Goal: Task Accomplishment & Management: Use online tool/utility

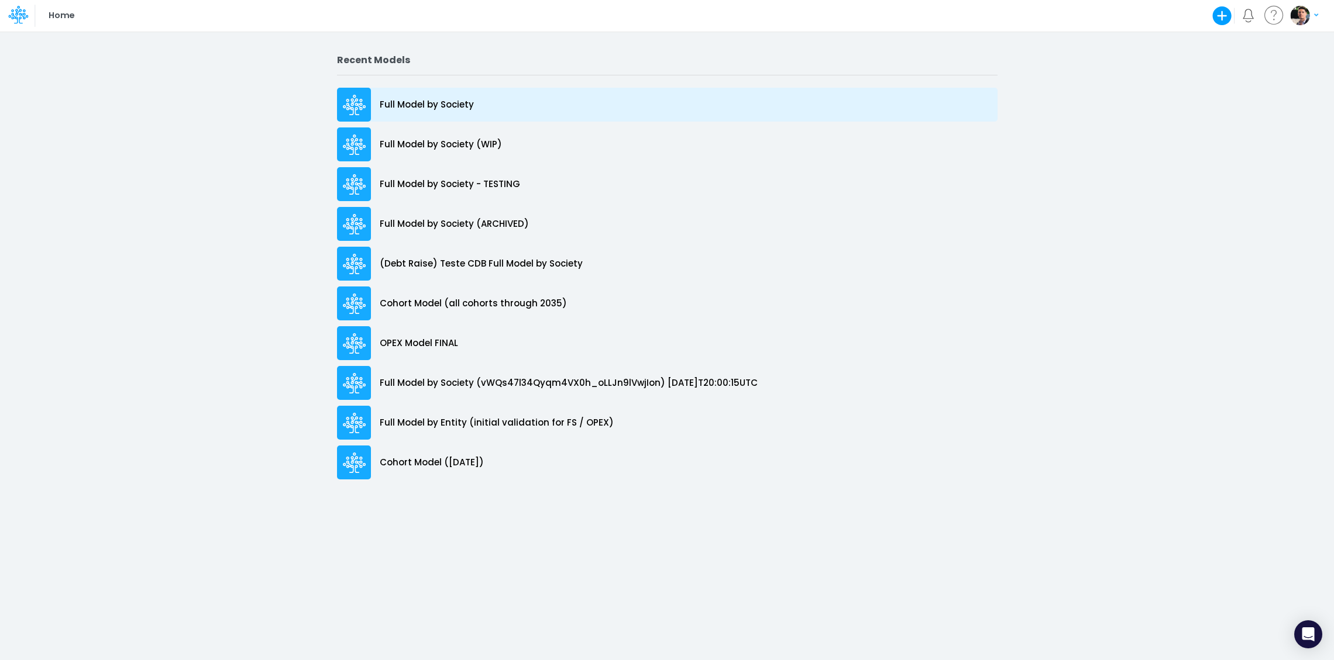
click at [464, 106] on p "Full Model by Society" at bounding box center [427, 104] width 94 height 13
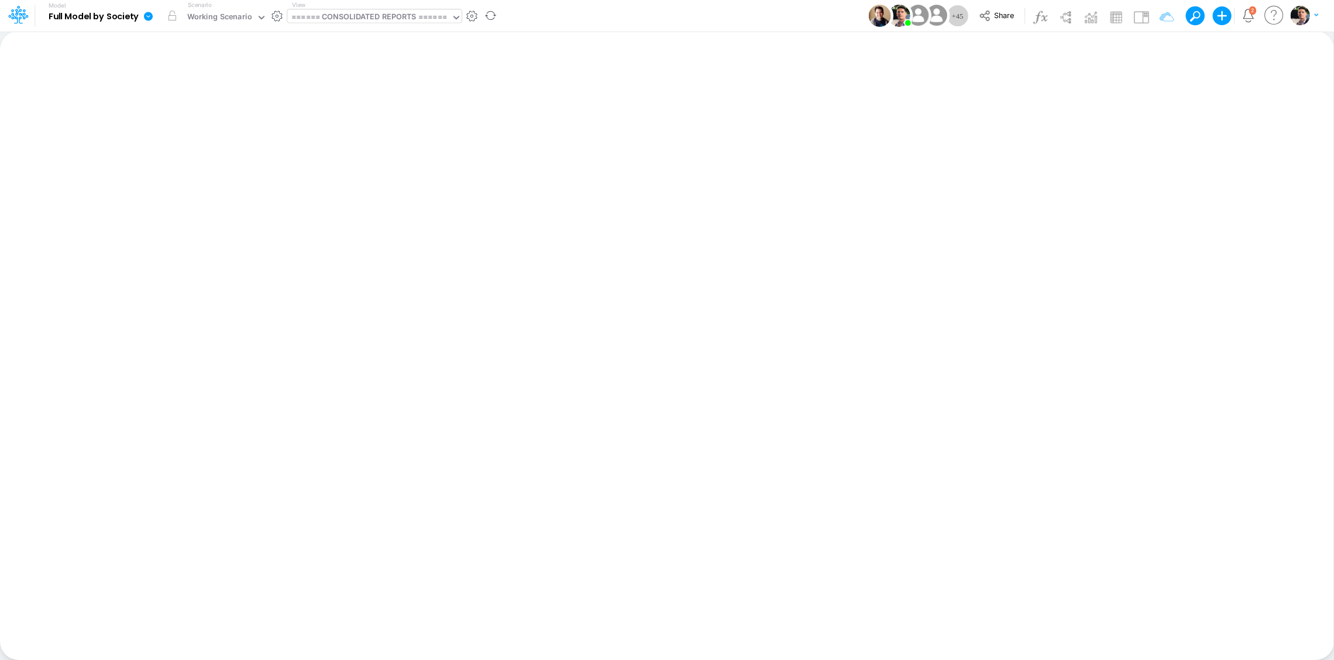
click at [364, 23] on div "====== CONSOLIDATED REPORTS ======" at bounding box center [369, 17] width 156 height 13
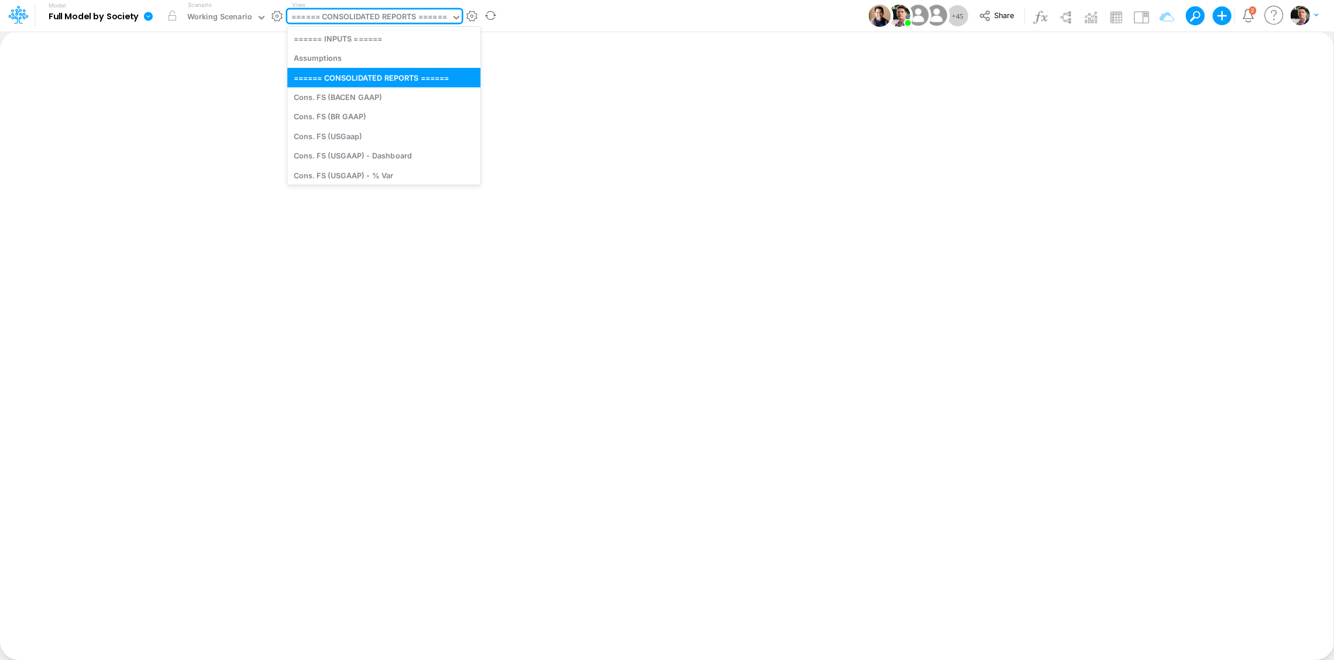
click at [374, 17] on div "====== CONSOLIDATED REPORTS ======" at bounding box center [369, 17] width 156 height 13
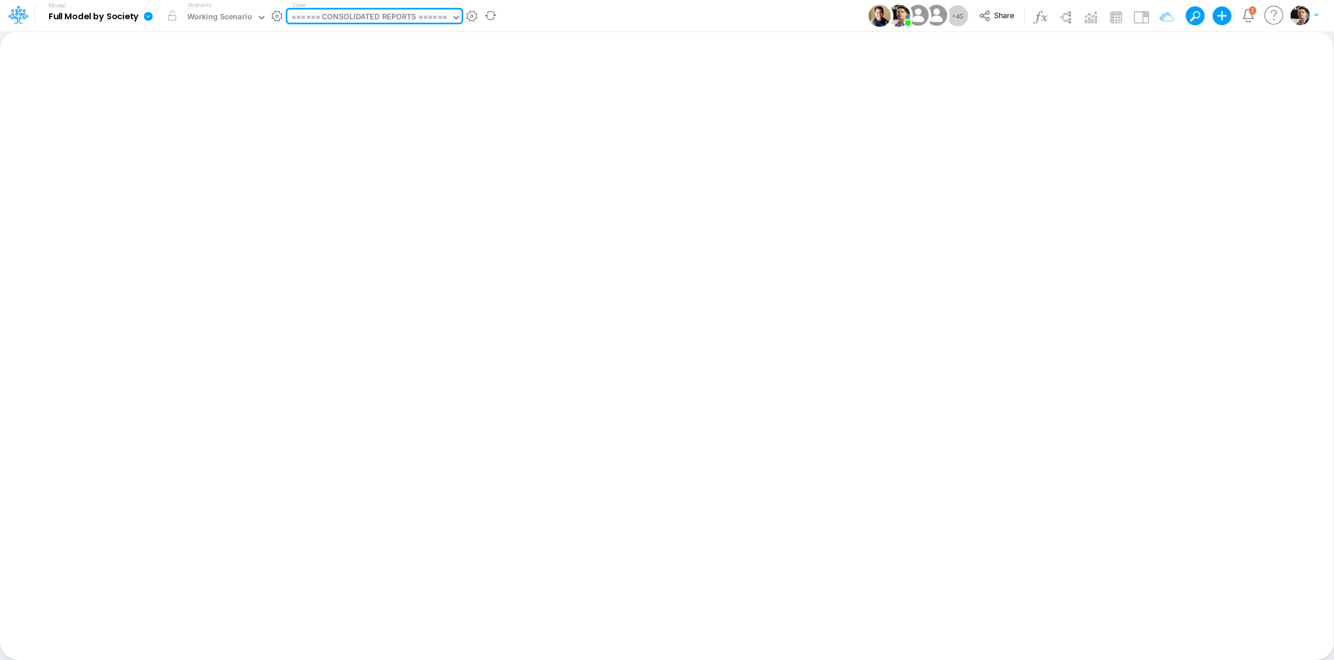
click at [374, 17] on div "====== CONSOLIDATED REPORTS ======" at bounding box center [369, 17] width 156 height 13
type input "cogs"
click at [343, 36] on div "COGS (01BR)" at bounding box center [366, 38] width 158 height 19
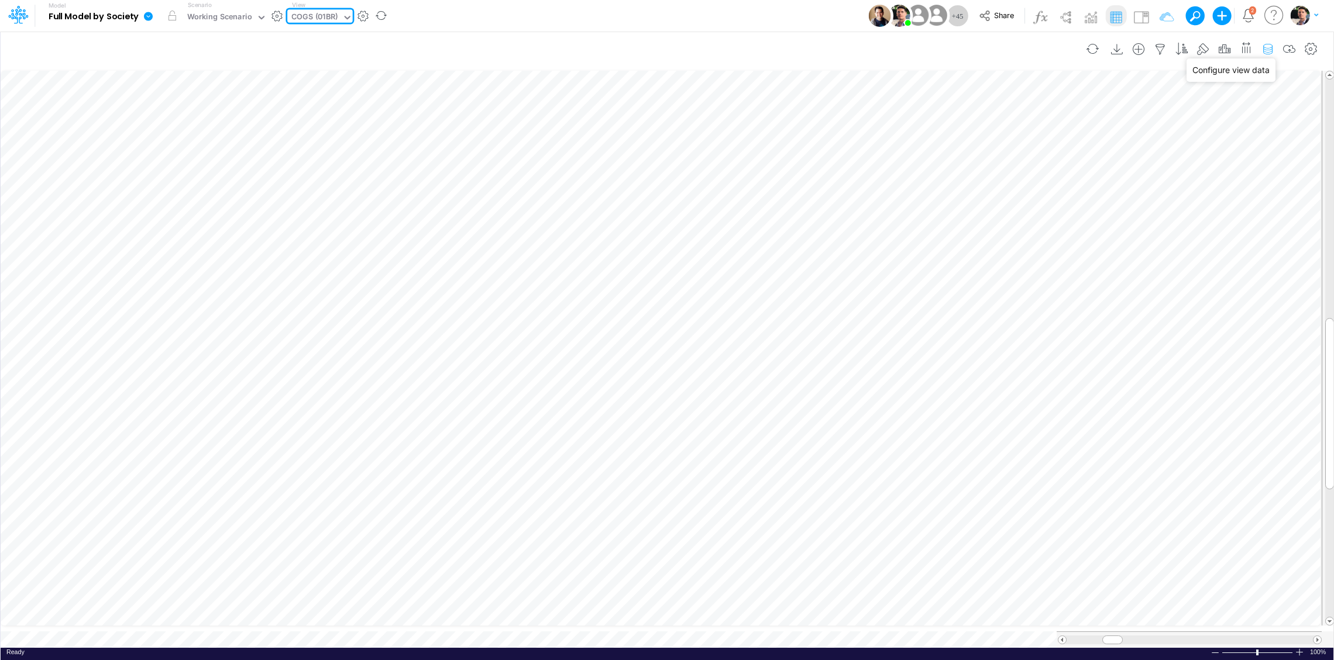
click at [1266, 46] on icon "button" at bounding box center [1268, 49] width 18 height 12
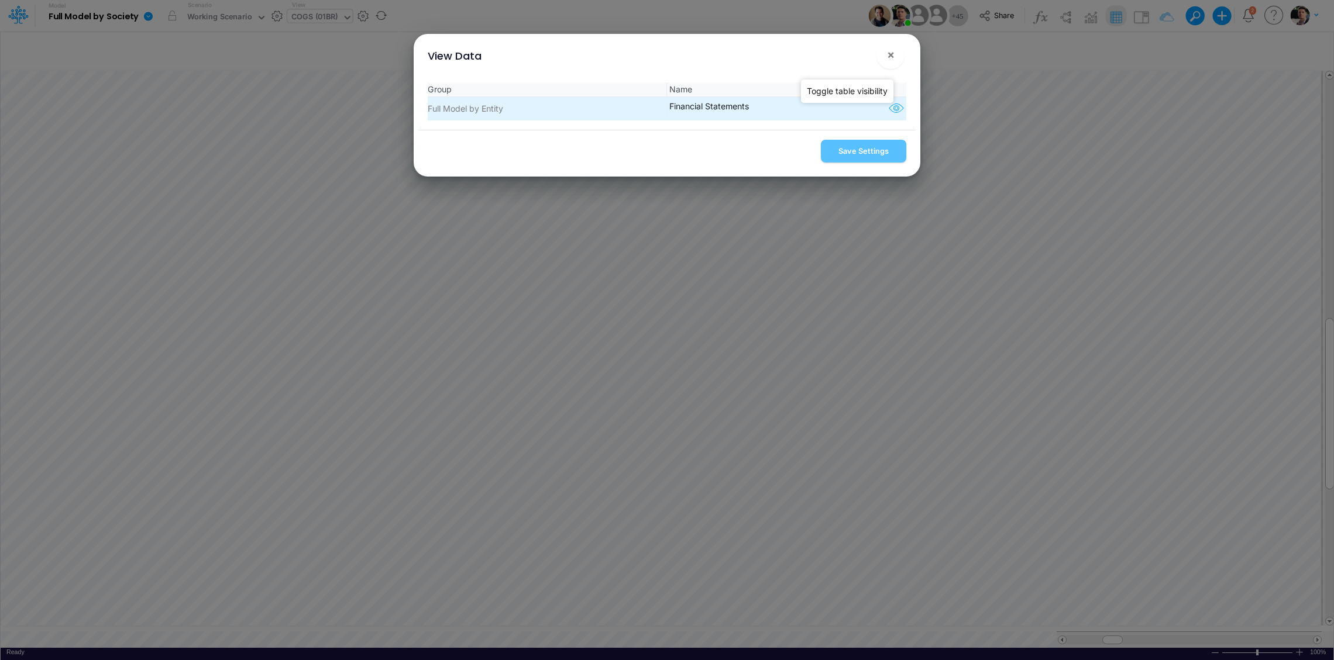
click at [887, 108] on icon "button" at bounding box center [896, 108] width 18 height 15
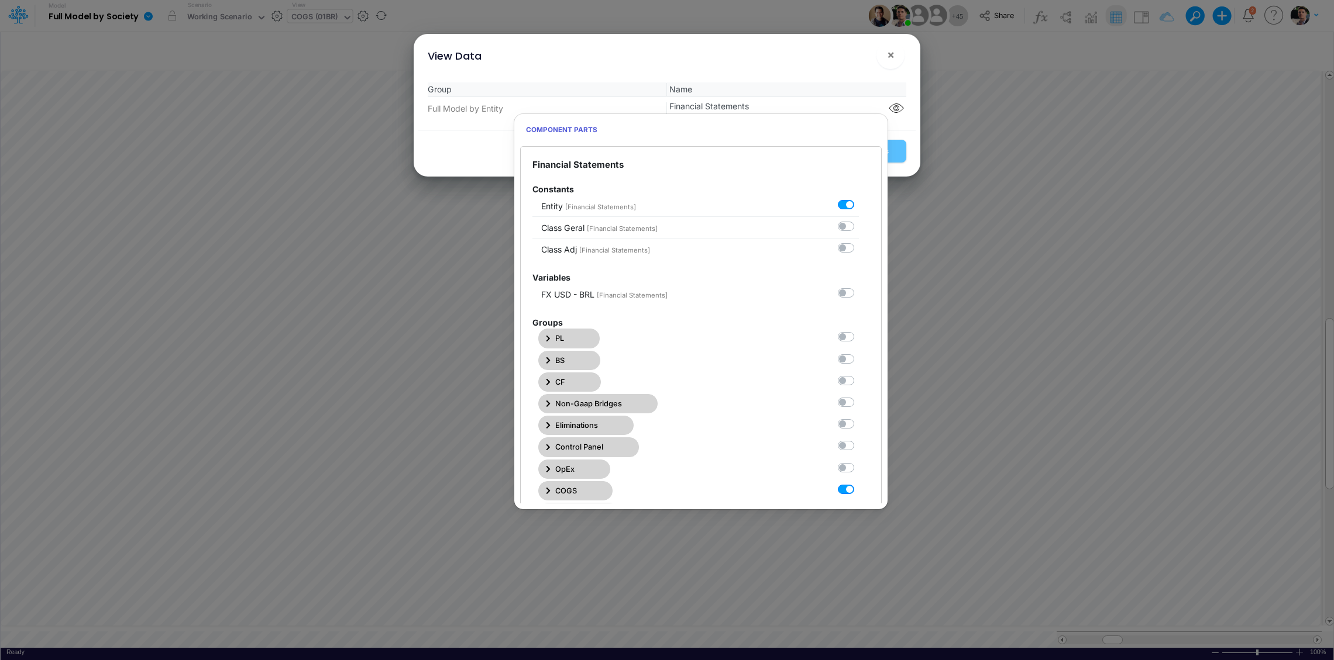
click at [859, 483] on label at bounding box center [859, 483] width 0 height 0
click at [859, 489] on Statements7 "checkbox" at bounding box center [863, 487] width 8 height 8
click at [859, 483] on label at bounding box center [859, 483] width 0 height 0
click at [859, 491] on Statements7 "checkbox" at bounding box center [863, 487] width 8 height 8
checkbox Statements7 "true"
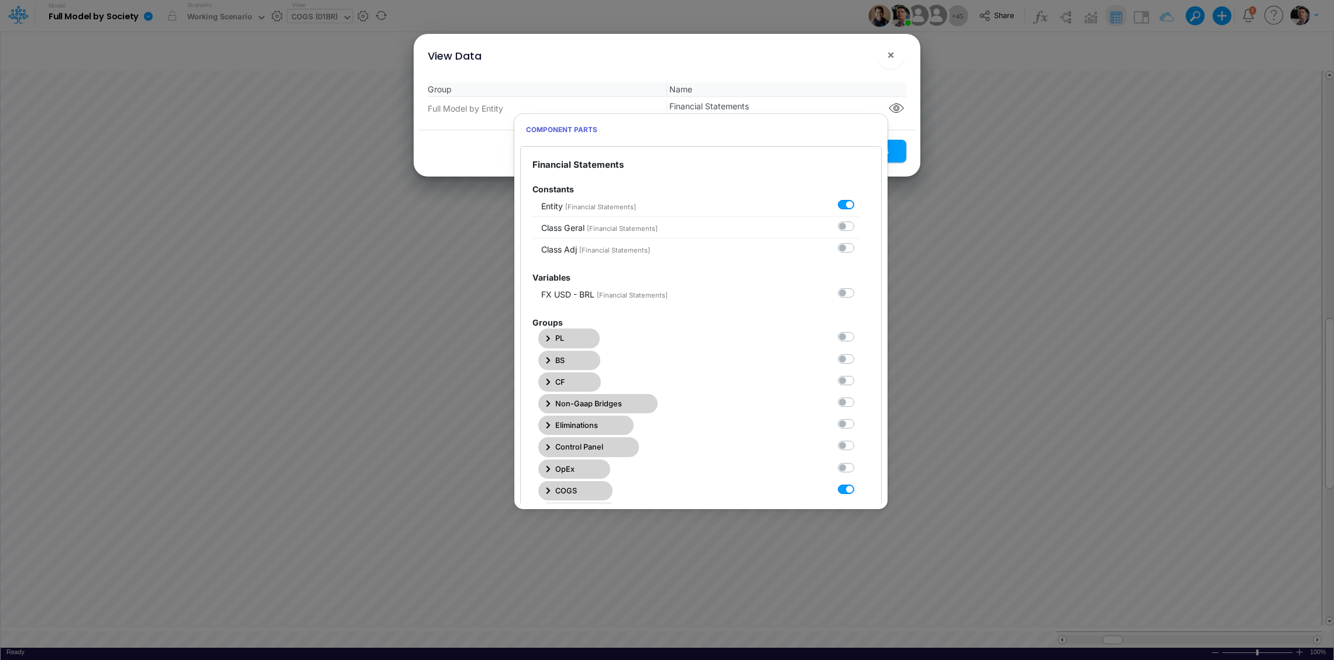
click at [895, 151] on button "Save Settings" at bounding box center [863, 151] width 85 height 23
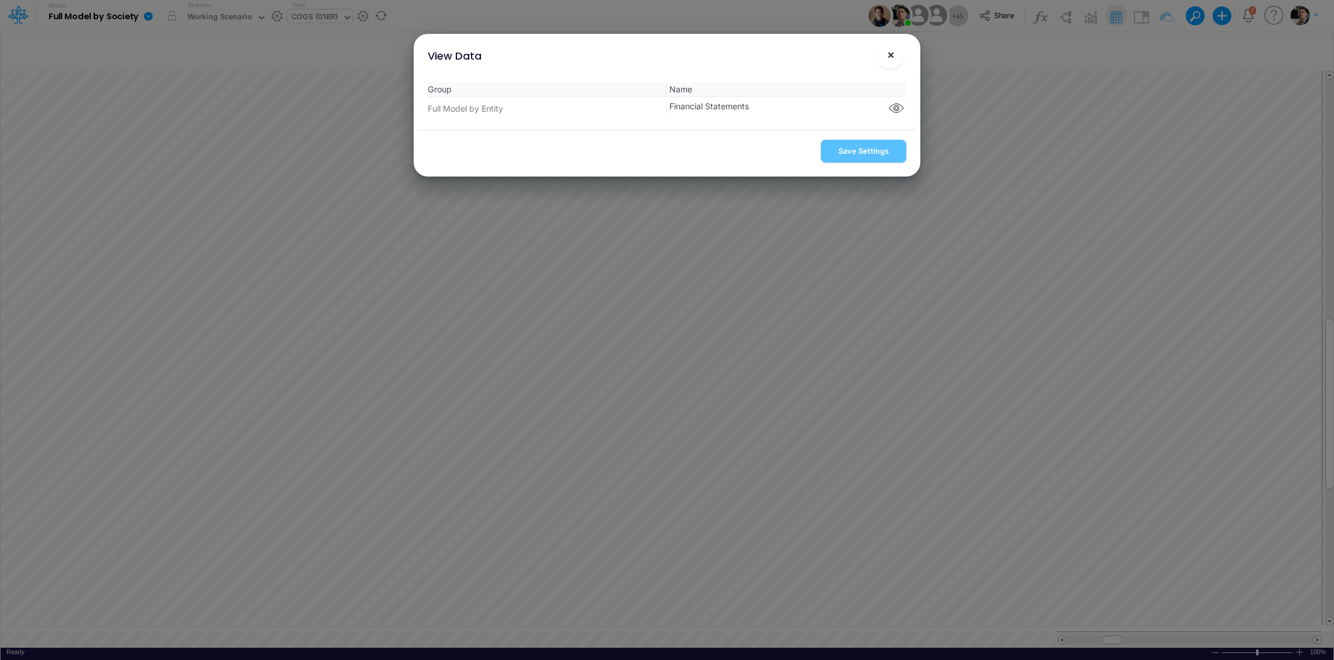
click at [889, 55] on span "×" at bounding box center [891, 54] width 8 height 14
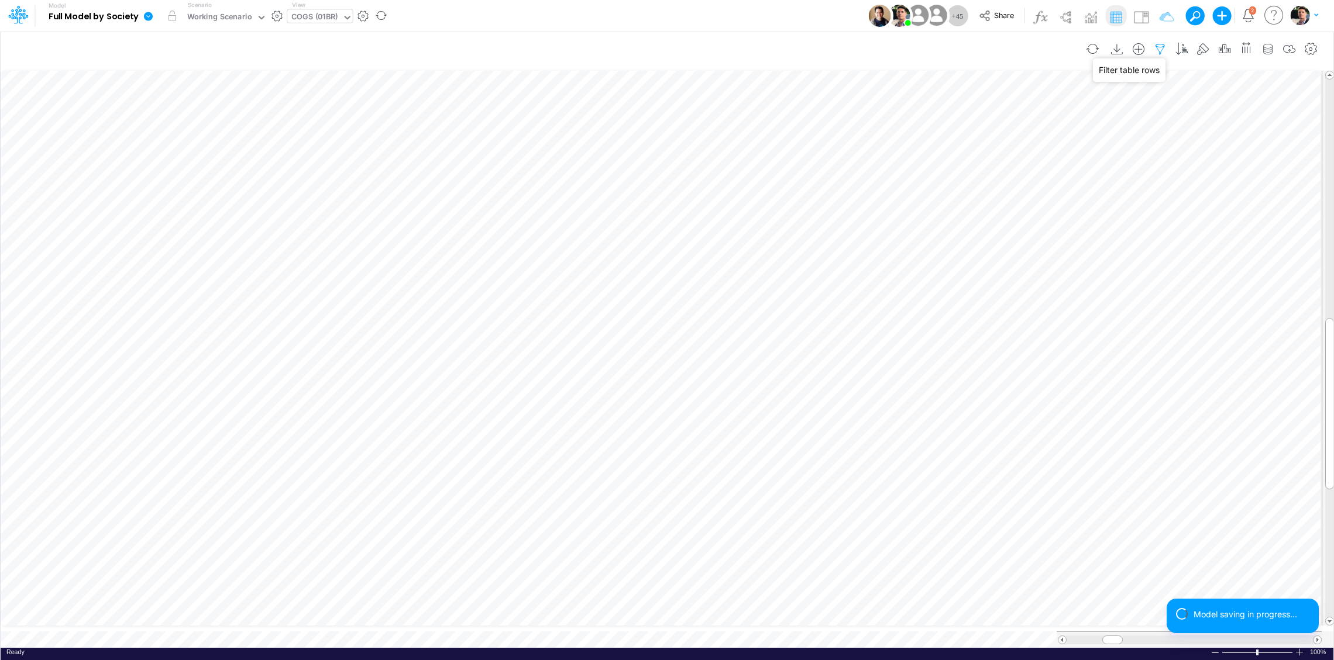
click at [1158, 46] on icon "button" at bounding box center [1160, 49] width 18 height 12
select select "tableSearchOR"
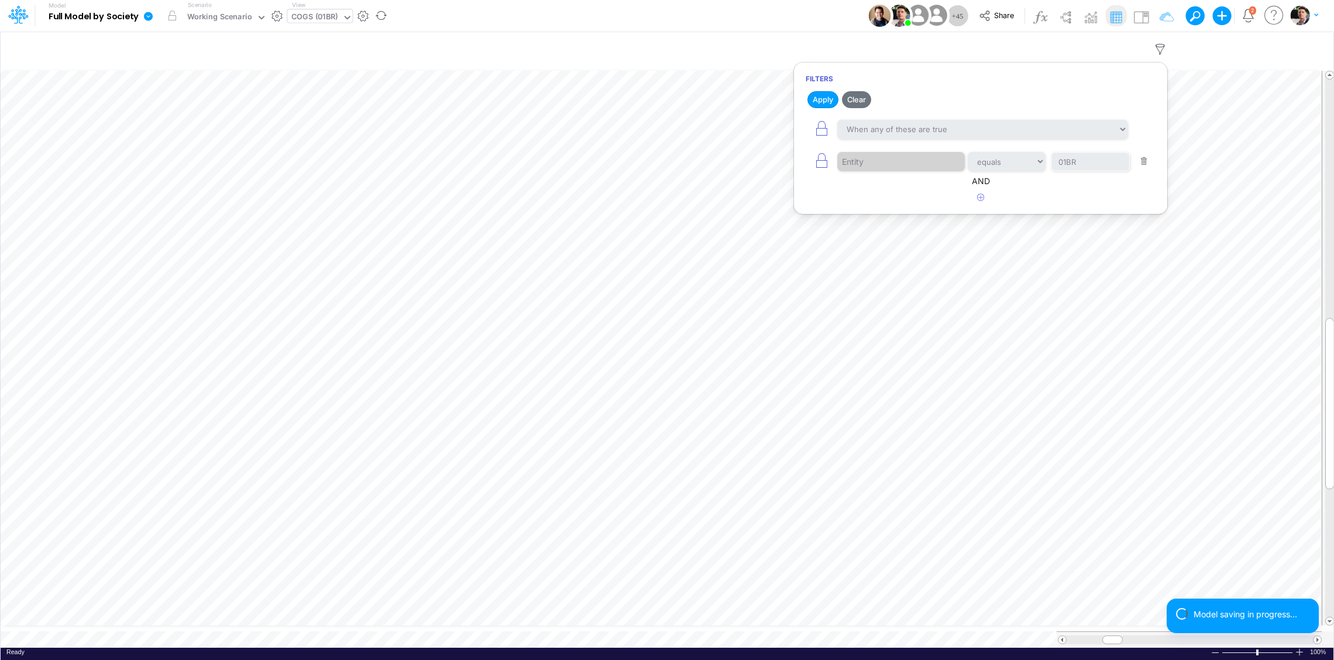
click at [306, 21] on div "COGS (01BR)" at bounding box center [314, 17] width 46 height 13
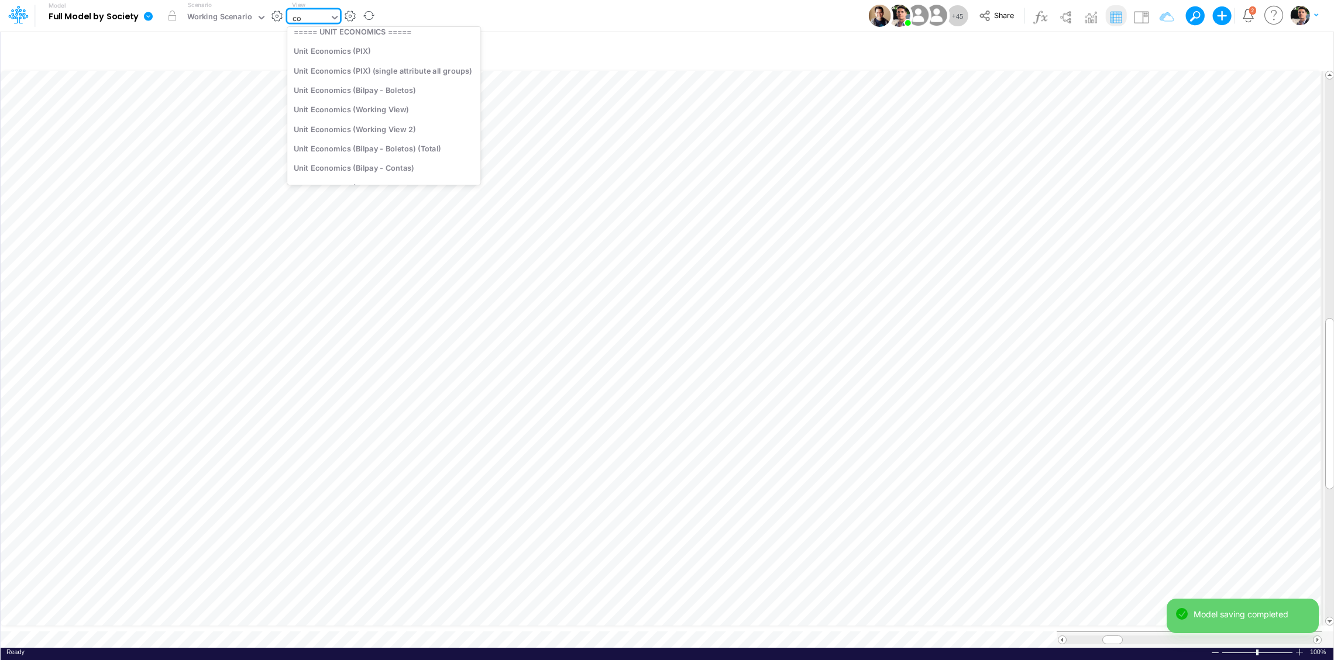
scroll to position [203, 0]
type input "cogs"
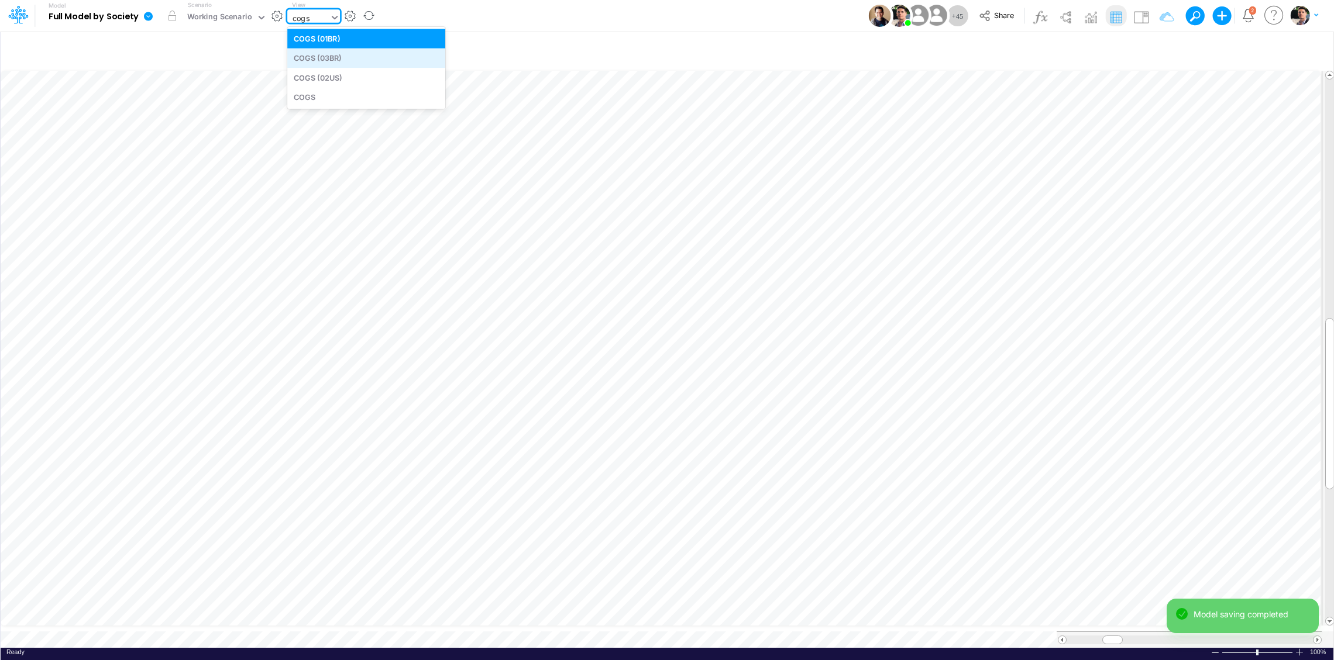
click at [297, 52] on div "COGS (03BR)" at bounding box center [366, 58] width 158 height 19
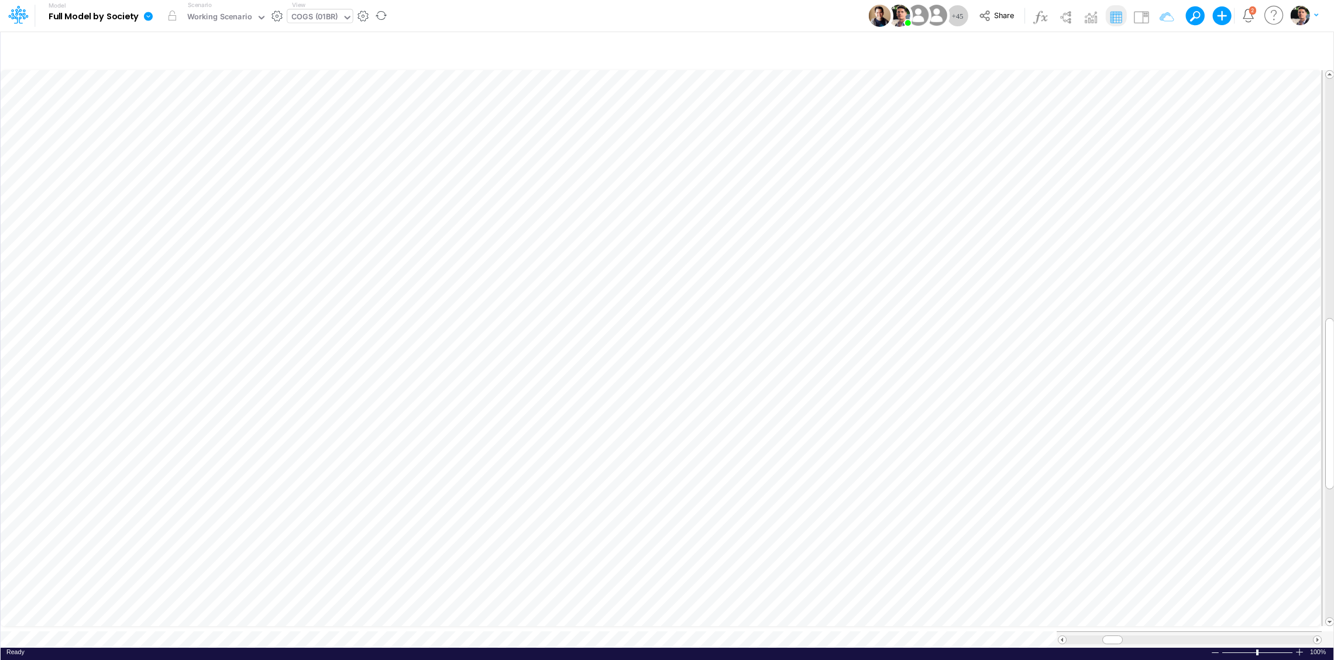
scroll to position [1, 1]
click at [1159, 52] on icon "button" at bounding box center [1160, 49] width 18 height 12
select select "tableSearchOR"
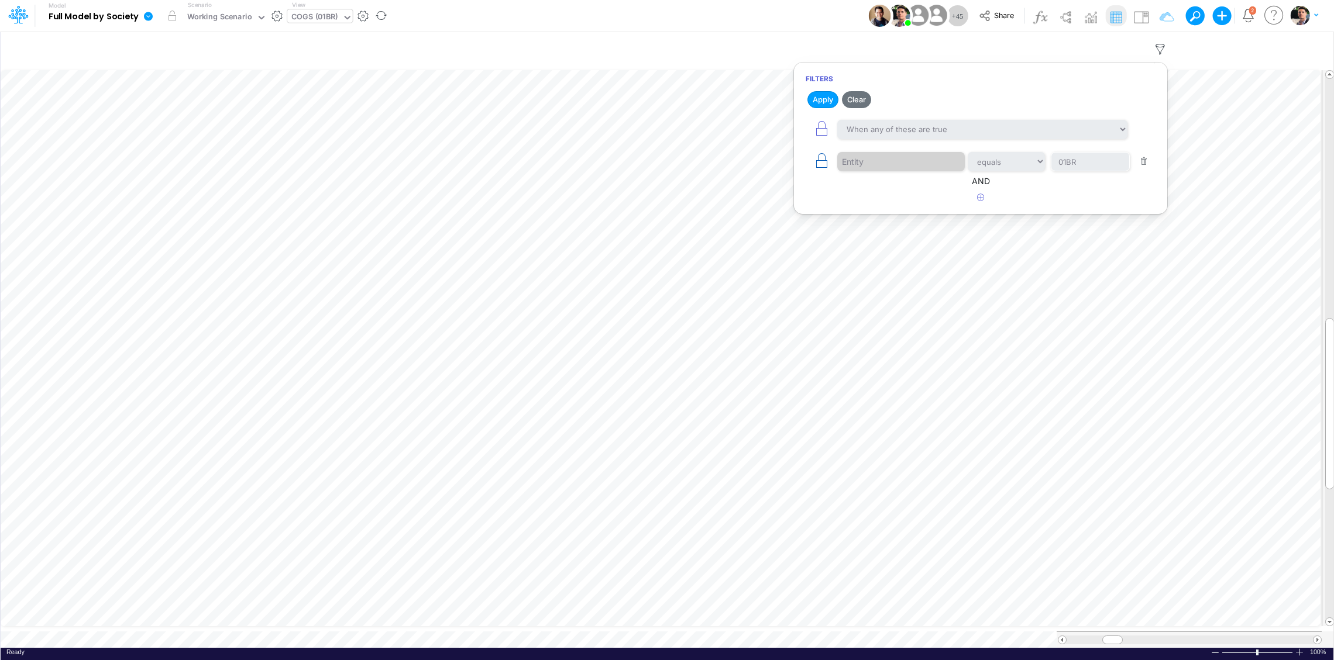
click at [816, 166] on icon "button" at bounding box center [821, 161] width 16 height 16
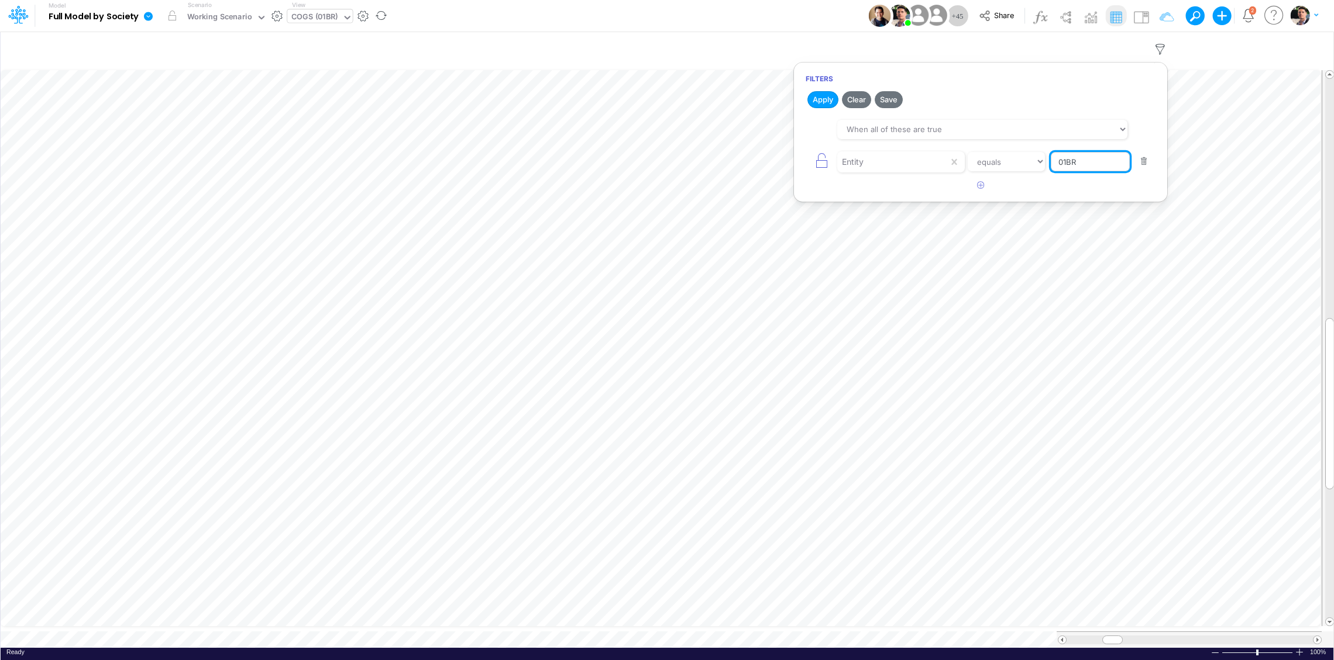
drag, startPoint x: 1076, startPoint y: 167, endPoint x: 1011, endPoint y: 163, distance: 65.1
click at [1050, 163] on input "01BR" at bounding box center [1089, 162] width 79 height 20
type input "template"
click at [822, 105] on button "Apply" at bounding box center [822, 99] width 31 height 17
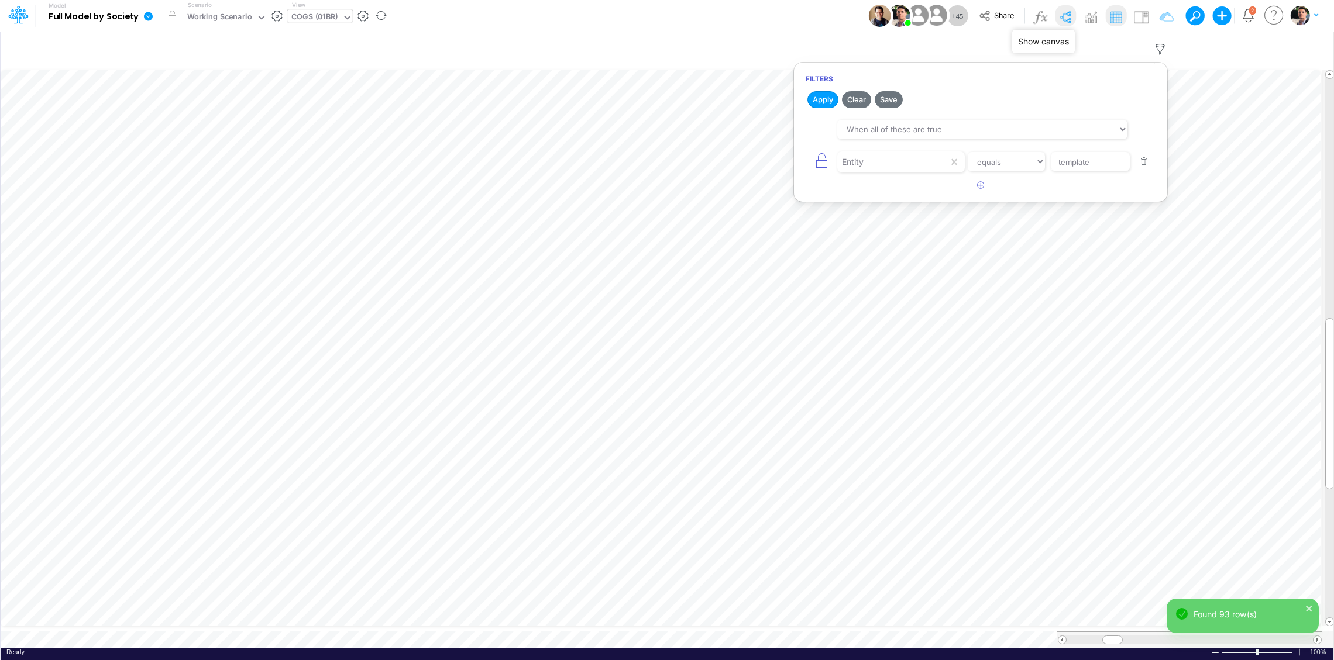
click at [1065, 16] on img at bounding box center [1065, 17] width 19 height 19
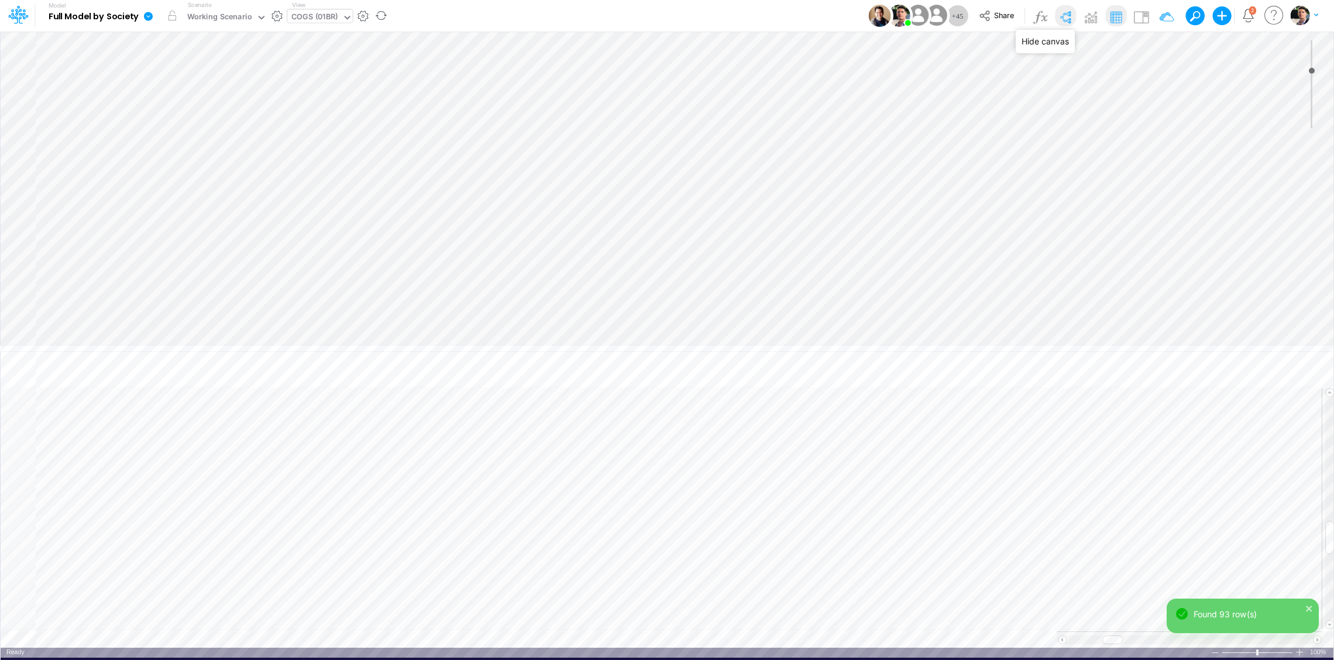
type input "0"
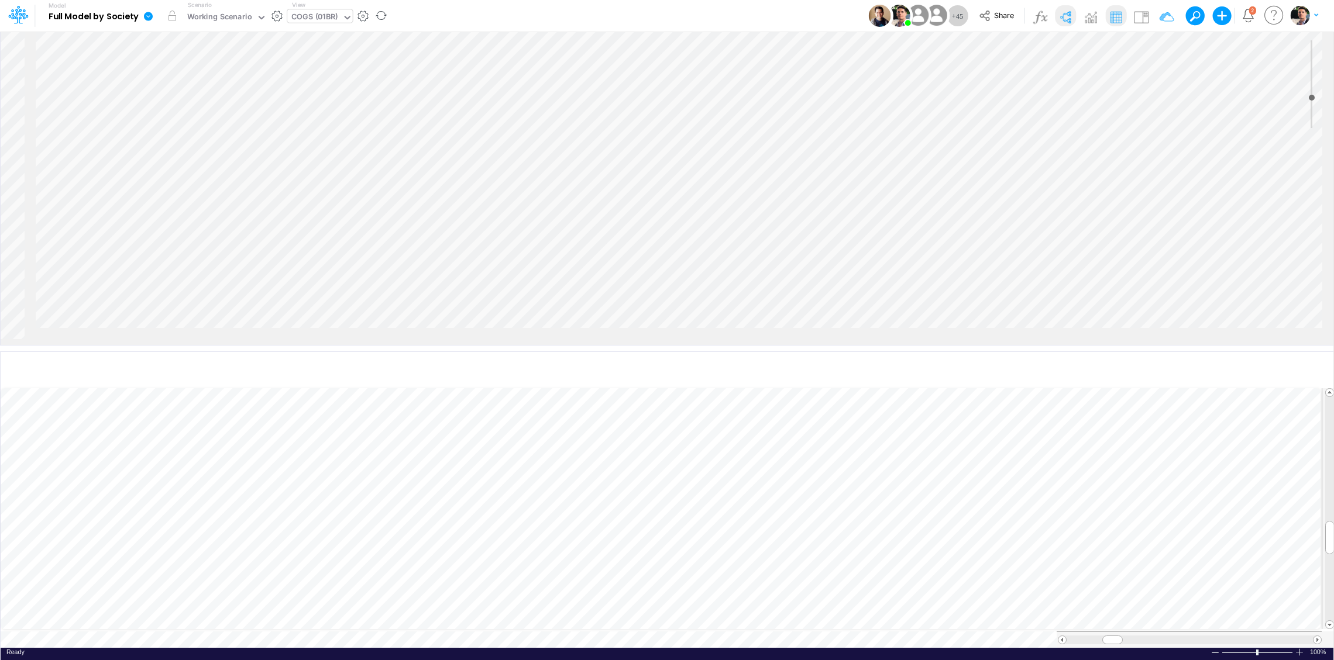
scroll to position [1890, 702]
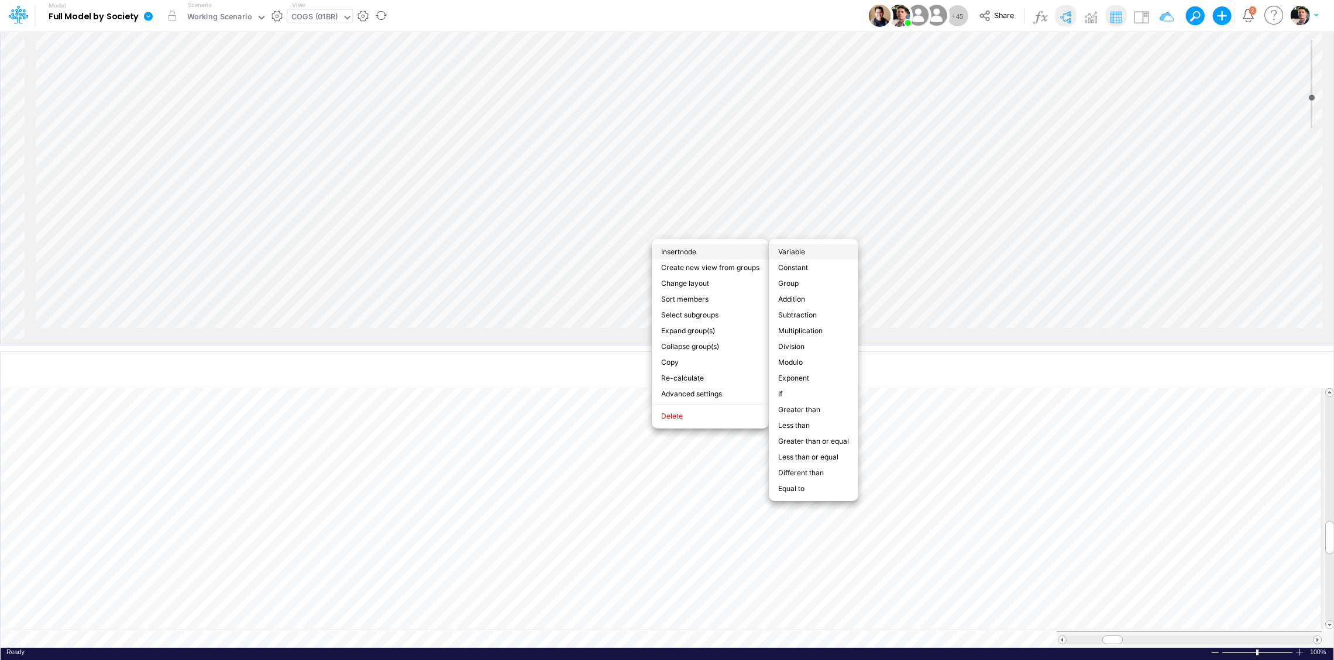
click at [804, 256] on li "Variable" at bounding box center [813, 252] width 89 height 16
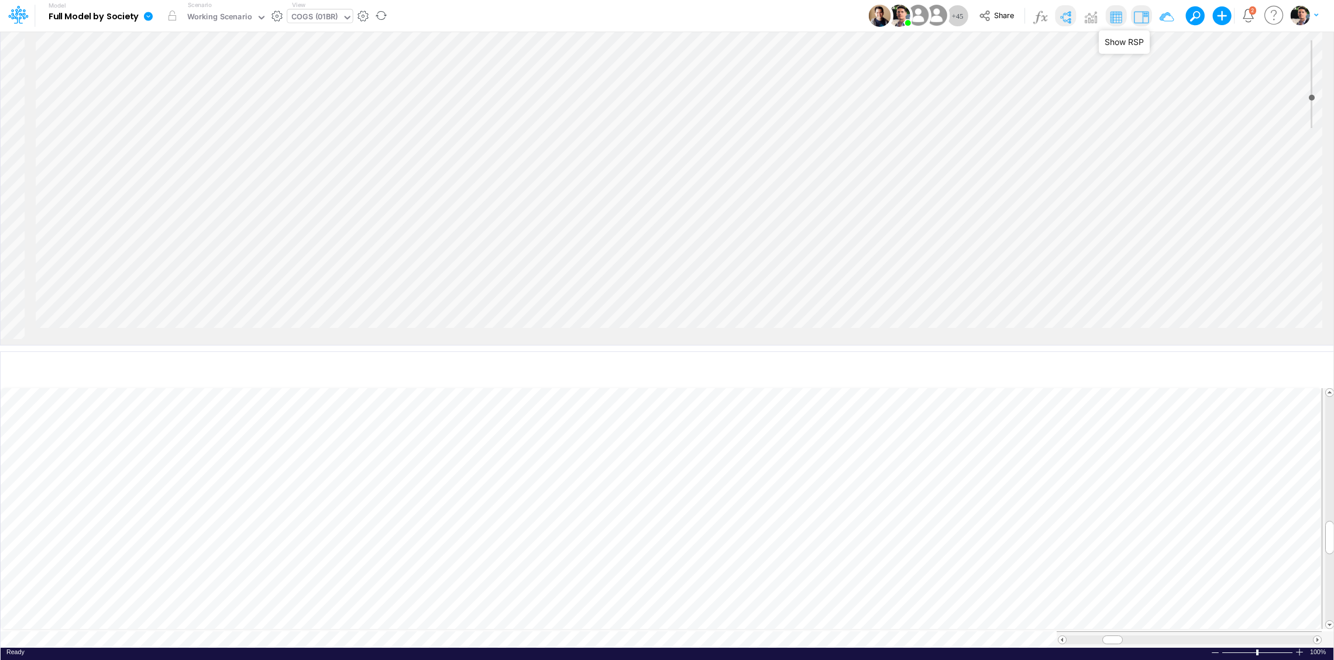
click at [1139, 20] on img at bounding box center [1140, 17] width 19 height 19
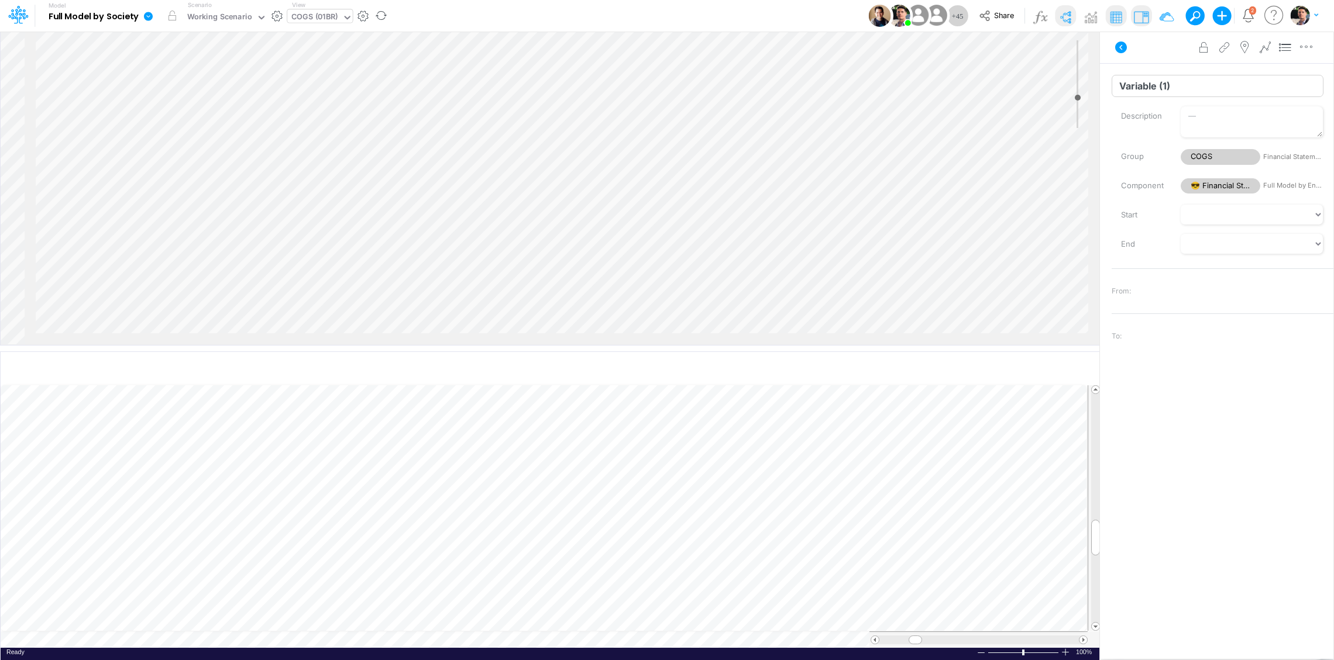
drag, startPoint x: 1184, startPoint y: 88, endPoint x: 1073, endPoint y: 78, distance: 111.6
click at [1111, 78] on input "Variable (1)" at bounding box center [1217, 86] width 212 height 22
type input "I"
type input "T"
drag, startPoint x: 1140, startPoint y: 85, endPoint x: 1047, endPoint y: 80, distance: 93.1
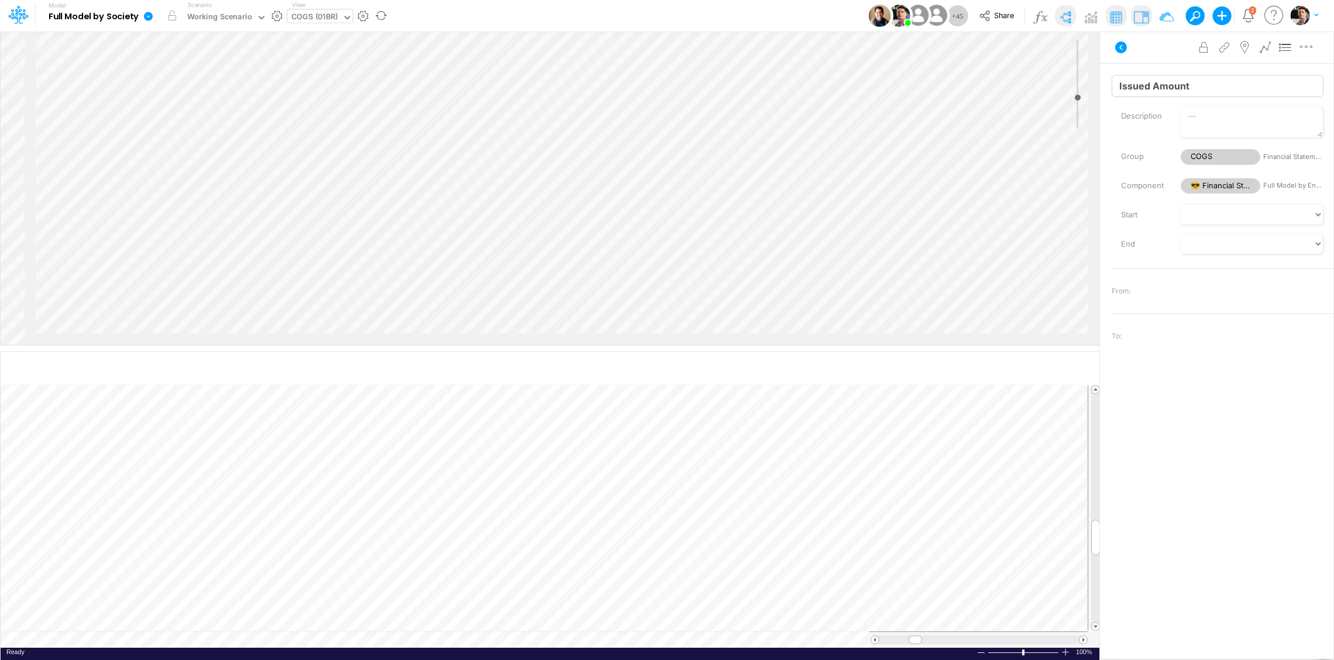
click at [1111, 80] on input "Issued Amount" at bounding box center [1217, 86] width 212 height 22
click at [1249, 92] on input "Issued Amount" at bounding box center [1217, 86] width 212 height 22
type input "Issued Amount."
click at [1184, 84] on input "Issued Volume" at bounding box center [1217, 86] width 212 height 22
type input "Issued Volume - Brokers"
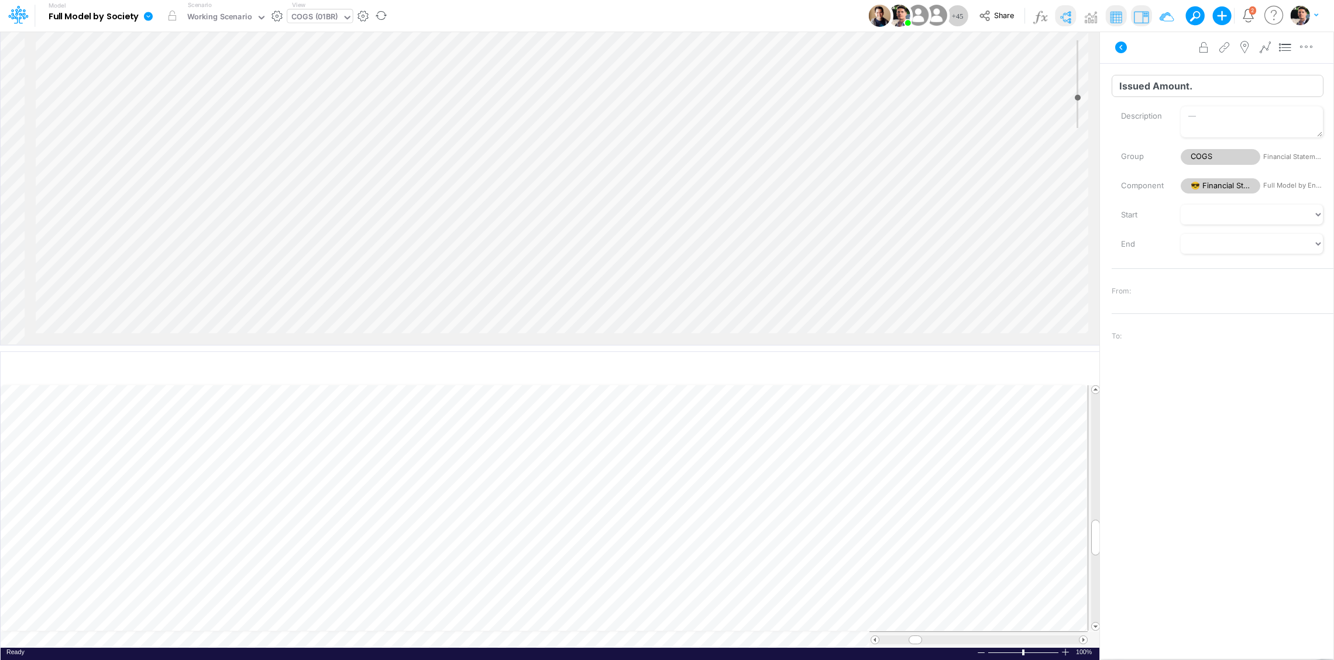
drag, startPoint x: 1232, startPoint y: 84, endPoint x: 1058, endPoint y: 82, distance: 173.7
click at [1111, 82] on input "Issued Amount." at bounding box center [1217, 86] width 212 height 22
type input "Issued Volume - Total"
drag, startPoint x: 1131, startPoint y: 88, endPoint x: 1100, endPoint y: 88, distance: 31.0
click at [1111, 88] on input "Variable (2)" at bounding box center [1217, 86] width 212 height 22
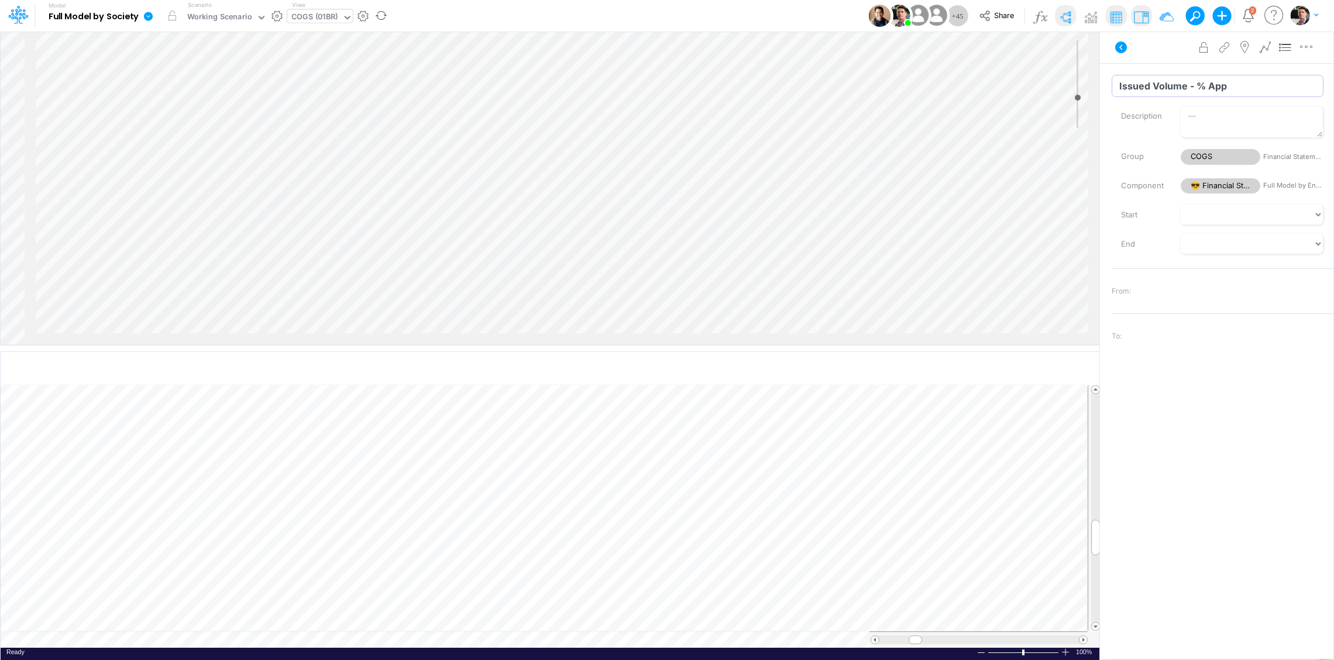
type input "Issued Volume - % App"
click at [1172, 85] on input "Variable (3)" at bounding box center [1217, 86] width 212 height 22
type input "Issued Volume - App"
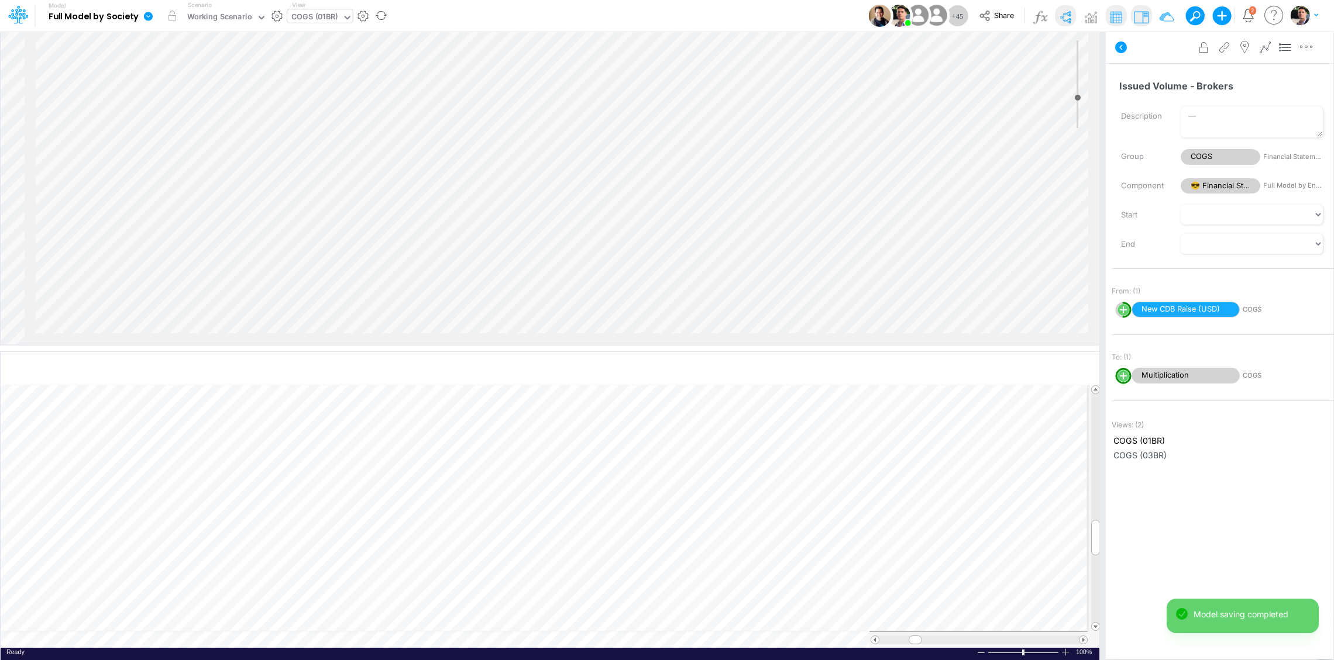
select select "Multiply"
select select "Add"
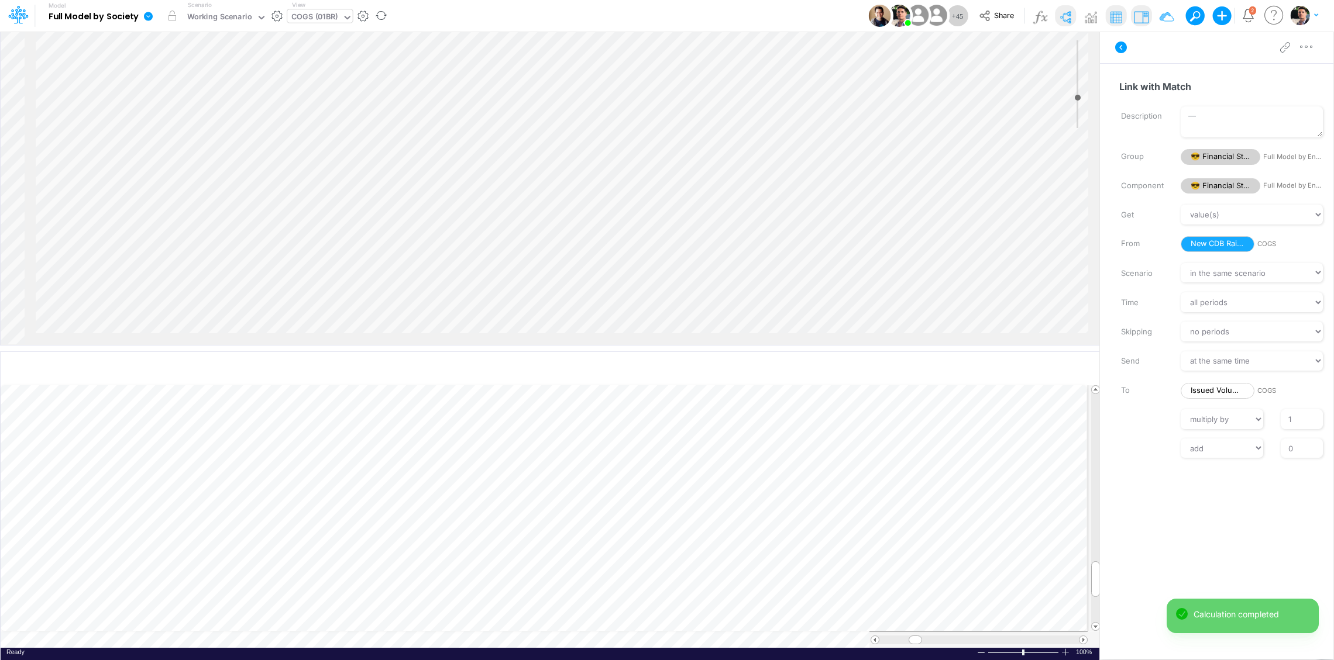
select select "Multiply"
select select "Add"
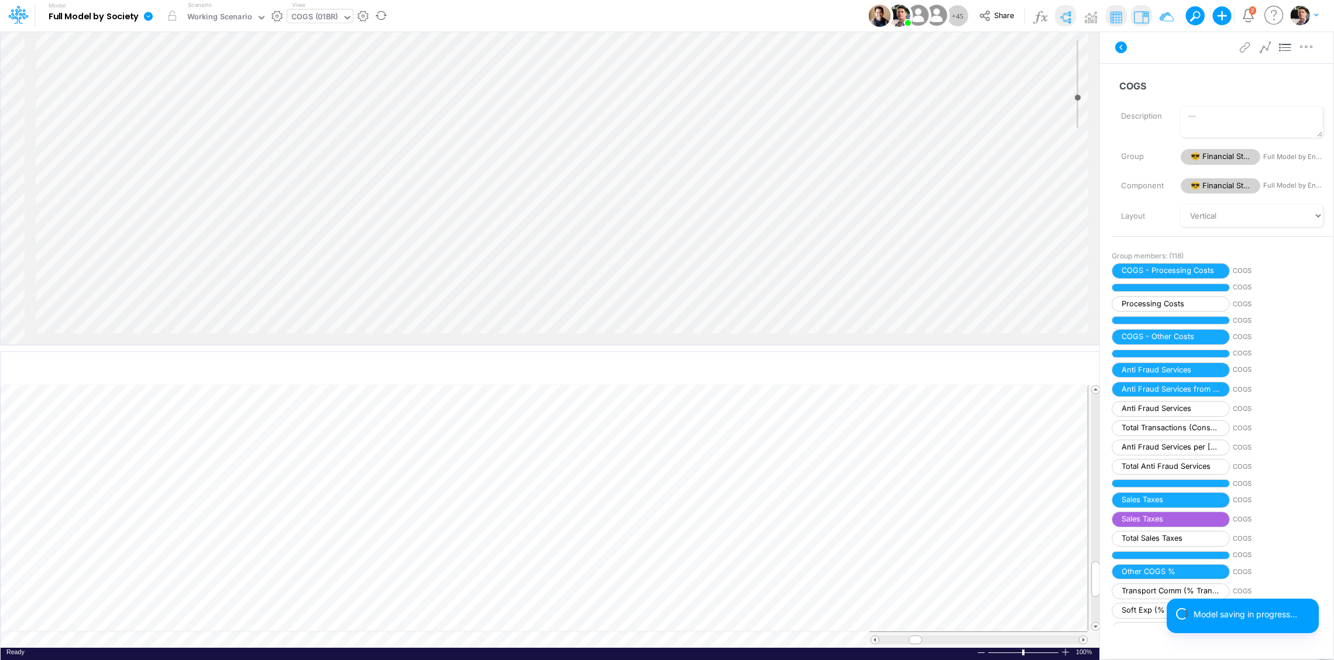
click at [600, 290] on div "Insert node Variable Constant Group Addition Subtraction Multiplication Divisio…" at bounding box center [550, 189] width 1098 height 314
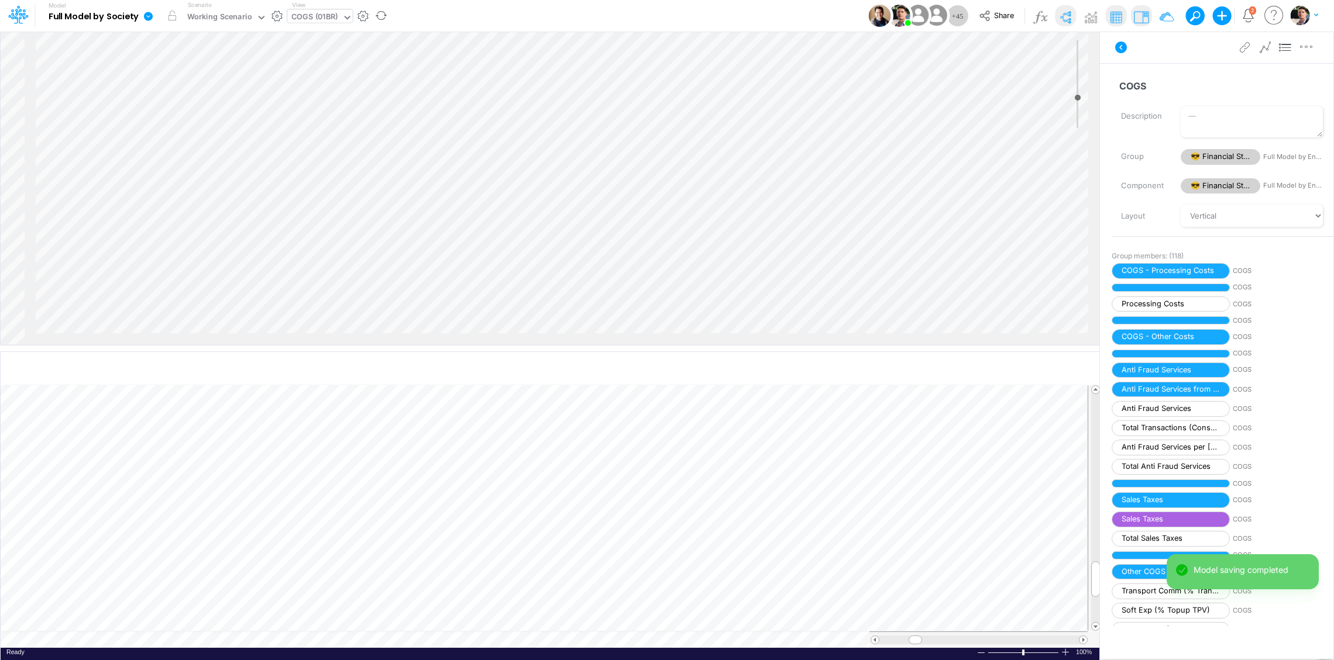
click at [593, 292] on div "Insert node Variable Constant Group Addition Subtraction Multiplication Divisio…" at bounding box center [550, 189] width 1098 height 314
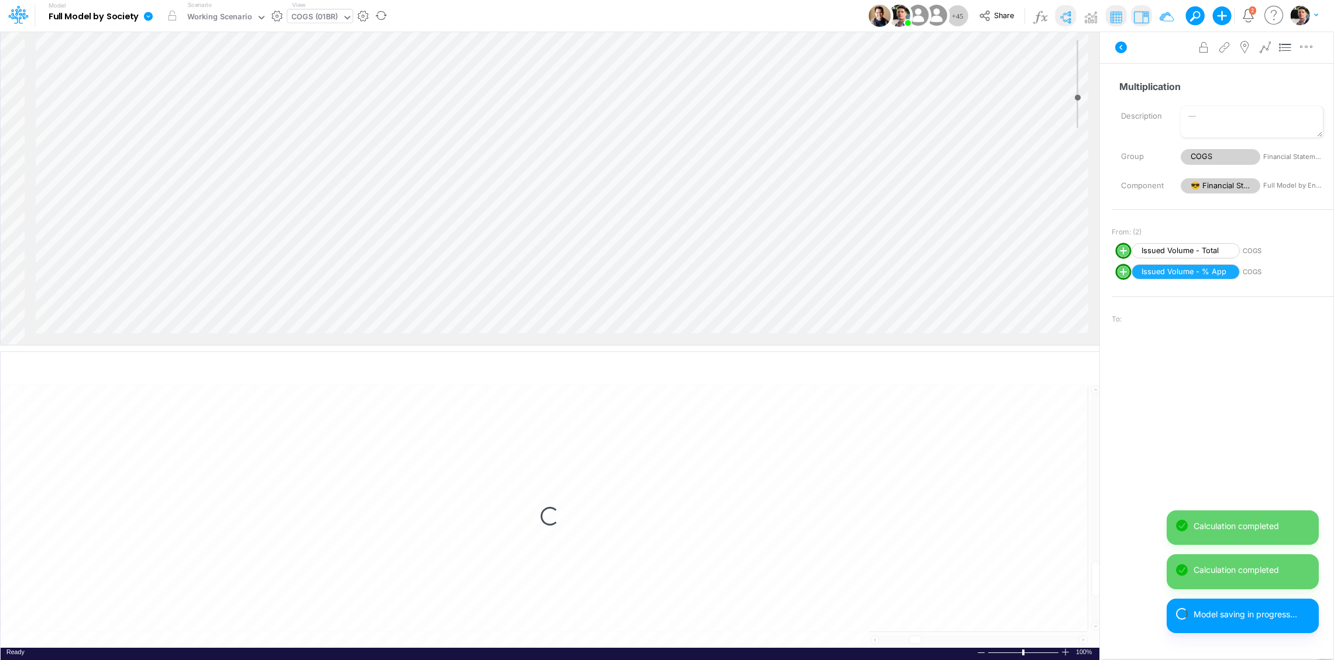
select select "1"
select select "Multiply"
select select "Add"
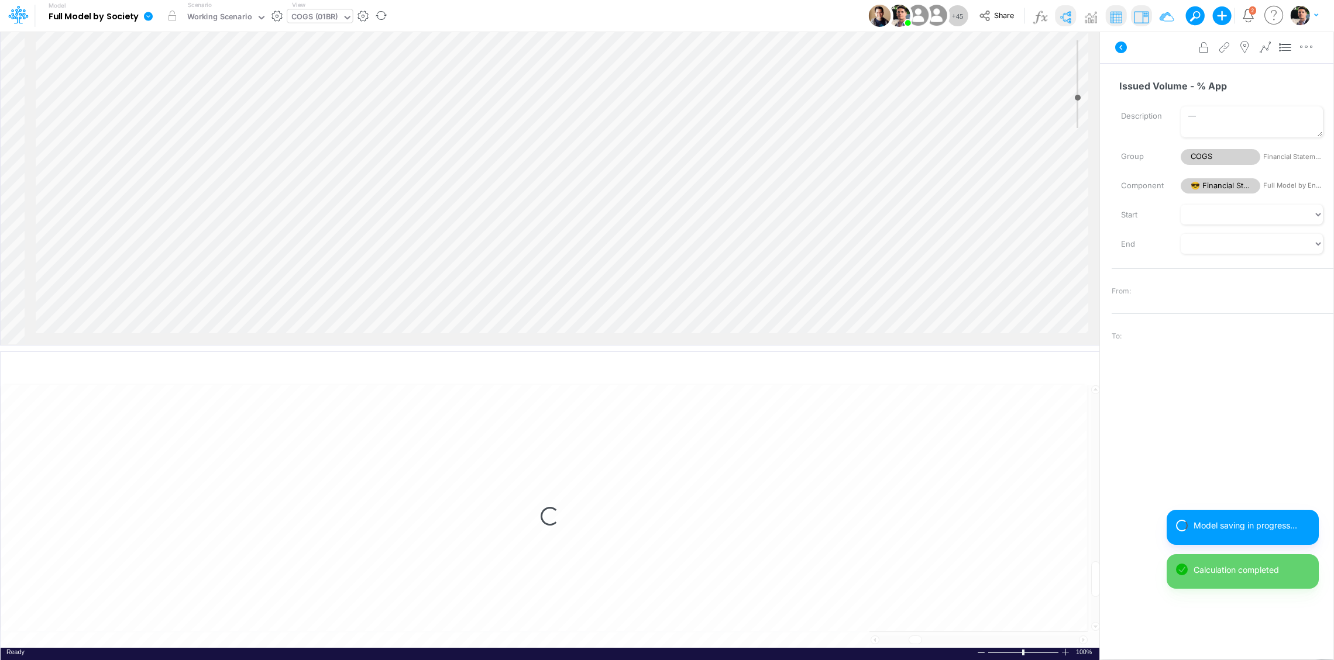
select select "1"
select select "Multiply"
select select "Add"
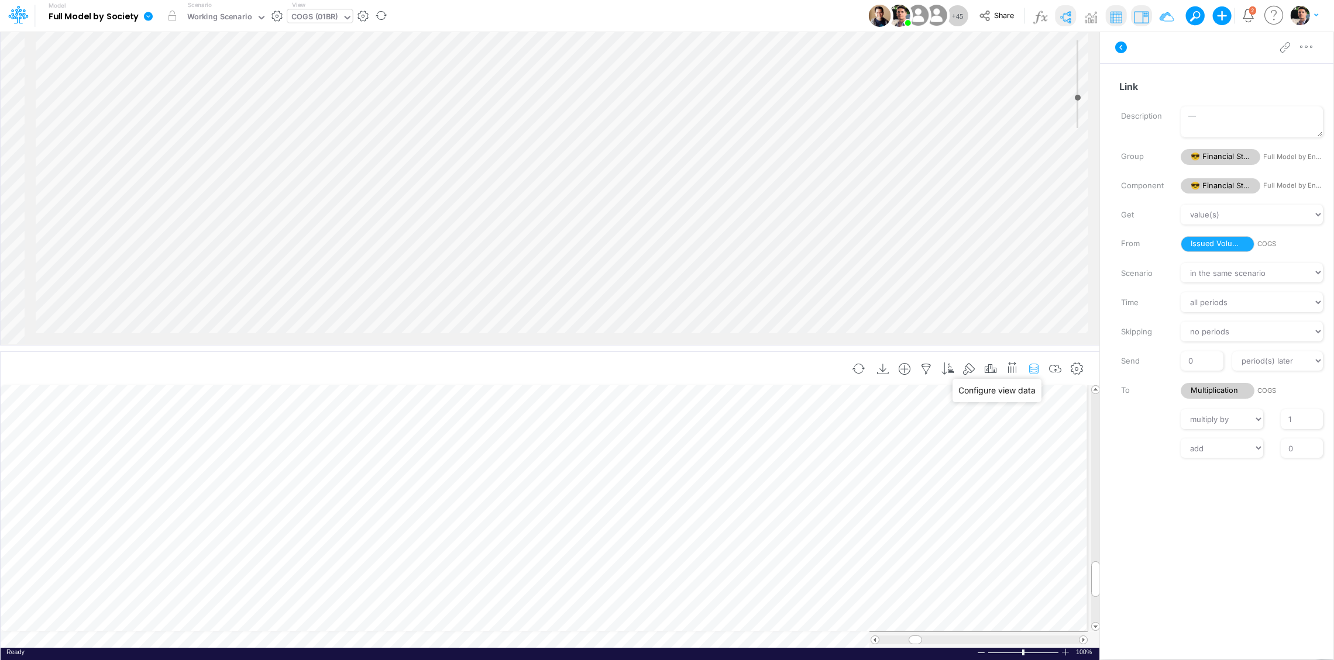
click at [1032, 368] on icon "button" at bounding box center [1034, 369] width 18 height 12
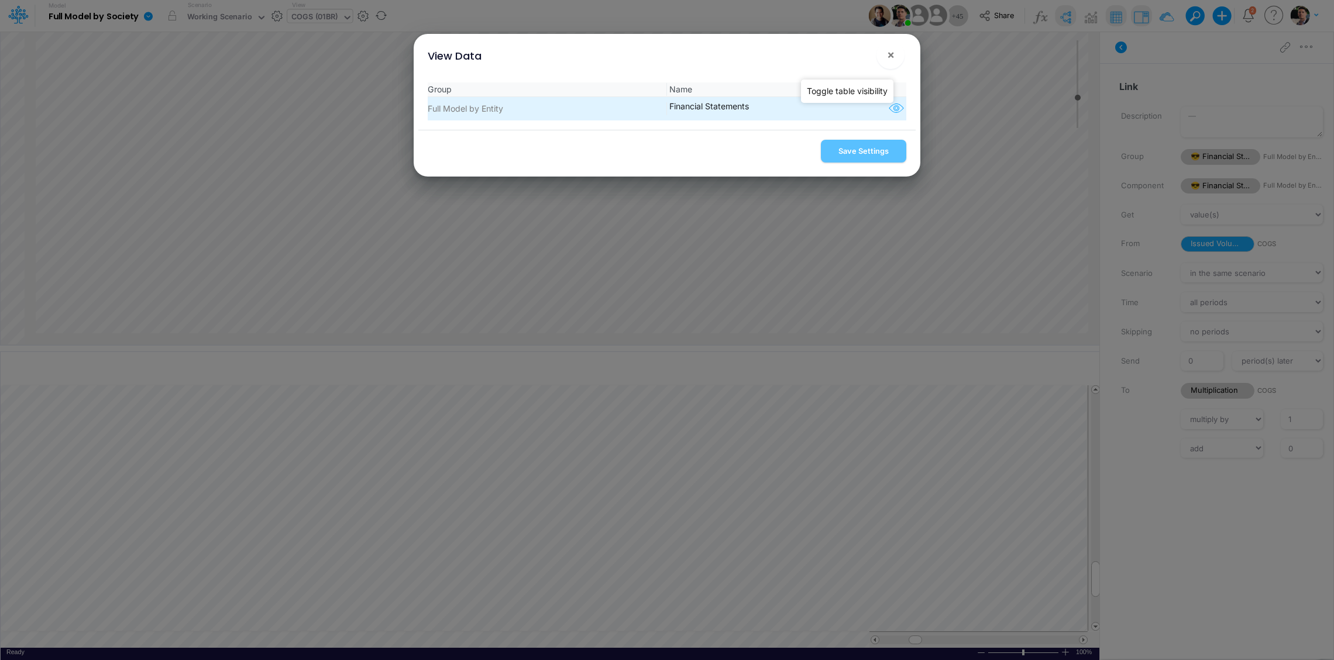
click at [889, 114] on icon "button" at bounding box center [896, 108] width 18 height 15
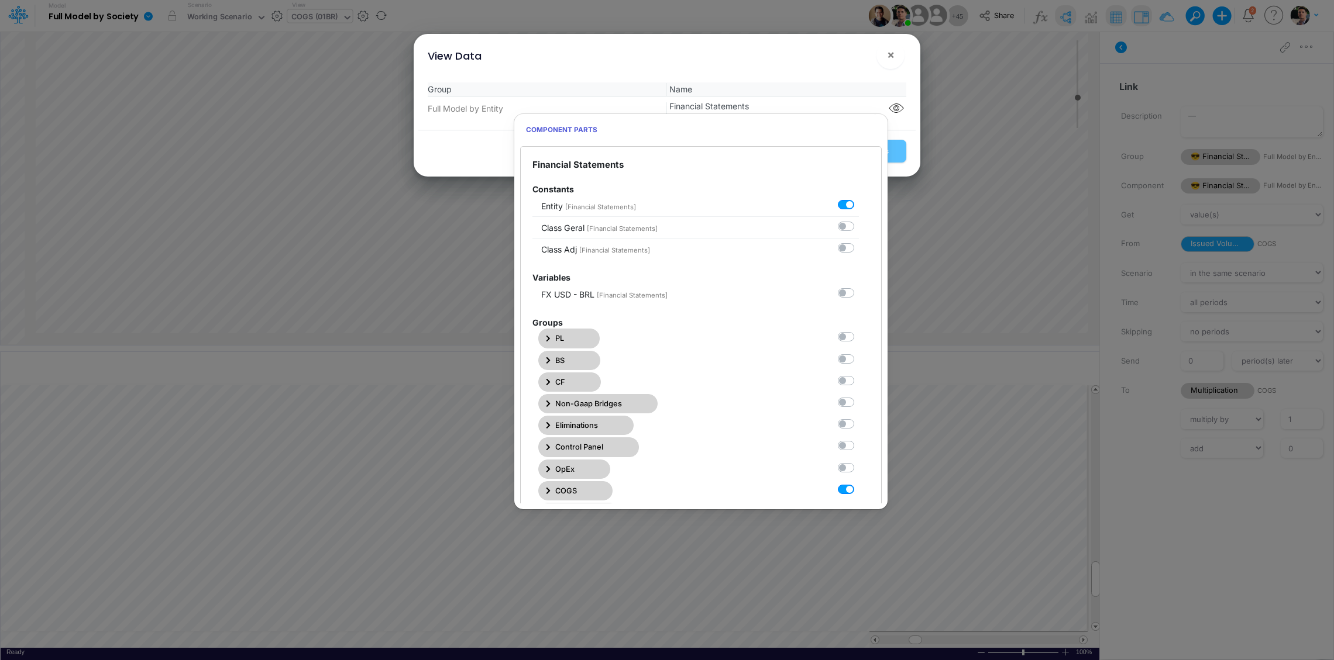
click at [859, 483] on label at bounding box center [859, 483] width 0 height 0
click at [859, 491] on Statements7 "checkbox" at bounding box center [863, 487] width 8 height 8
click at [859, 483] on label at bounding box center [859, 483] width 0 height 0
click at [859, 491] on Statements7 "checkbox" at bounding box center [863, 487] width 8 height 8
checkbox Statements7 "true"
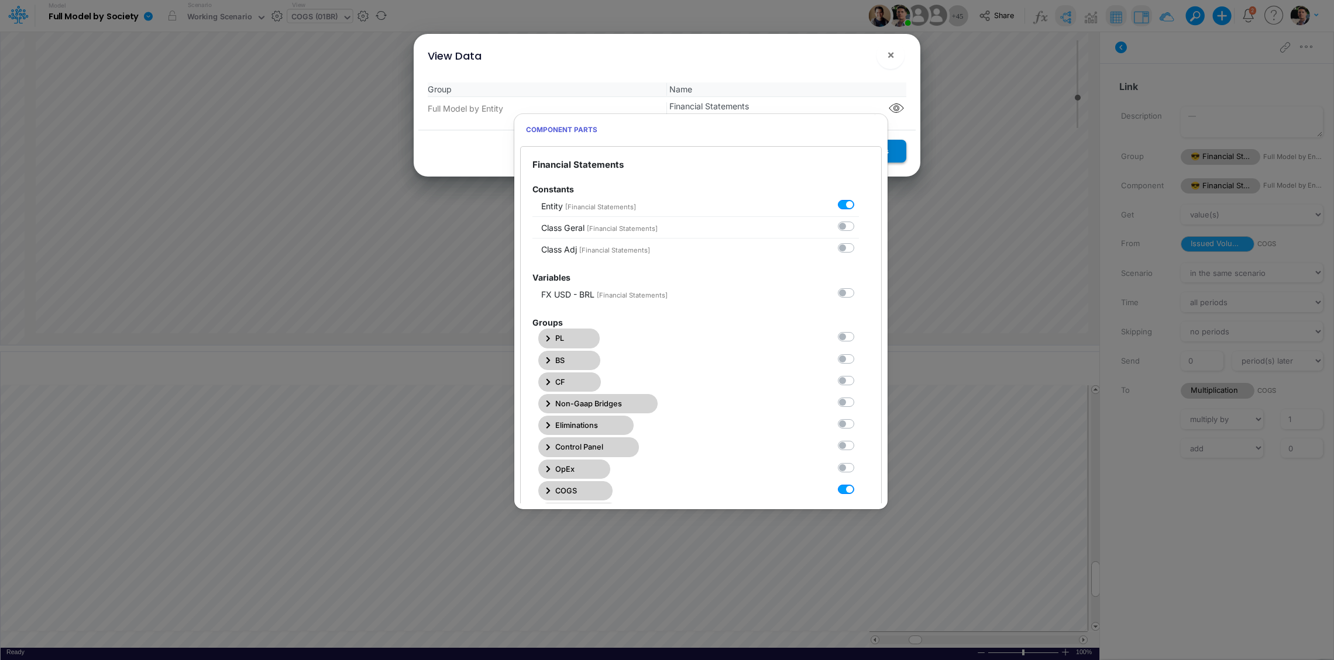
drag, startPoint x: 903, startPoint y: 156, endPoint x: 903, endPoint y: 135, distance: 21.1
click at [903, 156] on button "Save Settings" at bounding box center [863, 151] width 85 height 23
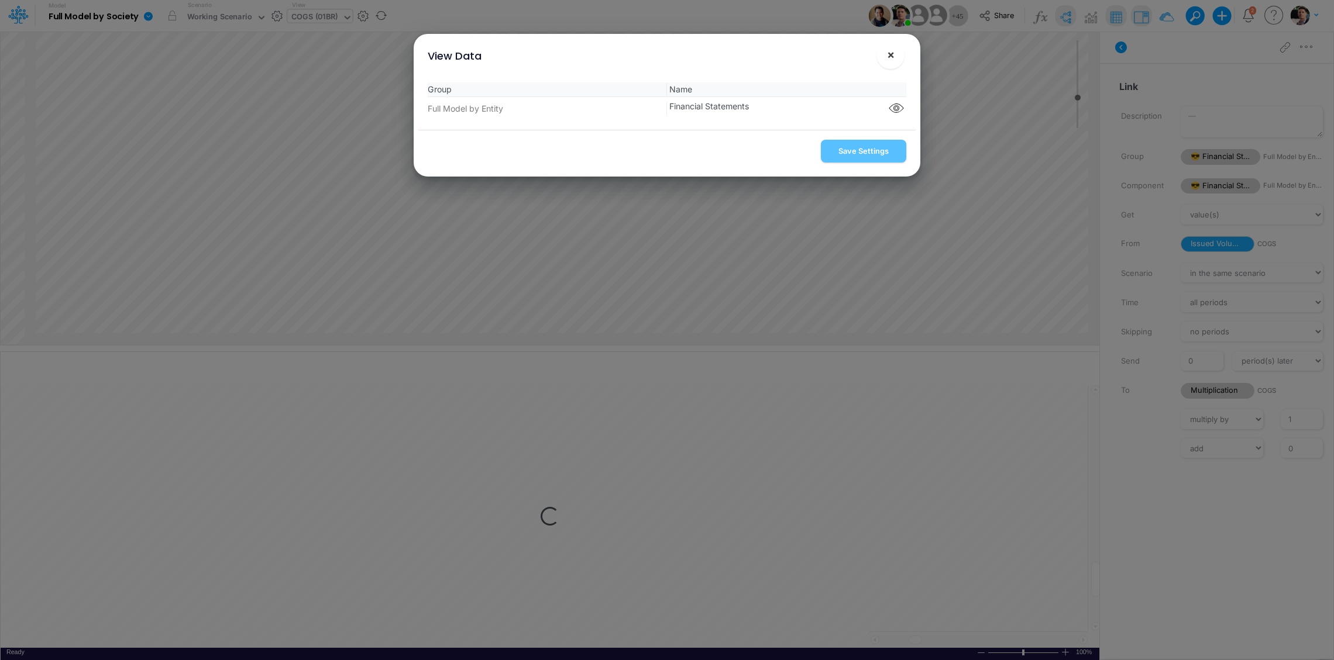
click at [888, 53] on span "×" at bounding box center [891, 54] width 8 height 14
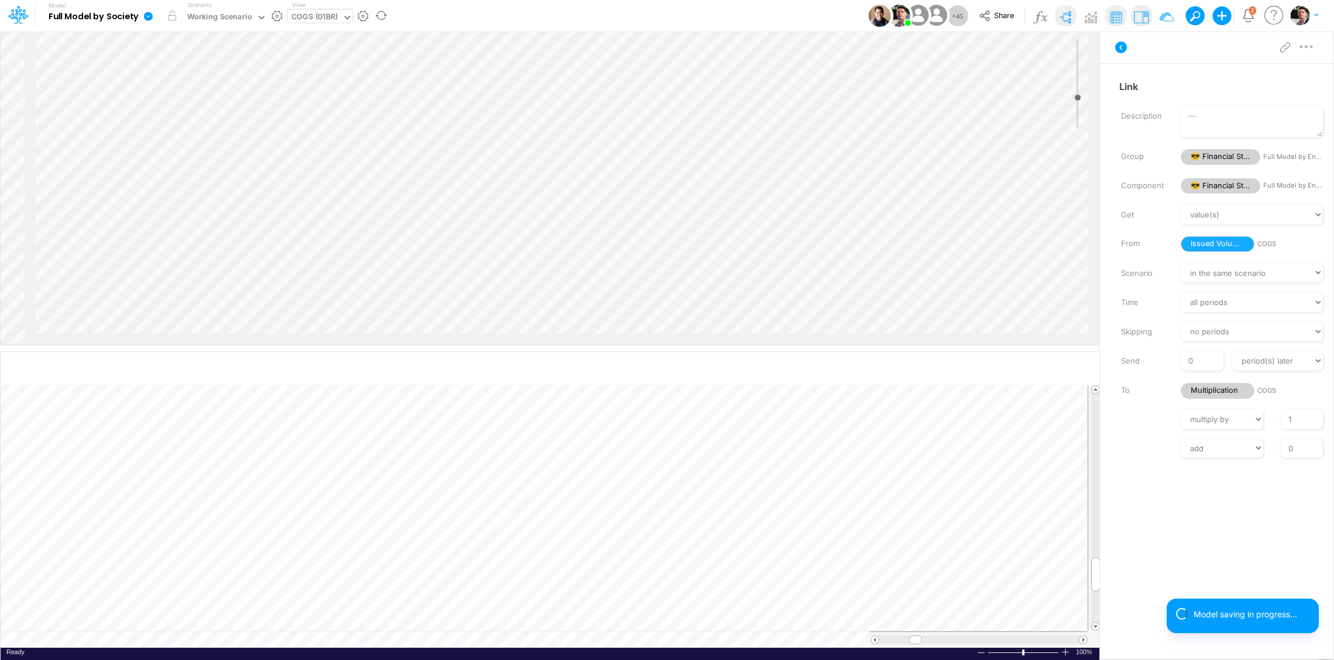
scroll to position [9, 28]
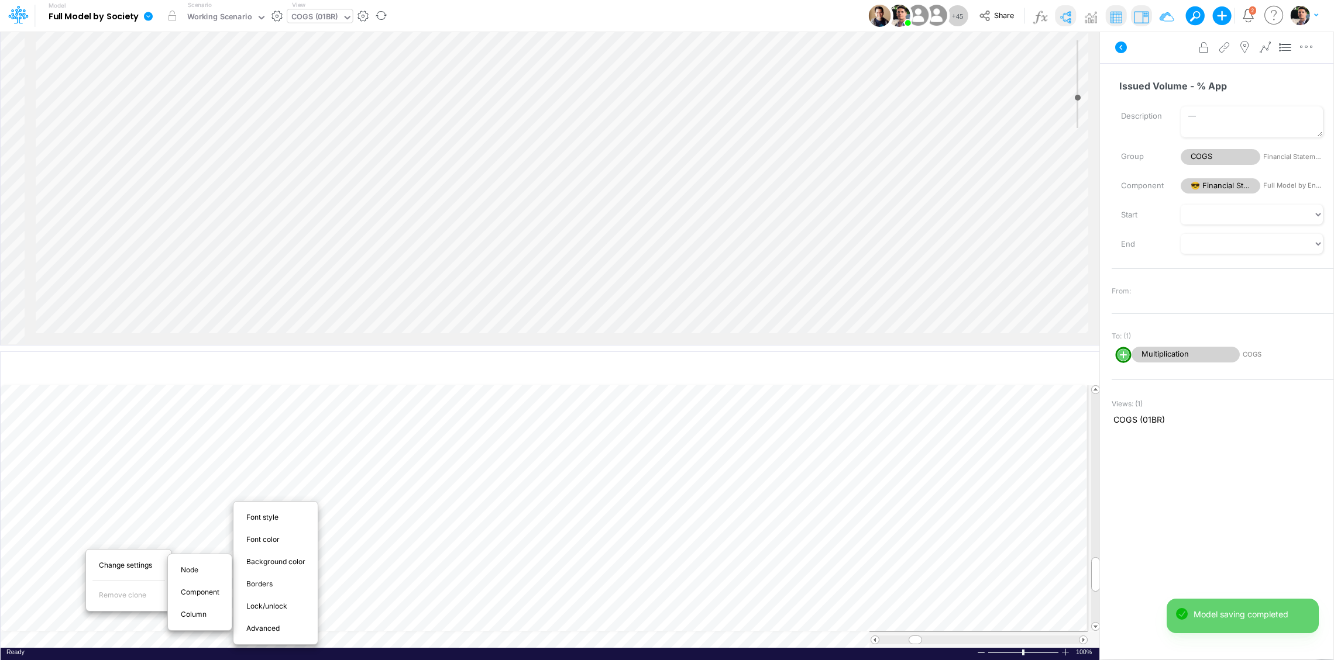
click at [270, 631] on span "Advanced" at bounding box center [269, 629] width 47 height 11
select select "sum"
select select "field"
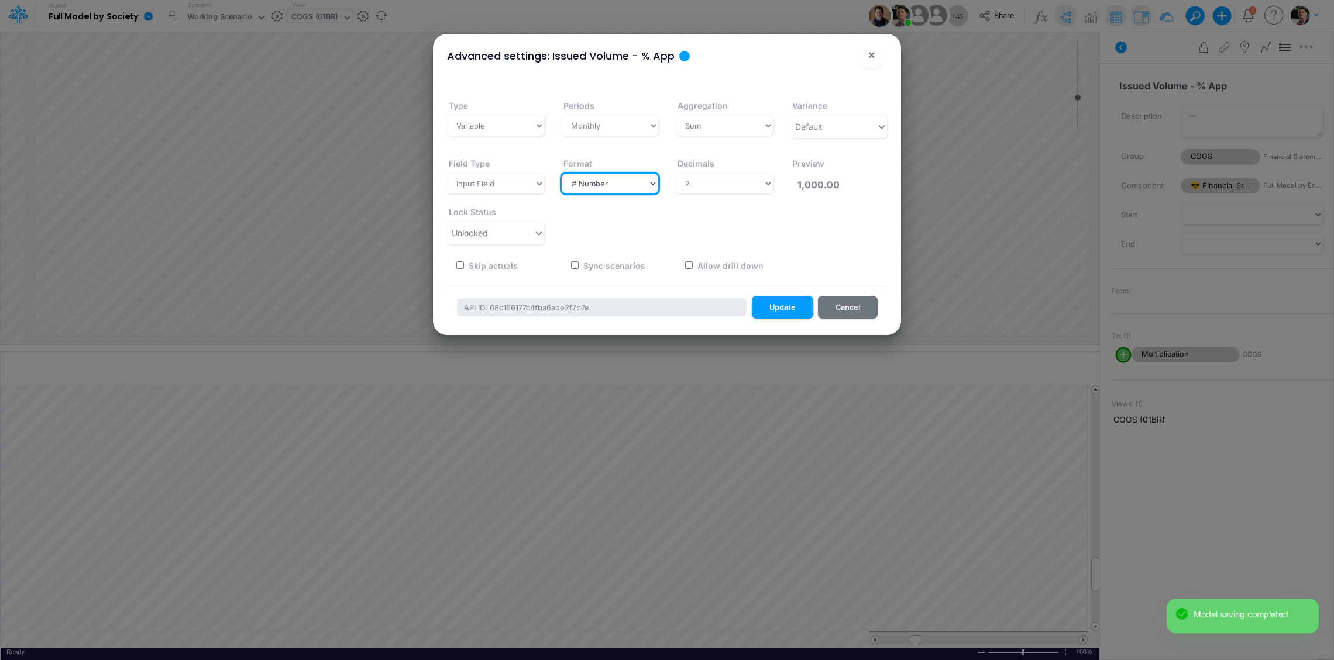
select select "Percentage"
click option "% Percentage" at bounding box center [0, 0] width 0 height 0
type input "100.00%"
click at [774, 308] on button "Update" at bounding box center [782, 307] width 61 height 23
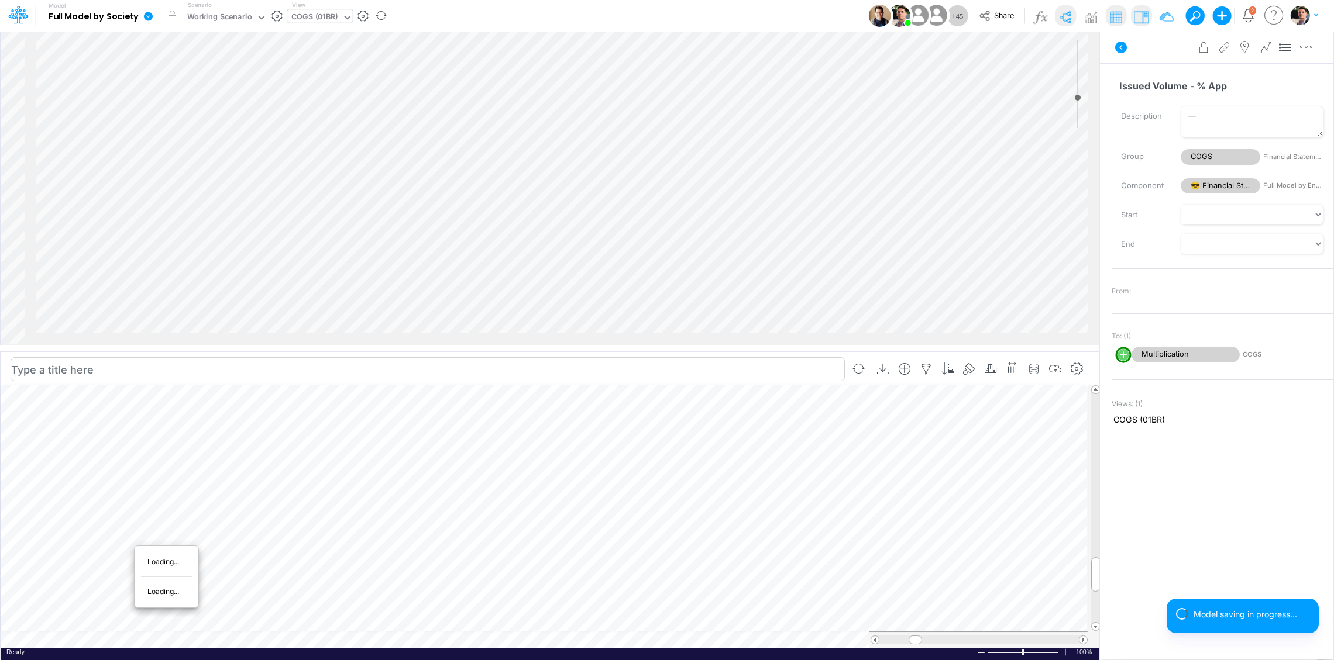
scroll to position [9, 28]
click at [335, 625] on div "Advanced" at bounding box center [324, 629] width 76 height 14
select select "sum"
select select "field"
select select "Percentage"
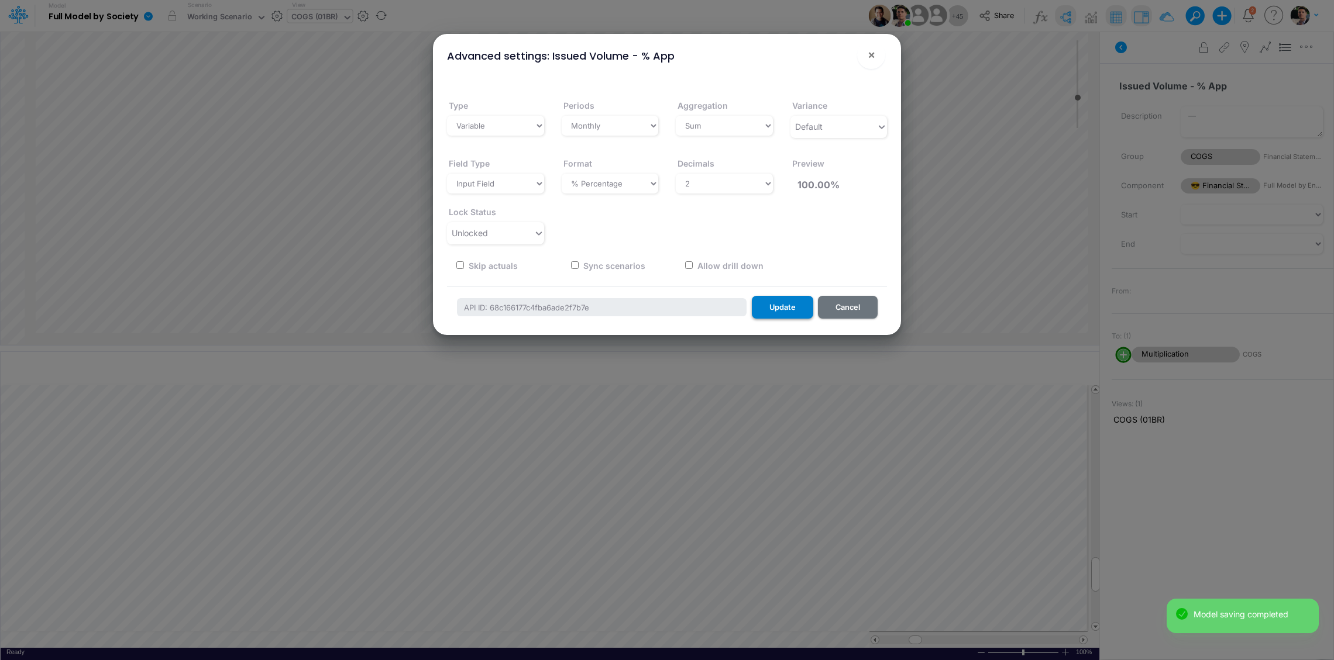
click at [783, 313] on button "Update" at bounding box center [782, 307] width 61 height 23
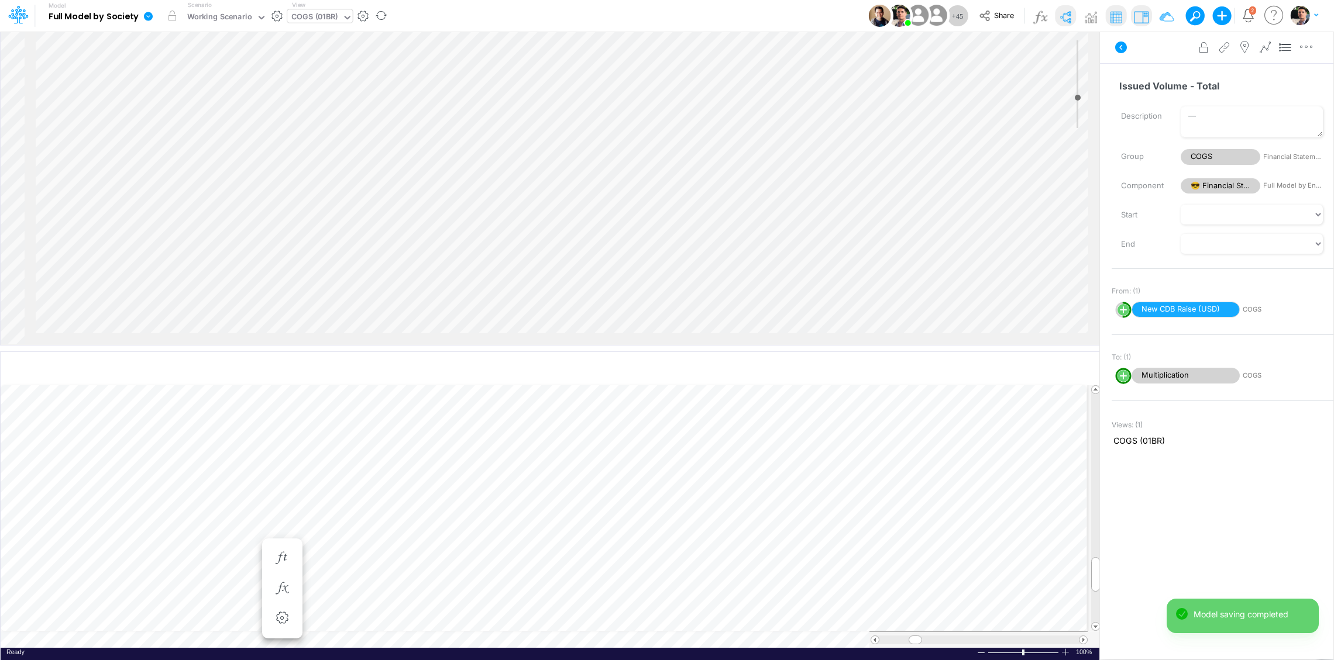
scroll to position [9, 28]
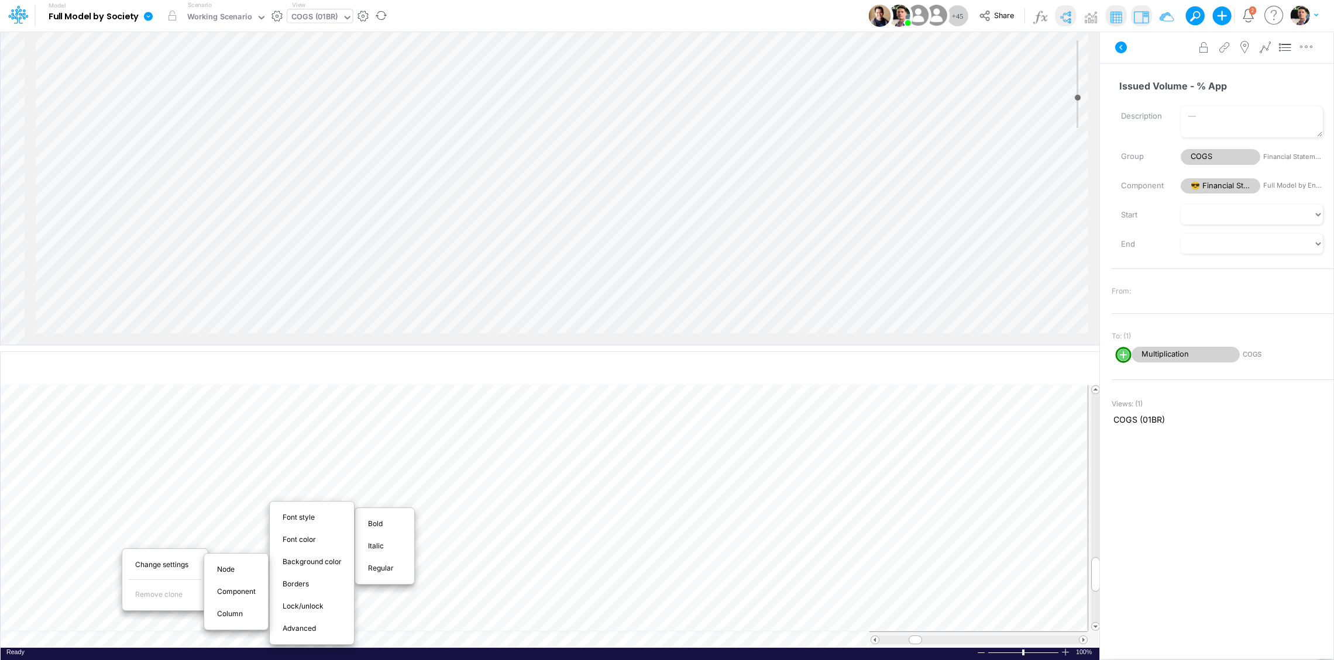
click at [93, 567] on div at bounding box center [667, 330] width 1334 height 660
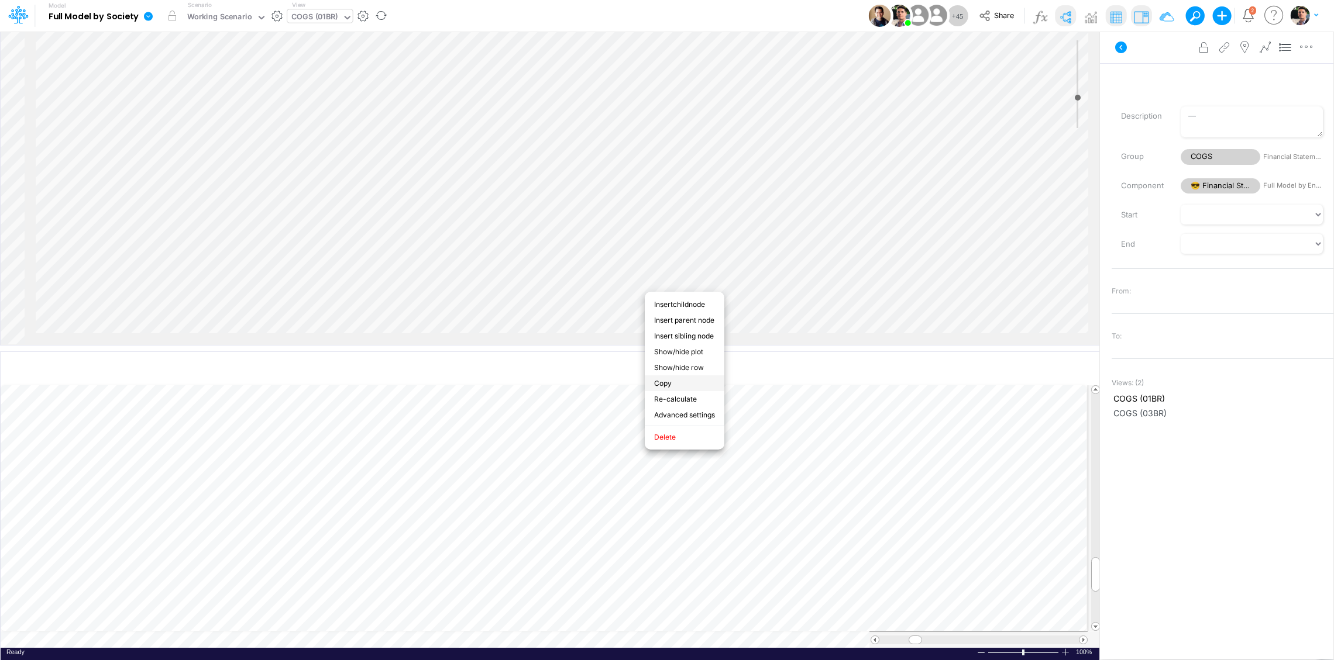
click at [670, 388] on li "Copy" at bounding box center [685, 384] width 80 height 16
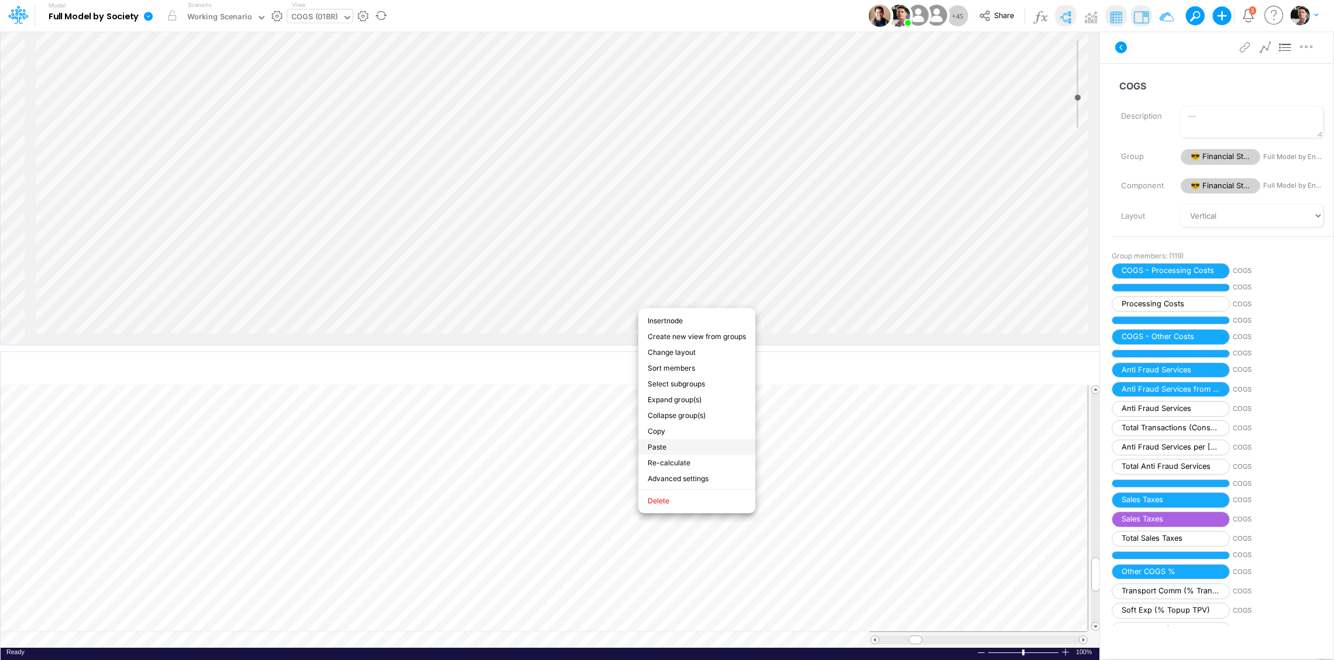
click at [660, 455] on li "Paste" at bounding box center [696, 447] width 117 height 16
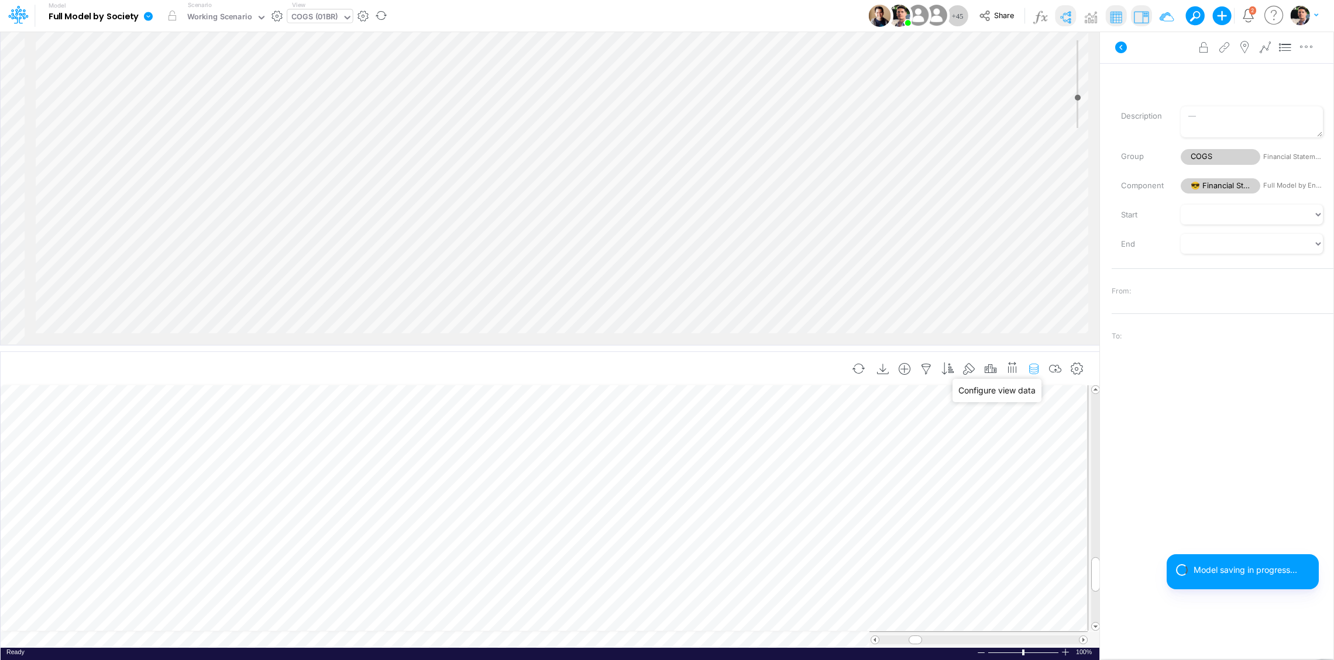
click at [1035, 365] on icon "button" at bounding box center [1034, 369] width 18 height 12
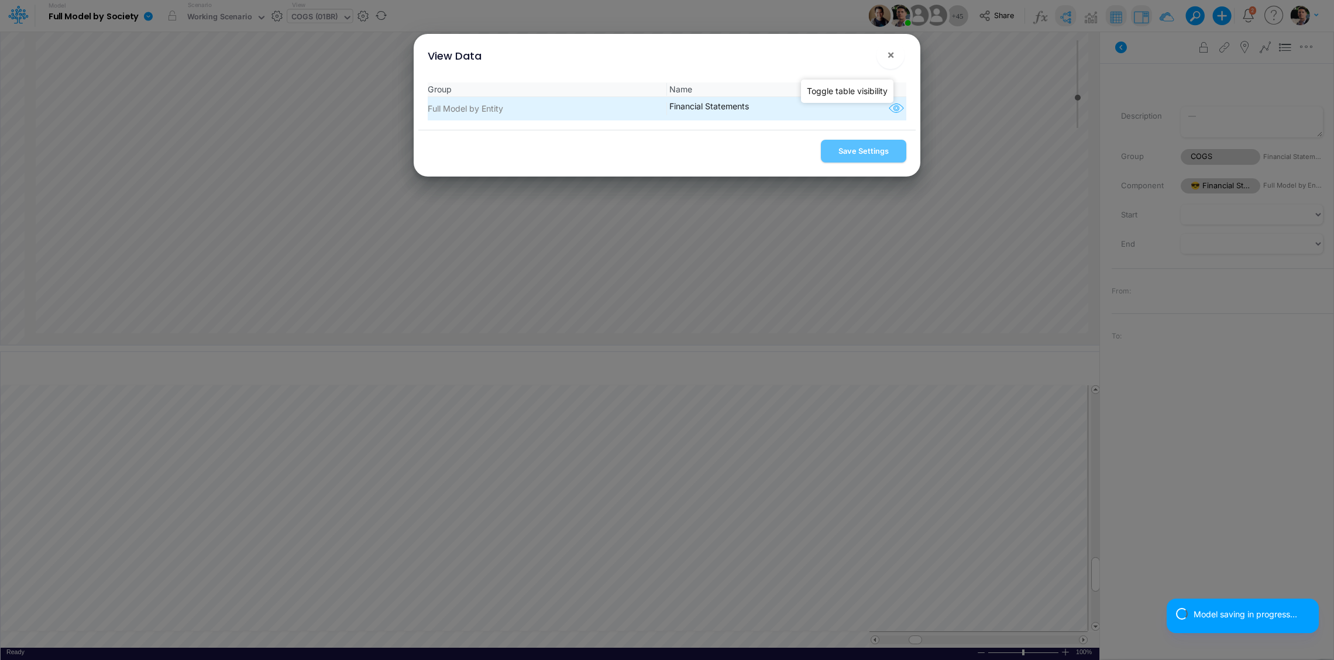
click at [887, 114] on icon "button" at bounding box center [896, 108] width 18 height 15
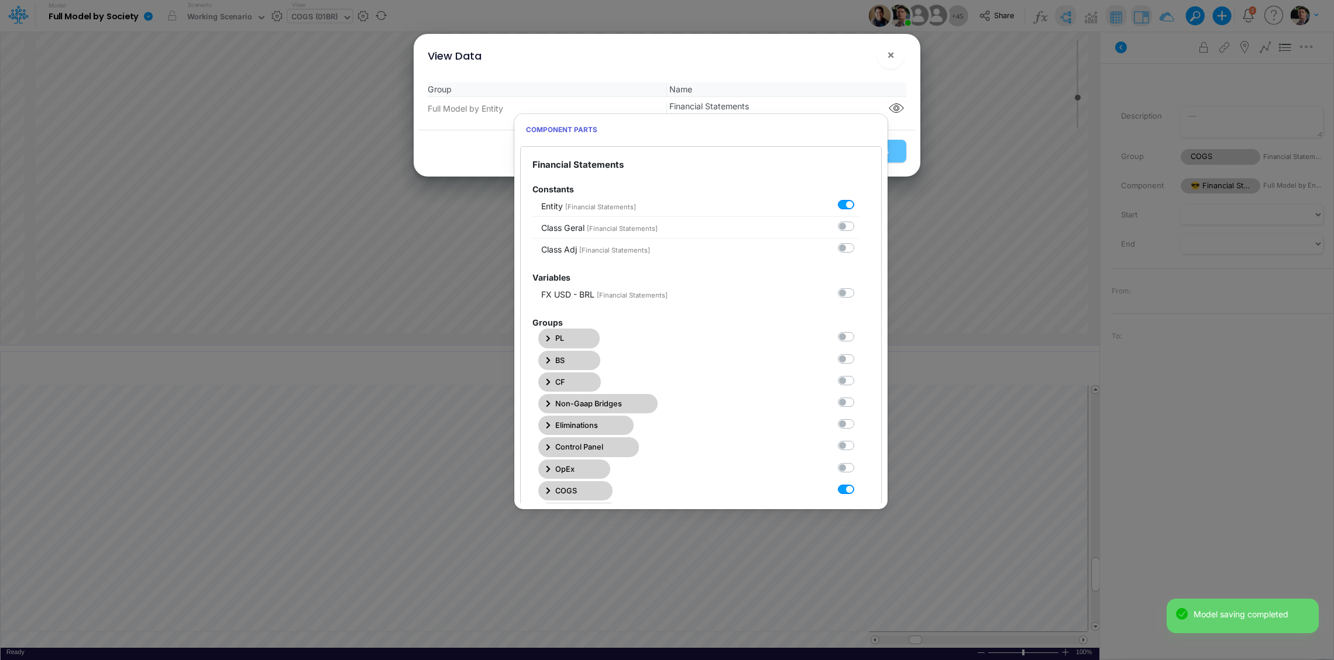
click at [838, 488] on div at bounding box center [848, 489] width 21 height 12
click at [859, 483] on label at bounding box center [859, 483] width 0 height 0
click at [859, 491] on Statements7 "checkbox" at bounding box center [863, 487] width 8 height 8
click at [859, 483] on label at bounding box center [859, 483] width 0 height 0
click at [859, 491] on Statements7 "checkbox" at bounding box center [863, 487] width 8 height 8
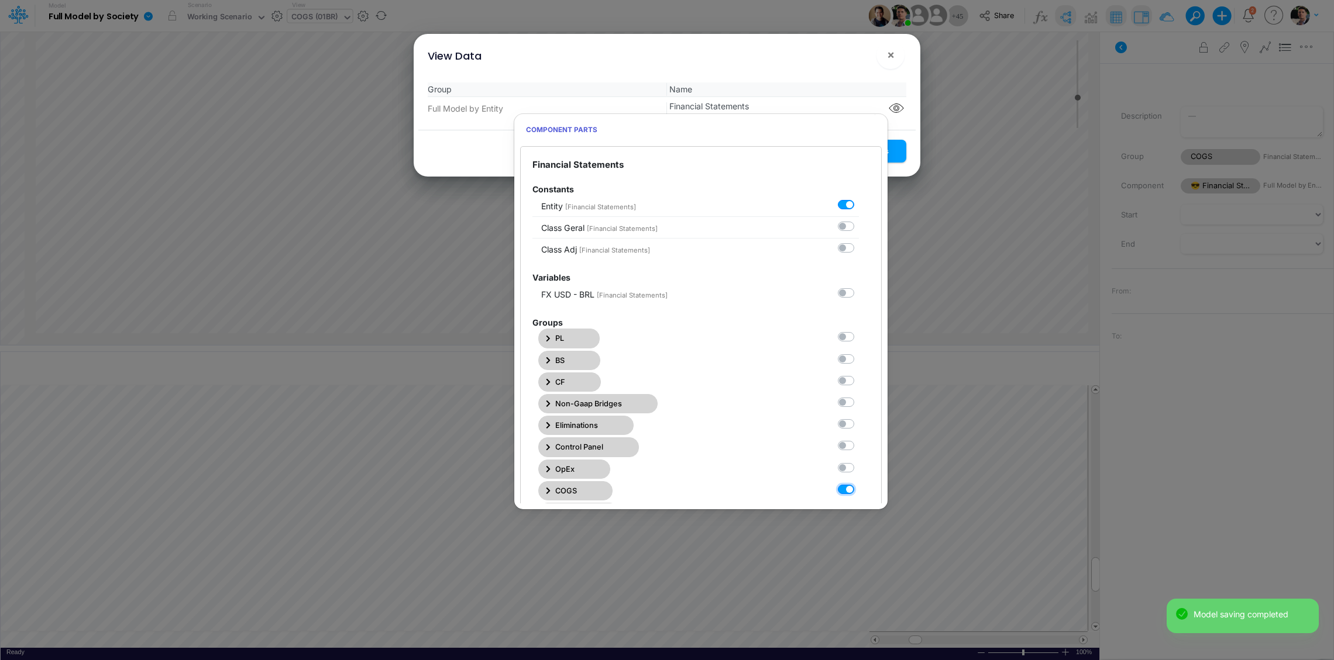
checkbox Statements7 "true"
click at [895, 151] on button "Save Settings" at bounding box center [863, 151] width 85 height 23
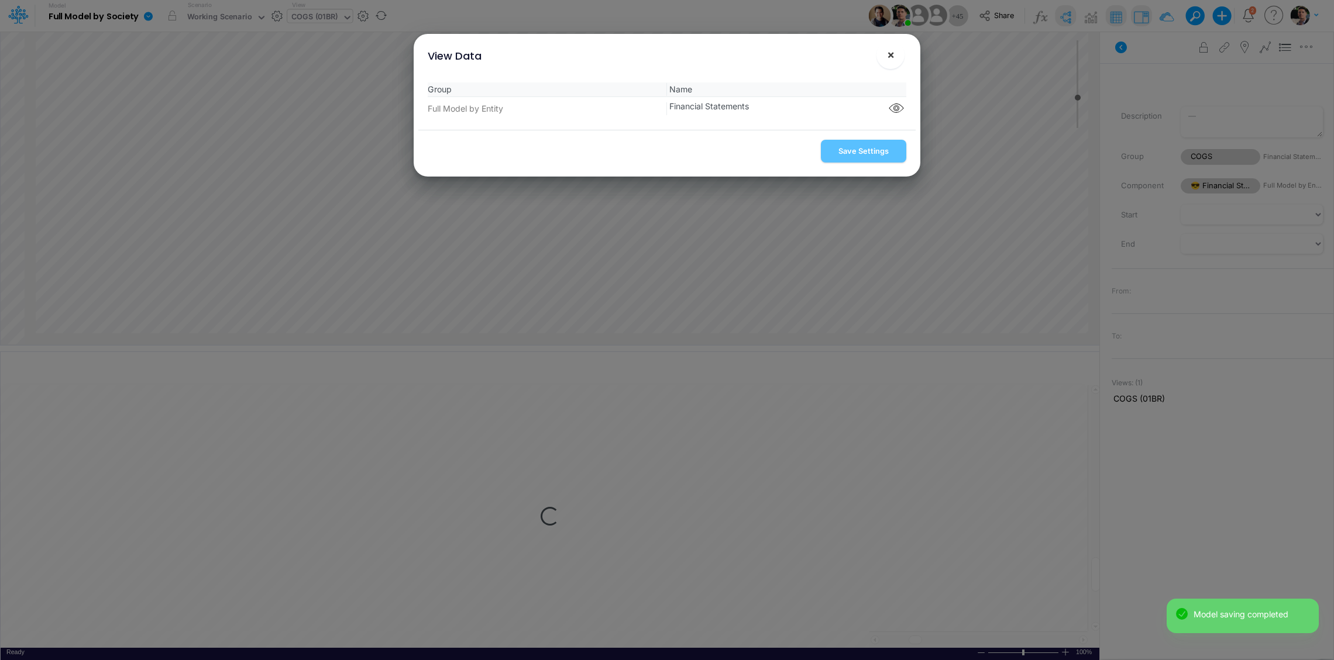
click at [890, 56] on span "×" at bounding box center [891, 54] width 8 height 14
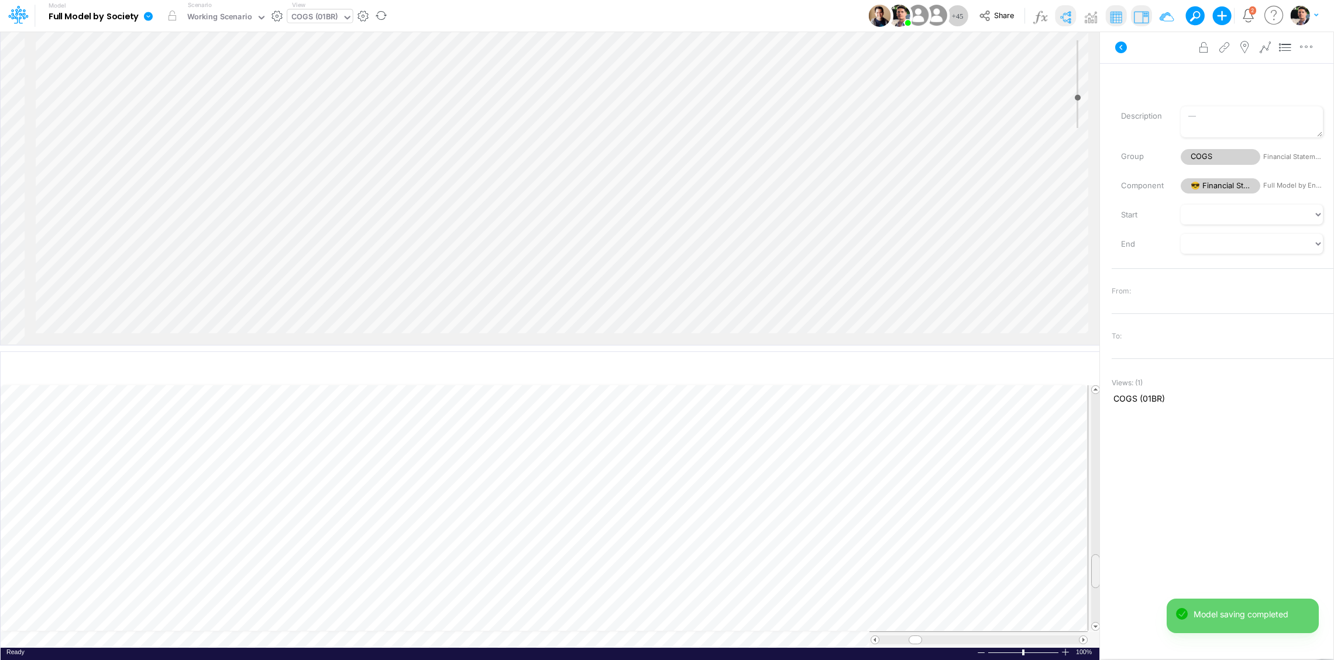
scroll to position [9, 28]
drag, startPoint x: 1094, startPoint y: 564, endPoint x: 1096, endPoint y: 573, distance: 8.9
click at [1096, 573] on div at bounding box center [1095, 580] width 9 height 34
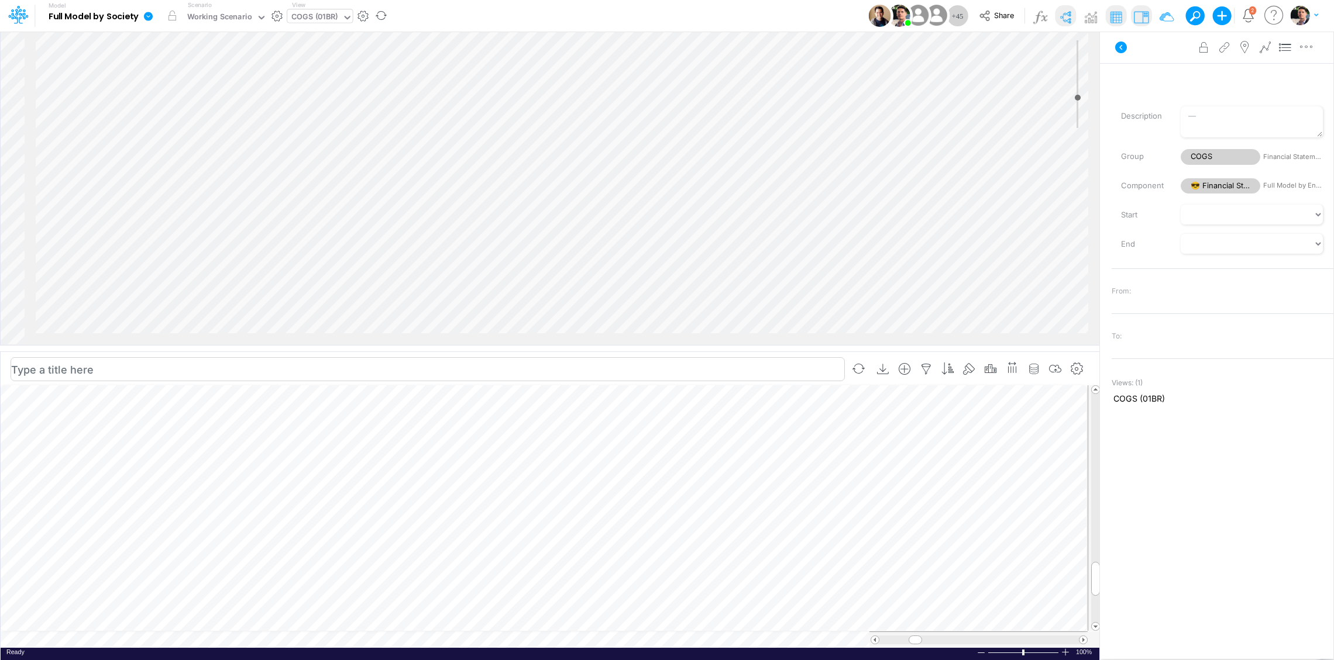
scroll to position [5, 2]
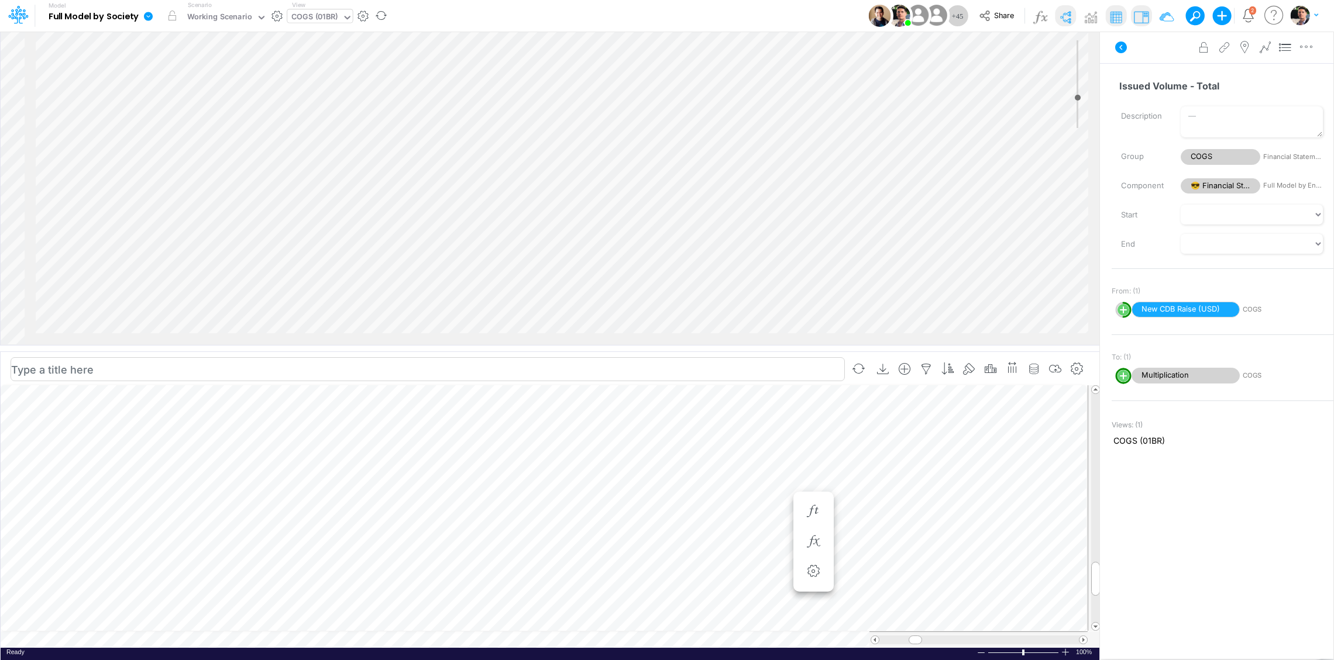
scroll to position [9, 4]
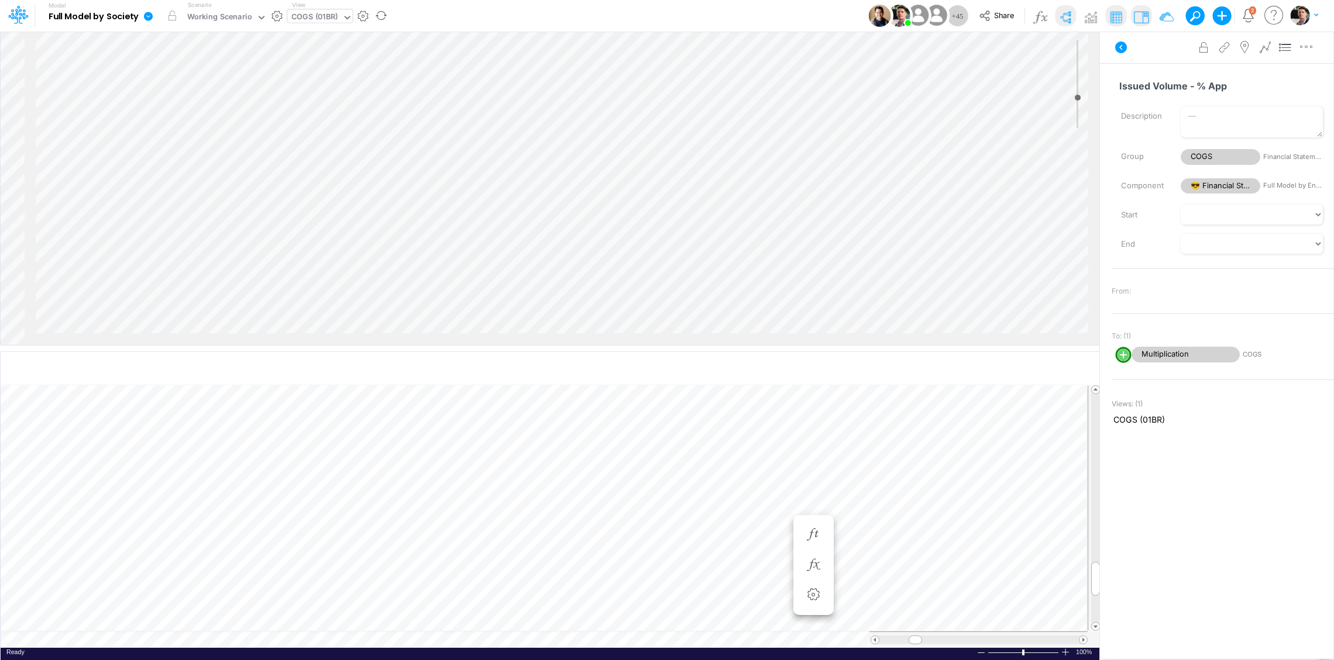
scroll to position [5, 2]
click at [812, 605] on icon "button" at bounding box center [813, 600] width 18 height 12
click at [382, 629] on div "Type to add a formula term" at bounding box center [369, 628] width 111 height 15
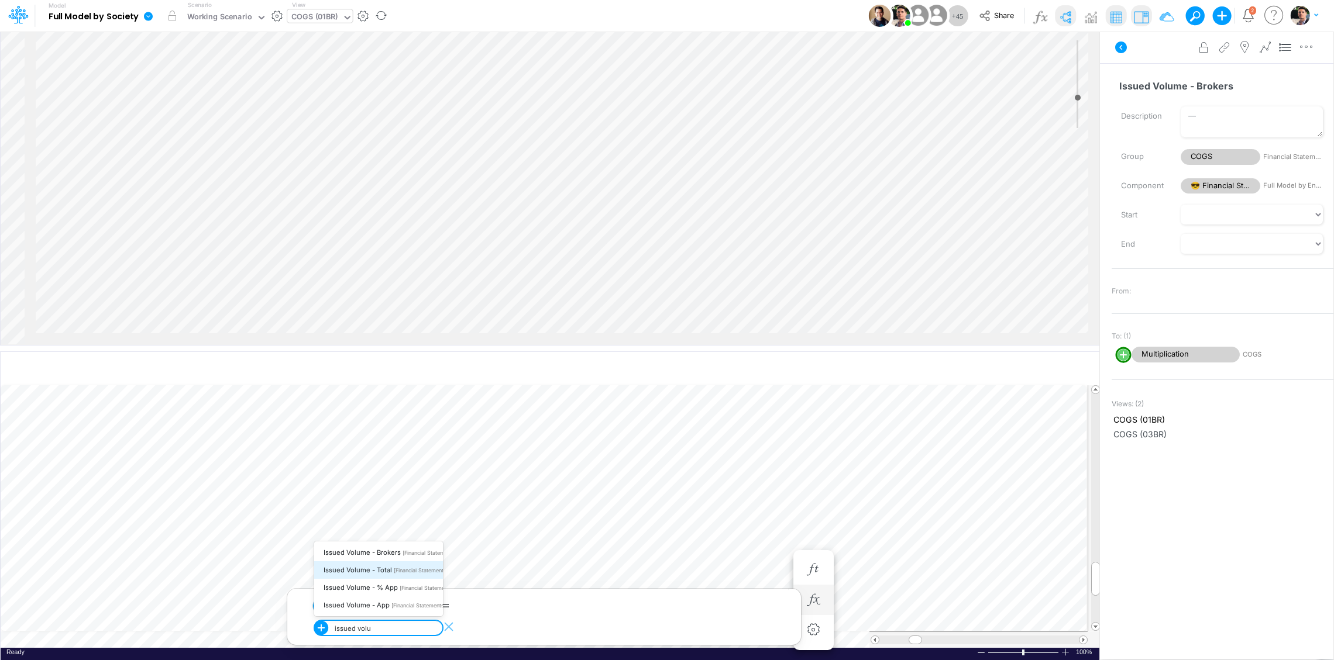
click at [365, 566] on span "Issued Volume - Total" at bounding box center [357, 570] width 68 height 8
type input "issued volu"
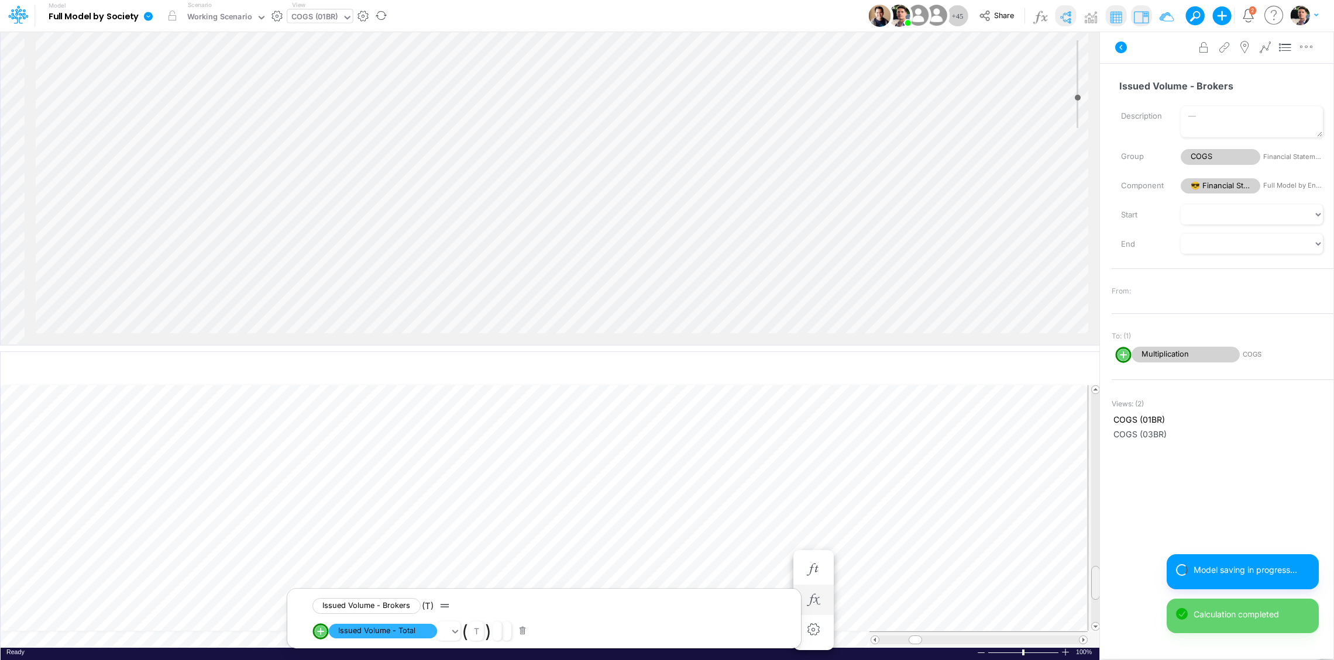
scroll to position [5, 2]
click at [1096, 583] on span at bounding box center [1095, 585] width 8 height 8
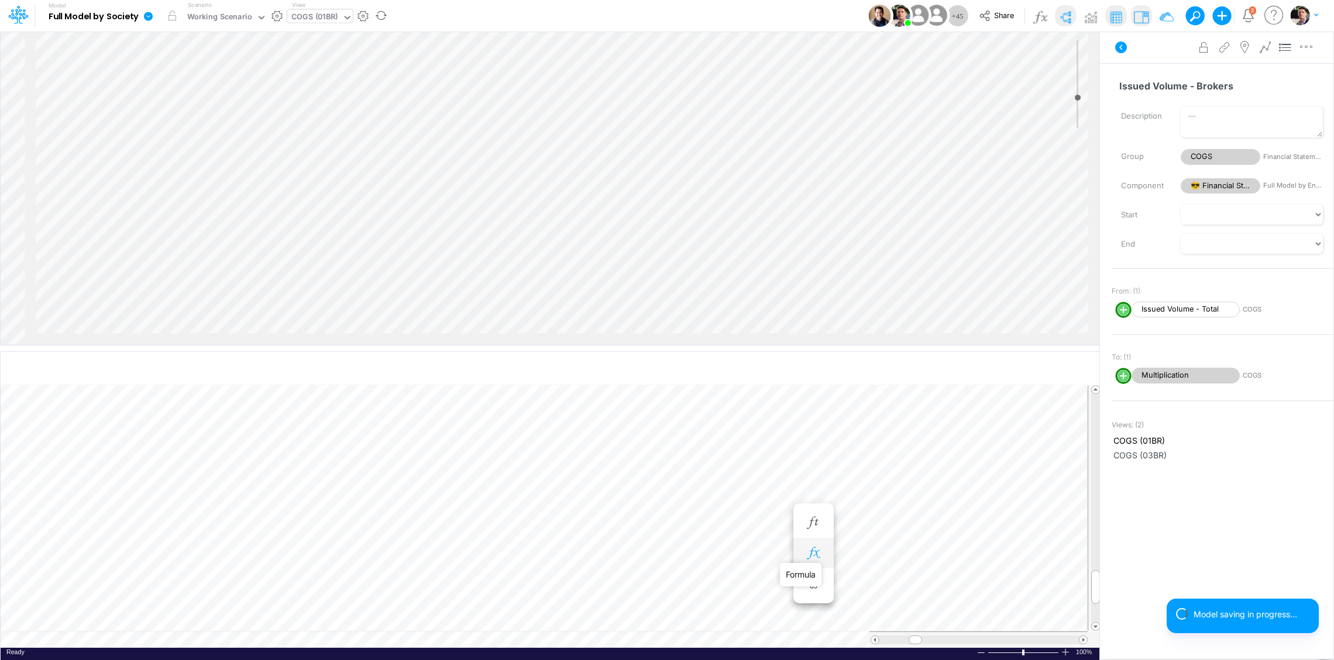
click at [807, 558] on icon "button" at bounding box center [813, 553] width 18 height 12
click at [390, 611] on div "Type to add a formula term" at bounding box center [369, 610] width 111 height 15
click at [370, 584] on span "Issued Volume - App" at bounding box center [356, 588] width 66 height 8
type input "issued"
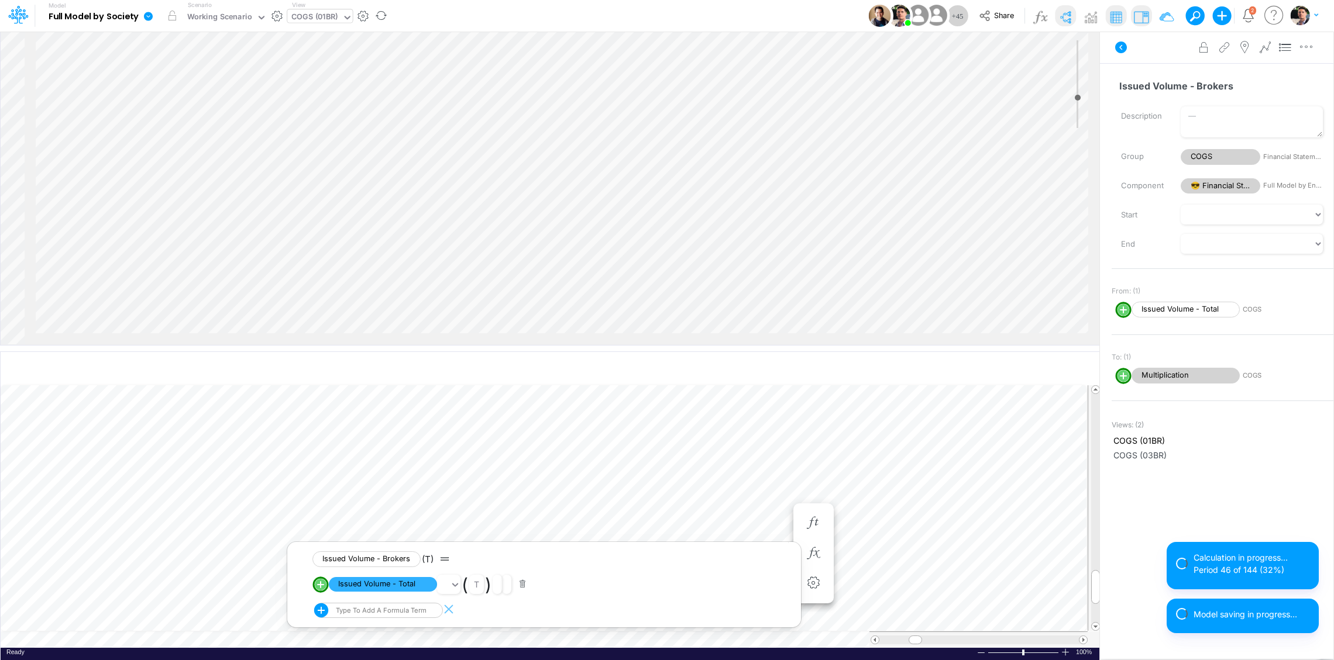
click at [321, 588] on line "circle with outer border" at bounding box center [321, 585] width 0 height 6
click at [322, 587] on circle "circle with outer border" at bounding box center [321, 585] width 12 height 12
select select "1"
select select "Multiply"
select select "Add"
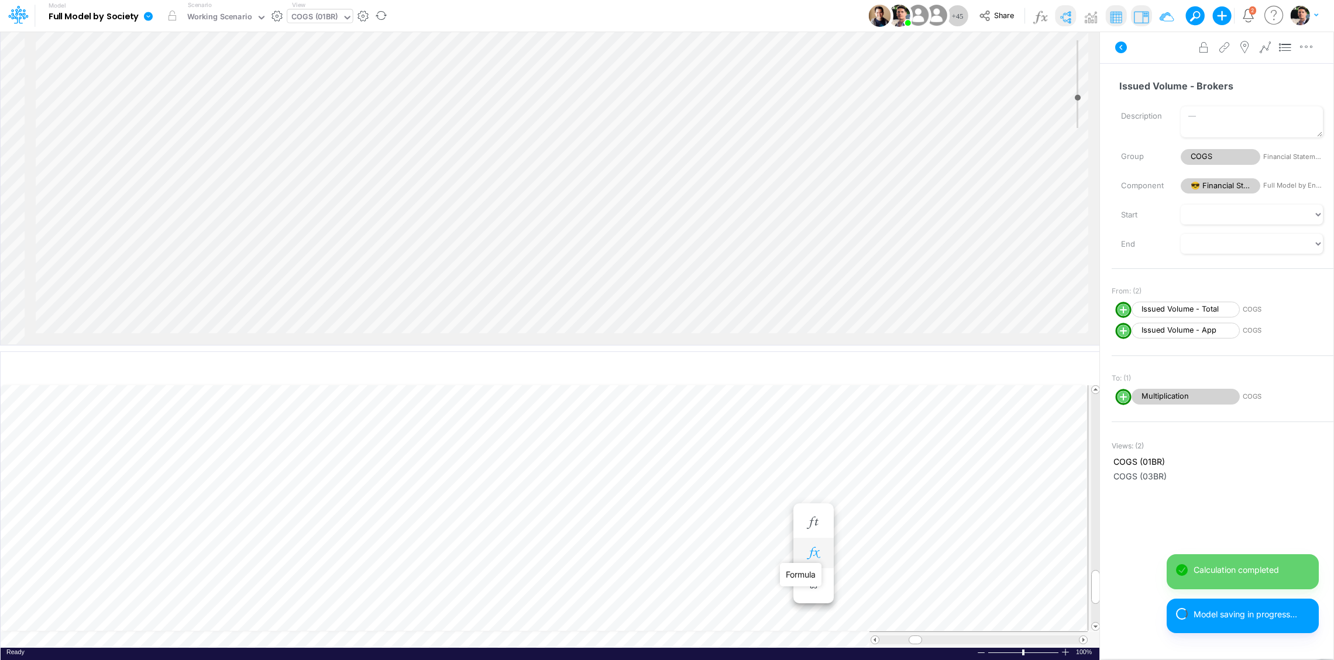
click at [817, 557] on icon "button" at bounding box center [813, 553] width 18 height 12
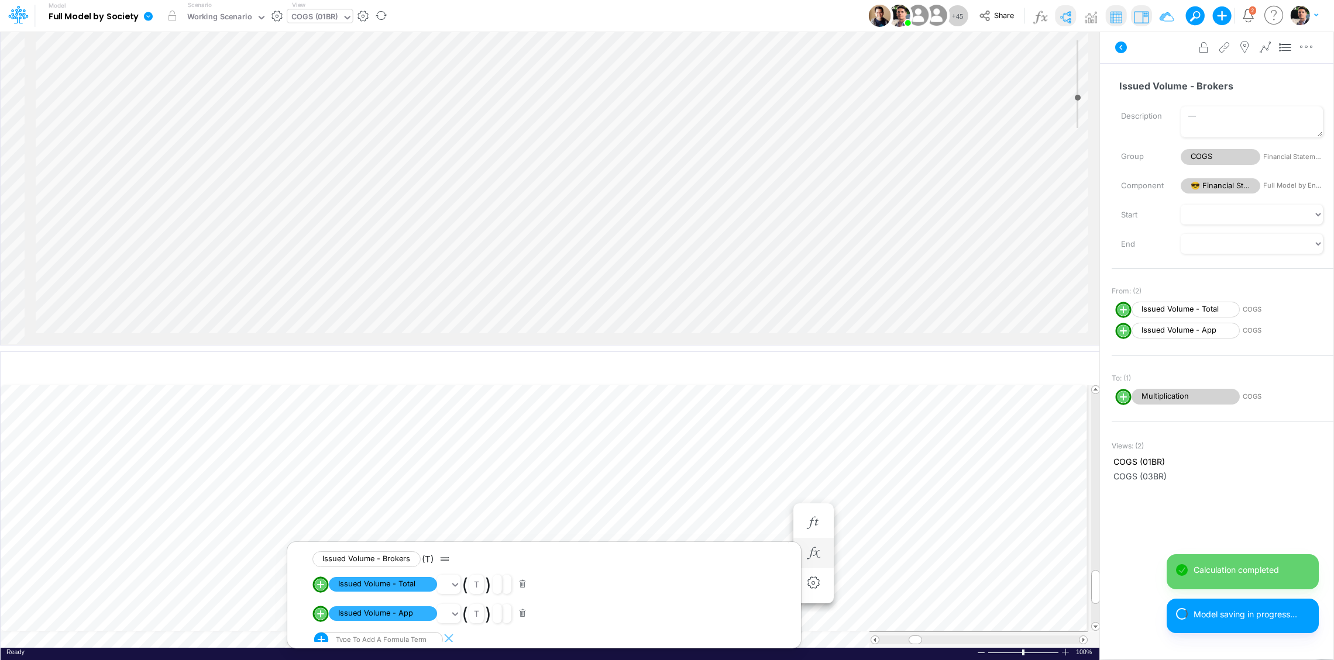
click at [326, 585] on circle "circle with outer border" at bounding box center [321, 585] width 12 height 12
select select "1"
select select "Multiply"
select select "Add"
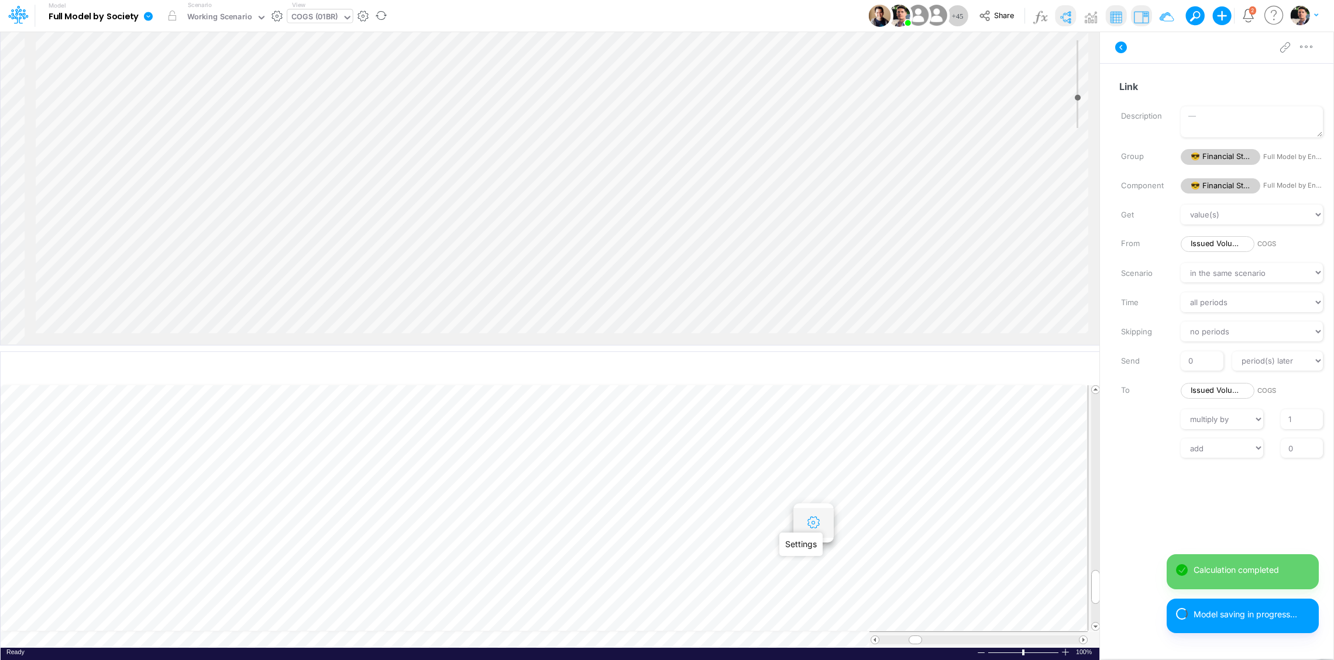
click at [815, 521] on icon "button" at bounding box center [813, 523] width 18 height 12
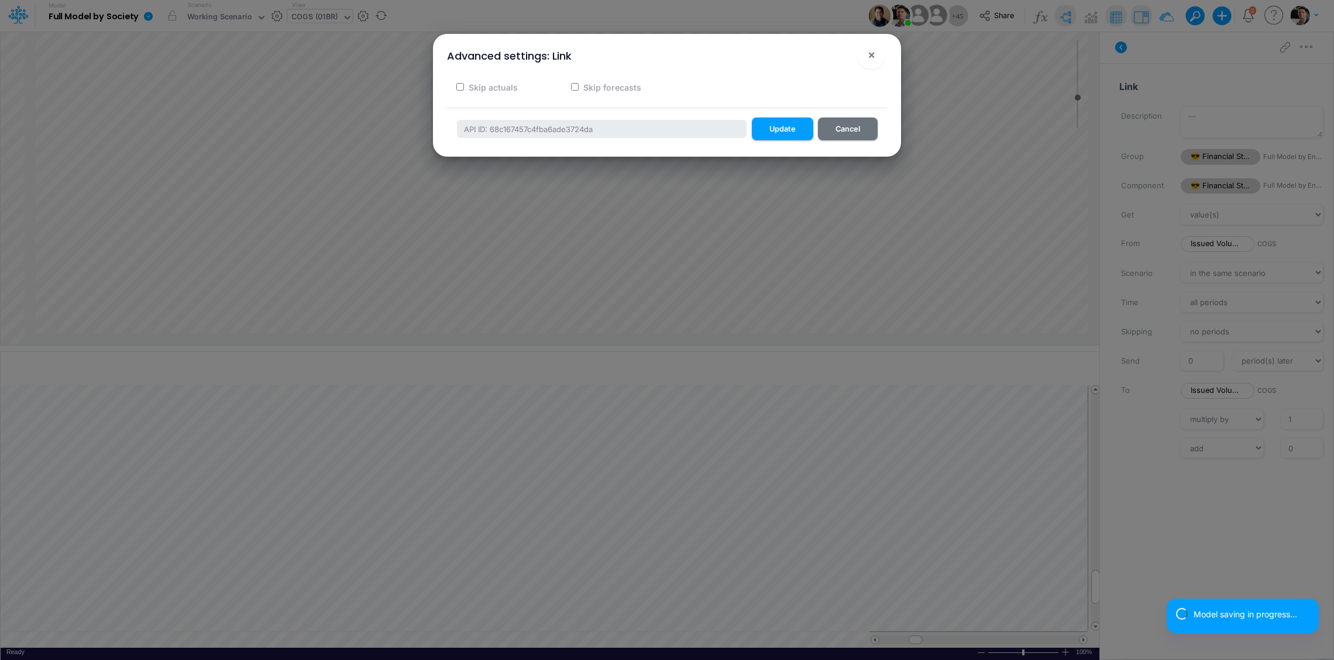
click at [483, 87] on label "Skip actuals" at bounding box center [492, 87] width 51 height 12
click at [464, 87] on input "Skip actuals" at bounding box center [460, 87] width 8 height 8
checkbox input "true"
click at [769, 126] on button "Update" at bounding box center [782, 129] width 61 height 23
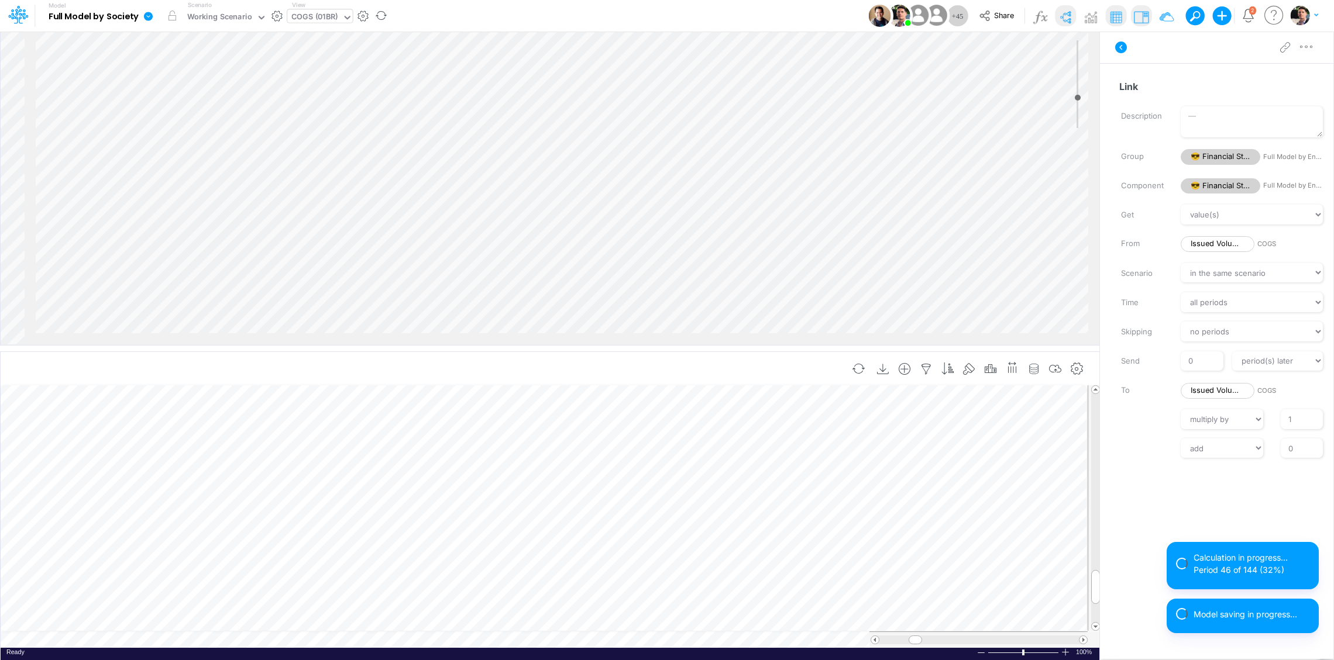
scroll to position [5, 2]
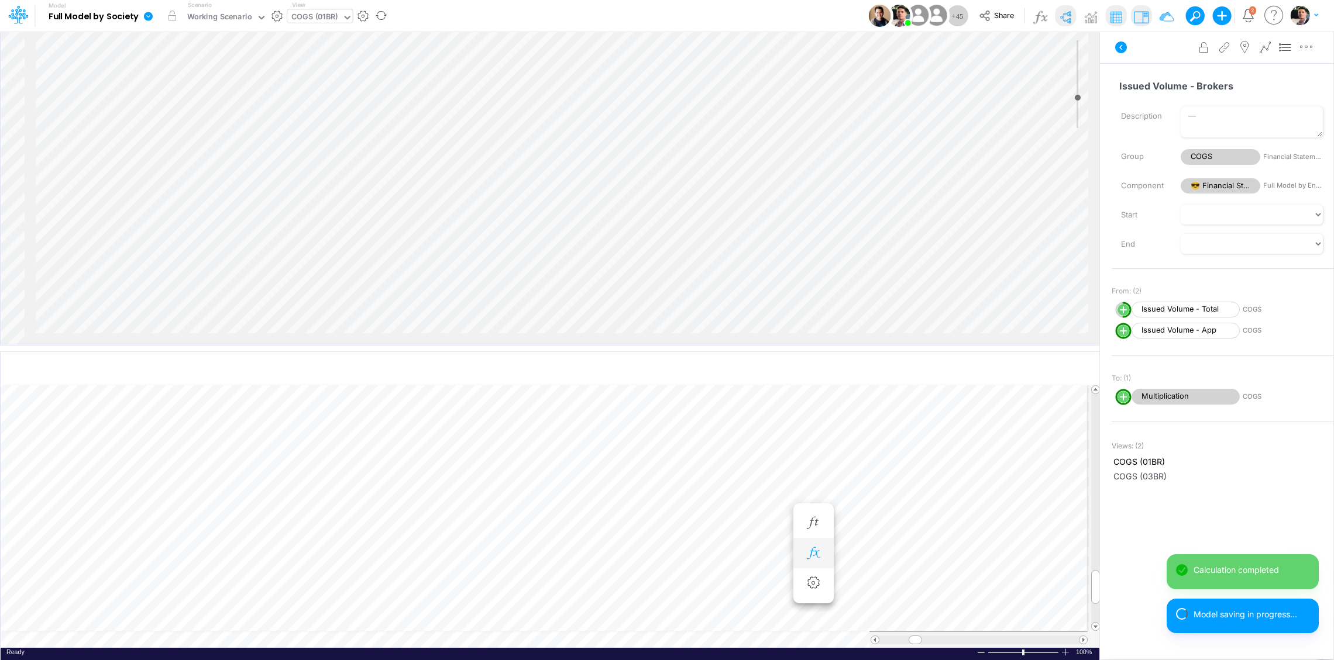
click at [817, 552] on icon "button" at bounding box center [813, 553] width 18 height 12
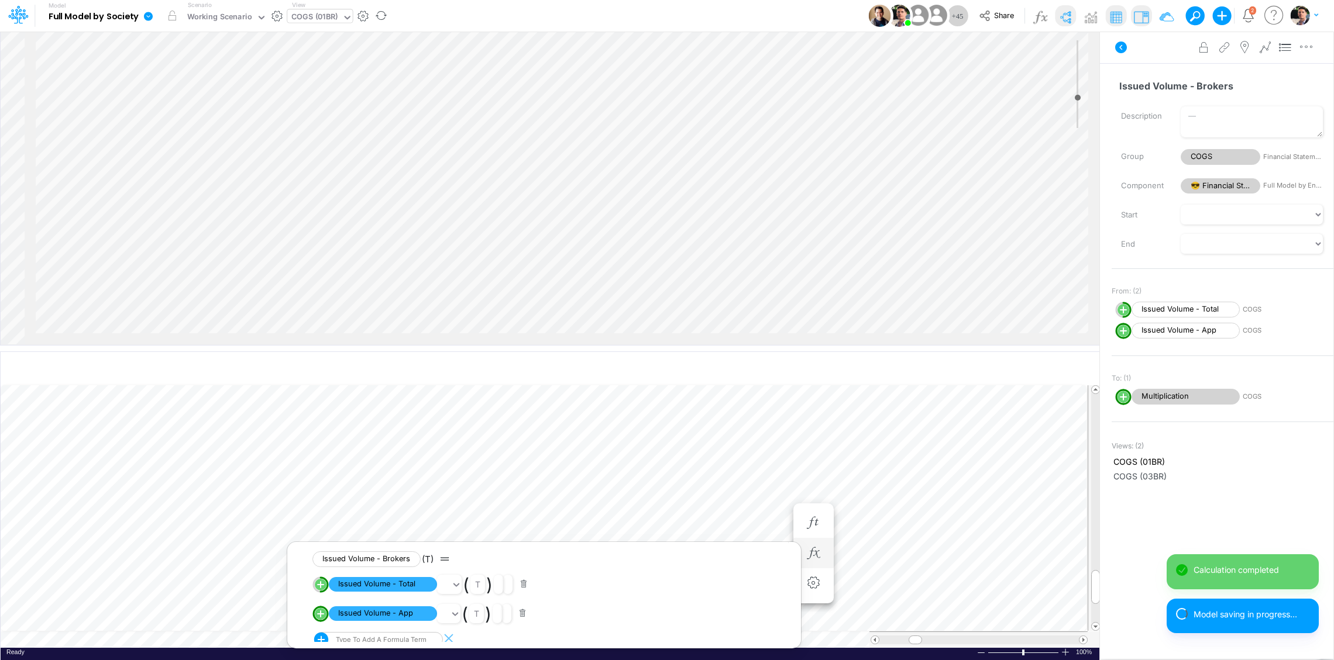
click at [322, 616] on circle "circle with outer border" at bounding box center [321, 614] width 12 height 12
select select "1"
select select "Multiply"
select select "Add"
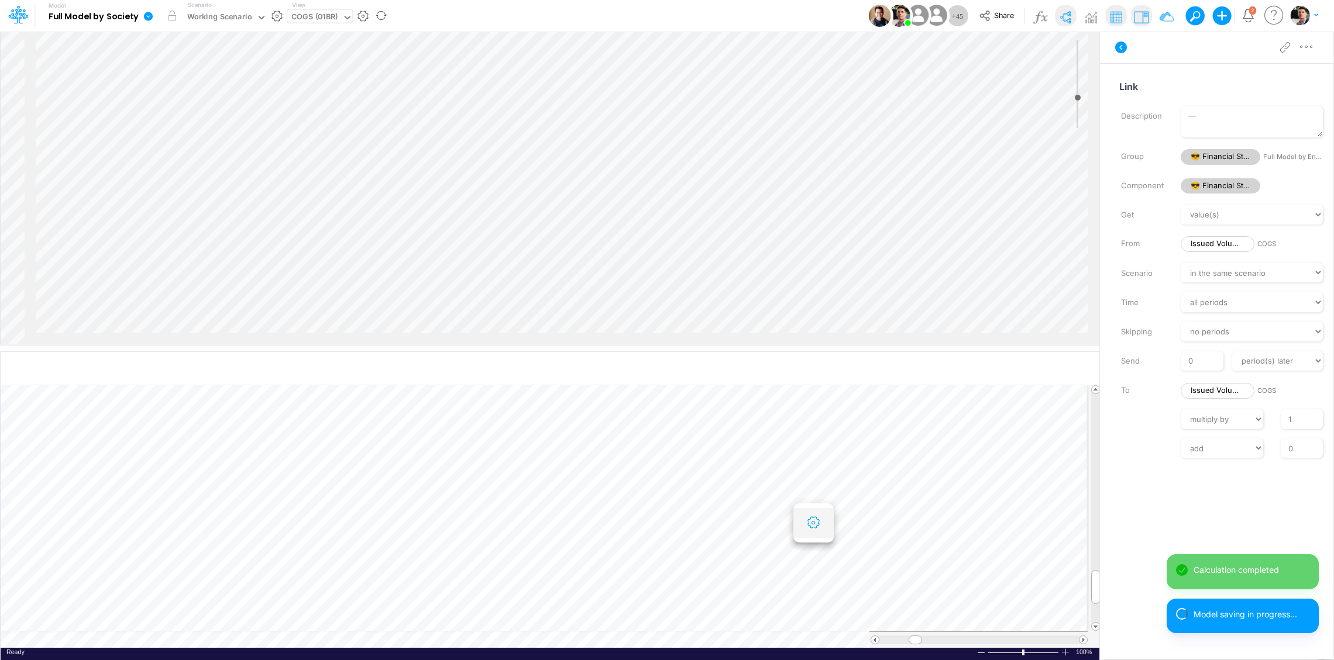
click at [813, 527] on icon "button" at bounding box center [813, 523] width 18 height 12
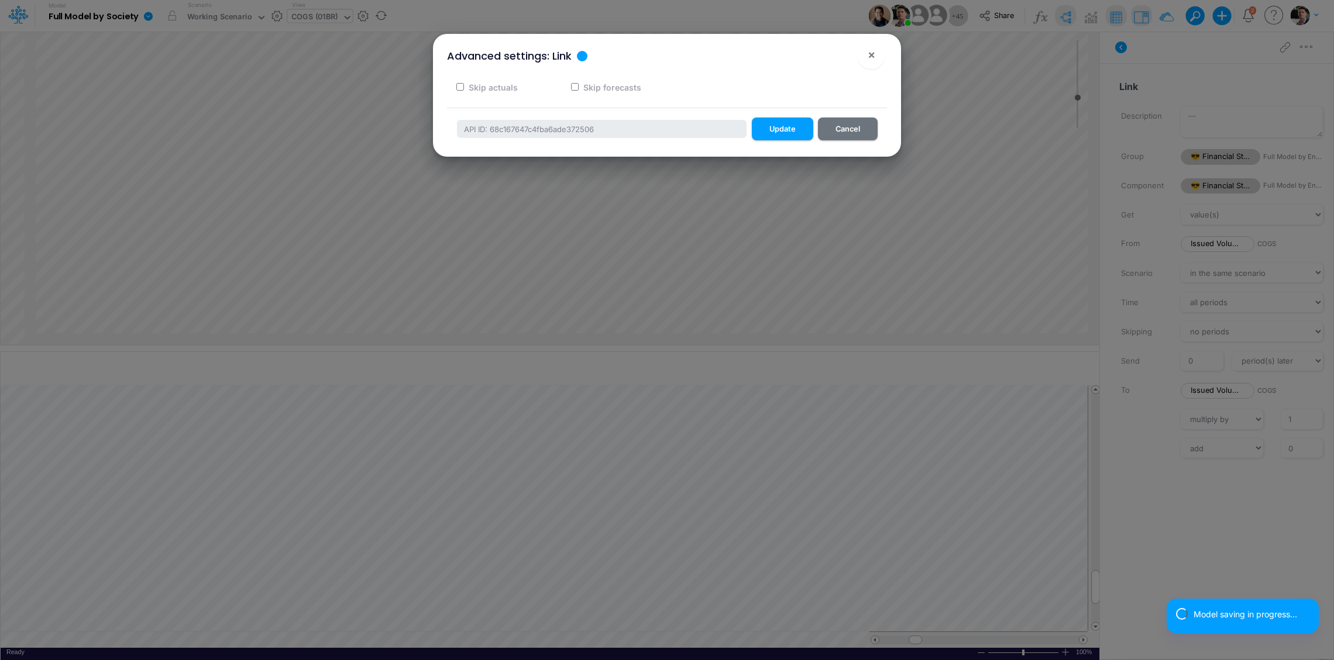
click at [489, 85] on label "Skip actuals" at bounding box center [492, 87] width 51 height 12
click at [464, 85] on input "Skip actuals" at bounding box center [460, 87] width 8 height 8
checkbox input "true"
click at [783, 129] on button "Update" at bounding box center [782, 129] width 61 height 23
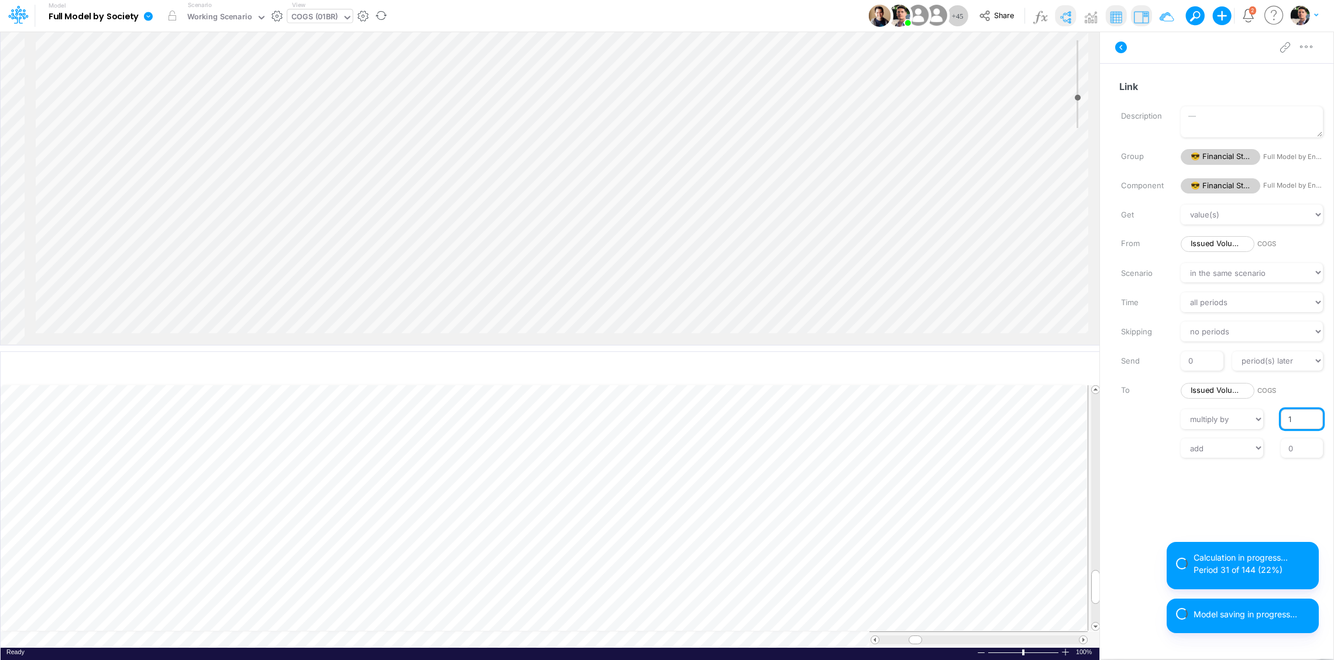
click at [1280, 420] on input "1" at bounding box center [1301, 419] width 42 height 20
type input "-1"
click at [1295, 448] on input "0" at bounding box center [1301, 449] width 42 height 20
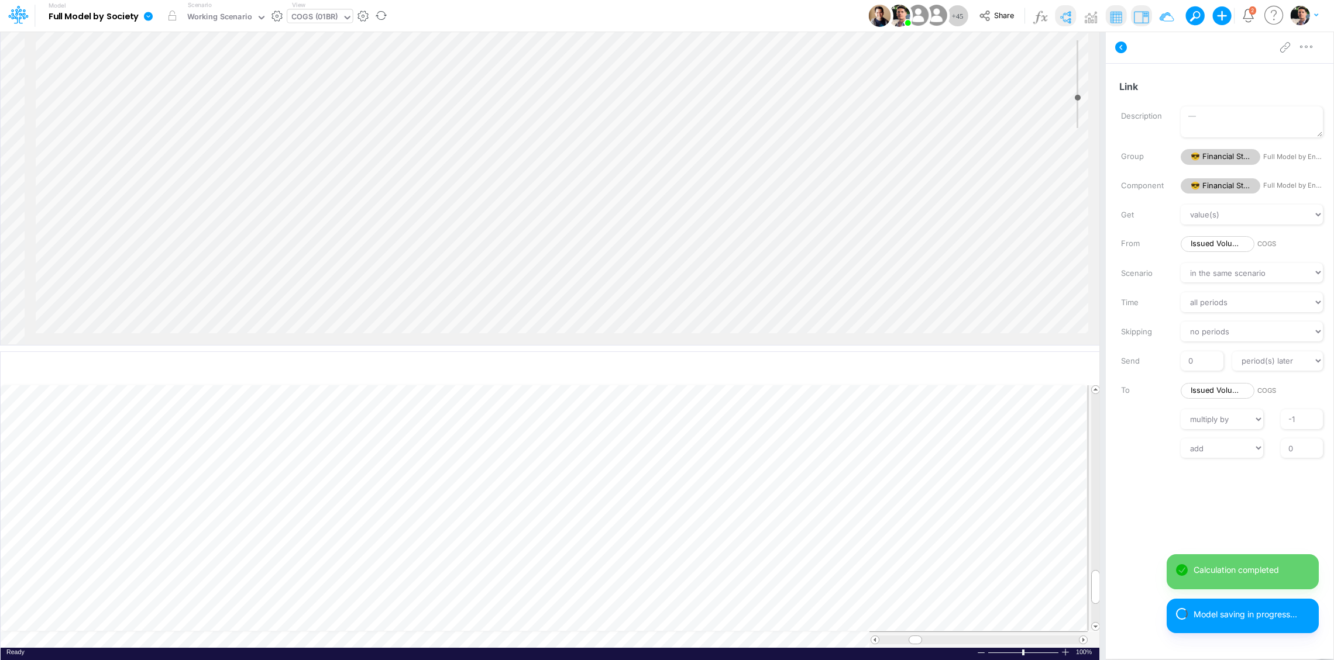
click at [334, 641] on div "Paste Cut Copy AutoFill 0 Ready 100% Sum: null Max: null Min: null Numerical Co…" at bounding box center [550, 516] width 1098 height 263
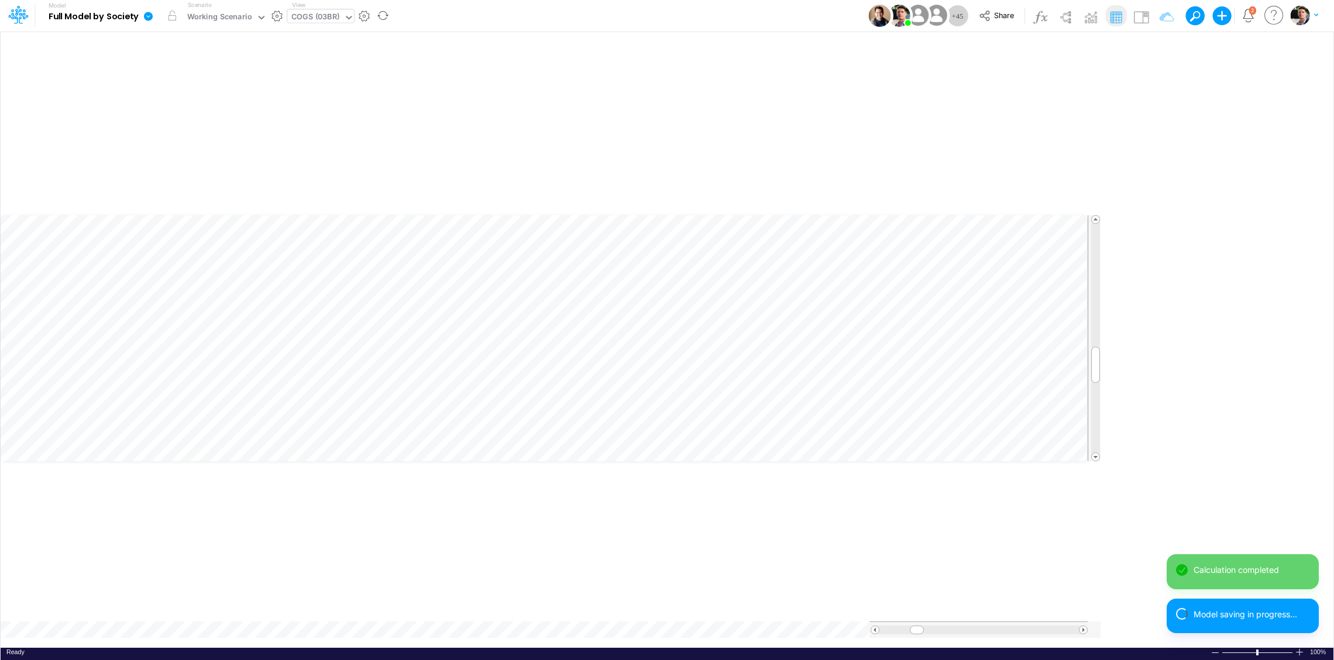
scroll to position [1, 1]
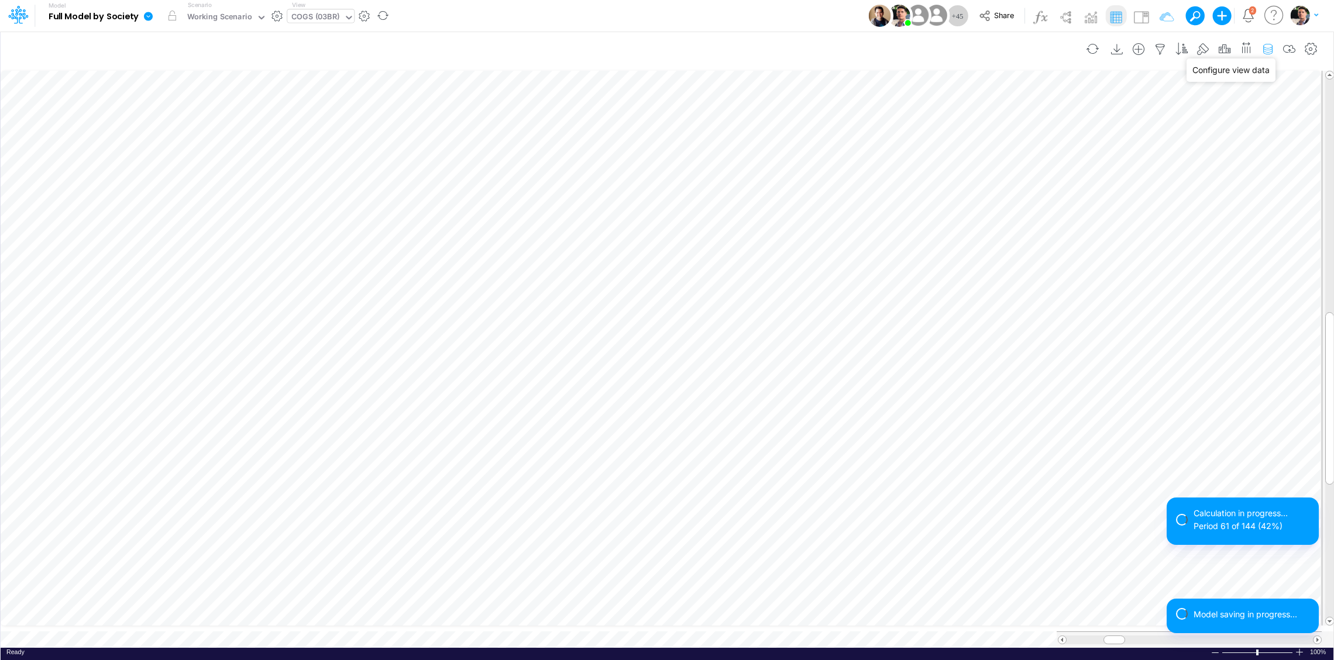
click at [1271, 50] on icon "button" at bounding box center [1268, 49] width 18 height 12
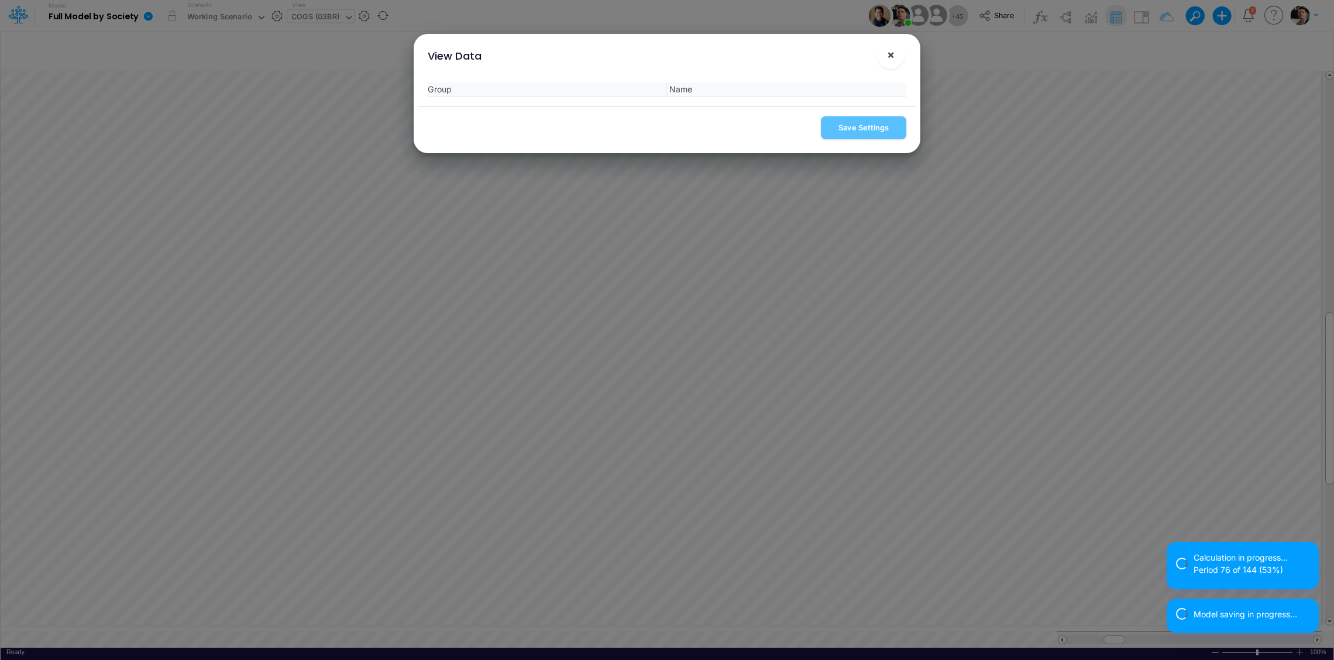
click at [895, 56] on button "×" at bounding box center [890, 55] width 28 height 28
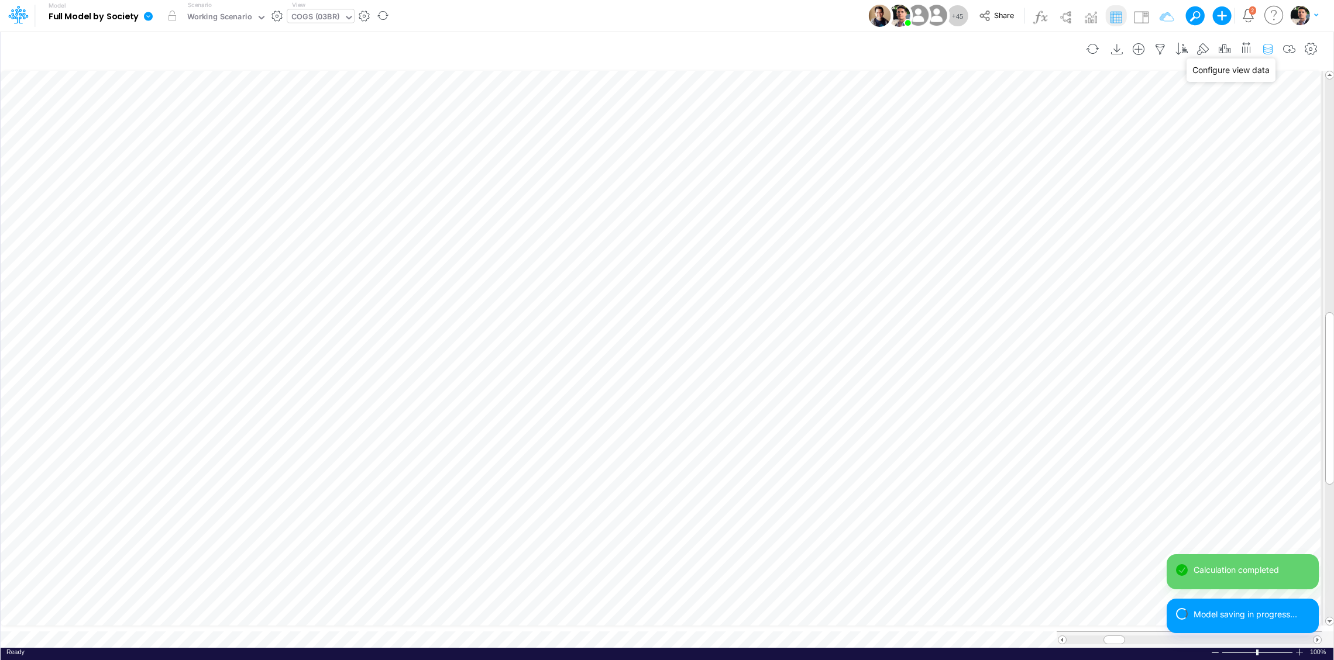
click at [1267, 47] on icon "button" at bounding box center [1268, 49] width 18 height 12
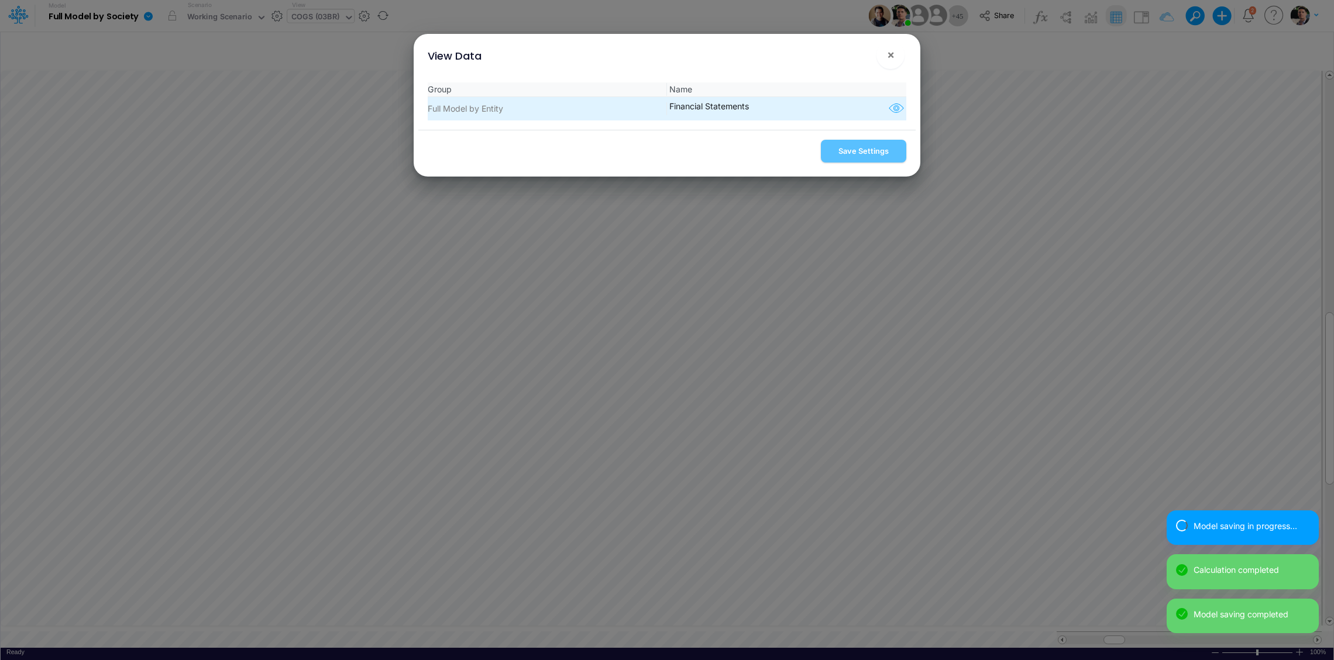
click at [887, 111] on icon "button" at bounding box center [896, 108] width 18 height 15
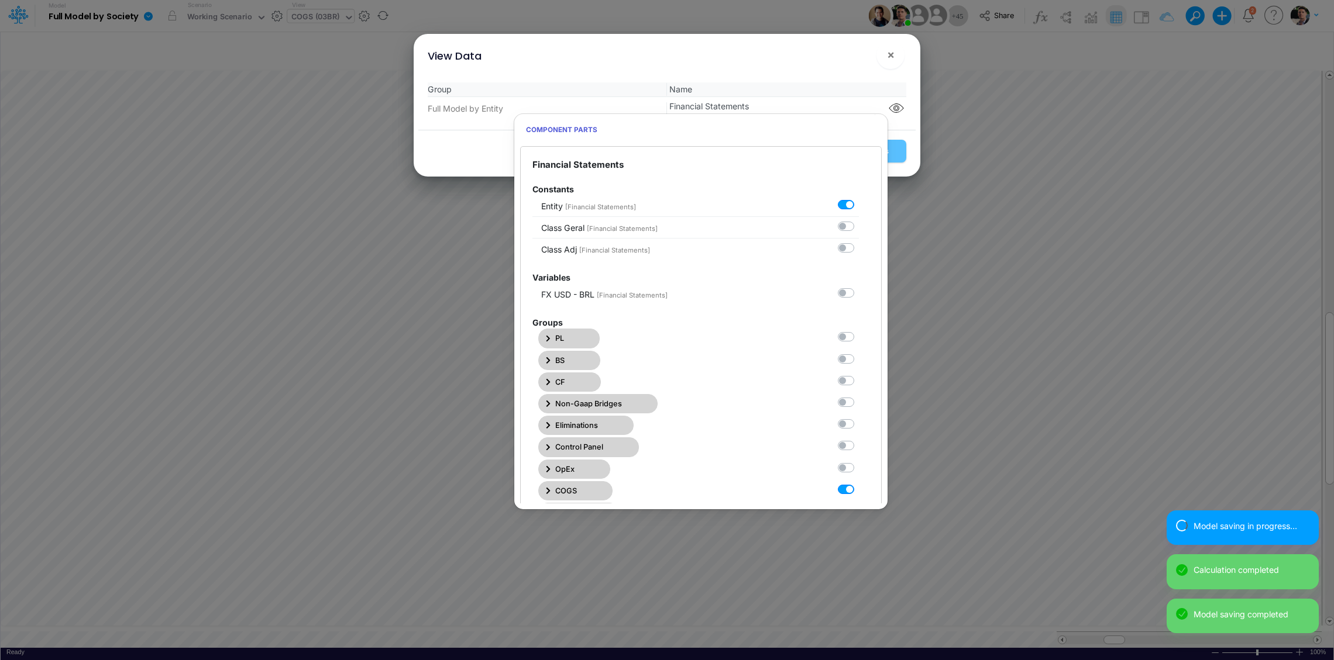
click at [859, 483] on label at bounding box center [859, 483] width 0 height 0
click at [859, 491] on Statements7 "checkbox" at bounding box center [863, 487] width 8 height 8
click at [859, 483] on label at bounding box center [859, 483] width 0 height 0
click at [859, 491] on Statements7 "checkbox" at bounding box center [863, 487] width 8 height 8
checkbox Statements7 "true"
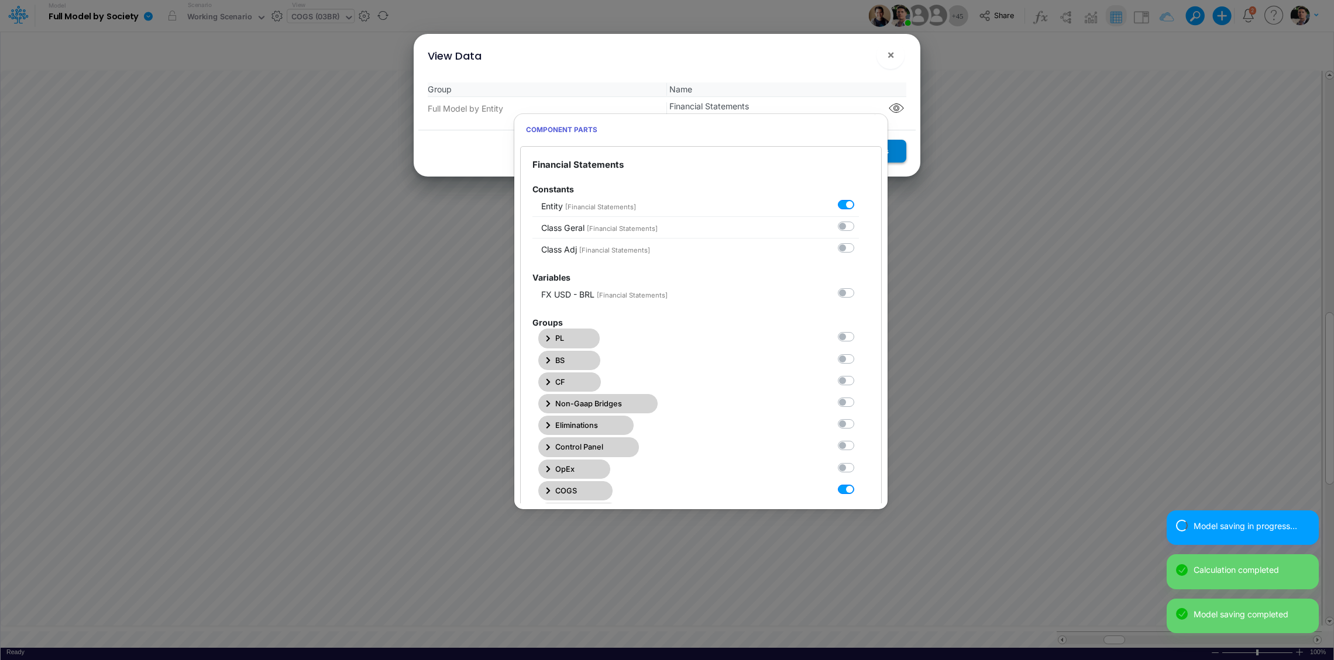
click at [898, 147] on button "Save Settings" at bounding box center [863, 151] width 85 height 23
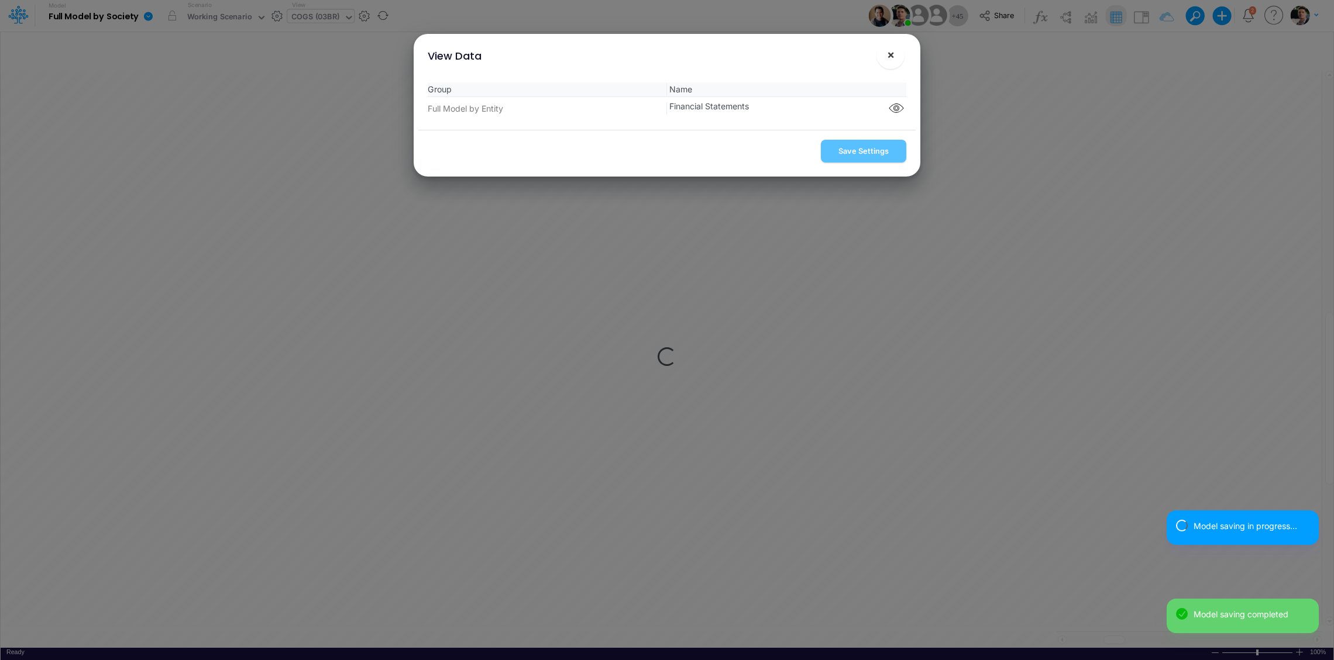
click at [891, 53] on span "×" at bounding box center [891, 54] width 8 height 14
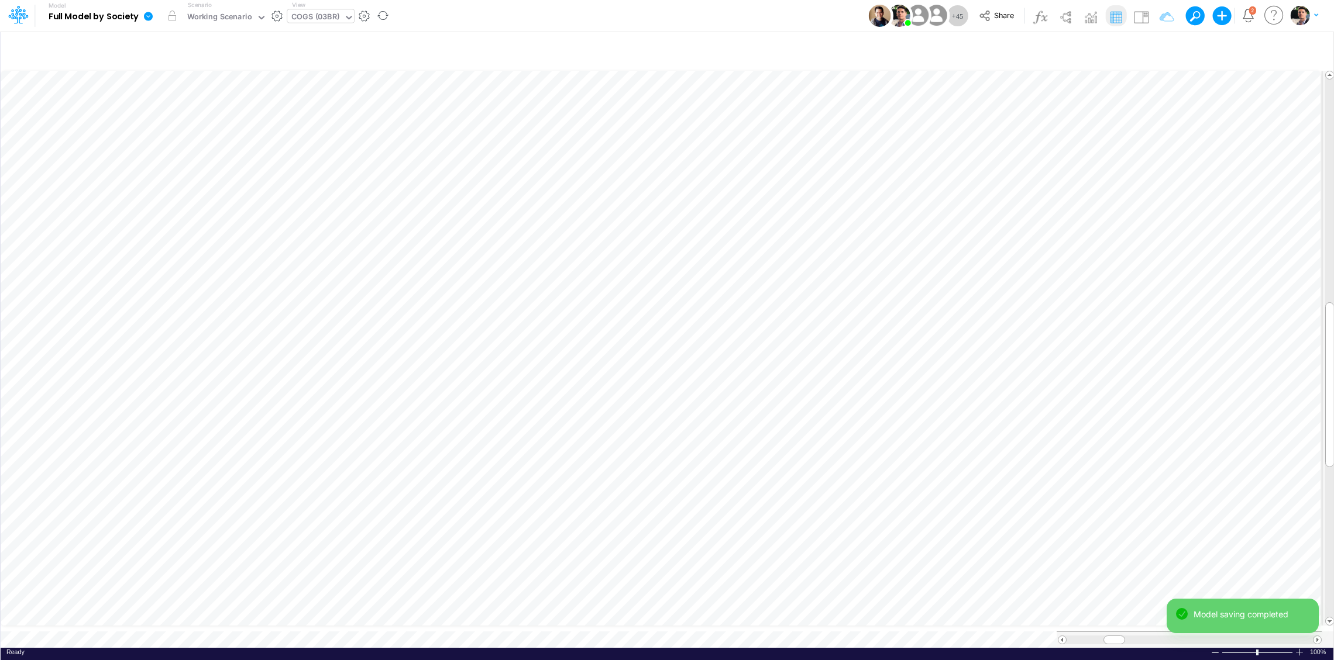
scroll to position [9, 4]
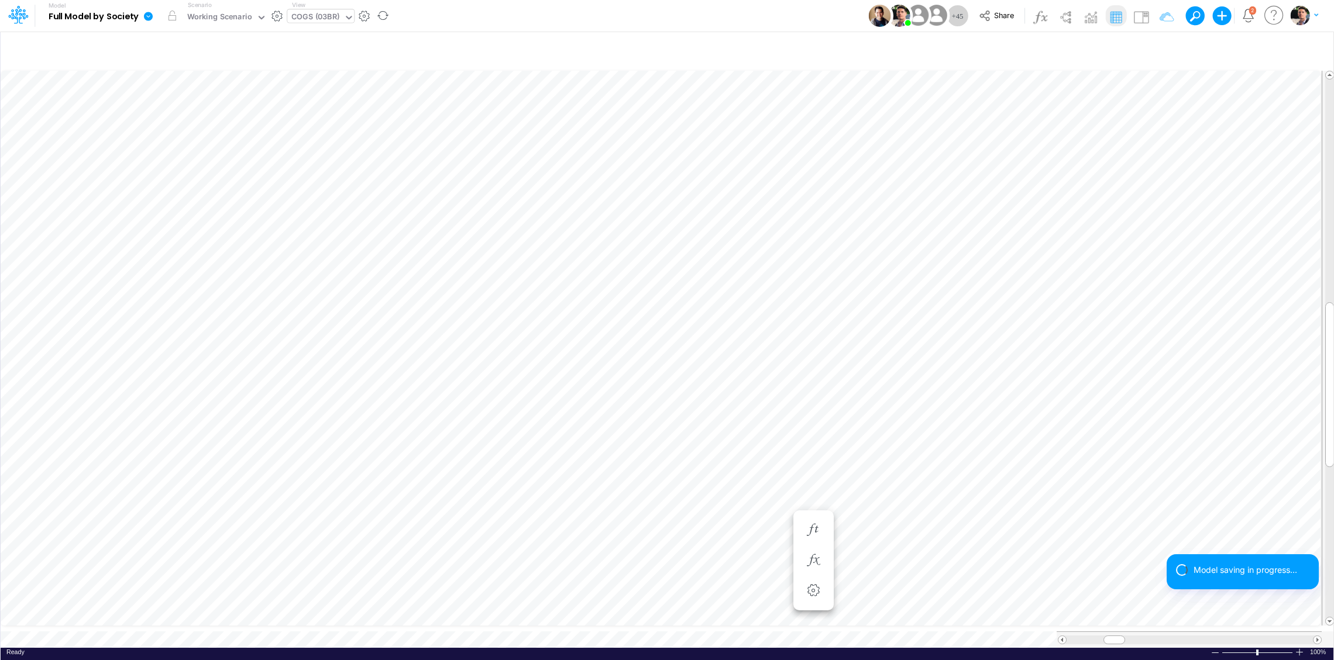
scroll to position [9, 6]
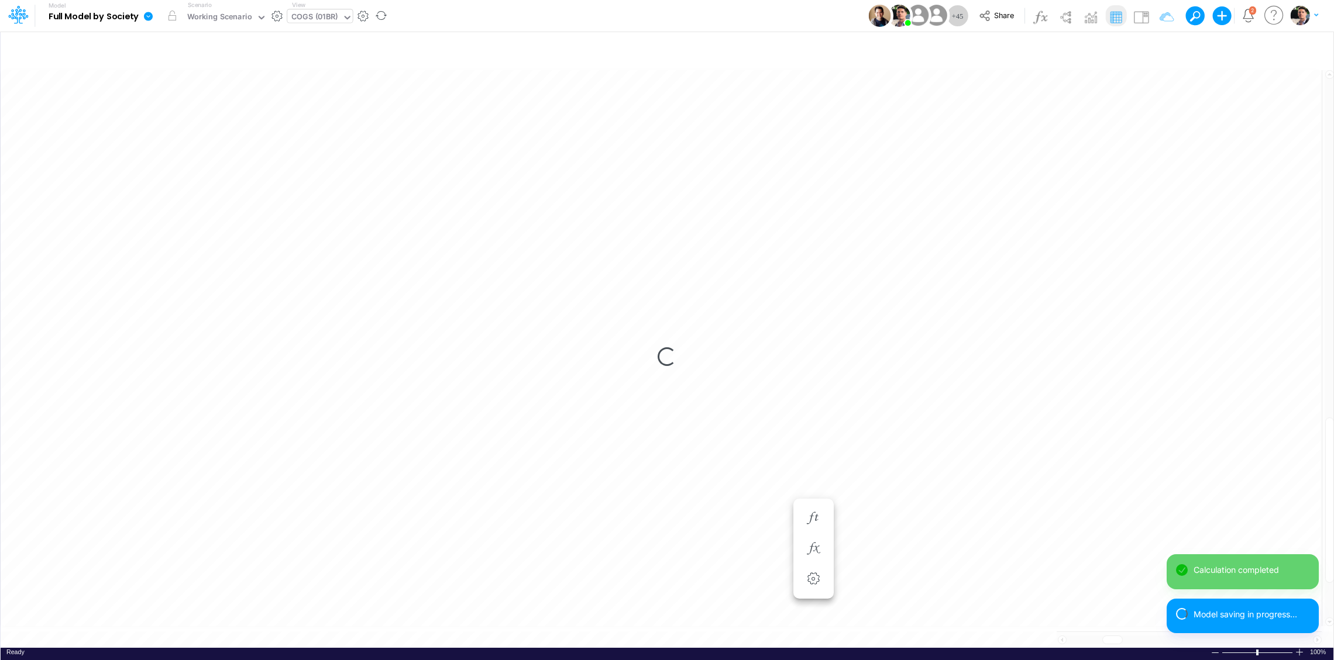
scroll to position [5, 2]
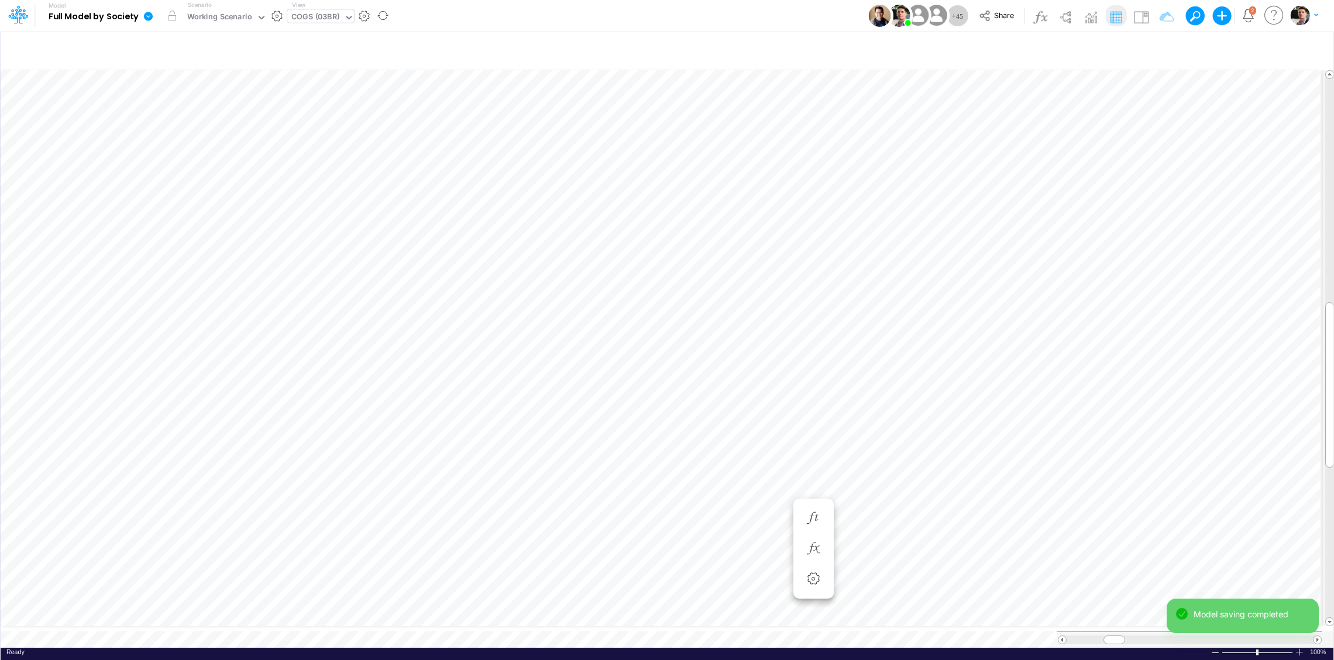
scroll to position [9, 4]
drag, startPoint x: 1330, startPoint y: 333, endPoint x: 1325, endPoint y: 312, distance: 22.1
click at [1325, 312] on div at bounding box center [1329, 364] width 9 height 166
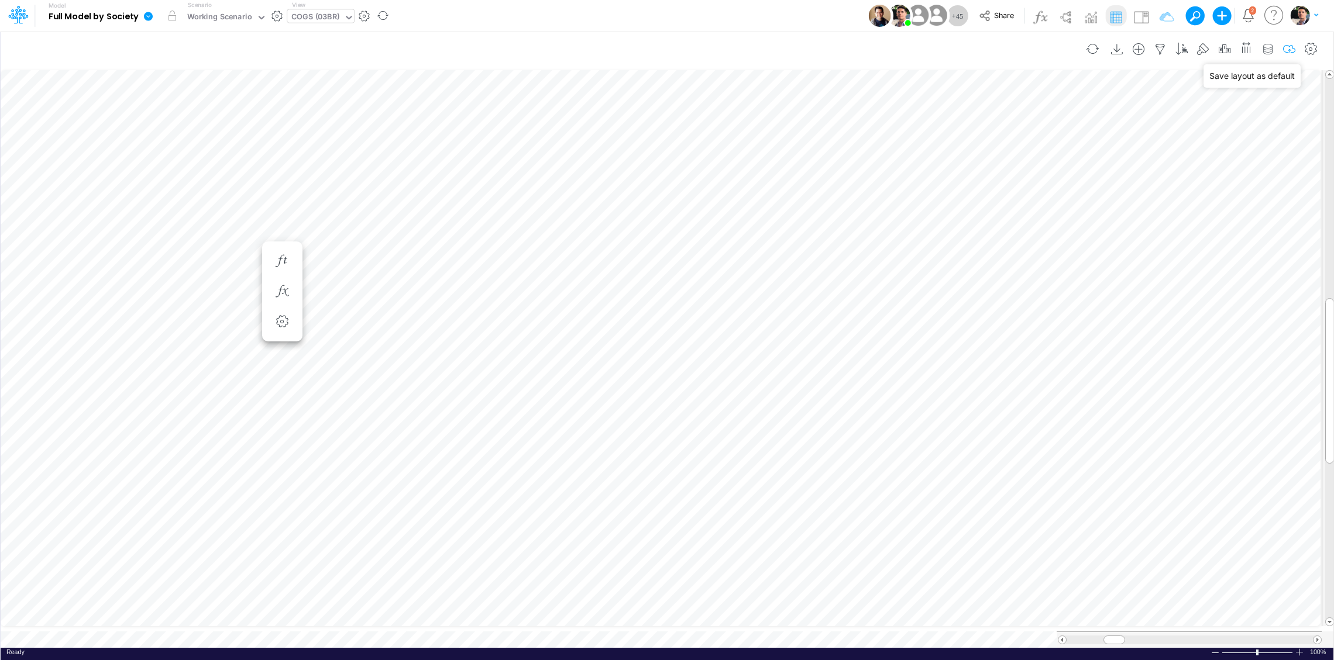
click at [1290, 47] on icon "button" at bounding box center [1289, 49] width 18 height 12
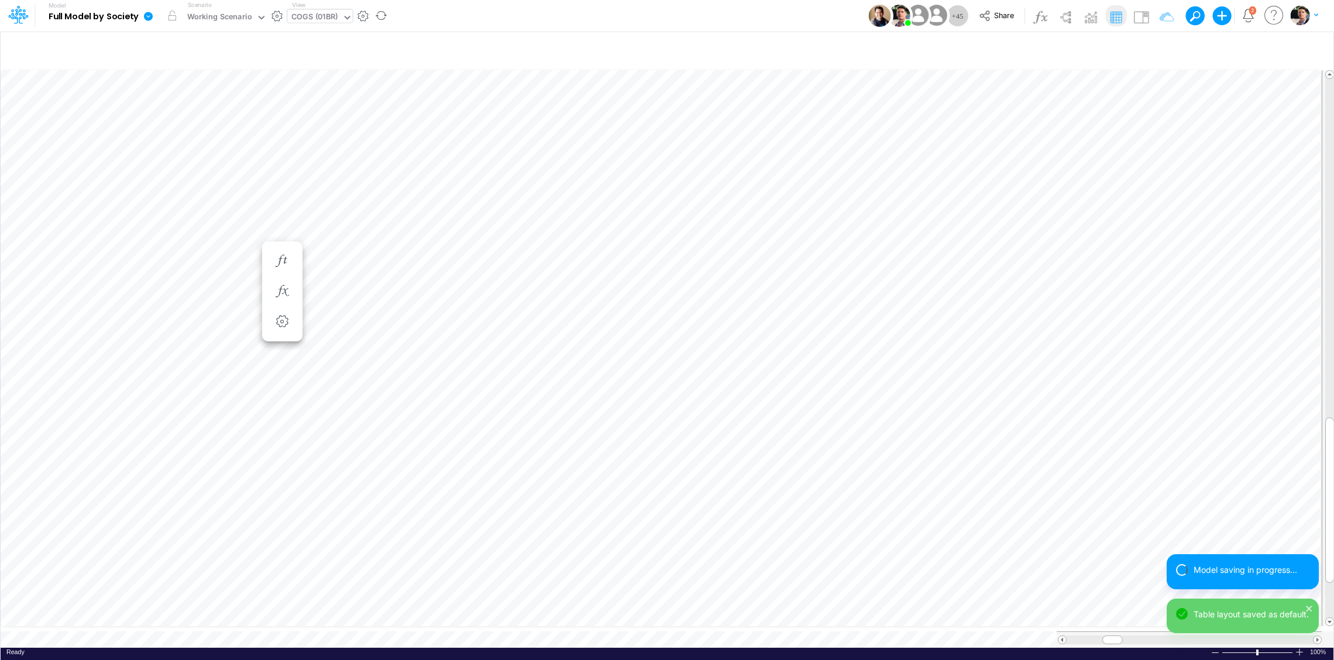
scroll to position [5, 2]
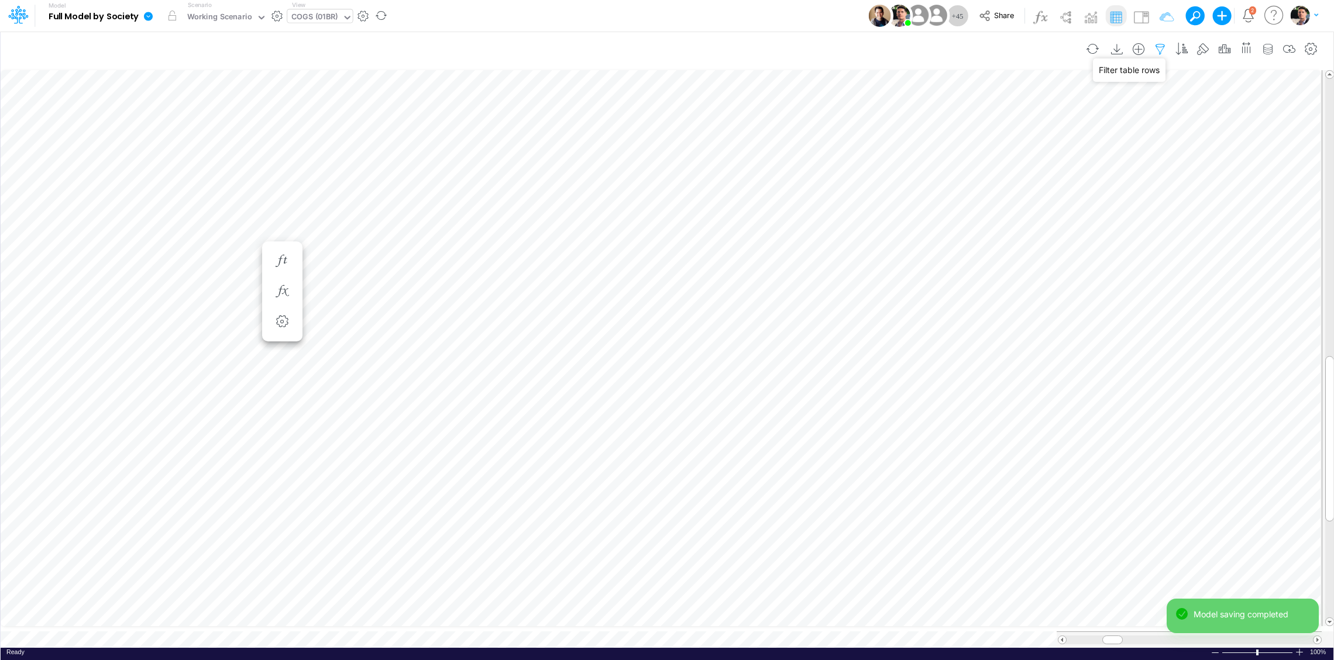
click at [1156, 49] on icon "button" at bounding box center [1160, 49] width 18 height 12
drag, startPoint x: 1084, startPoint y: 170, endPoint x: 1014, endPoint y: 167, distance: 70.2
click at [1050, 167] on input "template" at bounding box center [1089, 162] width 79 height 20
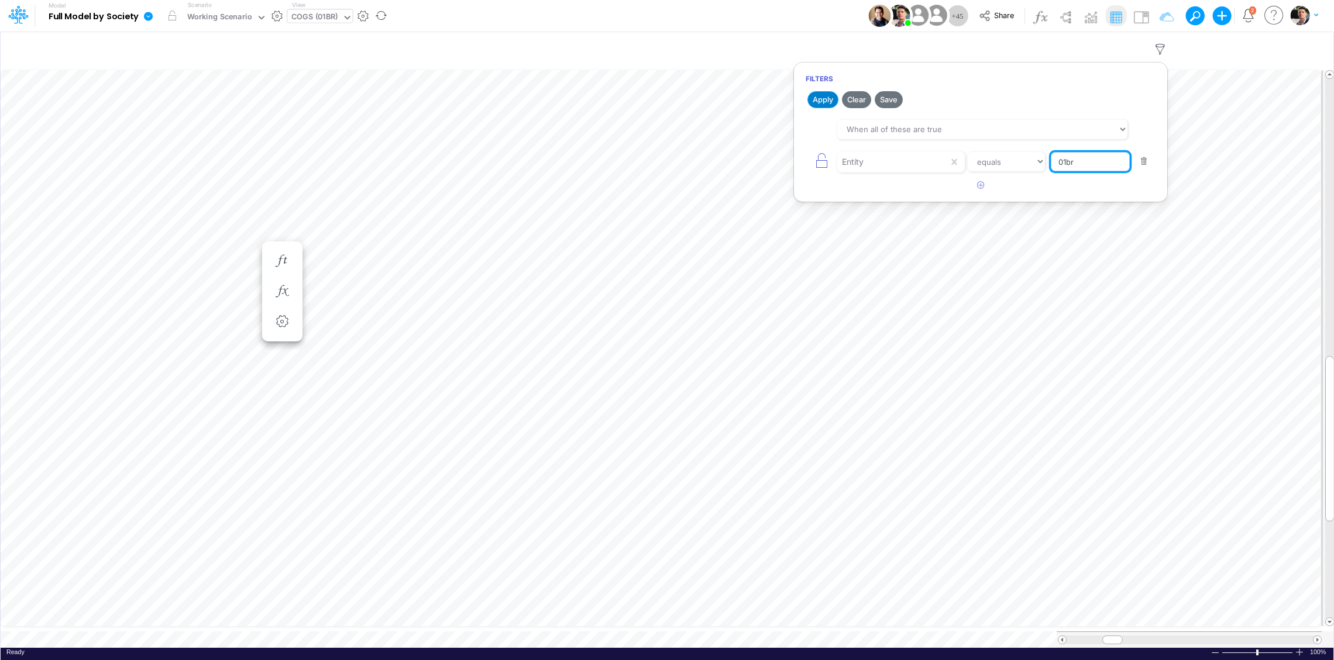
type input "01br"
click at [818, 101] on button "Apply" at bounding box center [822, 99] width 31 height 17
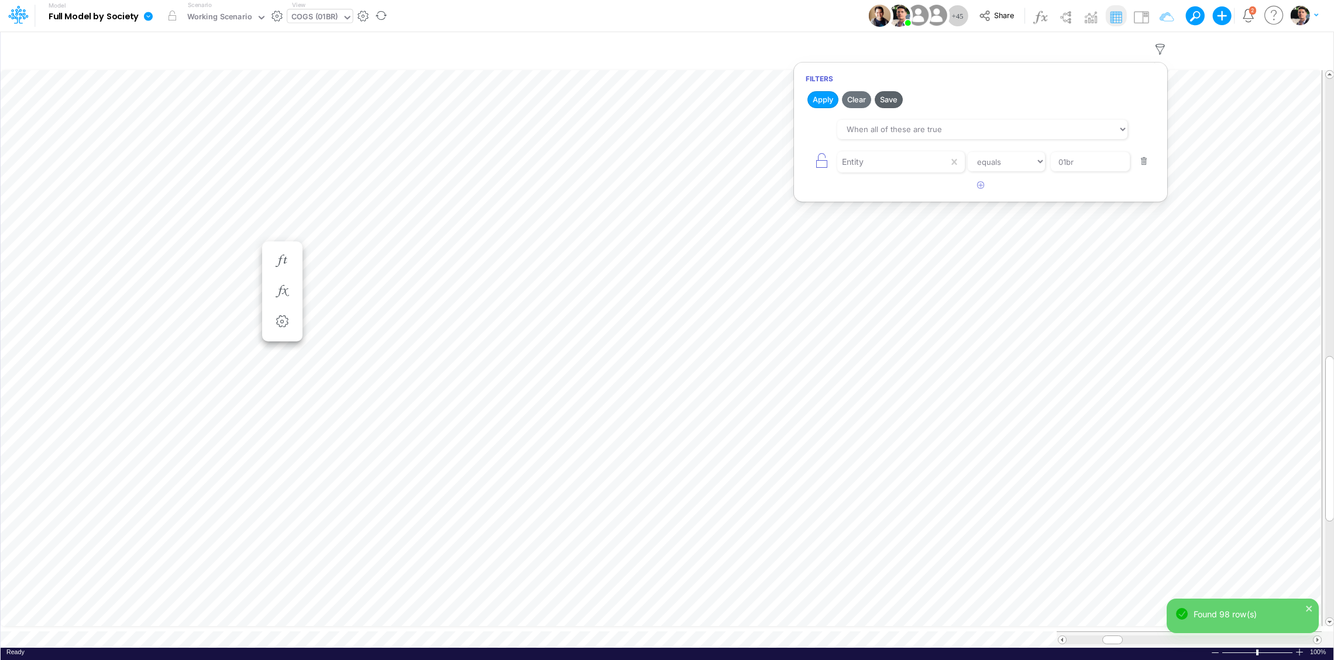
click at [895, 101] on button "Save" at bounding box center [888, 99] width 28 height 17
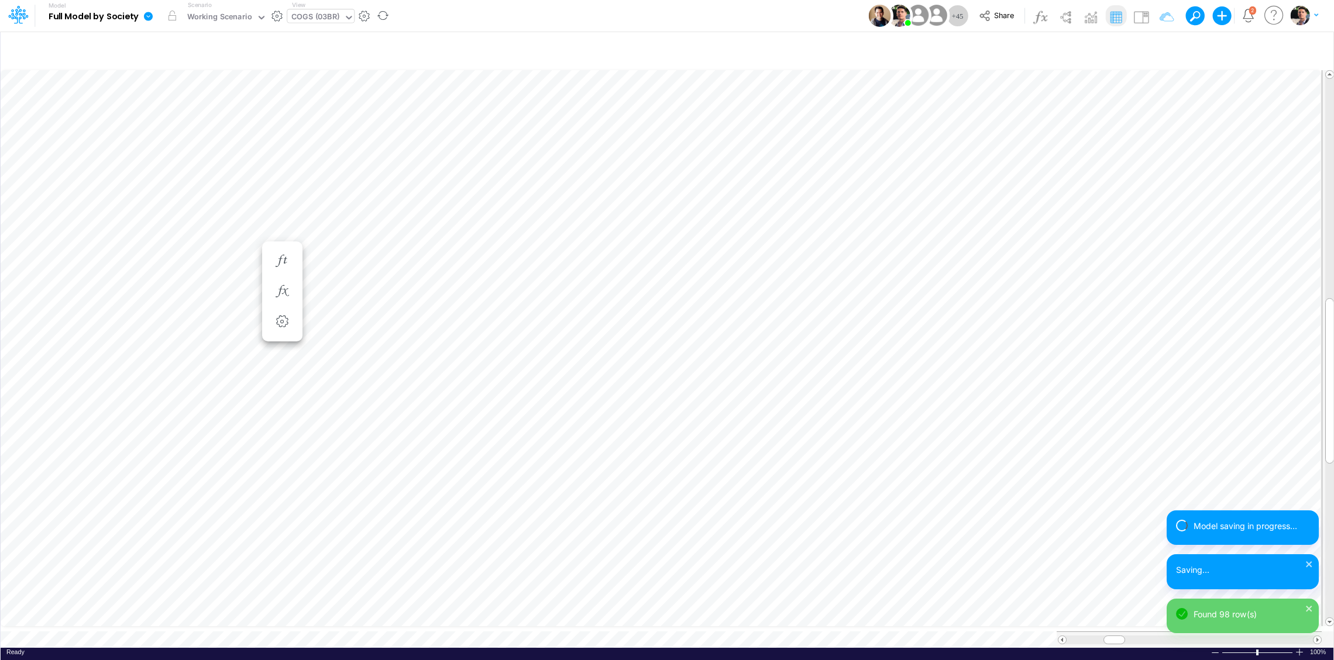
scroll to position [9, 44]
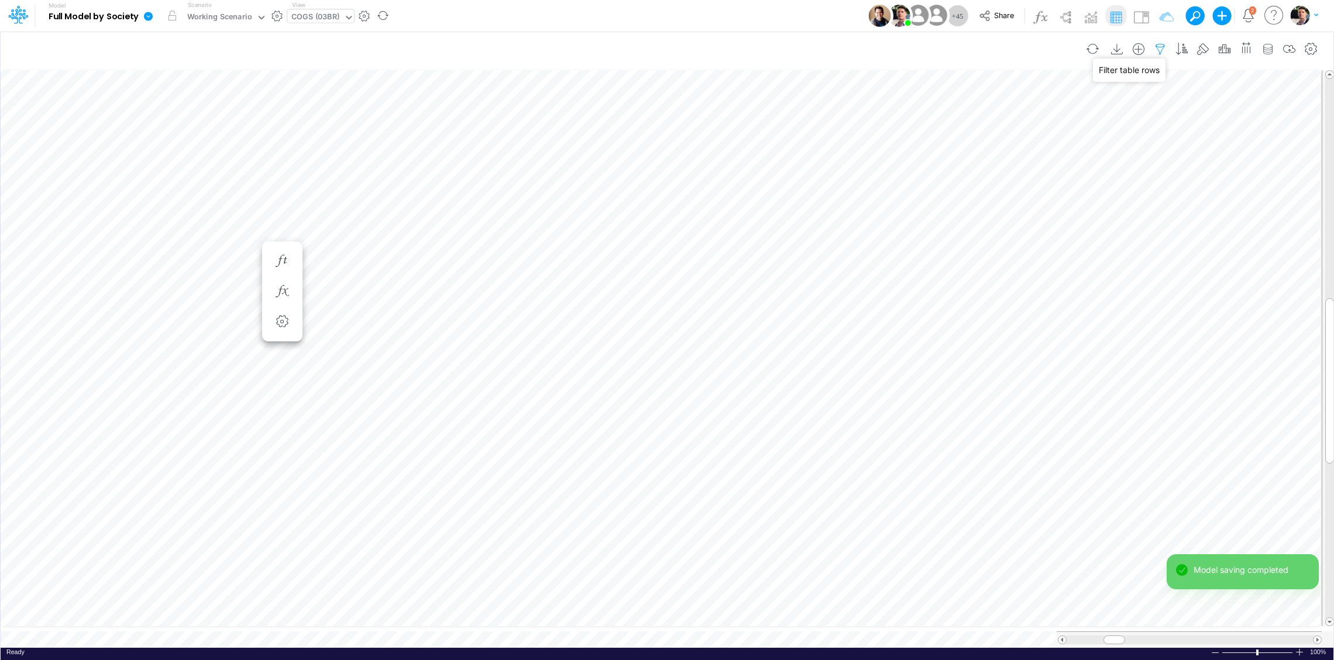
click at [1159, 49] on icon "button" at bounding box center [1160, 49] width 18 height 12
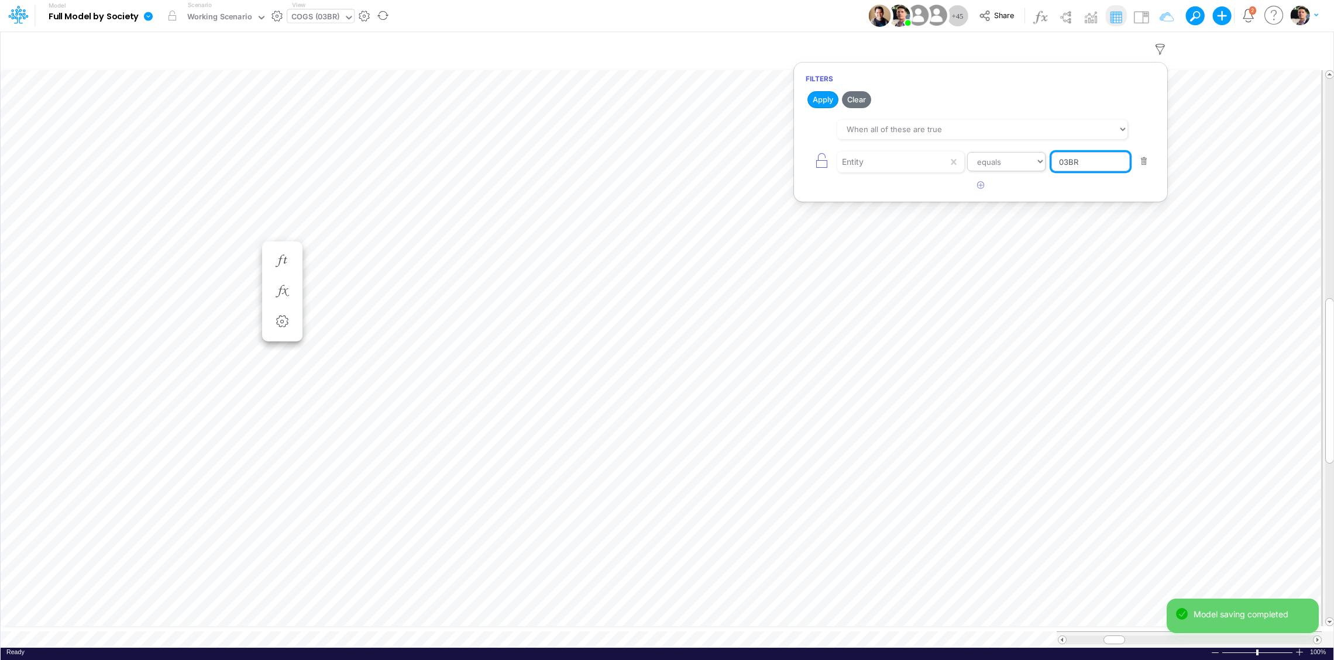
drag, startPoint x: 1122, startPoint y: 164, endPoint x: 985, endPoint y: 163, distance: 136.9
click at [983, 164] on div "Entity equals not equal starts with ends with contains 03BR" at bounding box center [980, 162] width 350 height 26
type input "template"
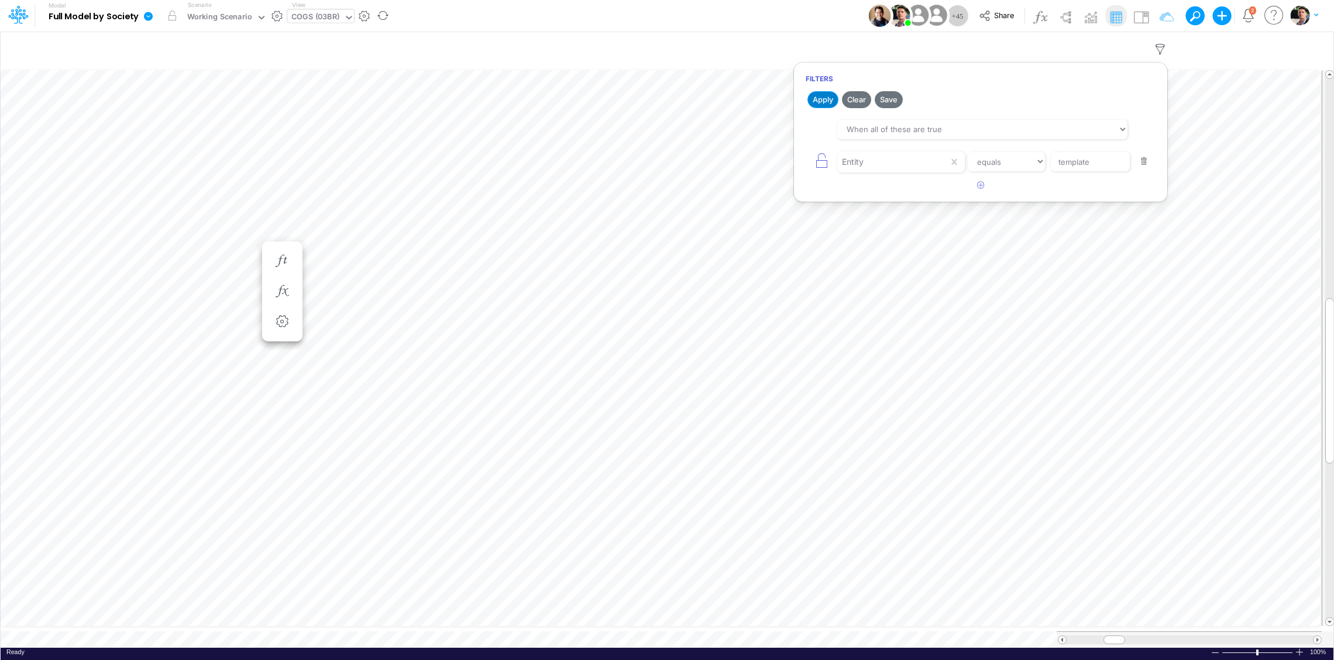
click at [817, 101] on button "Apply" at bounding box center [822, 99] width 31 height 17
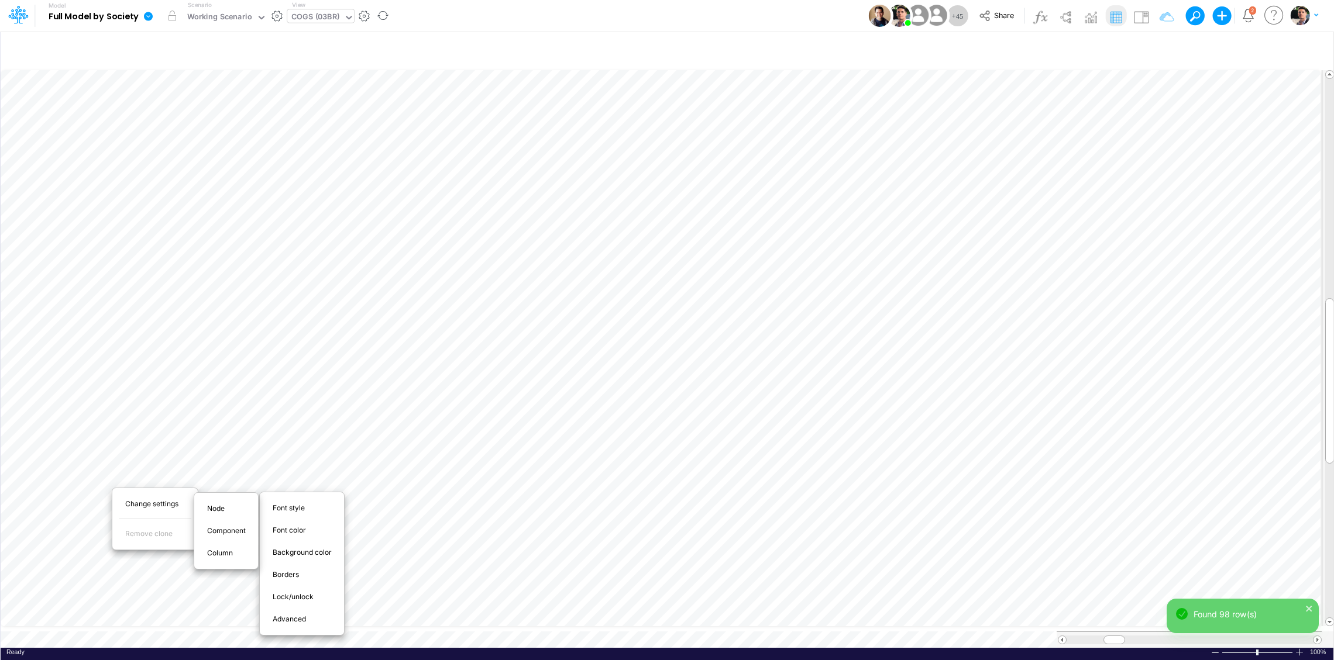
click at [290, 624] on span "Advanced" at bounding box center [296, 619] width 47 height 11
select select "sum"
select select "field"
select select "Number"
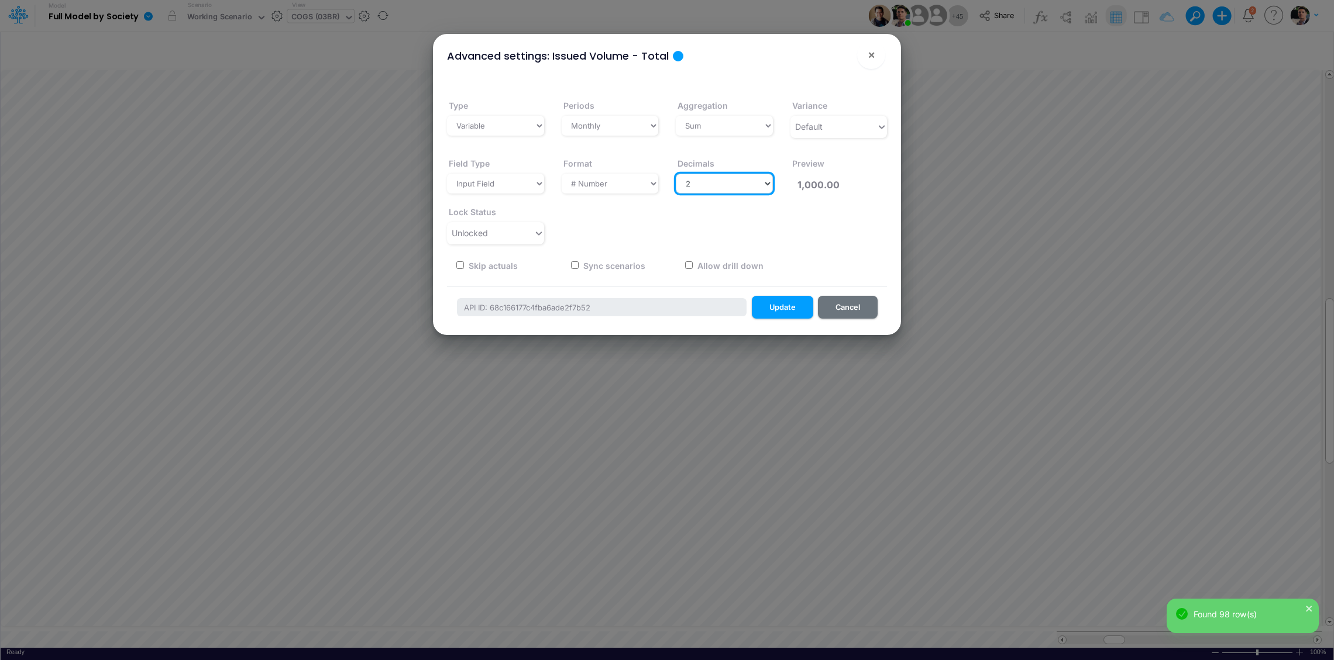
select select "0"
click option "0" at bounding box center [0, 0] width 0 height 0
type input "1,000"
click at [787, 304] on button "Update" at bounding box center [782, 307] width 61 height 23
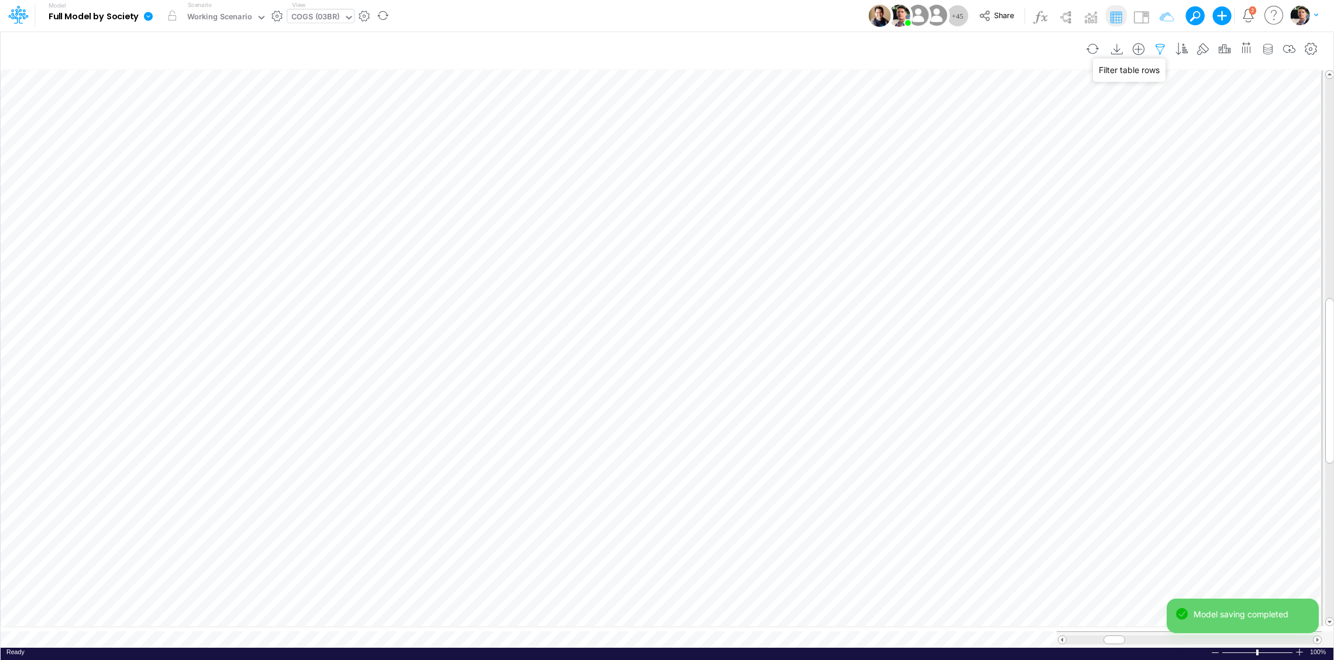
click at [1158, 49] on icon "button" at bounding box center [1160, 49] width 18 height 12
drag, startPoint x: 1099, startPoint y: 160, endPoint x: 1008, endPoint y: 159, distance: 90.7
click at [1050, 159] on input "template" at bounding box center [1089, 162] width 79 height 20
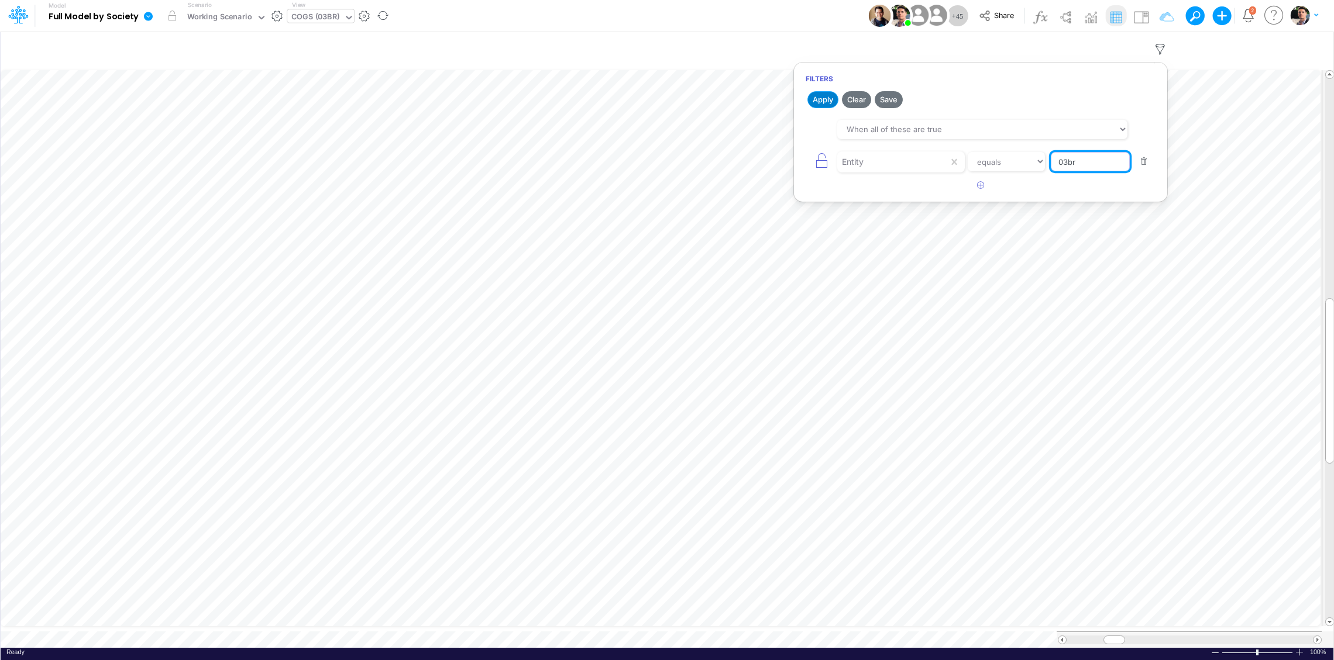
type input "03br"
click at [824, 102] on button "Apply" at bounding box center [822, 99] width 31 height 17
click at [1111, 636] on span at bounding box center [1112, 640] width 8 height 8
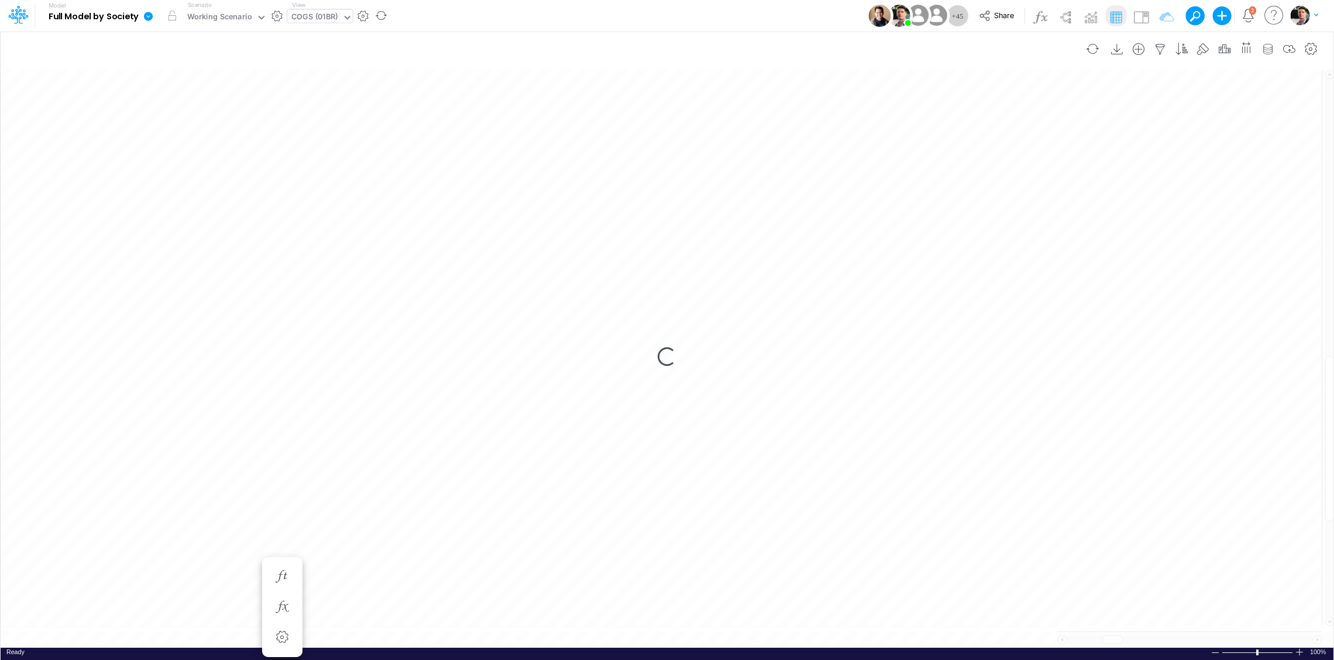
scroll to position [5, 2]
click at [1159, 53] on icon "button" at bounding box center [1160, 49] width 18 height 12
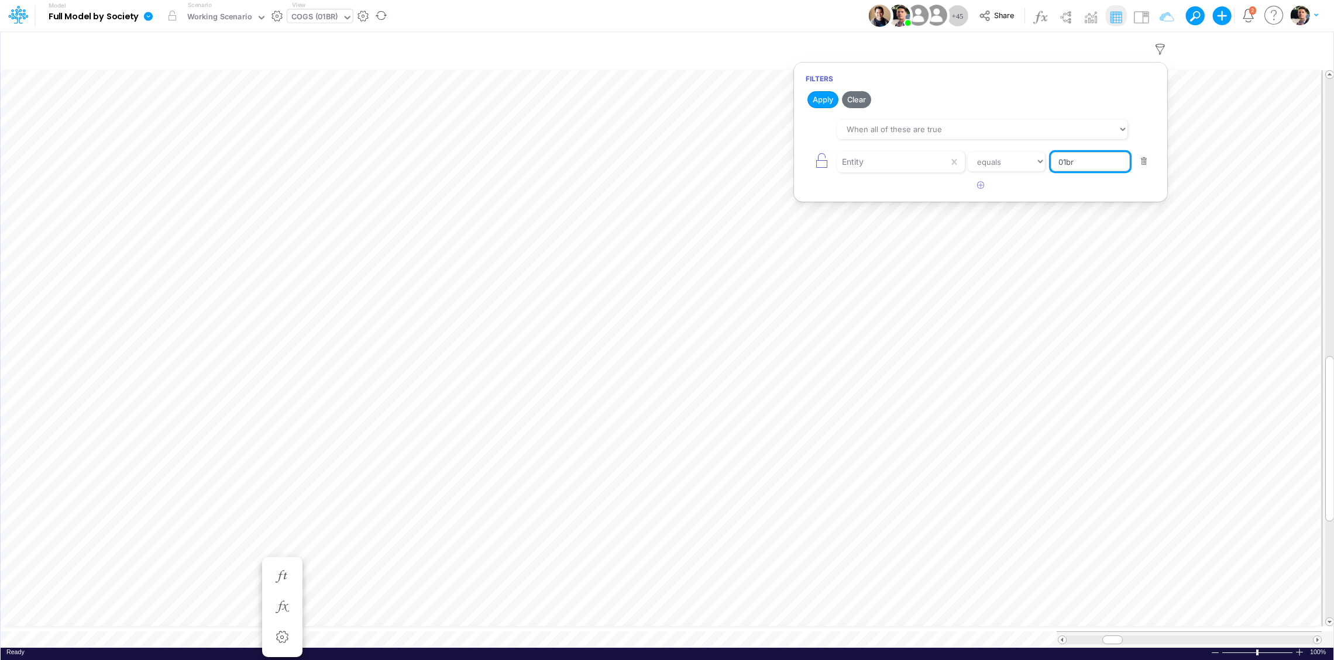
drag, startPoint x: 1084, startPoint y: 164, endPoint x: 942, endPoint y: 161, distance: 142.8
click at [1050, 161] on input "01br" at bounding box center [1089, 162] width 79 height 20
type input "template"
click at [822, 99] on button "Apply" at bounding box center [822, 99] width 31 height 17
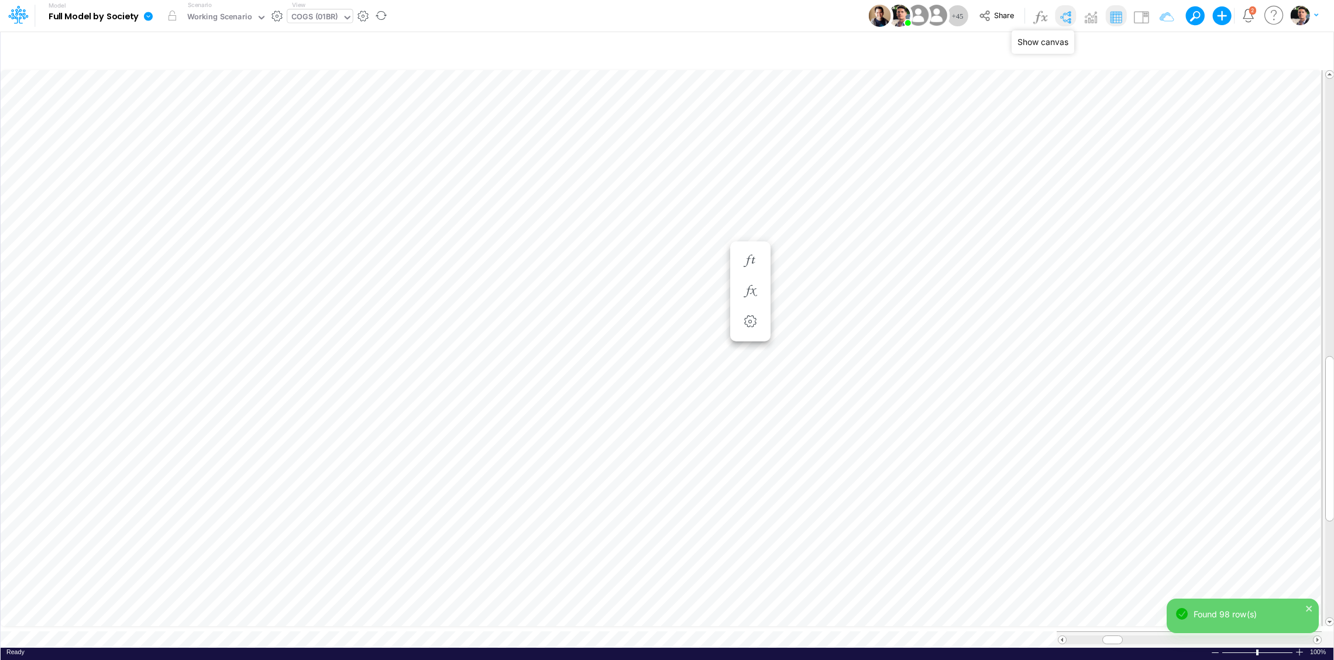
click at [1067, 20] on img at bounding box center [1065, 17] width 19 height 19
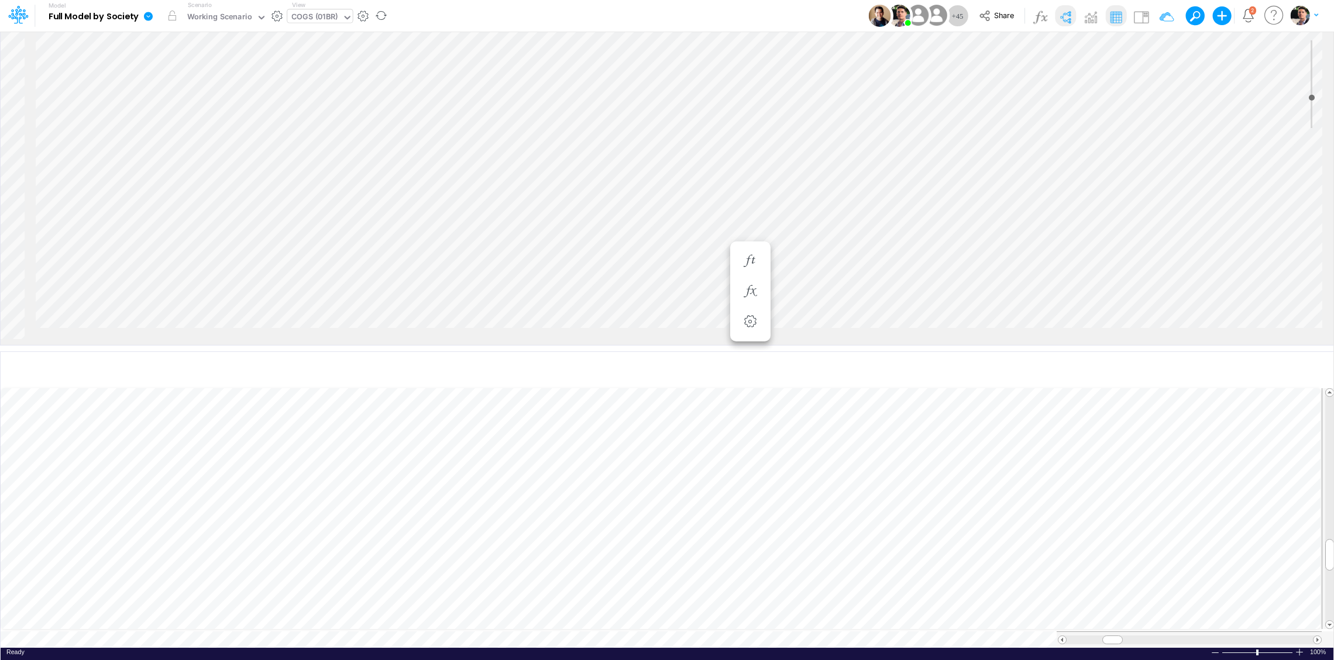
scroll to position [1756, 702]
click at [659, 172] on li "Copy" at bounding box center [672, 167] width 80 height 16
click at [680, 391] on li "Paste" at bounding box center [703, 391] width 117 height 16
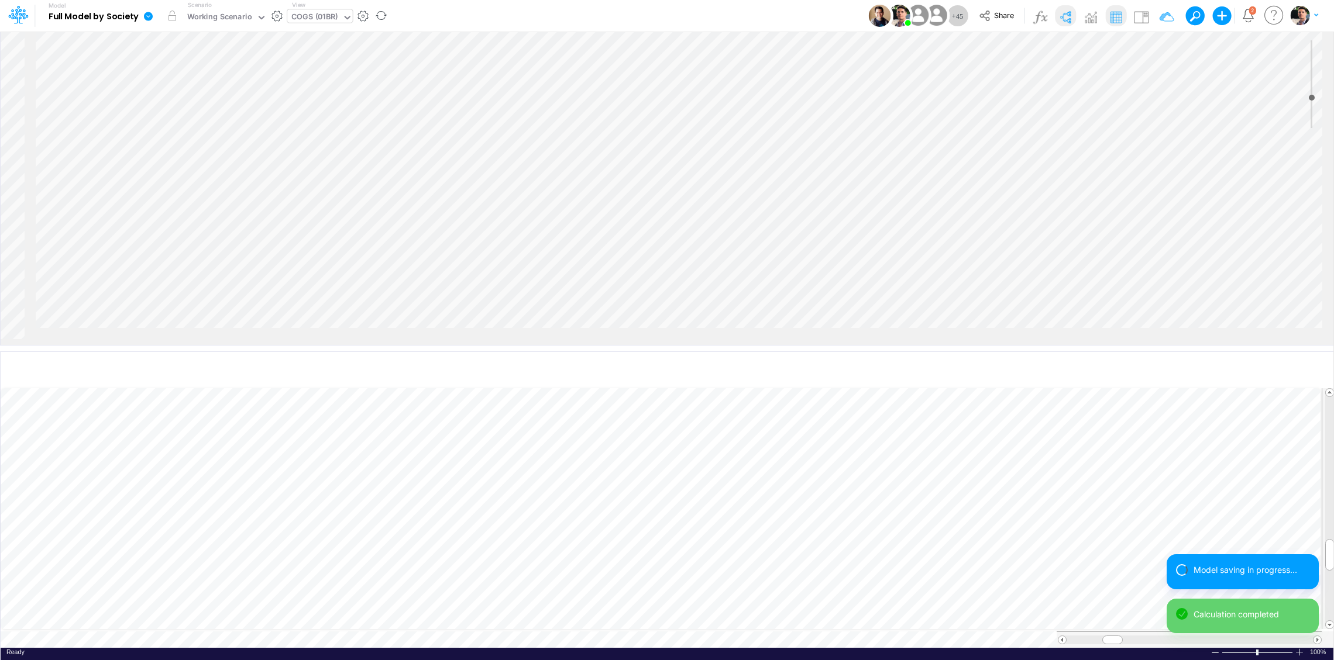
scroll to position [1710, 702]
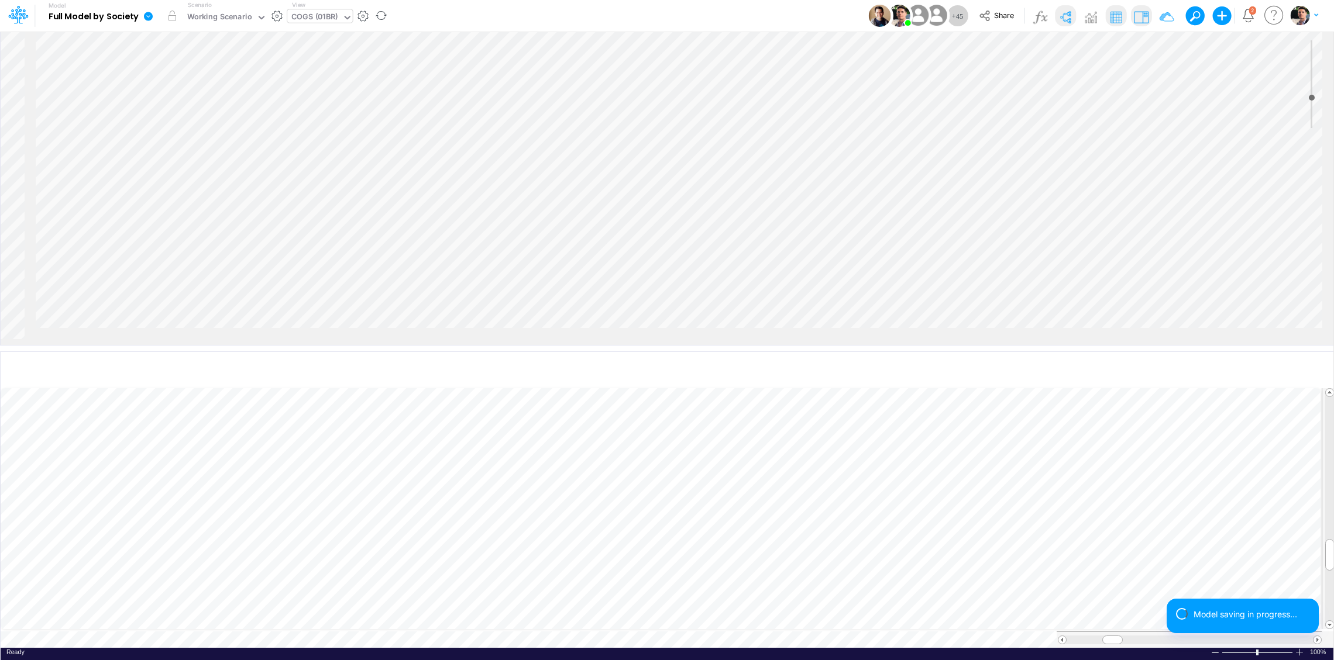
click at [1138, 13] on img at bounding box center [1140, 17] width 19 height 19
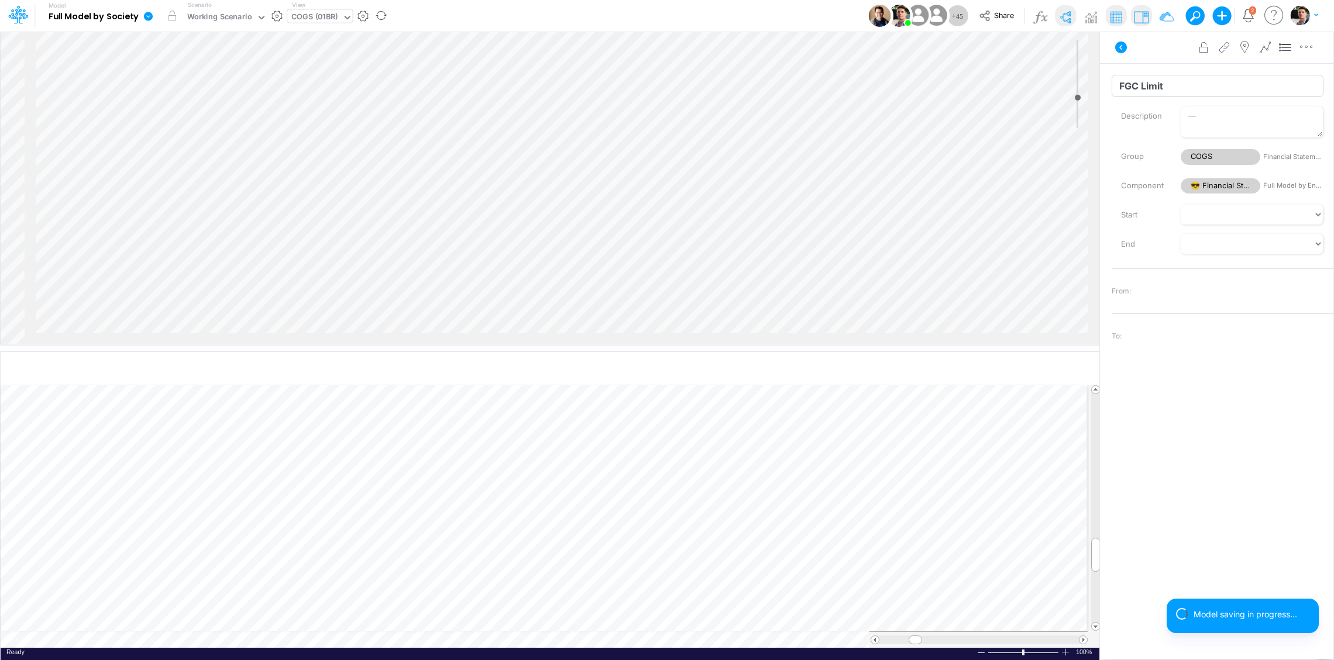
click at [1186, 84] on input "FGC Limit" at bounding box center [1217, 86] width 212 height 22
type input "FGC Limit 2"
click at [1191, 85] on input "FGC Limit" at bounding box center [1217, 86] width 212 height 22
type input "FGC Limit 1"
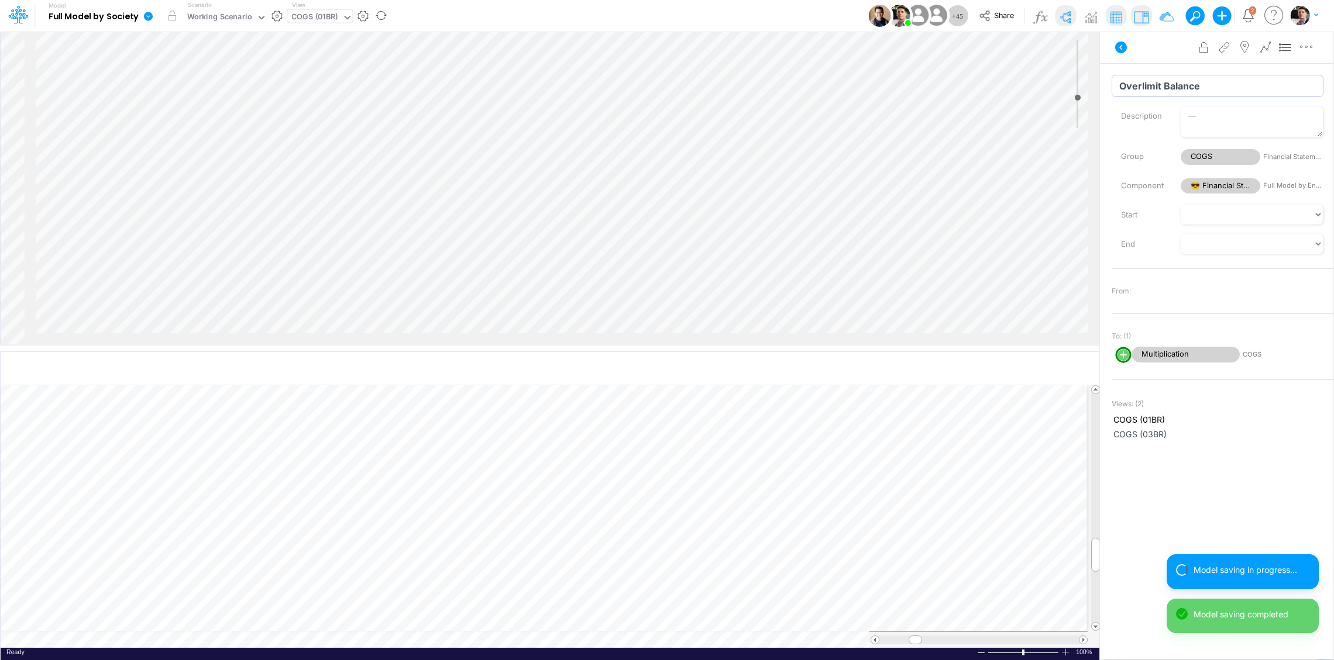
drag, startPoint x: 1163, startPoint y: 90, endPoint x: 1201, endPoint y: 269, distance: 182.9
click at [1163, 90] on input "Overlimit Balance" at bounding box center [1217, 86] width 212 height 22
type input "Overlimit 1 Balance"
click at [1224, 82] on input "% Cost Overlimit" at bounding box center [1217, 86] width 212 height 22
type input "% Cost Overlimit 1"
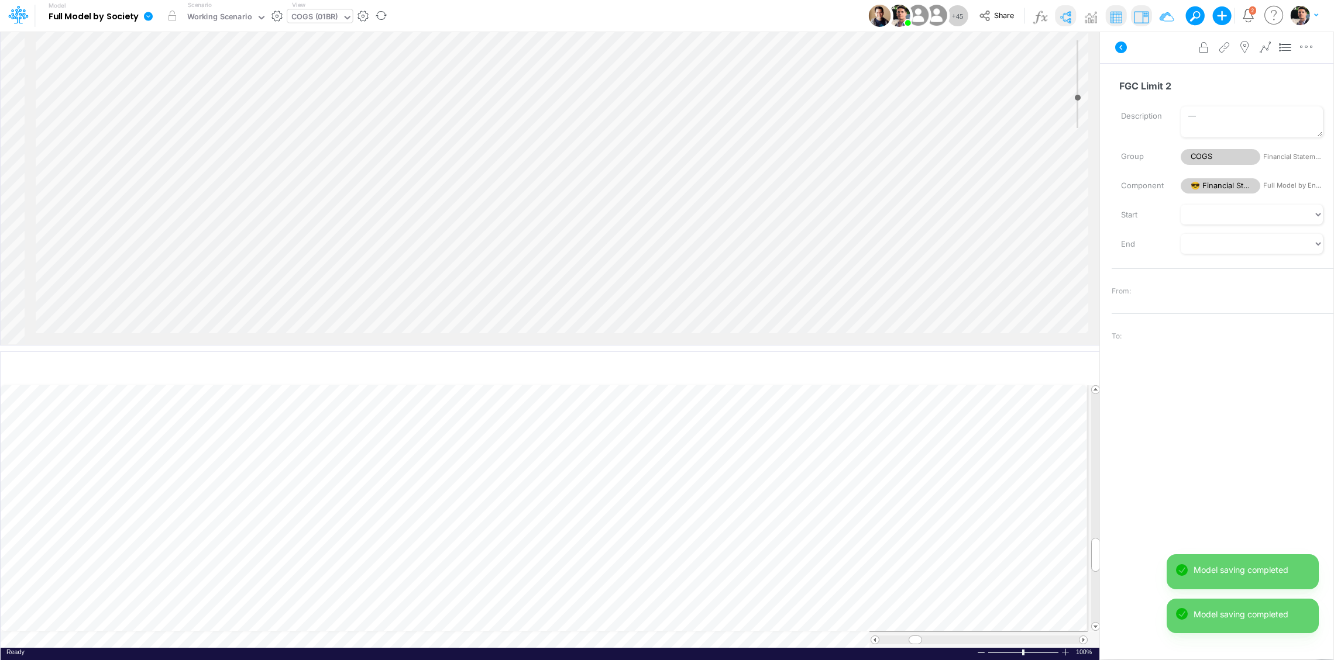
scroll to position [1738, 702]
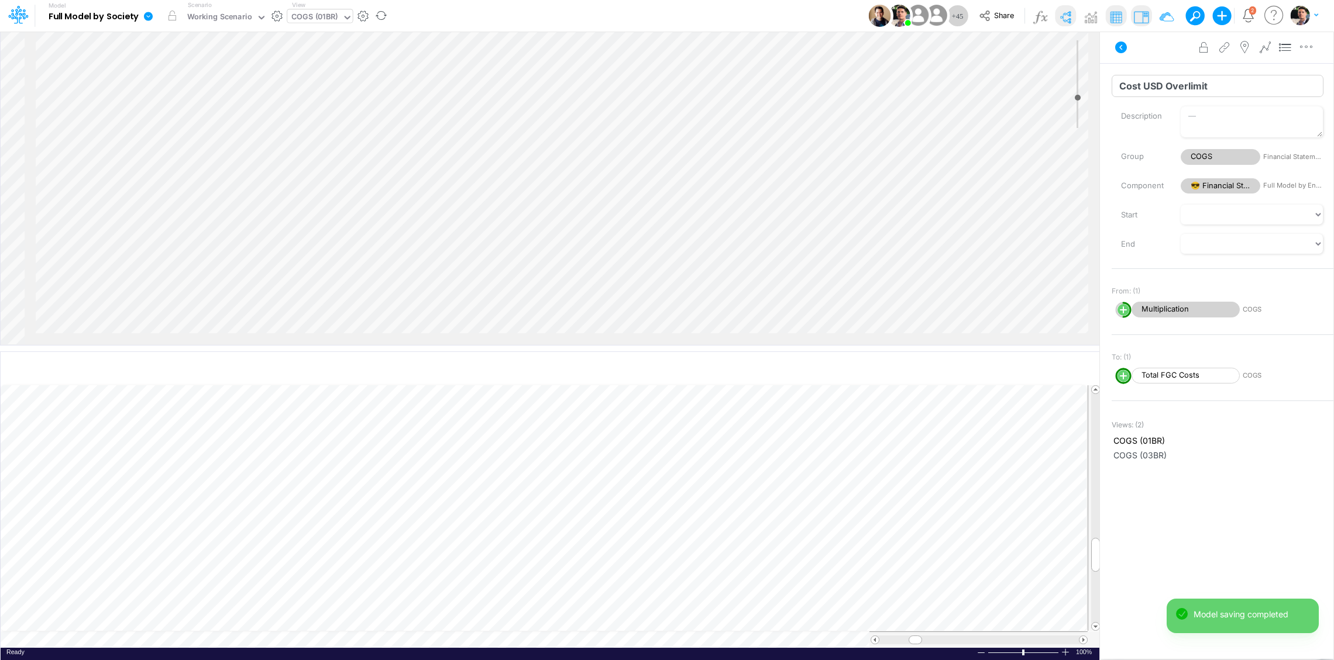
click at [1241, 92] on input "Cost USD Overlimit" at bounding box center [1217, 86] width 212 height 22
type input "Cost USD Overlimit 1"
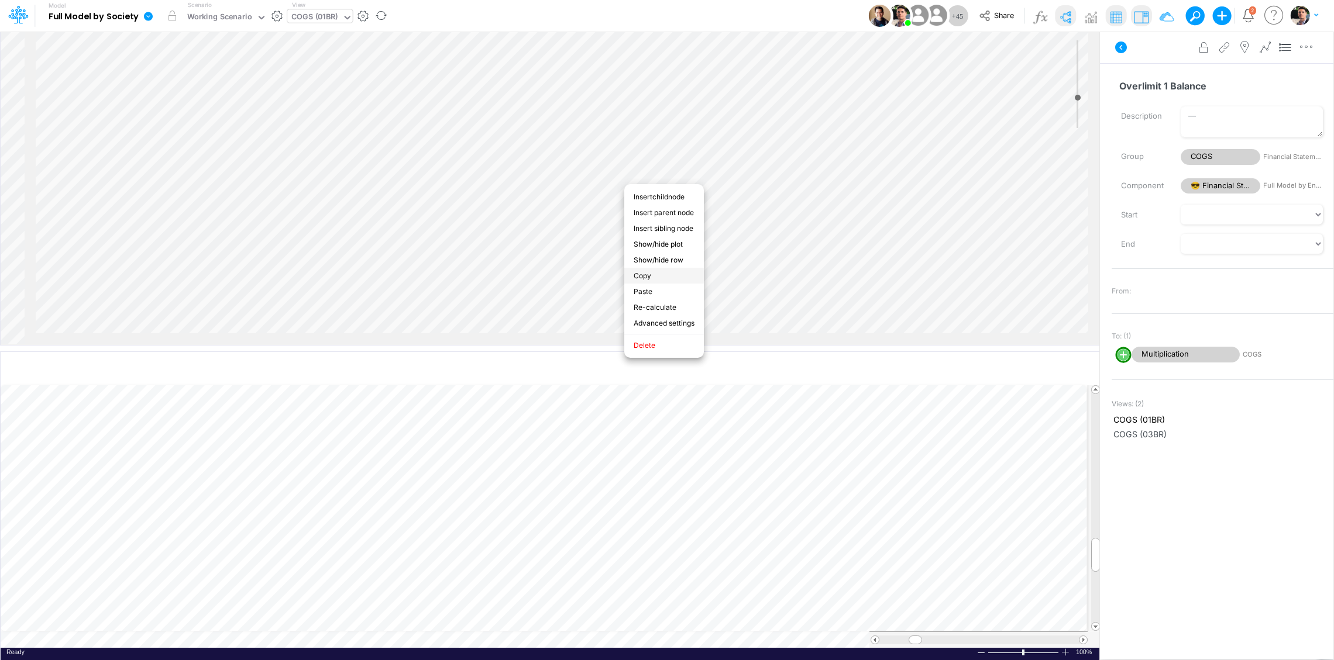
click at [639, 275] on li "Copy" at bounding box center [664, 276] width 80 height 16
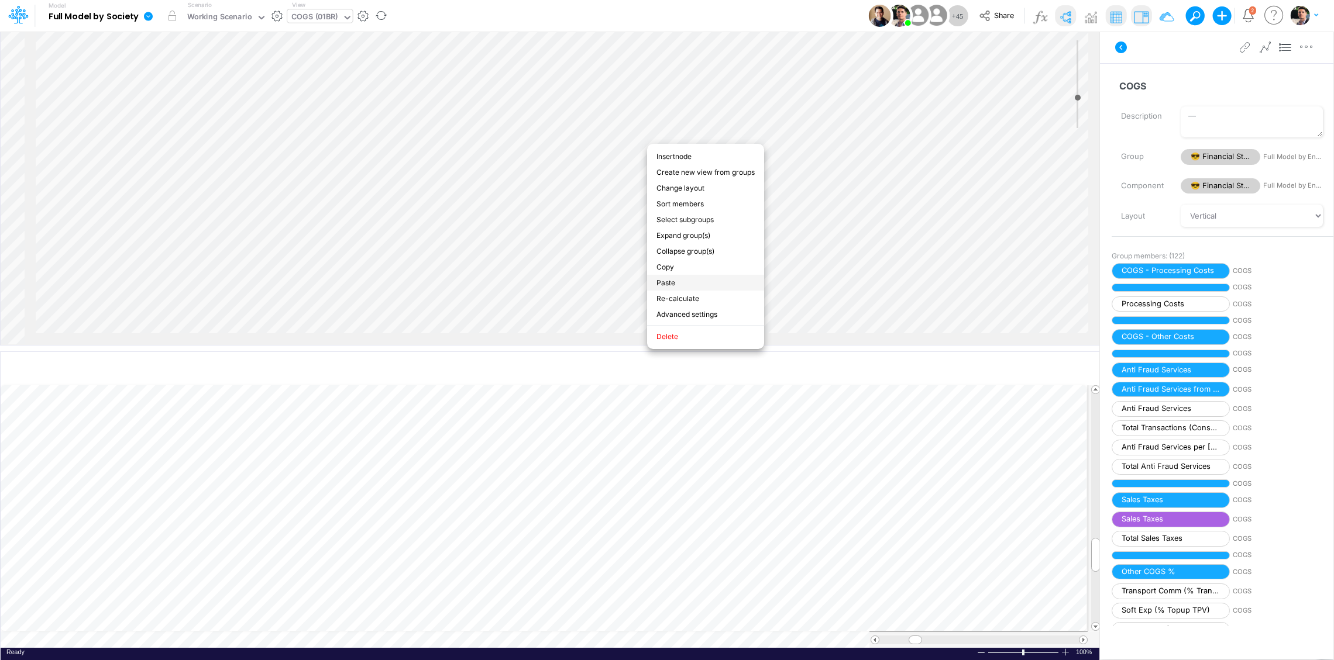
click at [678, 287] on li "Paste" at bounding box center [705, 283] width 117 height 16
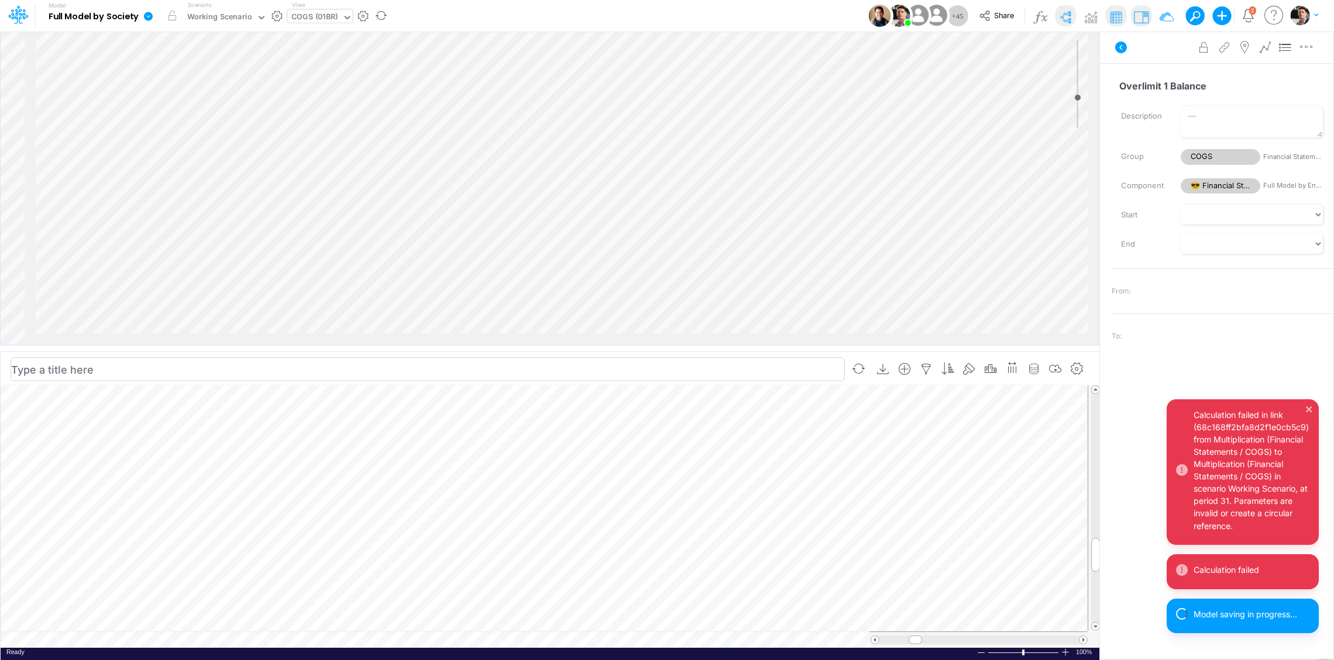
select select "1"
select select "Multiply"
select select "Add"
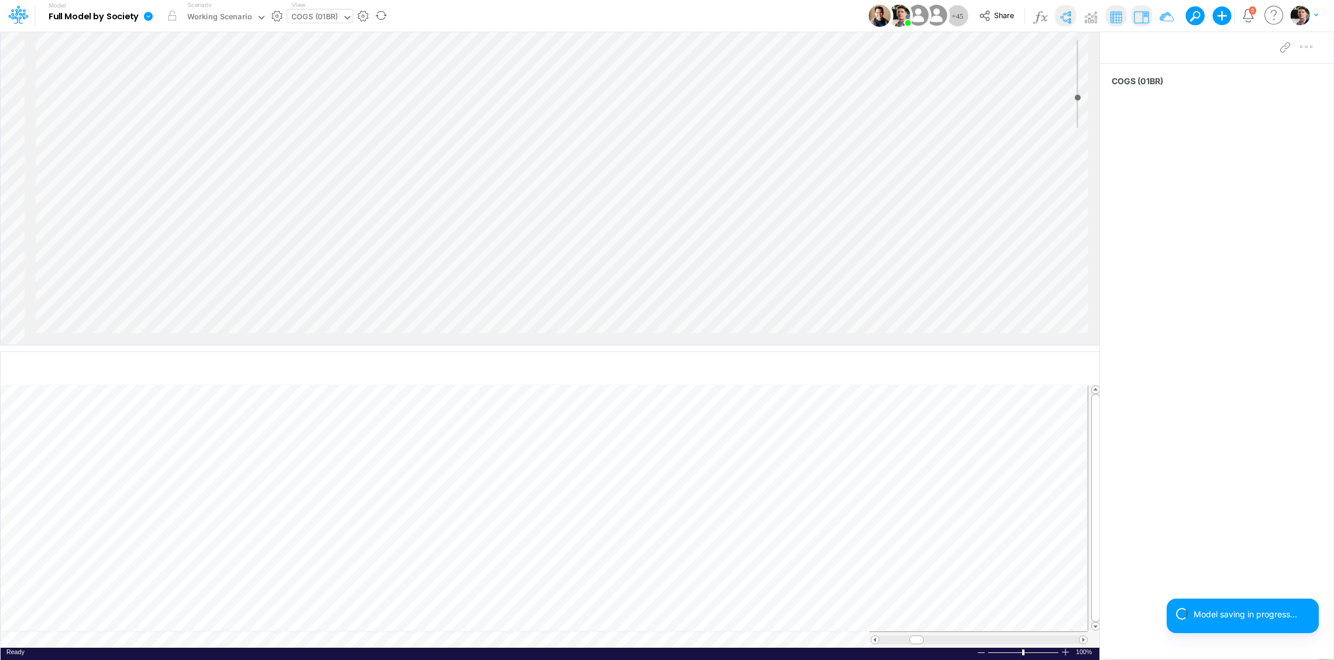
scroll to position [2089, 1848]
click at [1141, 15] on img at bounding box center [1140, 17] width 19 height 19
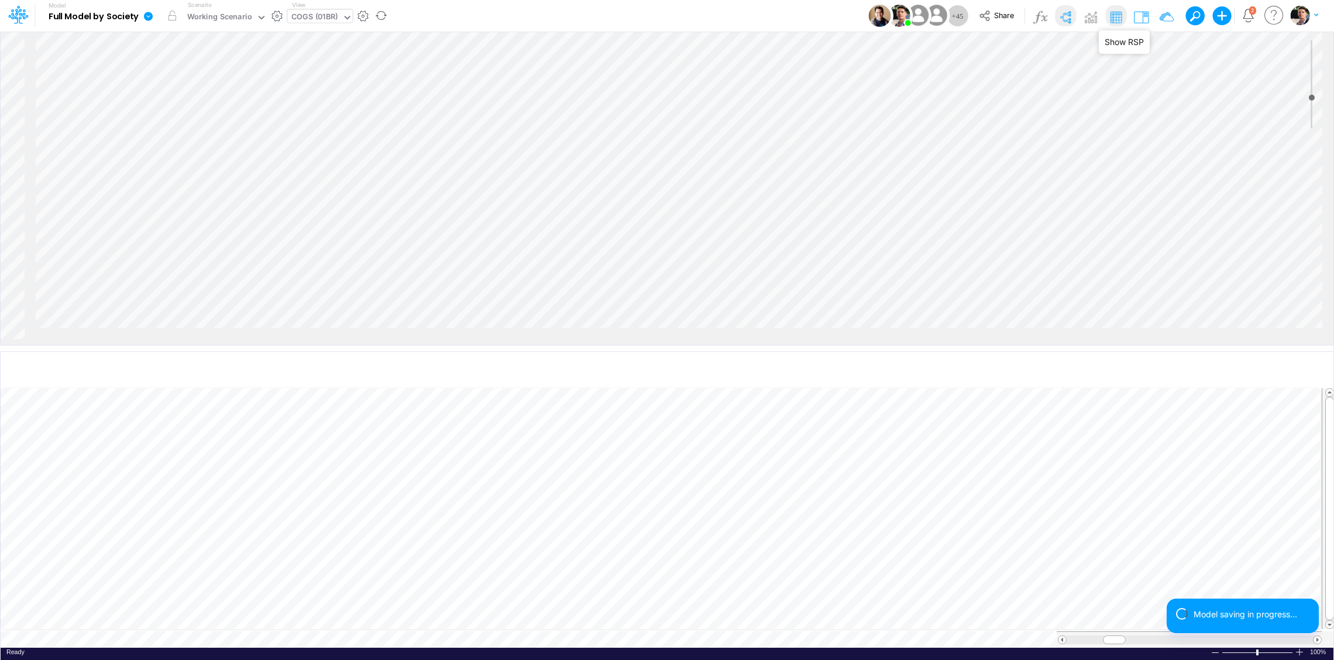
scroll to position [2089, 1614]
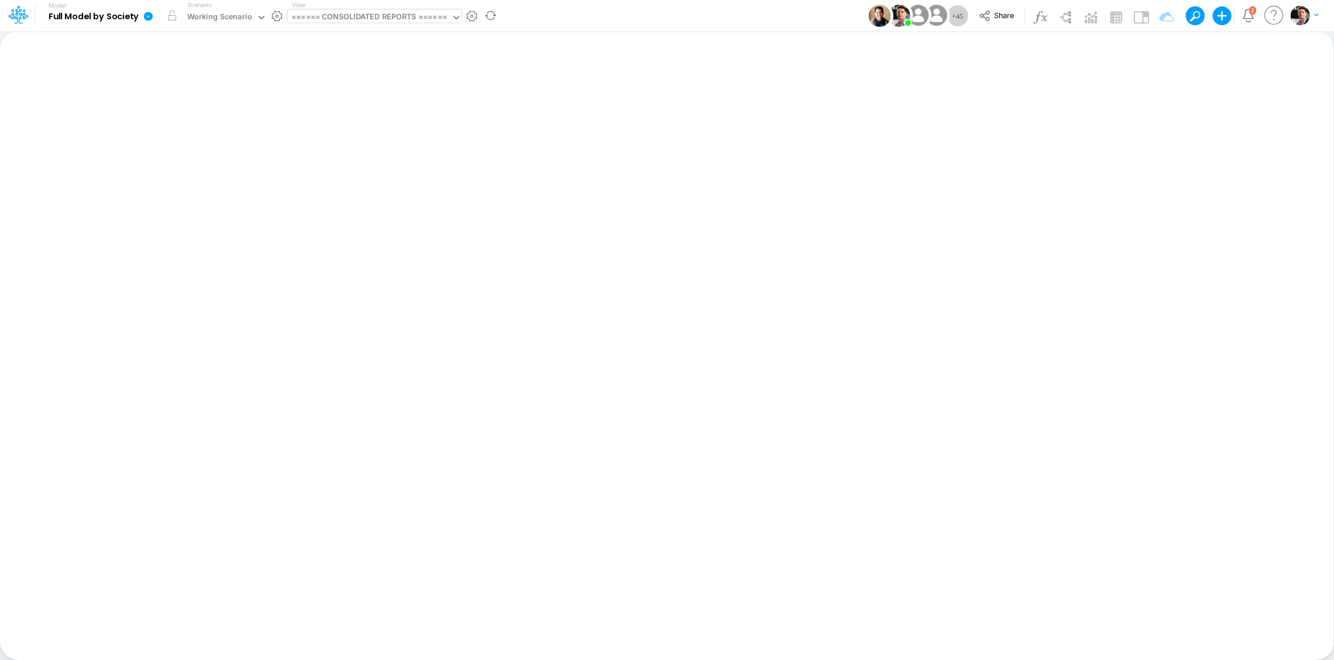
click at [360, 17] on div "====== CONSOLIDATED REPORTS ======" at bounding box center [369, 17] width 156 height 13
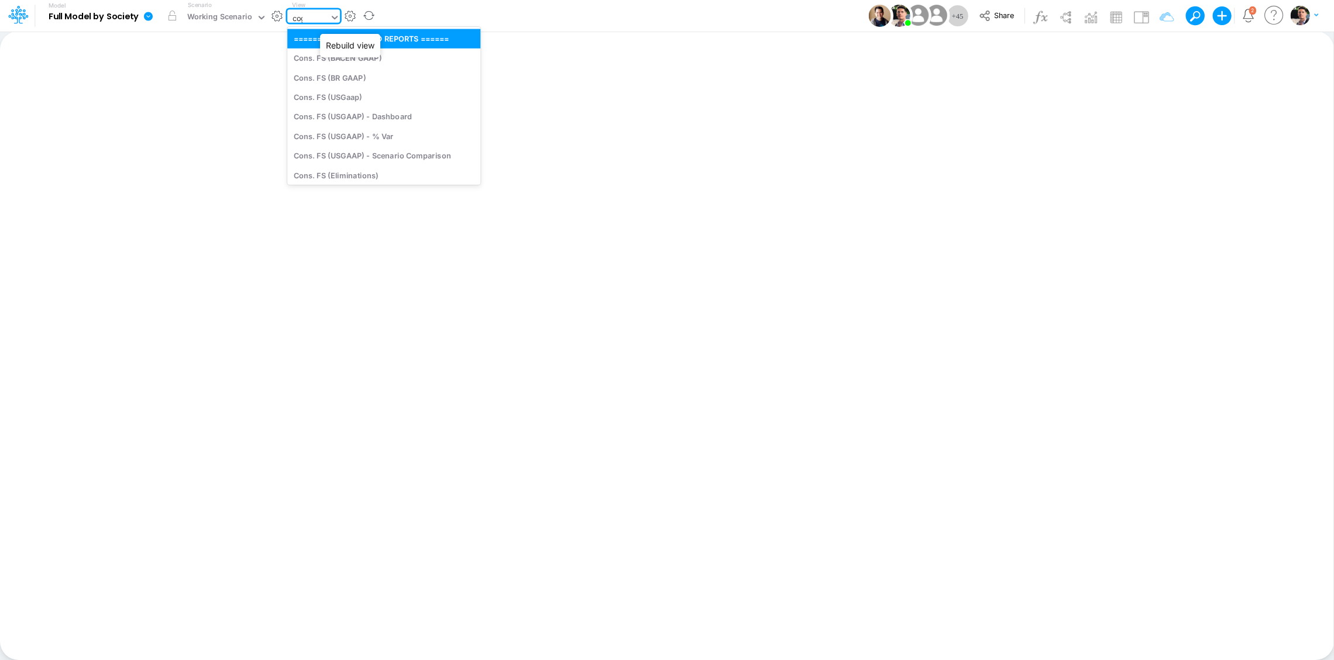
type input "cogs"
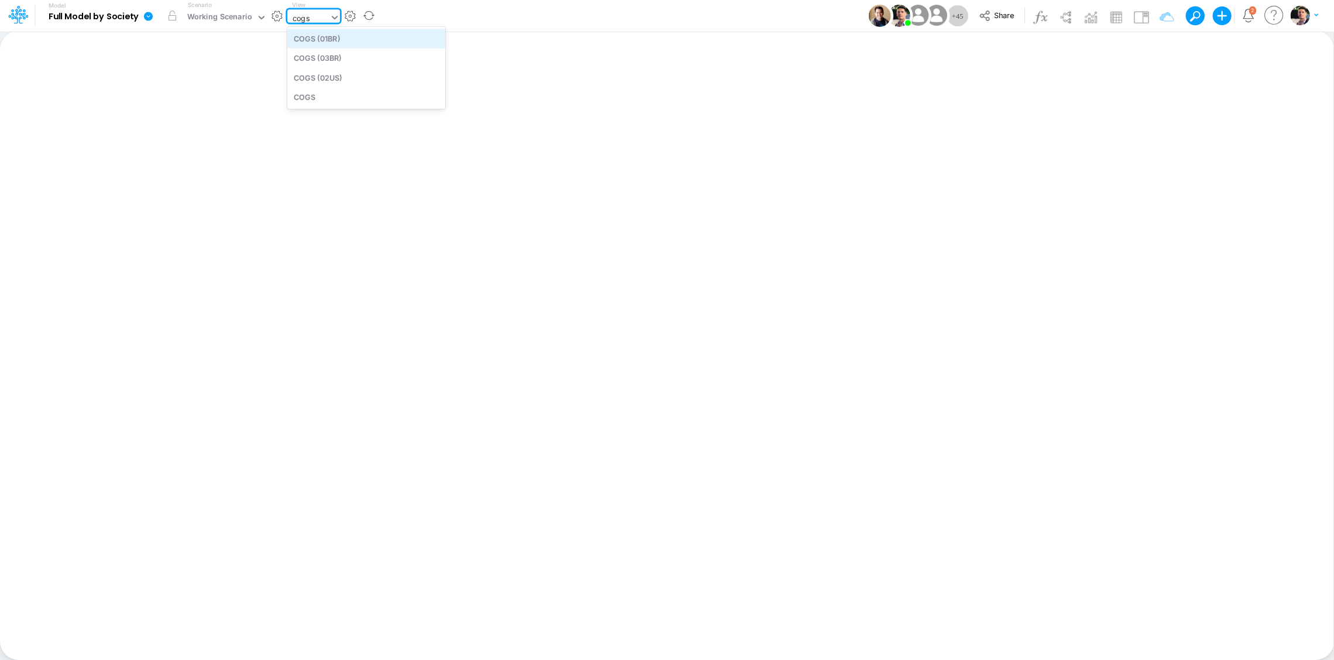
click at [349, 42] on div "COGS (01BR)" at bounding box center [366, 38] width 158 height 19
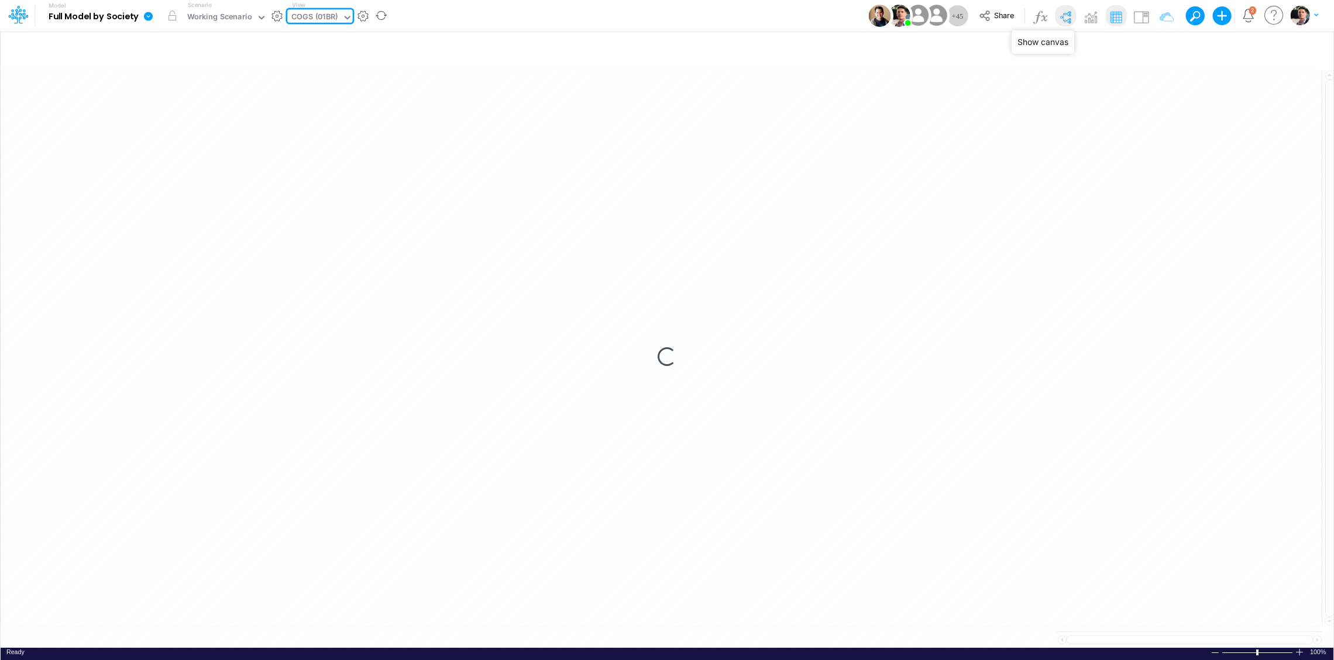
click at [1068, 19] on img at bounding box center [1065, 17] width 19 height 19
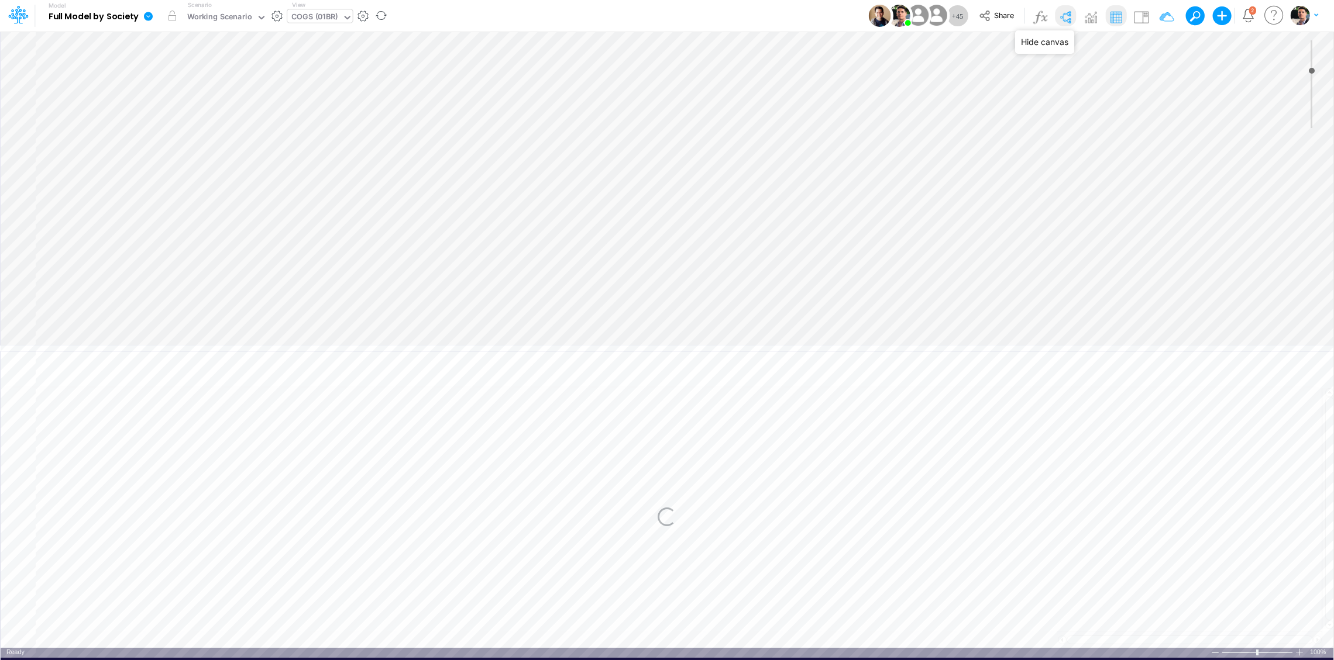
type input "0"
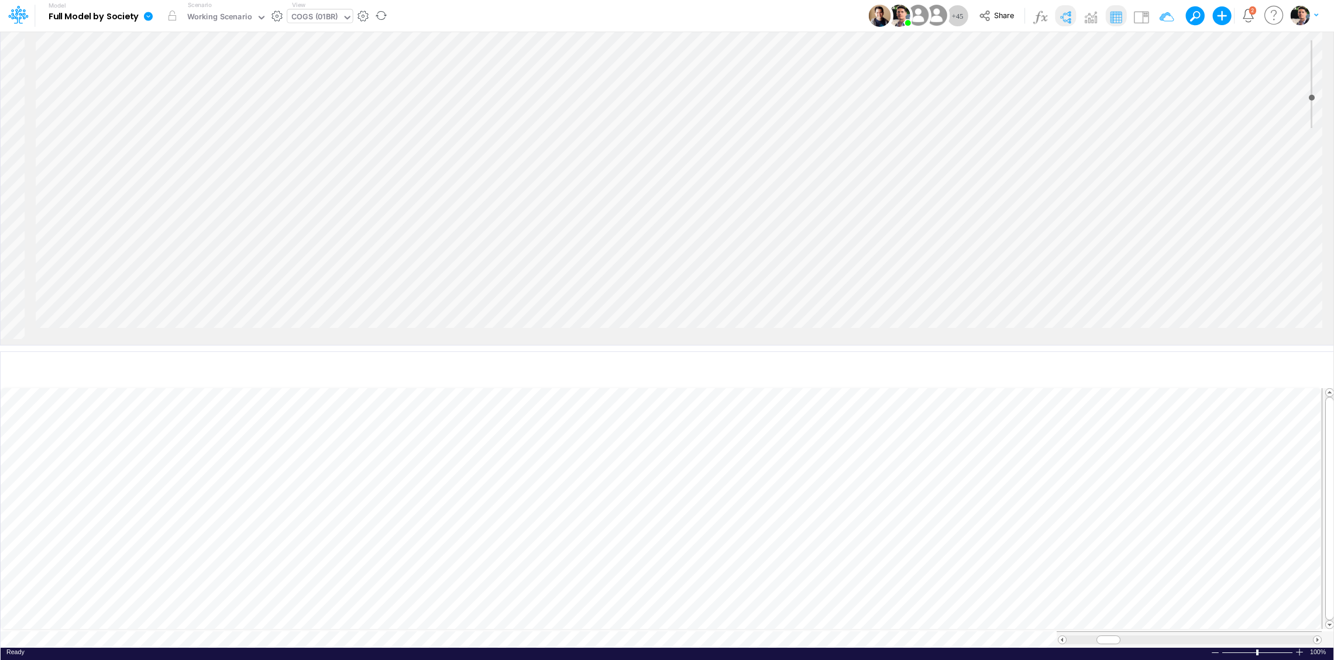
scroll to position [18, 0]
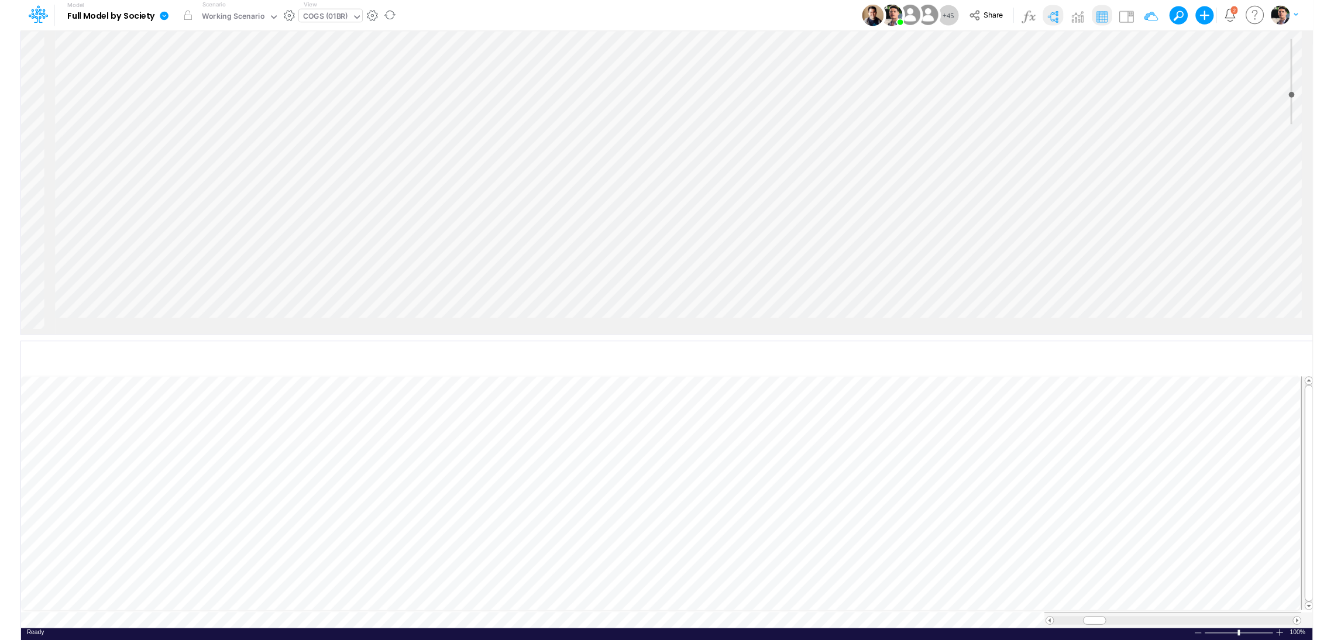
scroll to position [0, 1432]
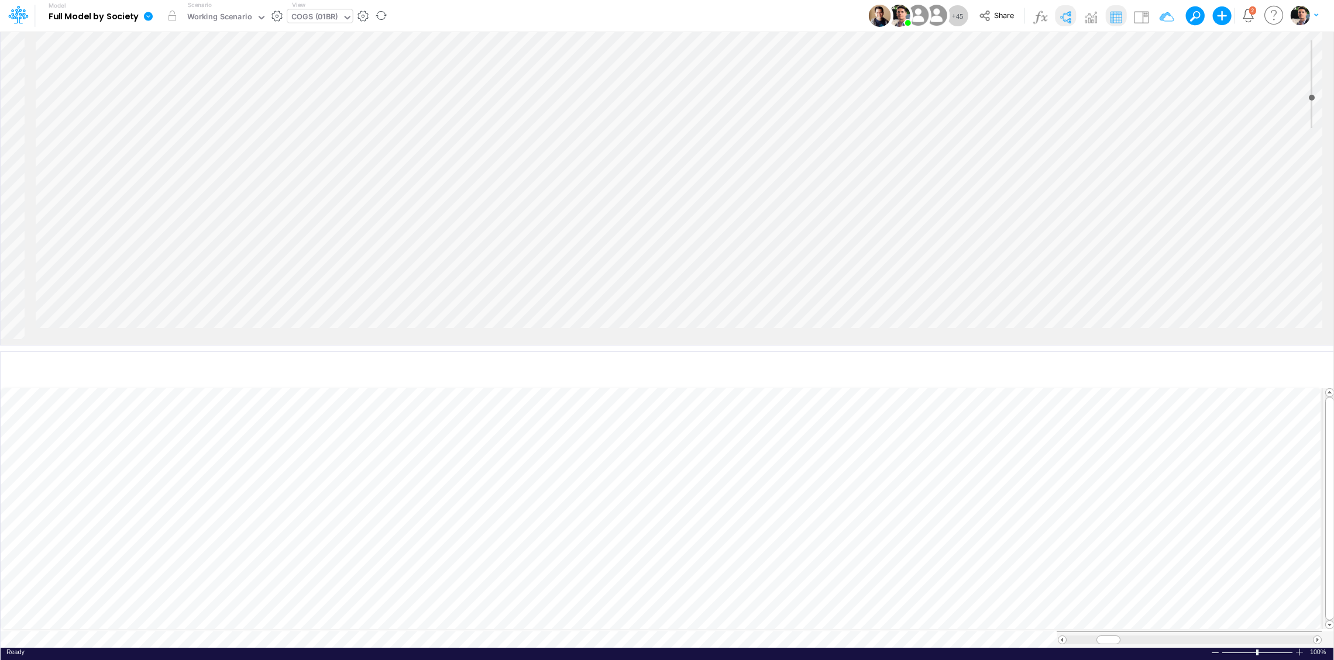
click at [151, 13] on icon at bounding box center [148, 16] width 11 height 11
click at [193, 117] on button "View model info" at bounding box center [206, 121] width 125 height 18
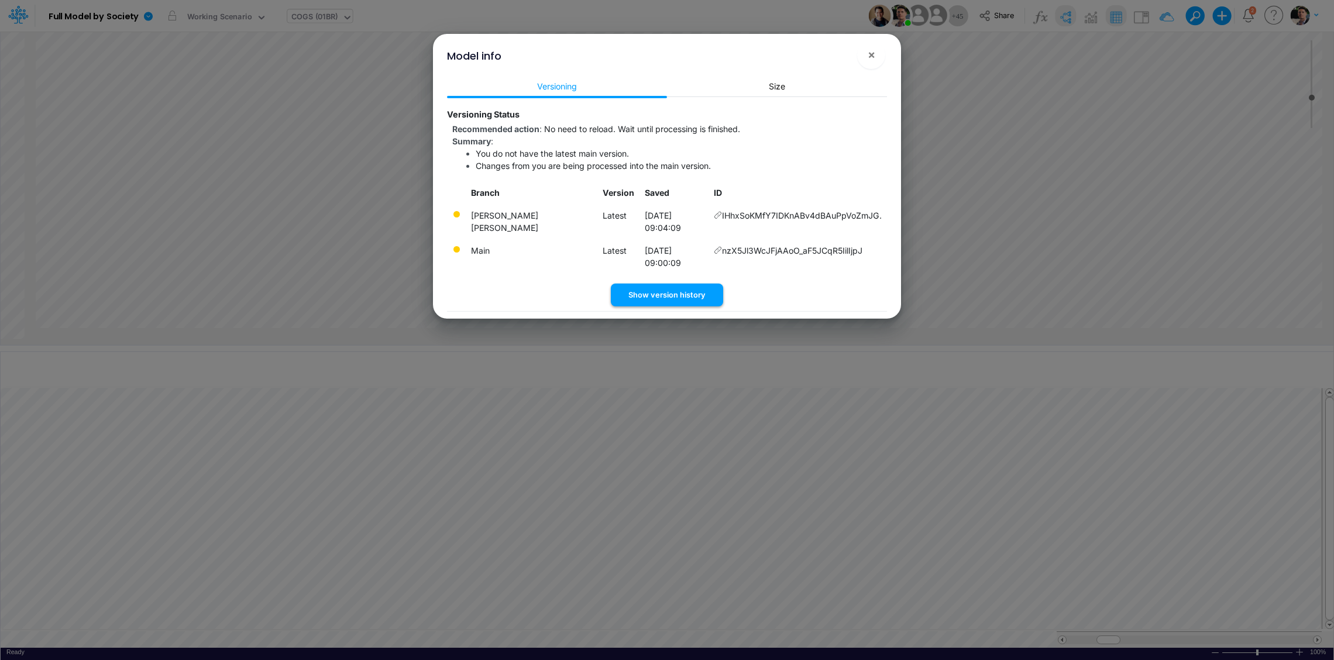
click at [673, 284] on button "Show version history" at bounding box center [667, 295] width 112 height 23
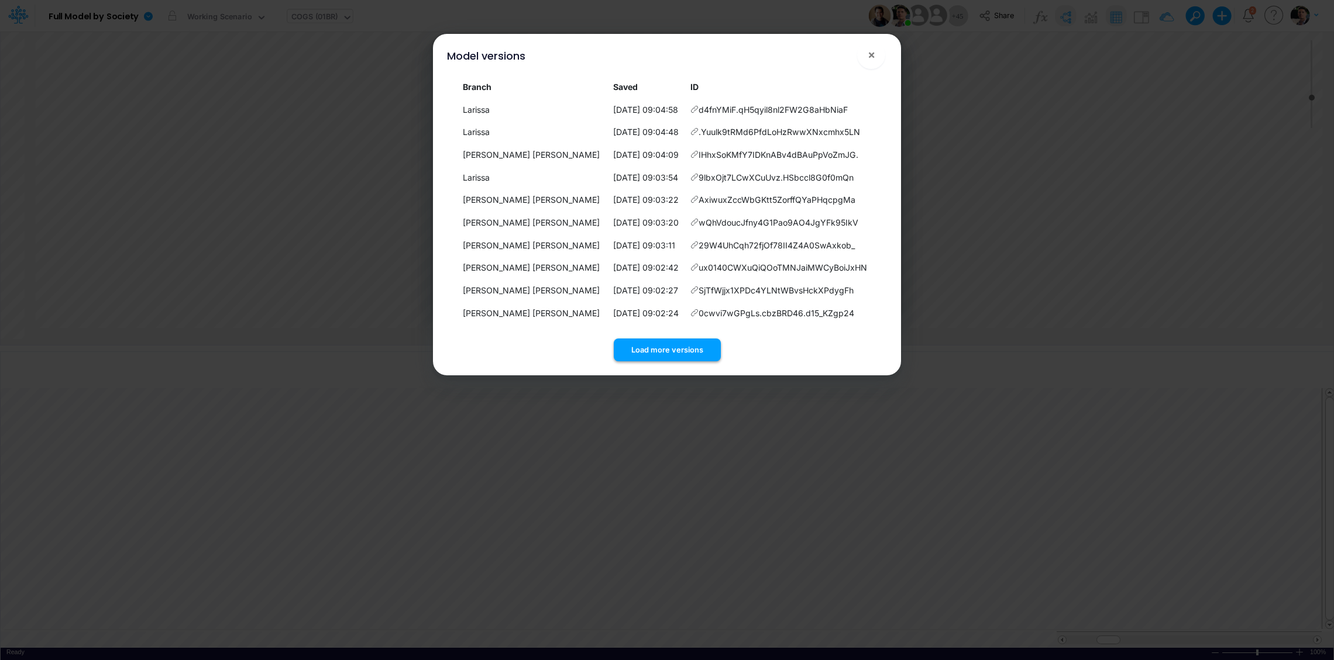
click at [669, 347] on button "Load more versions" at bounding box center [667, 350] width 107 height 23
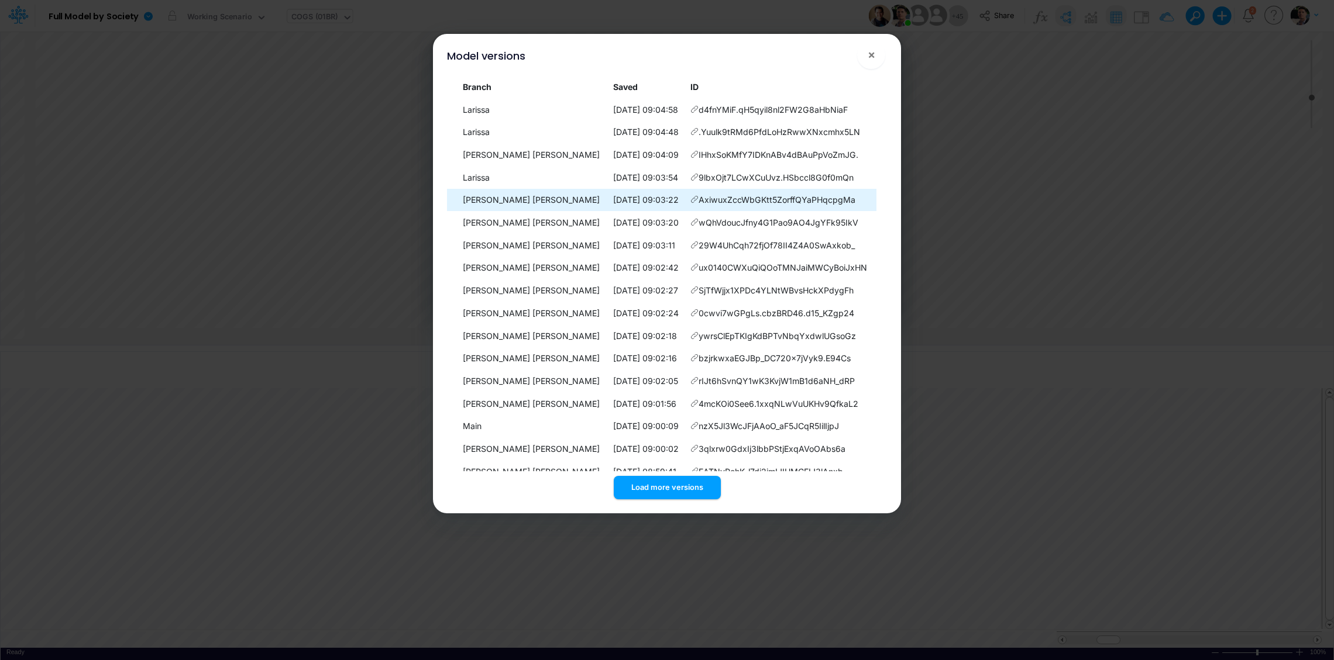
click at [690, 201] on icon at bounding box center [694, 199] width 8 height 8
click at [690, 199] on icon at bounding box center [694, 199] width 8 height 8
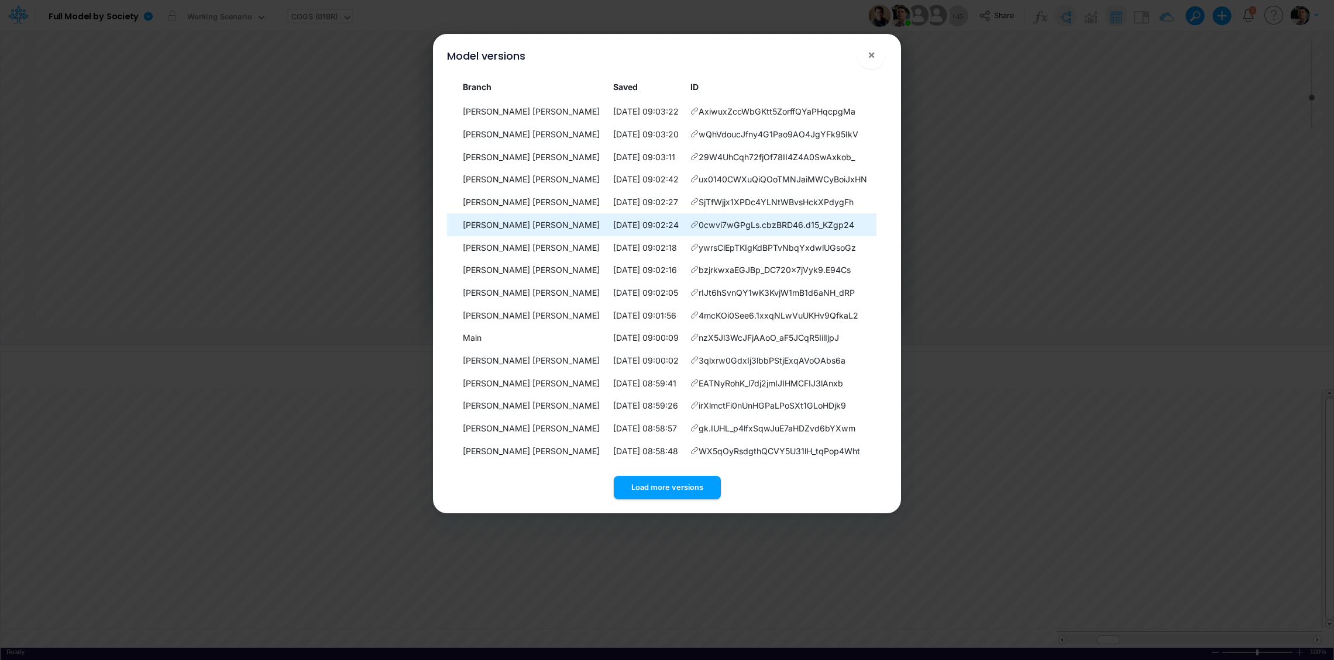
scroll to position [0, 0]
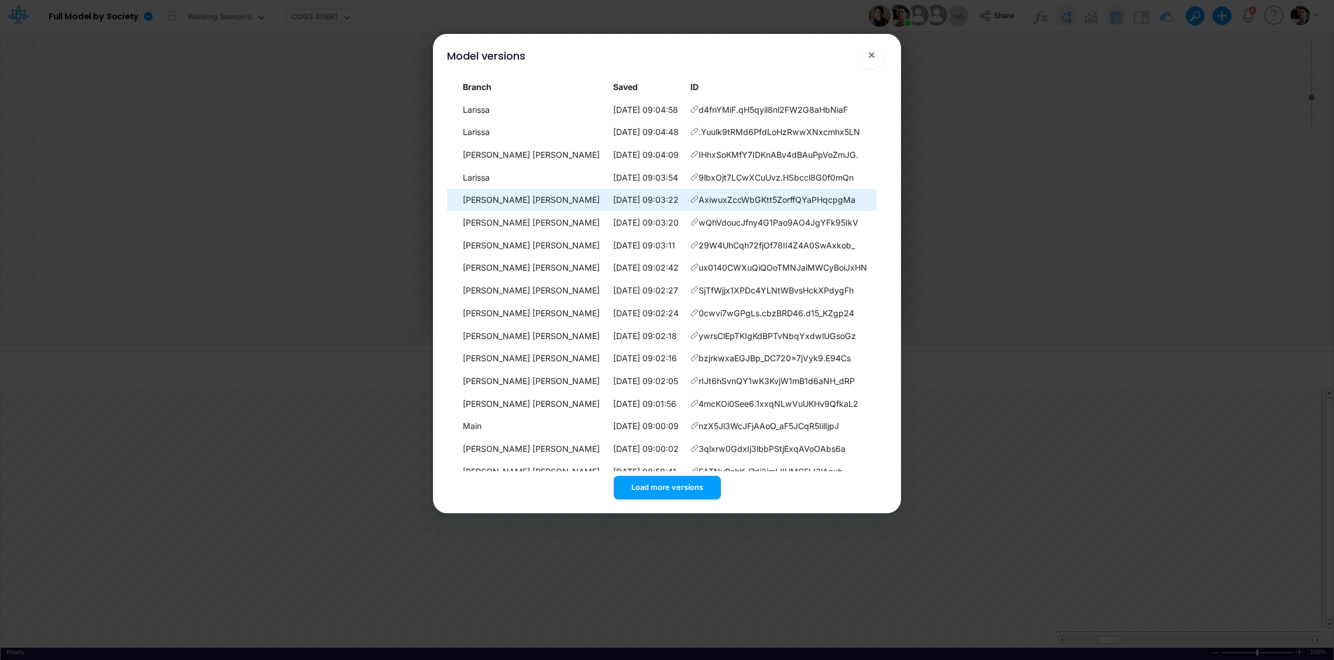
click at [690, 201] on icon at bounding box center [694, 199] width 8 height 8
drag, startPoint x: 675, startPoint y: 201, endPoint x: 832, endPoint y: 204, distance: 157.4
click at [832, 204] on td "AxiwuxZccWbGKtt5ZorffQYaPHqcpgMa" at bounding box center [780, 200] width 191 height 23
click at [869, 58] on span "×" at bounding box center [871, 54] width 8 height 14
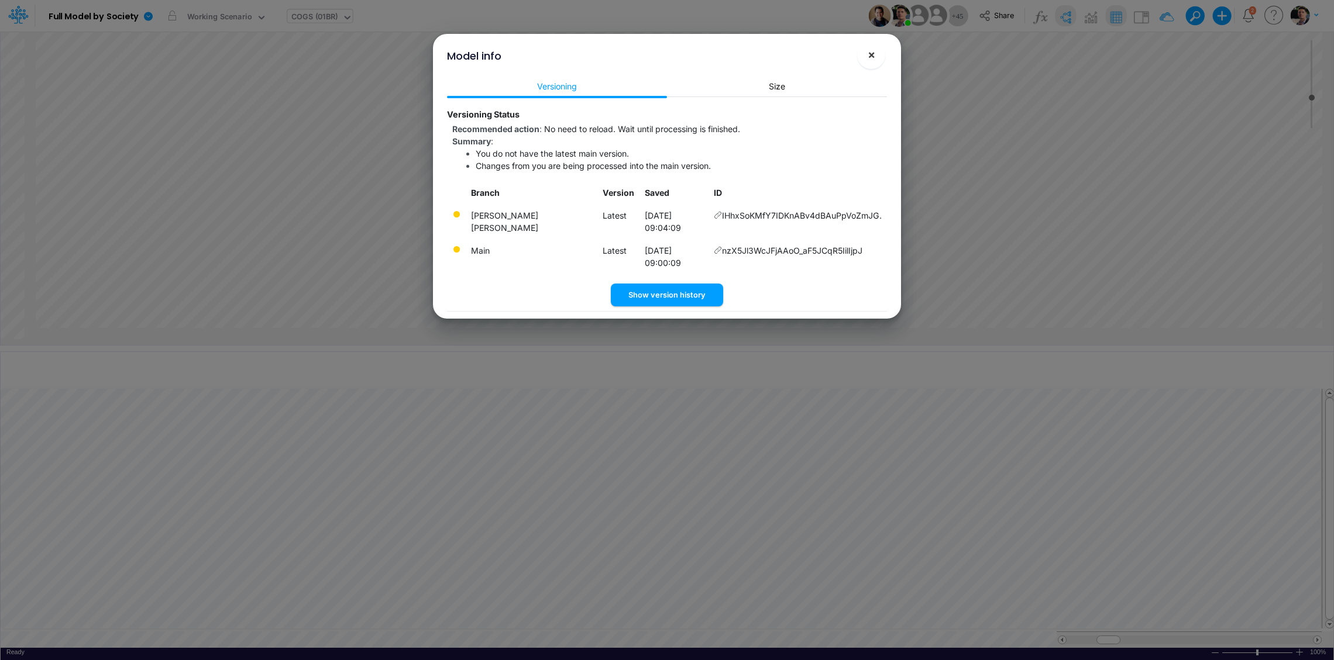
click at [876, 61] on button "×" at bounding box center [871, 55] width 28 height 28
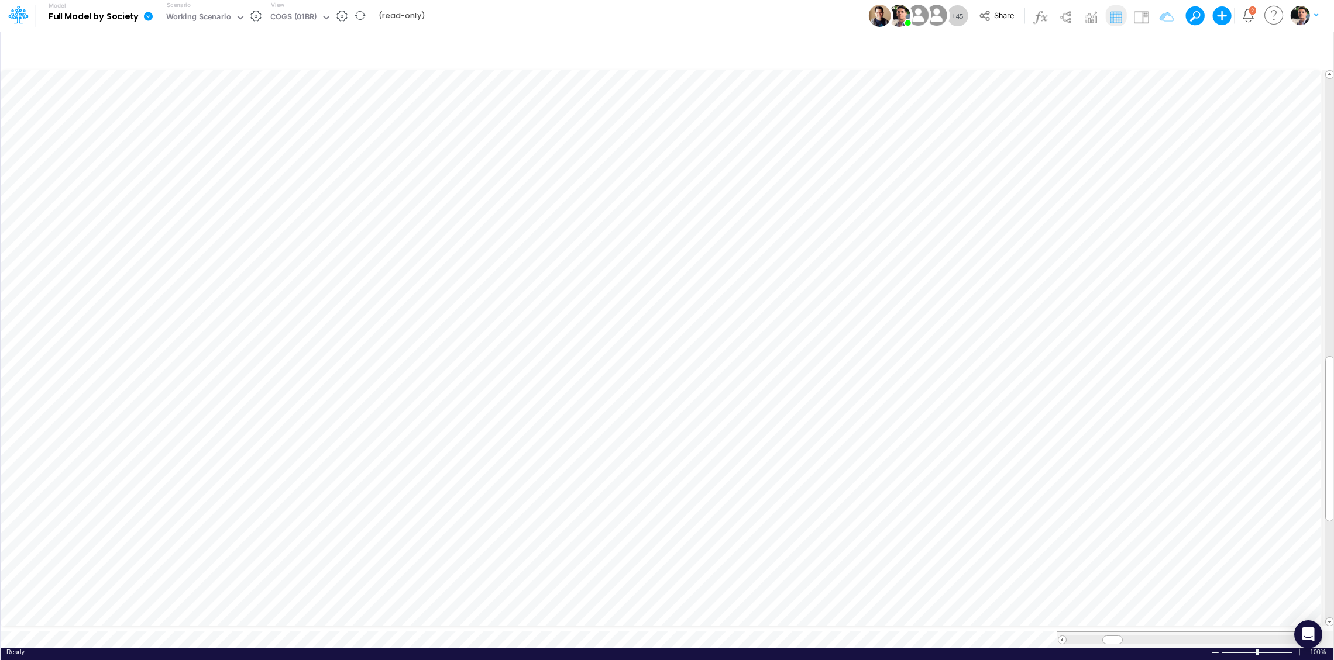
click at [145, 19] on icon at bounding box center [148, 16] width 9 height 9
click at [202, 123] on button "View model info" at bounding box center [206, 121] width 125 height 18
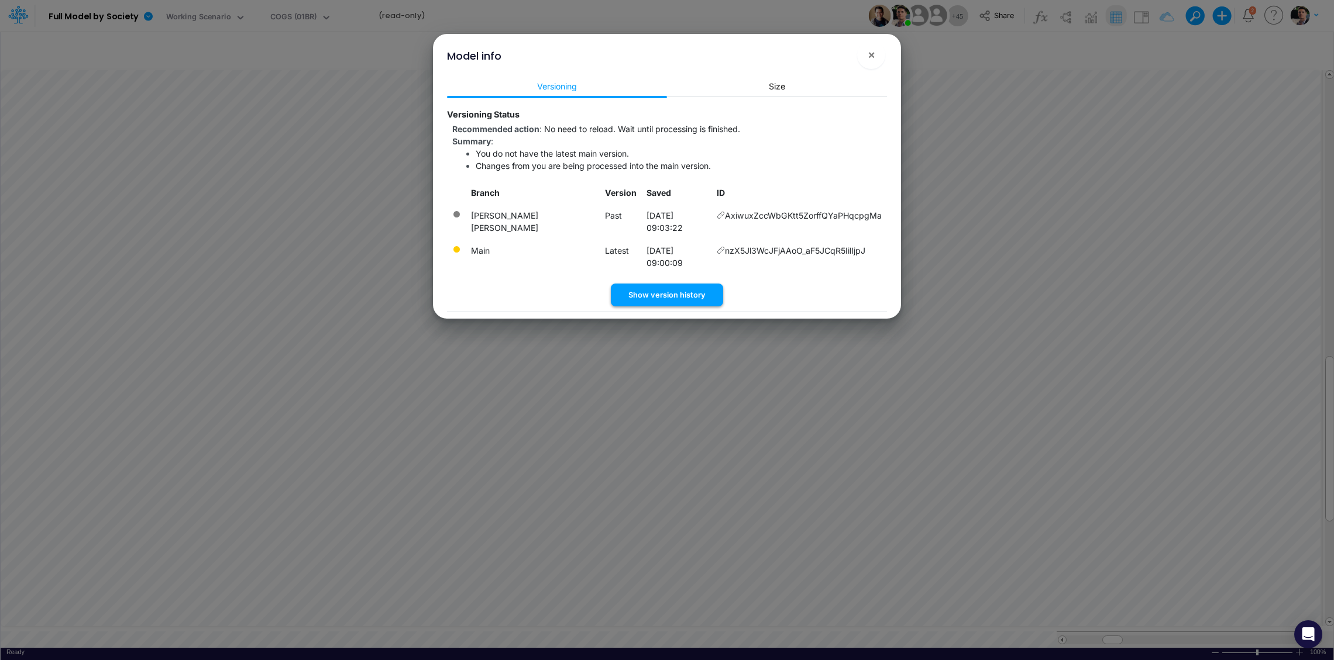
click at [653, 284] on button "Show version history" at bounding box center [667, 295] width 112 height 23
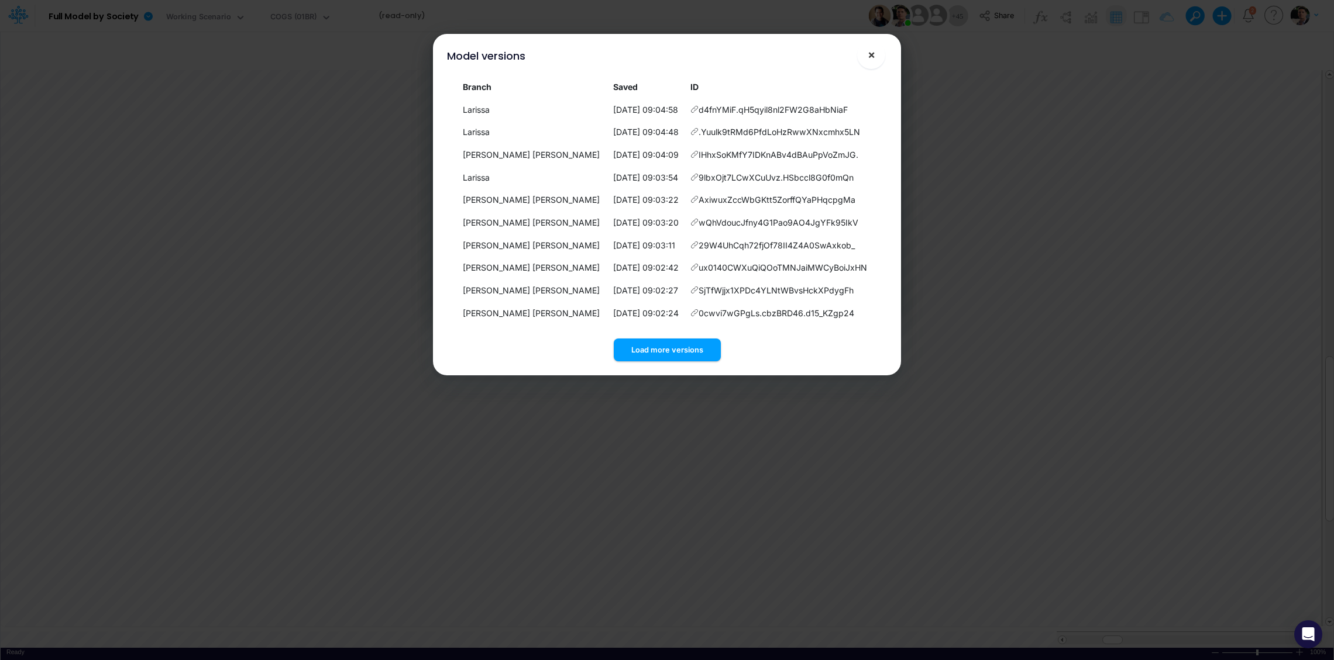
click at [872, 60] on span "×" at bounding box center [871, 54] width 8 height 14
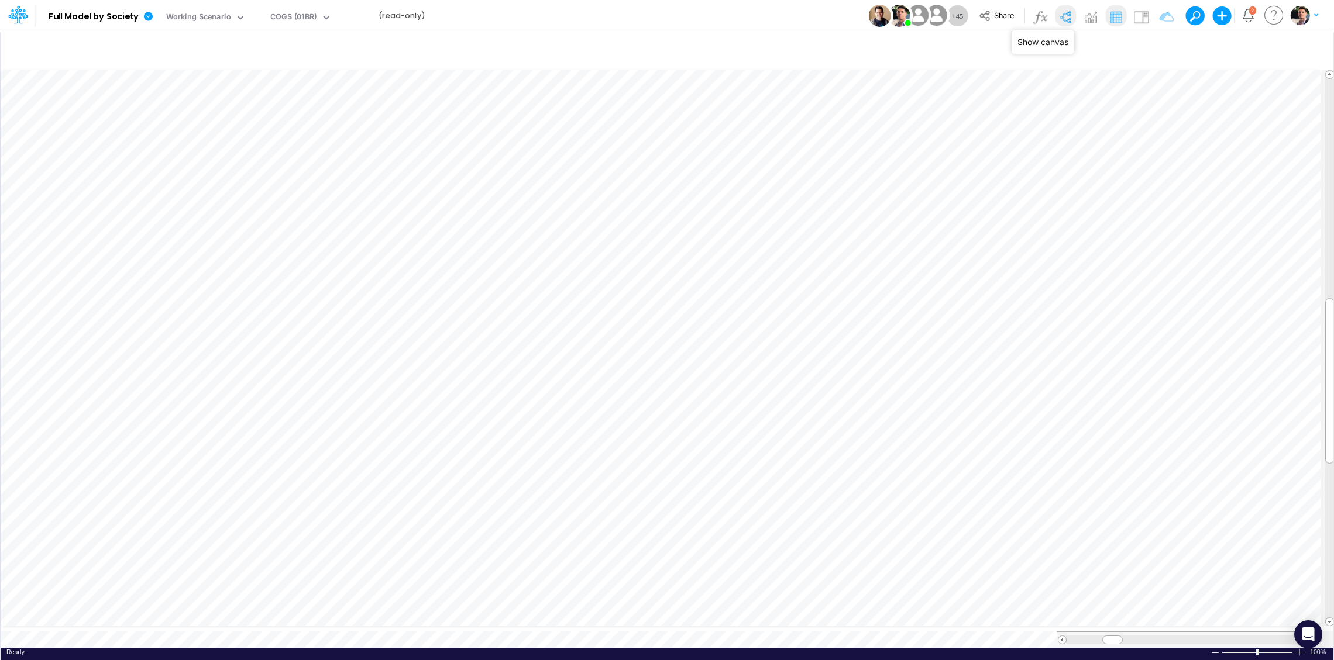
click at [1065, 18] on img at bounding box center [1065, 17] width 19 height 19
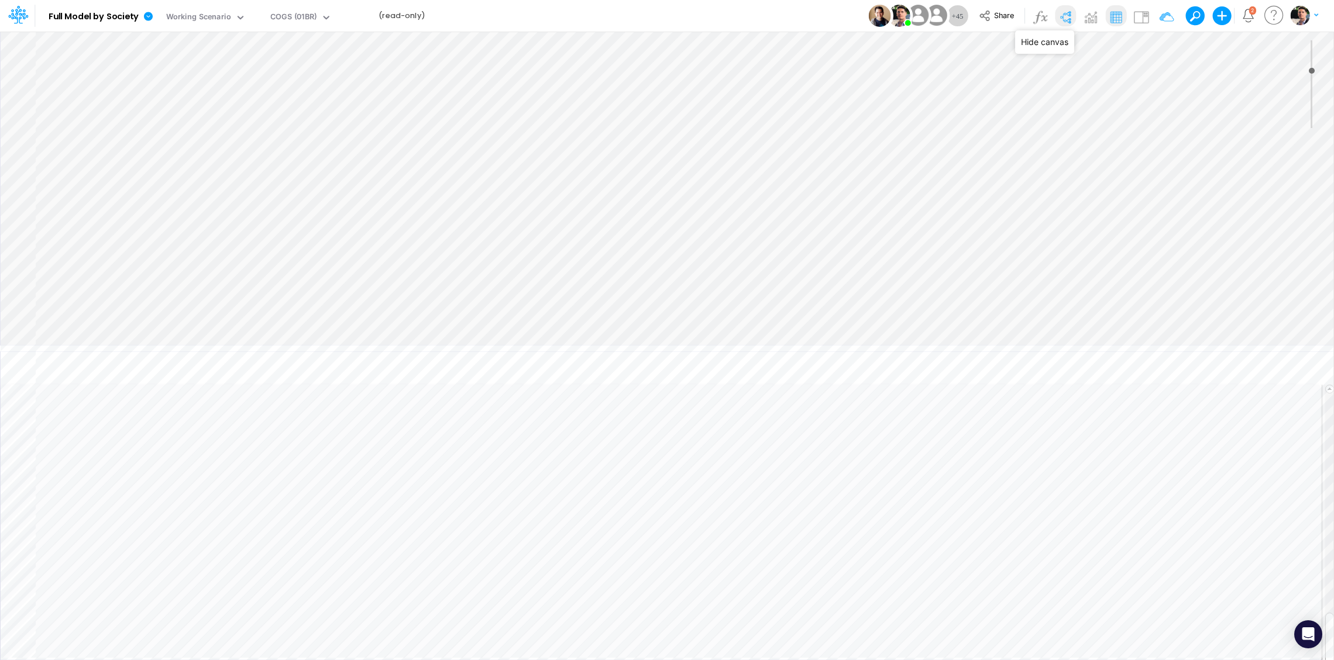
type input "0"
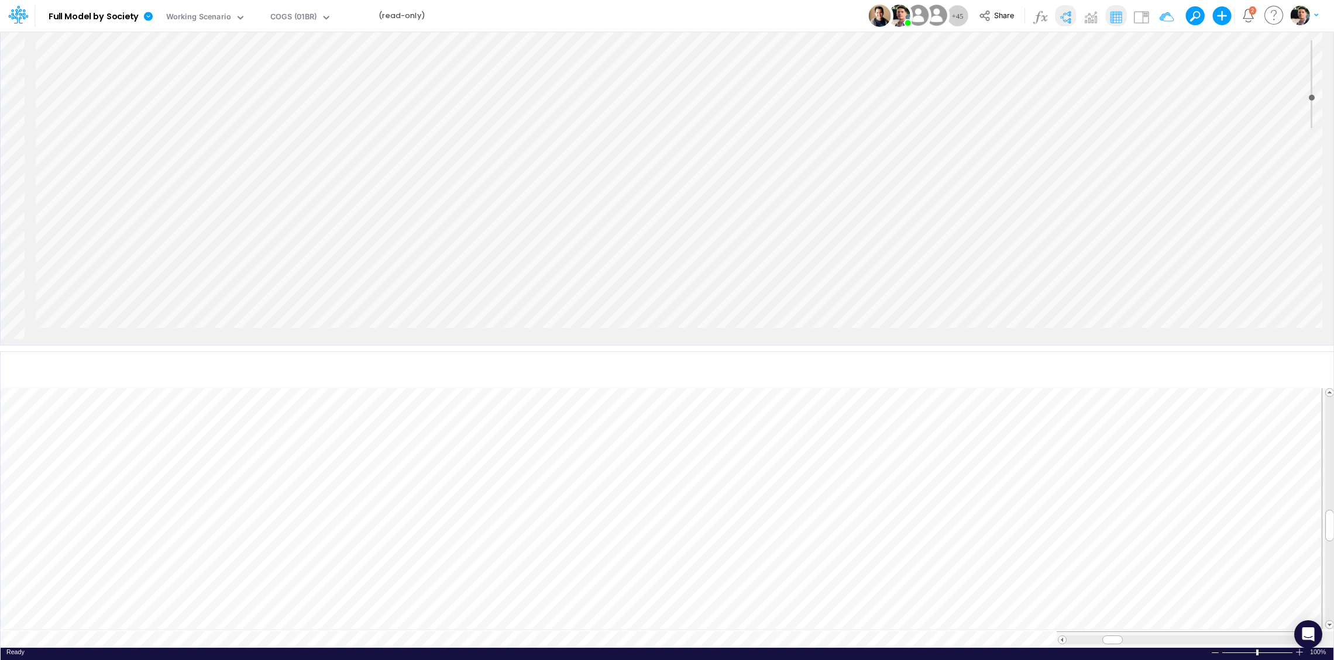
scroll to position [0, 807]
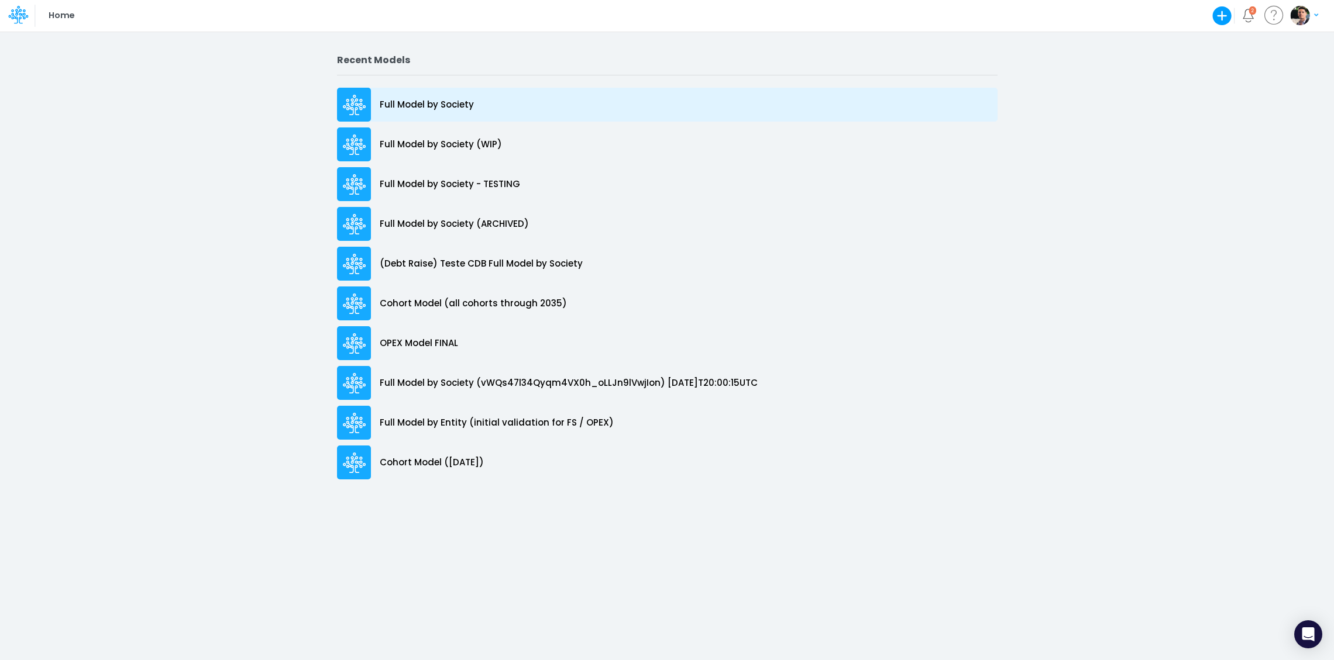
click at [442, 100] on p "Full Model by Society" at bounding box center [427, 104] width 94 height 13
click at [442, 108] on p "Full Model by Society" at bounding box center [427, 104] width 94 height 13
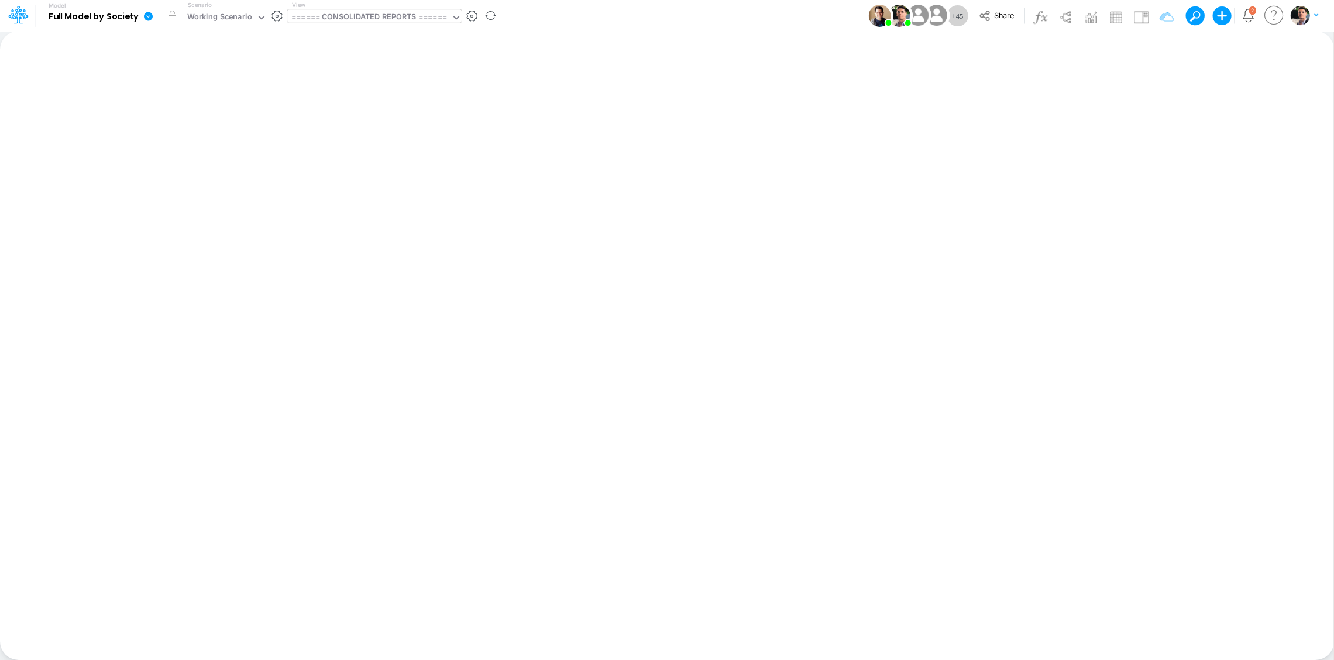
click at [356, 15] on div "====== CONSOLIDATED REPORTS ======" at bounding box center [369, 17] width 156 height 13
type input "cogs"
click at [346, 44] on div "COGS (01BR)" at bounding box center [366, 38] width 158 height 19
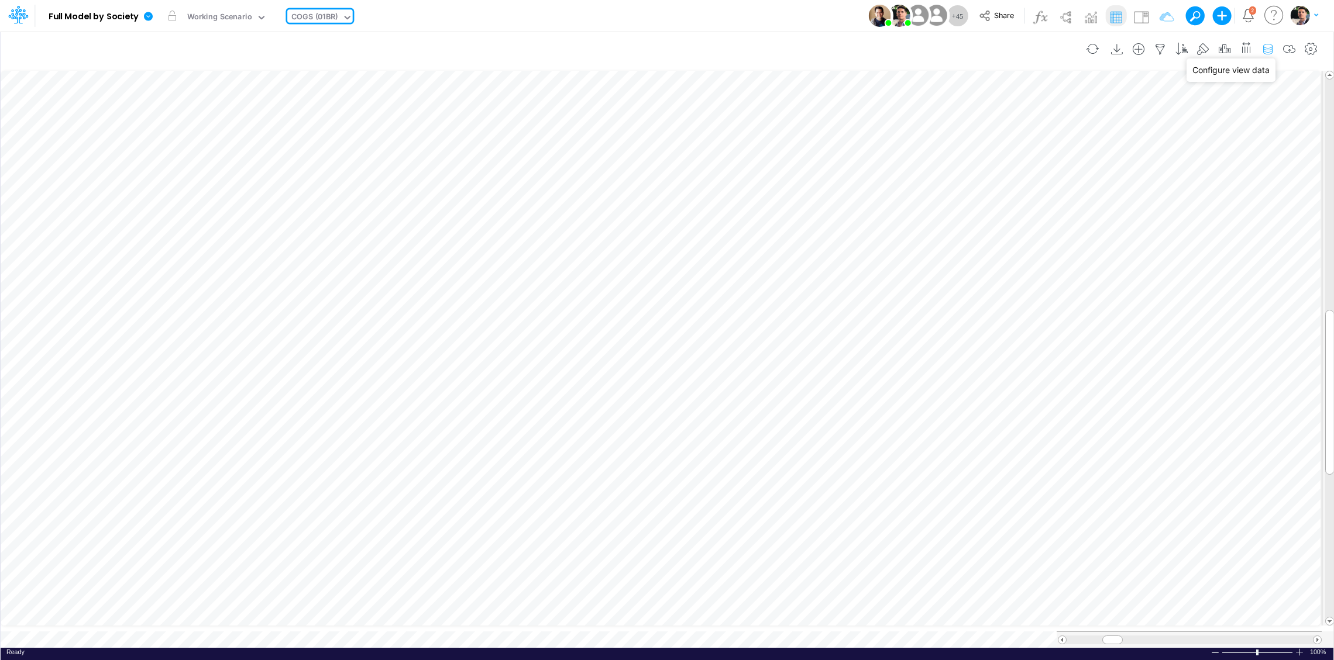
click at [1267, 51] on icon "button" at bounding box center [1268, 49] width 18 height 12
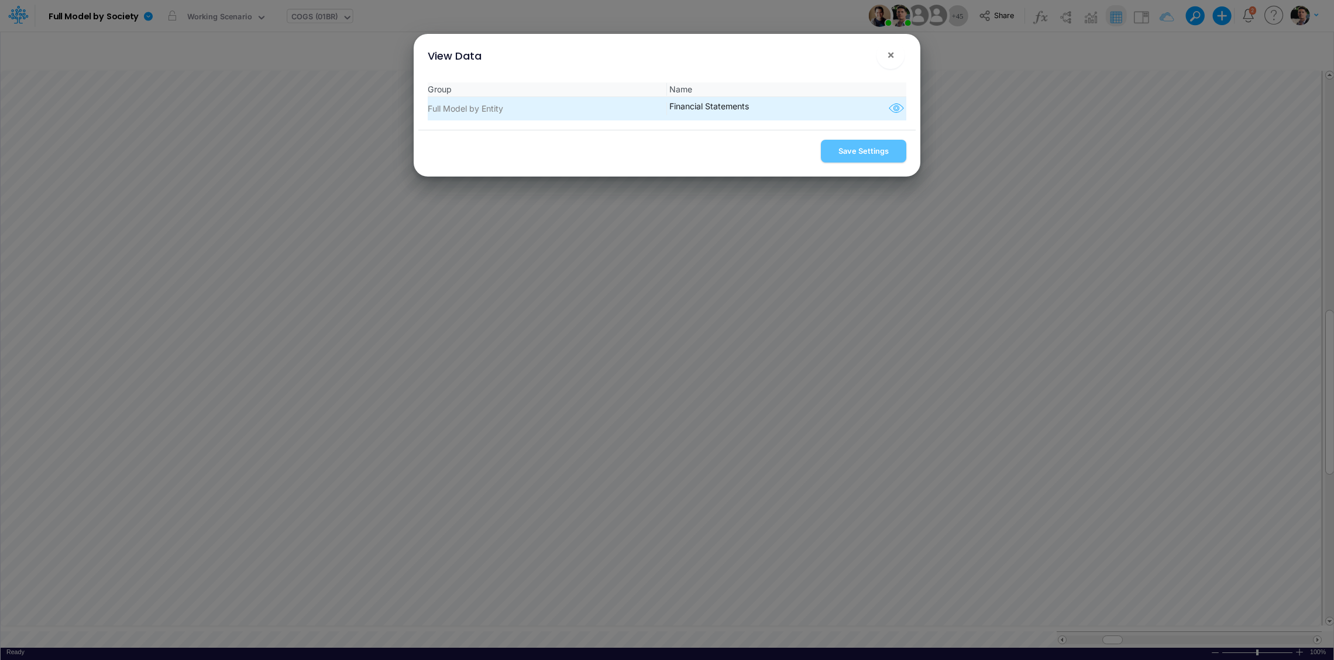
click at [887, 111] on icon "button" at bounding box center [896, 108] width 18 height 15
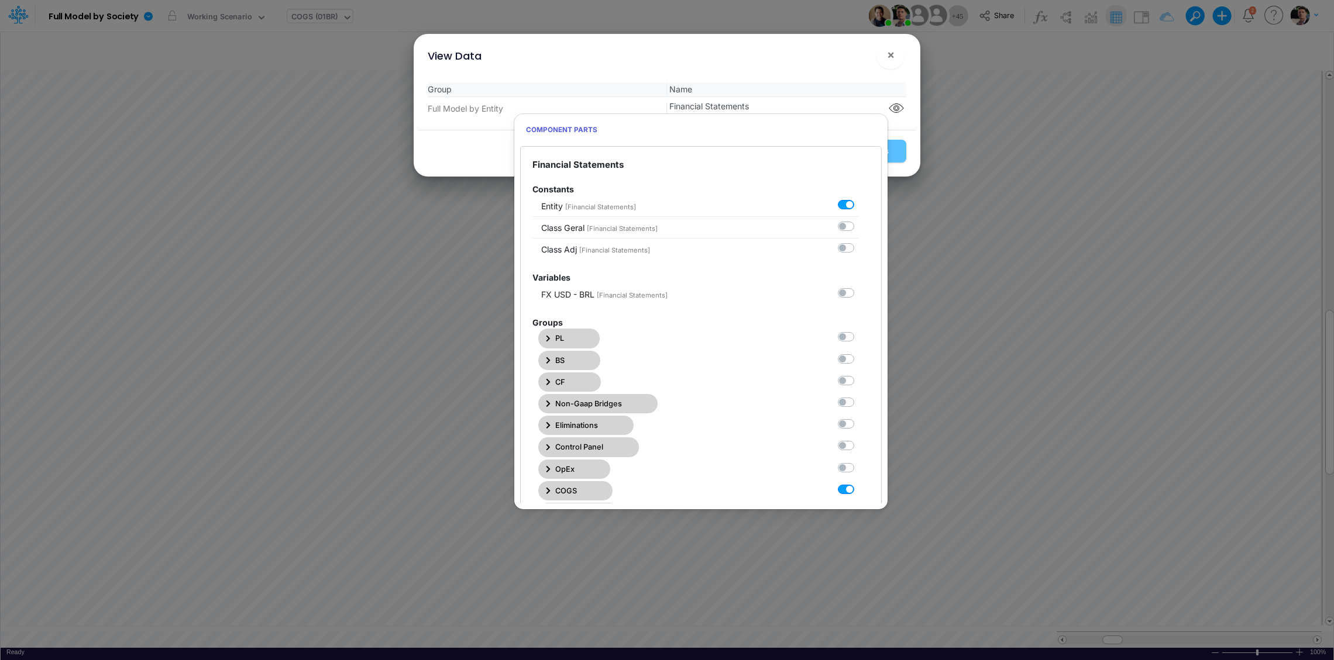
scroll to position [206, 0]
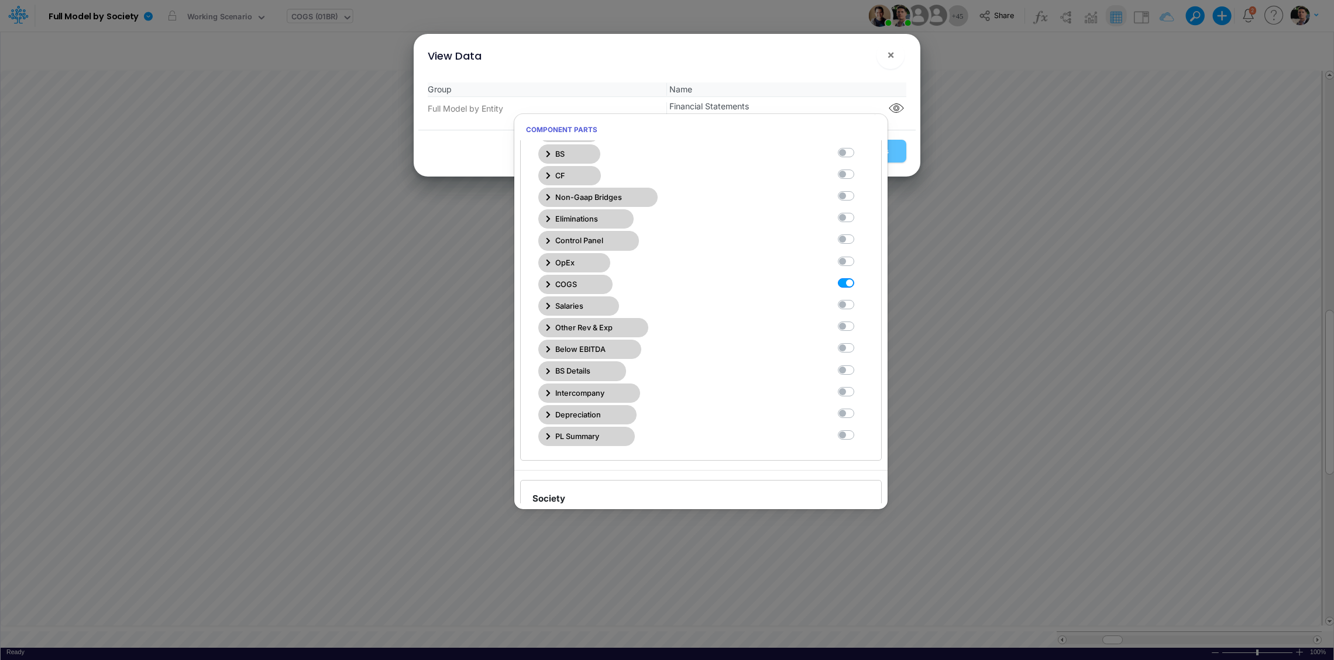
drag, startPoint x: 836, startPoint y: 295, endPoint x: 836, endPoint y: 285, distance: 9.9
click at [836, 294] on div "COGS" at bounding box center [695, 284] width 327 height 19
click at [859, 277] on label at bounding box center [859, 277] width 0 height 0
click at [859, 284] on Statements7 "checkbox" at bounding box center [863, 281] width 8 height 8
click at [859, 277] on label at bounding box center [859, 277] width 0 height 0
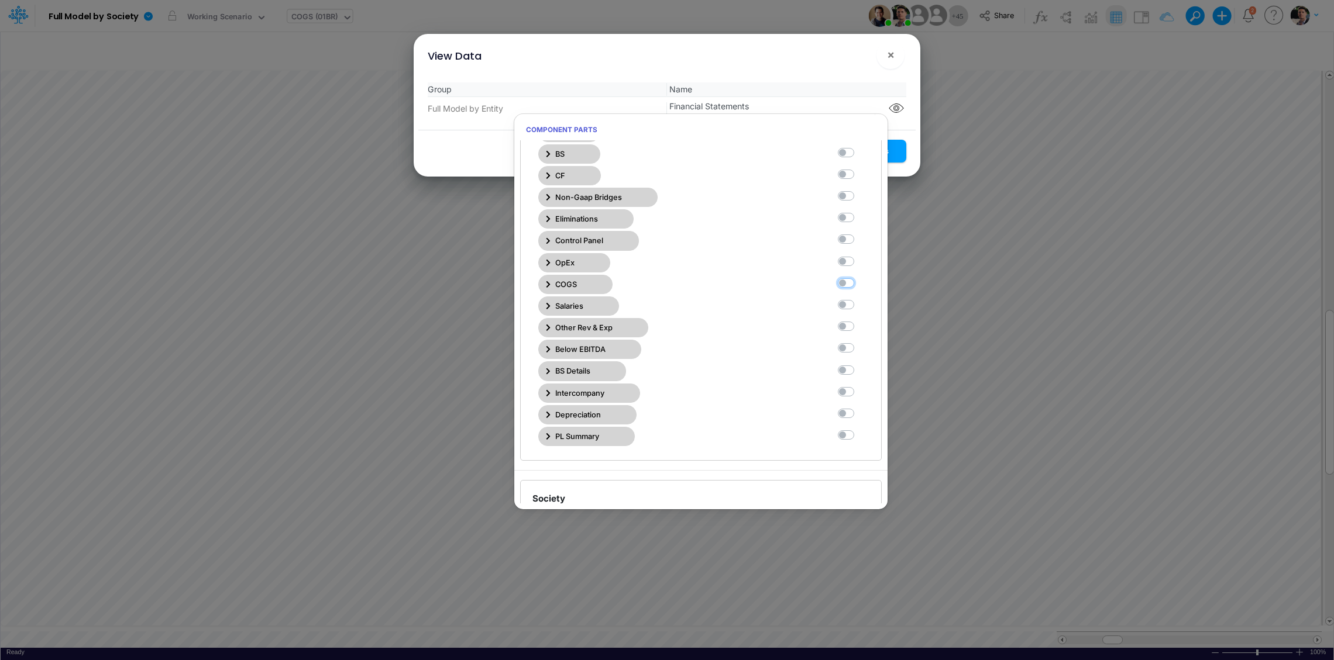
click at [859, 284] on Statements7 "checkbox" at bounding box center [863, 281] width 8 height 8
checkbox Statements7 "true"
click at [901, 157] on button "Save Settings" at bounding box center [863, 151] width 85 height 23
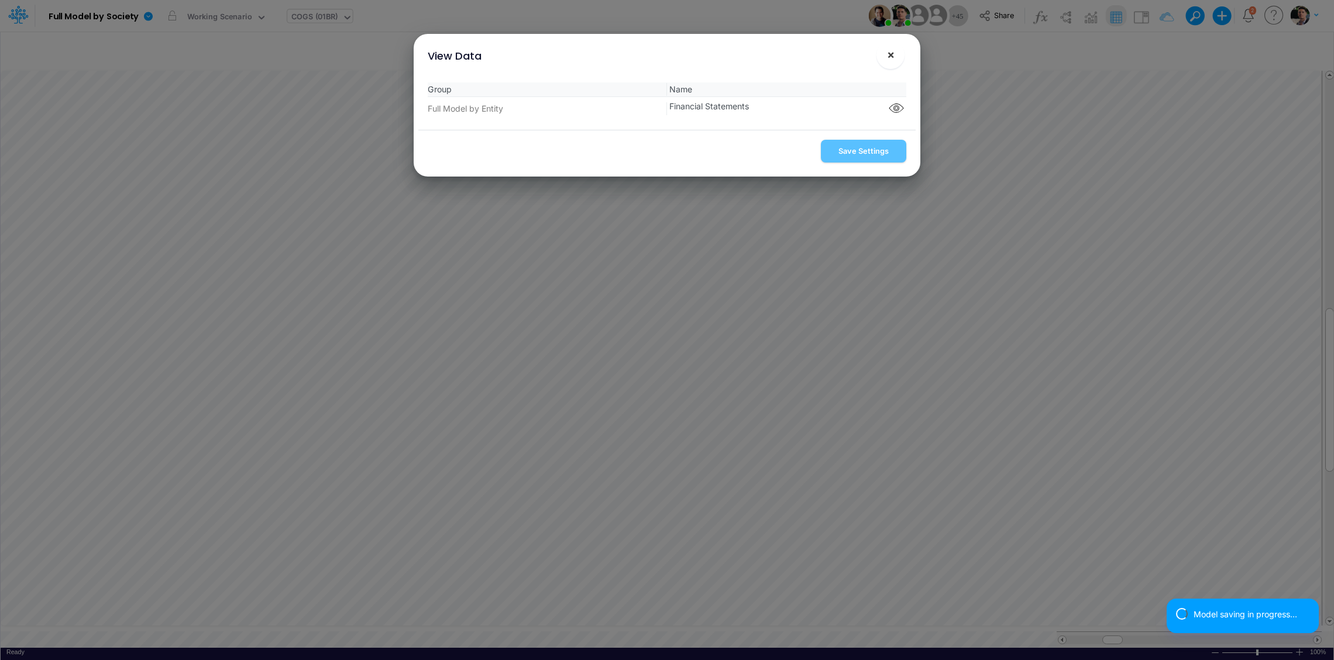
click at [892, 58] on span "×" at bounding box center [891, 54] width 8 height 14
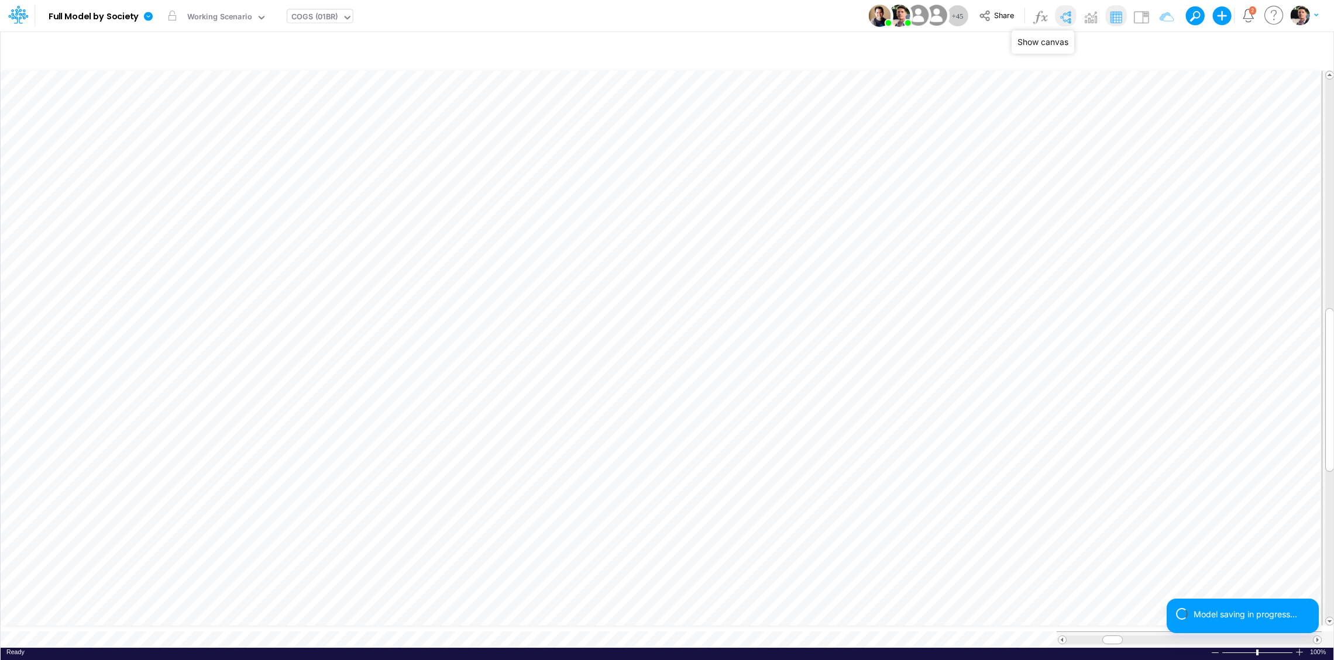
click at [1064, 19] on img at bounding box center [1065, 17] width 19 height 19
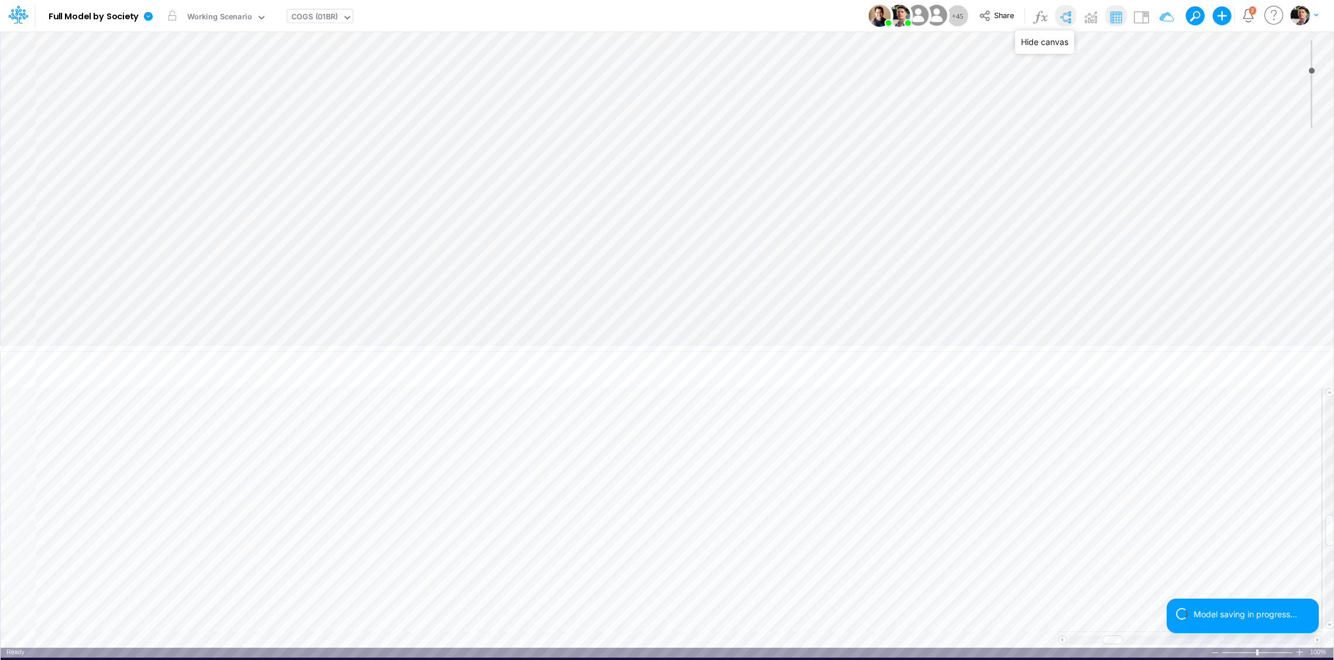
type input "0"
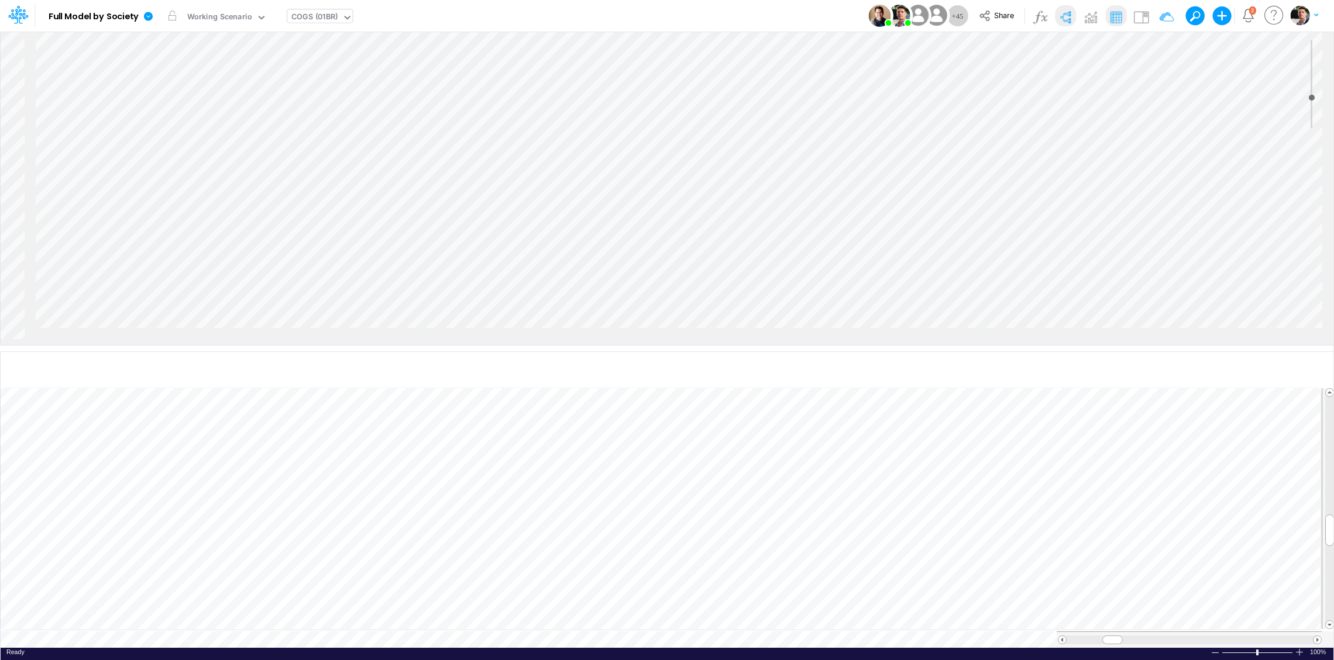
scroll to position [0, 430]
click at [1117, 21] on img at bounding box center [1115, 17] width 19 height 19
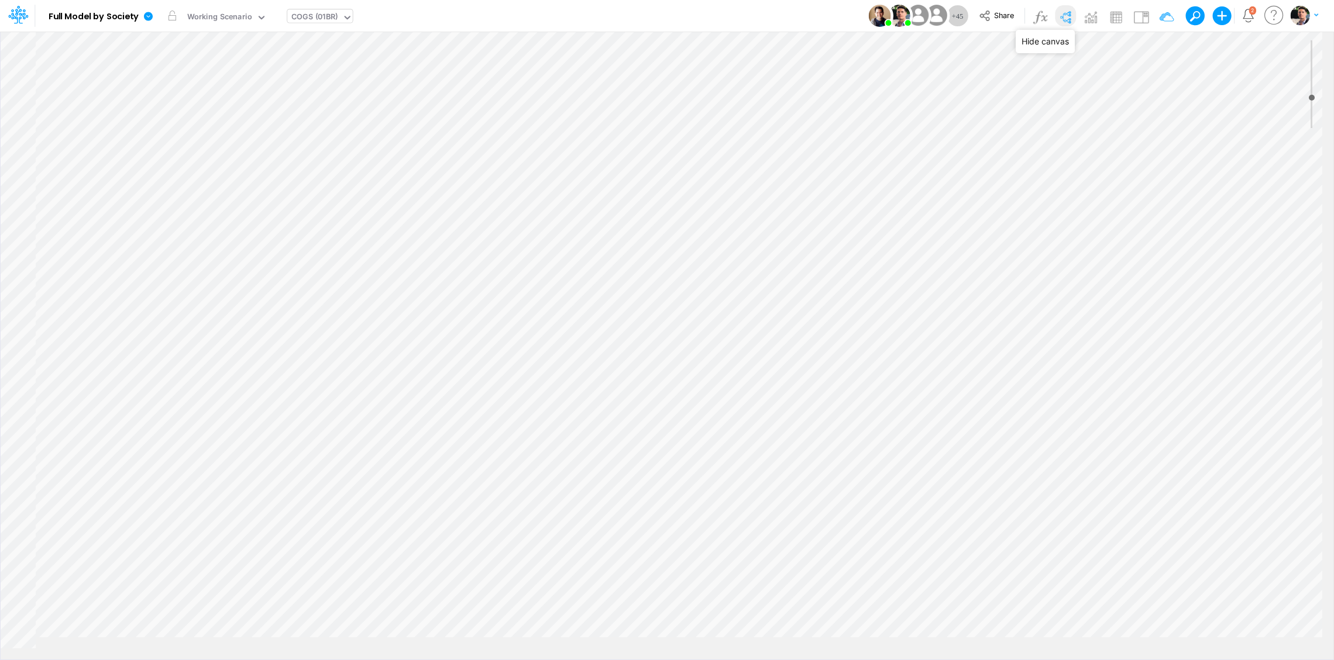
click at [1067, 13] on img at bounding box center [1065, 17] width 19 height 19
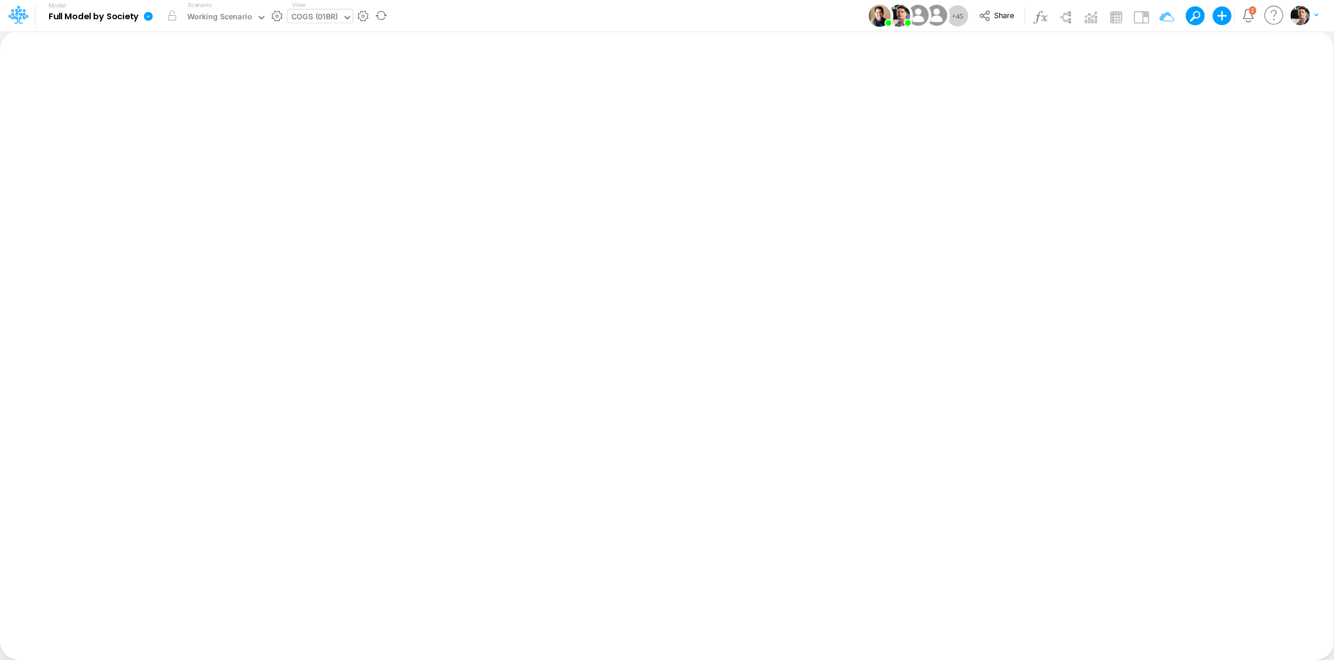
click at [151, 20] on icon at bounding box center [148, 16] width 9 height 9
click at [206, 119] on button "View model info" at bounding box center [206, 121] width 125 height 18
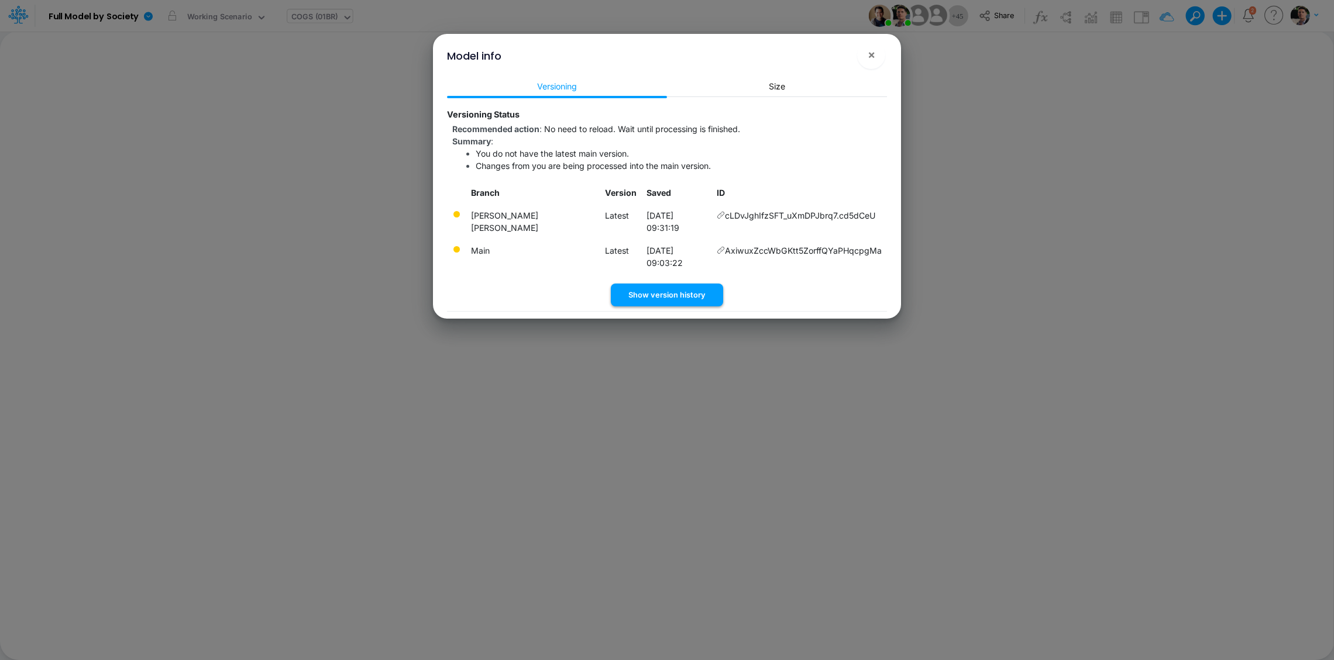
click at [676, 284] on button "Show version history" at bounding box center [667, 295] width 112 height 23
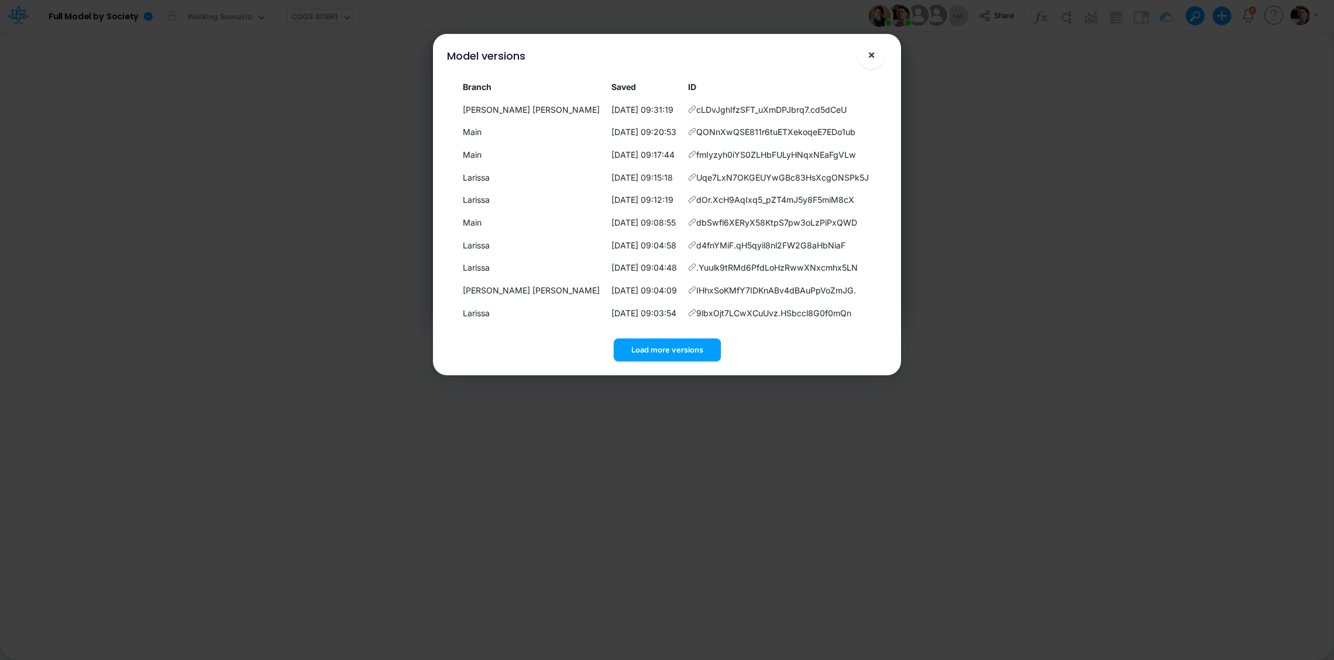
click at [877, 61] on button "×" at bounding box center [871, 55] width 28 height 28
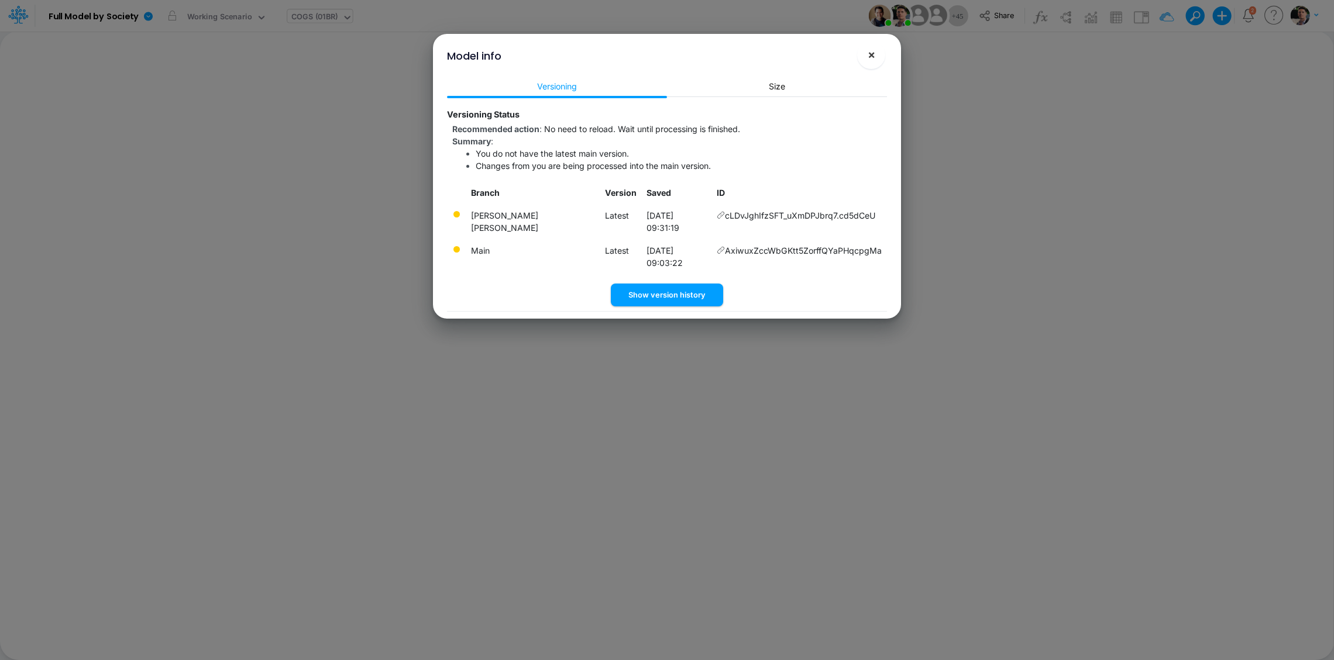
click at [872, 58] on span "×" at bounding box center [871, 54] width 8 height 14
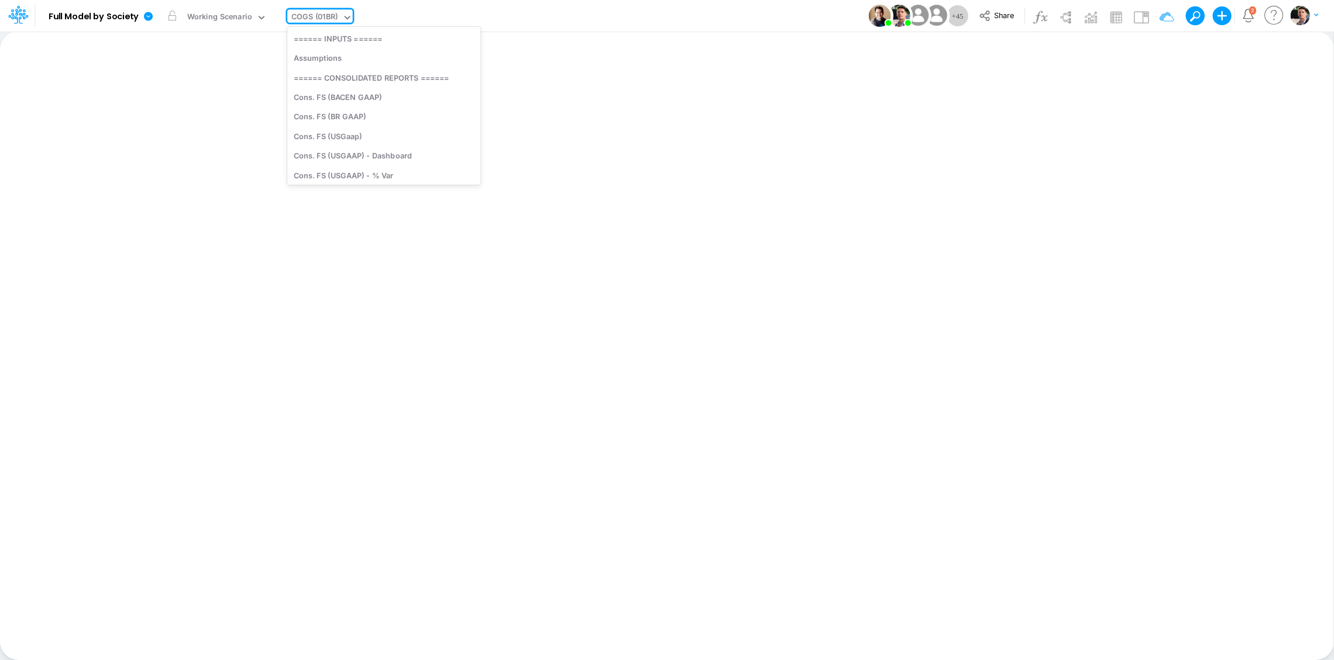
click at [325, 20] on div "COGS (01BR)" at bounding box center [314, 17] width 46 height 13
click at [327, 13] on div "COGS (01BR)" at bounding box center [314, 17] width 46 height 13
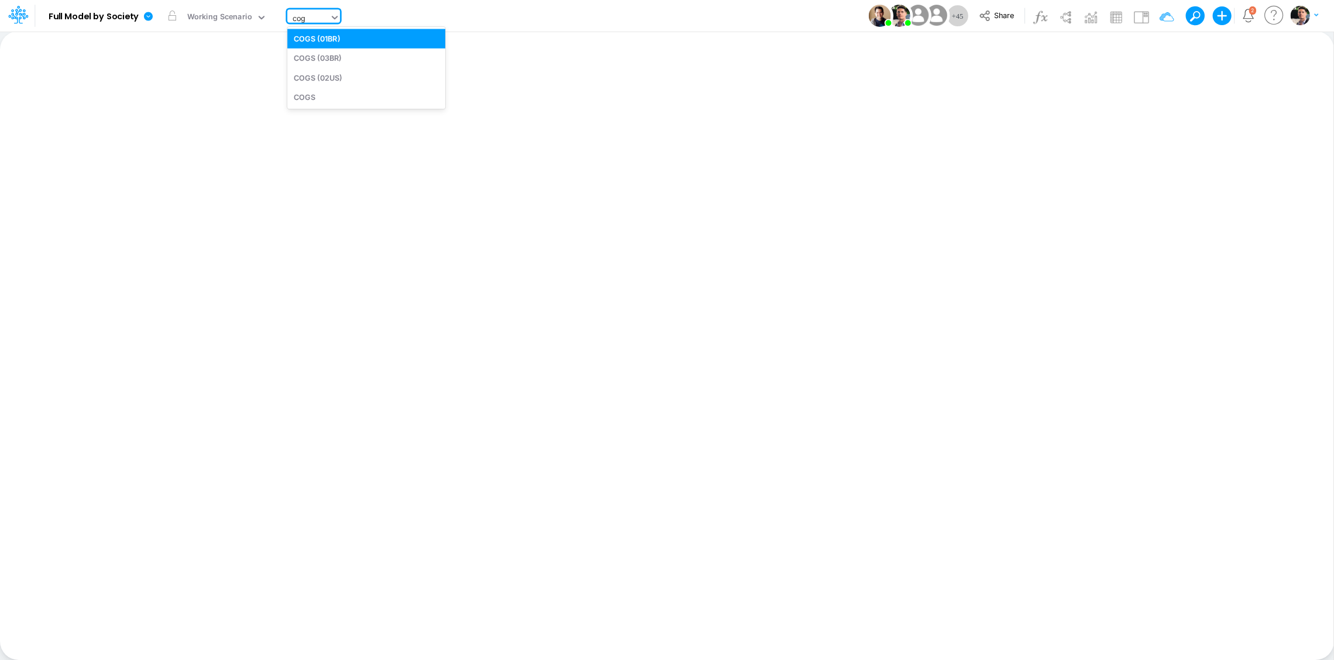
scroll to position [0, 0]
type input "cogs"
click at [330, 59] on div "COGS (03BR)" at bounding box center [366, 58] width 158 height 19
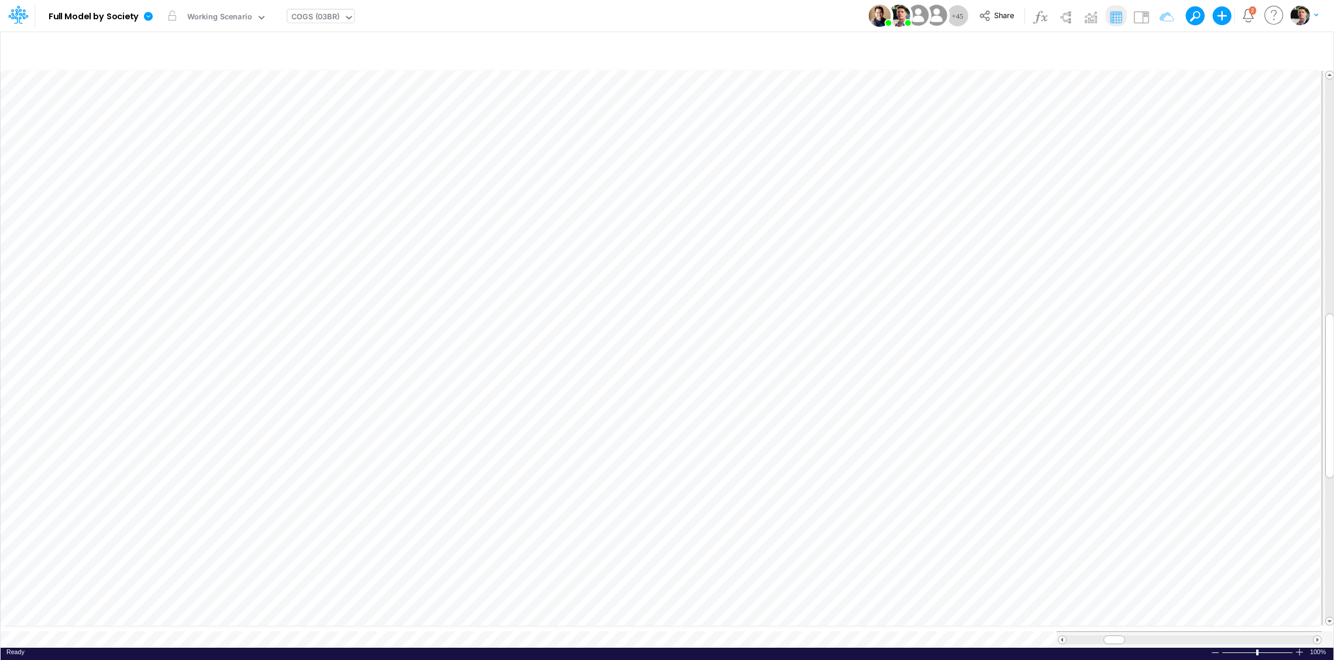
scroll to position [5, 2]
drag, startPoint x: 1114, startPoint y: 629, endPoint x: 1120, endPoint y: 631, distance: 6.5
click at [1120, 636] on span at bounding box center [1120, 640] width 8 height 8
click at [1299, 648] on div at bounding box center [1298, 652] width 9 height 9
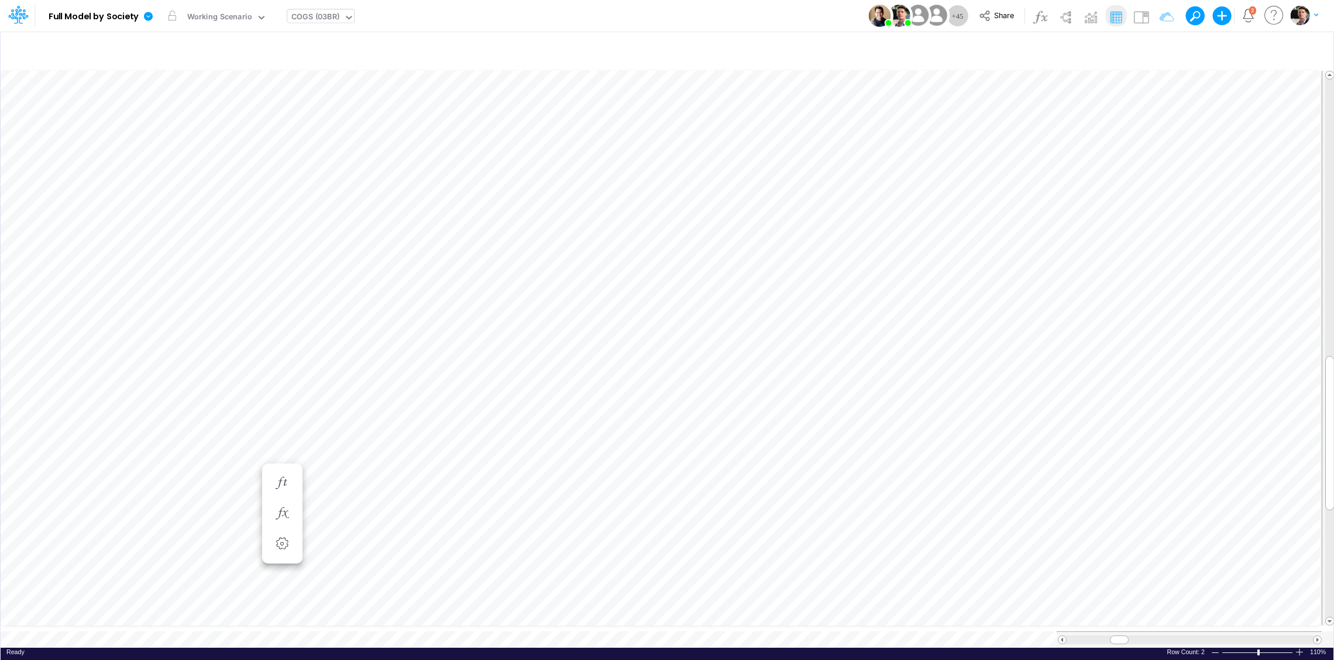
click at [1299, 648] on div at bounding box center [1298, 652] width 9 height 9
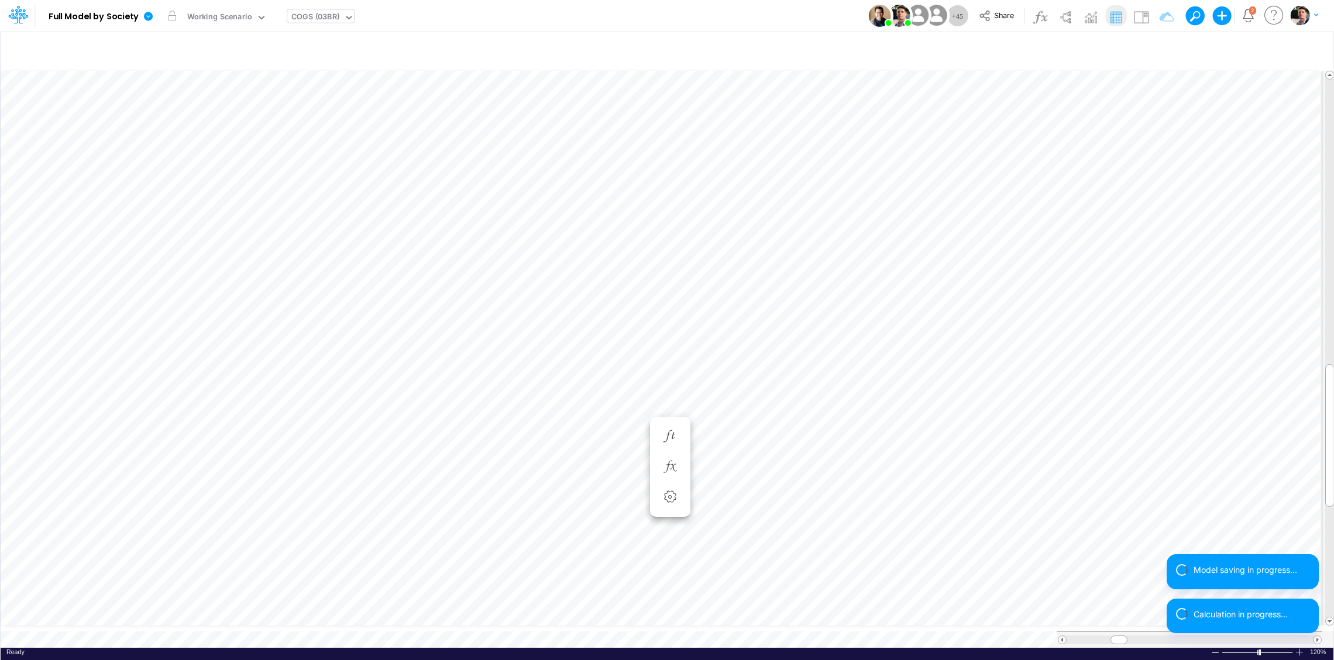
scroll to position [5, 2]
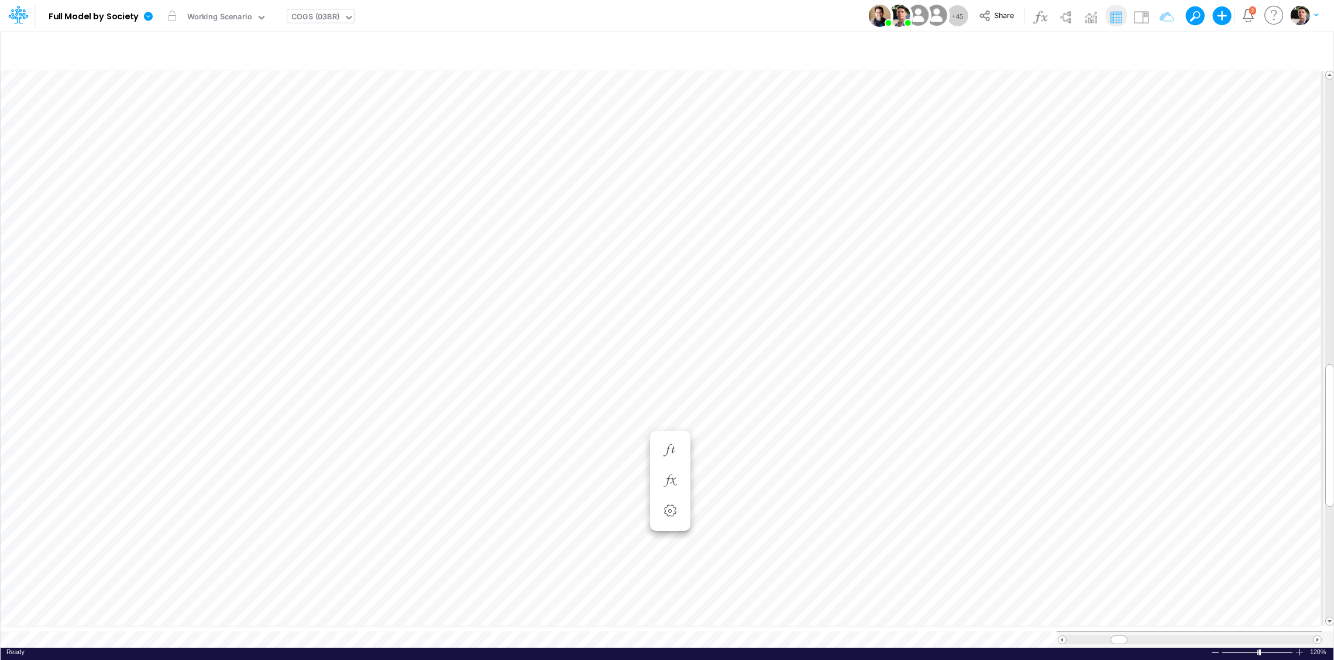
scroll to position [9, 6]
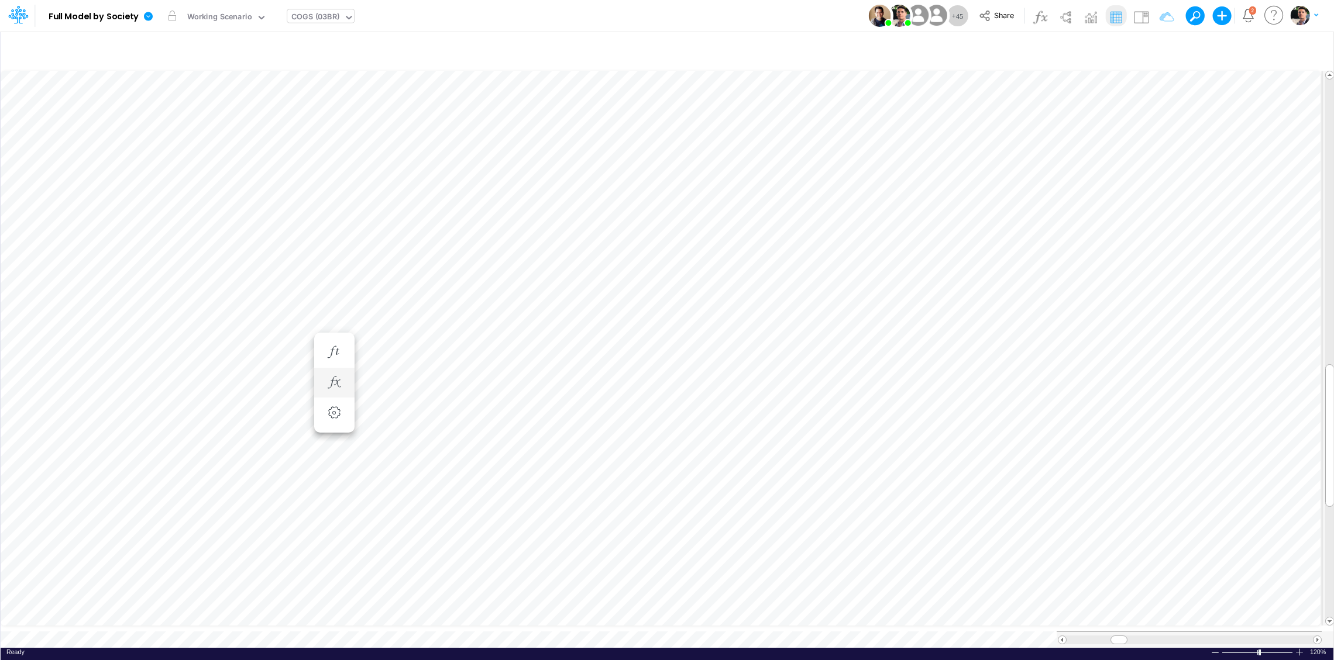
scroll to position [5, 2]
click at [669, 345] on icon "button" at bounding box center [670, 338] width 18 height 12
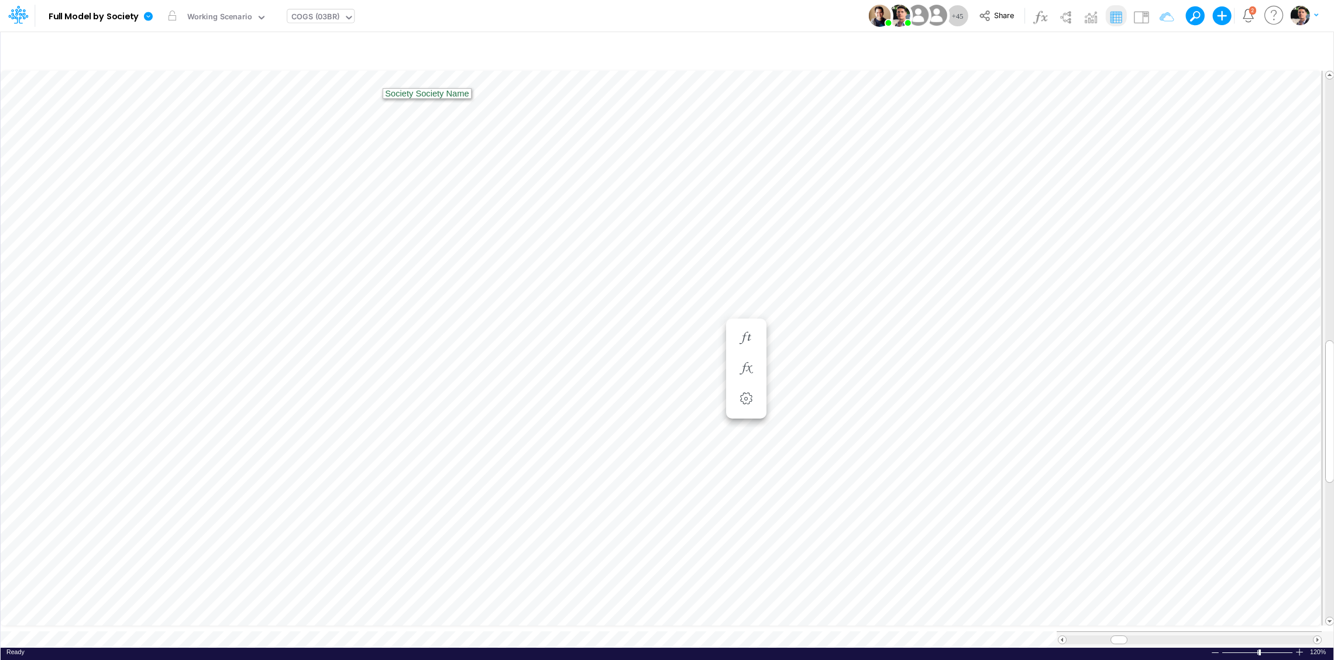
click at [321, 15] on div "COGS (03BR)" at bounding box center [315, 17] width 48 height 13
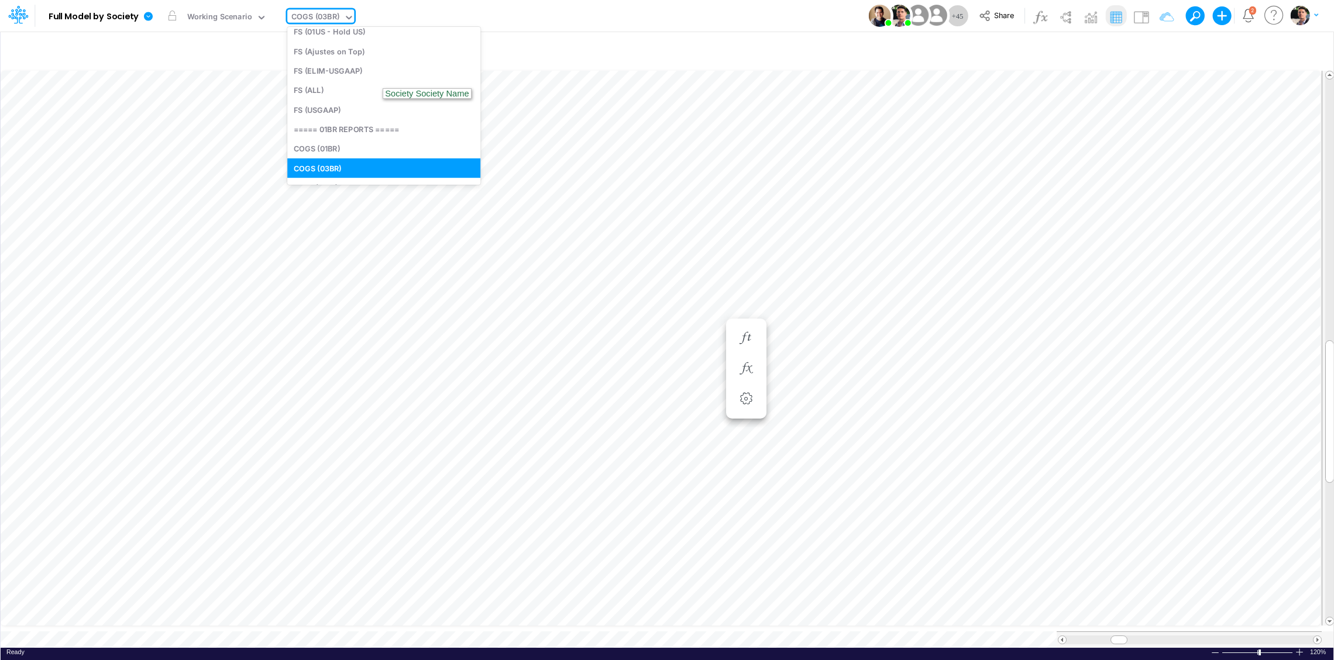
click at [321, 15] on div "COGS (03BR)" at bounding box center [315, 17] width 48 height 13
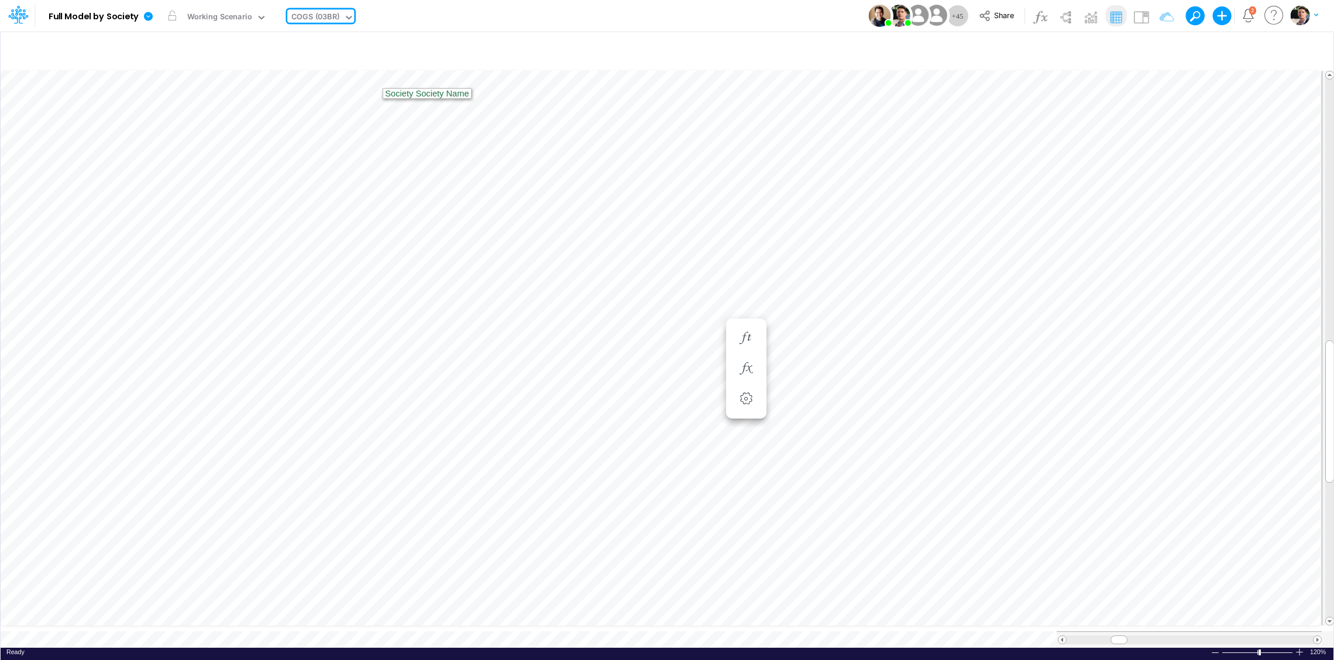
click at [321, 15] on div "COGS (03BR)" at bounding box center [315, 17] width 48 height 13
type input "03br"
click at [336, 34] on div "FS (03BR - SCD)" at bounding box center [366, 38] width 158 height 19
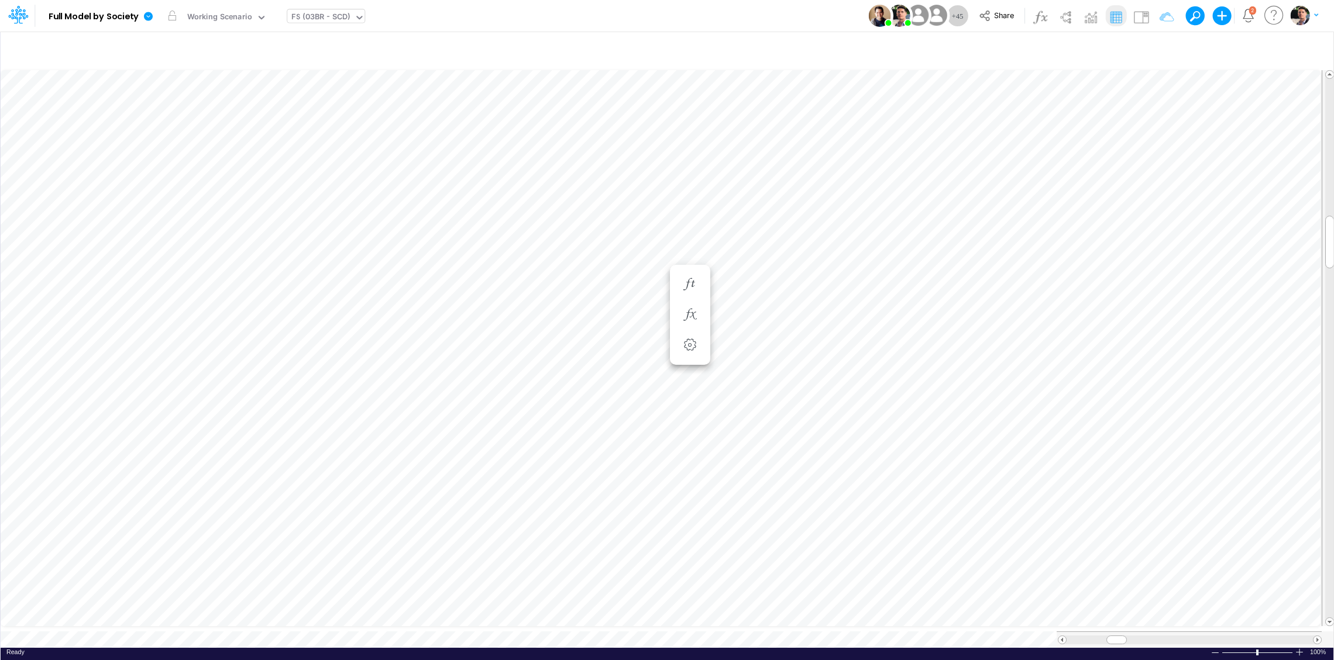
scroll to position [5, 37]
click at [624, 319] on icon "button" at bounding box center [626, 315] width 18 height 12
drag, startPoint x: 1121, startPoint y: 629, endPoint x: 1087, endPoint y: 634, distance: 34.2
click at [1087, 636] on div at bounding box center [1084, 640] width 17 height 9
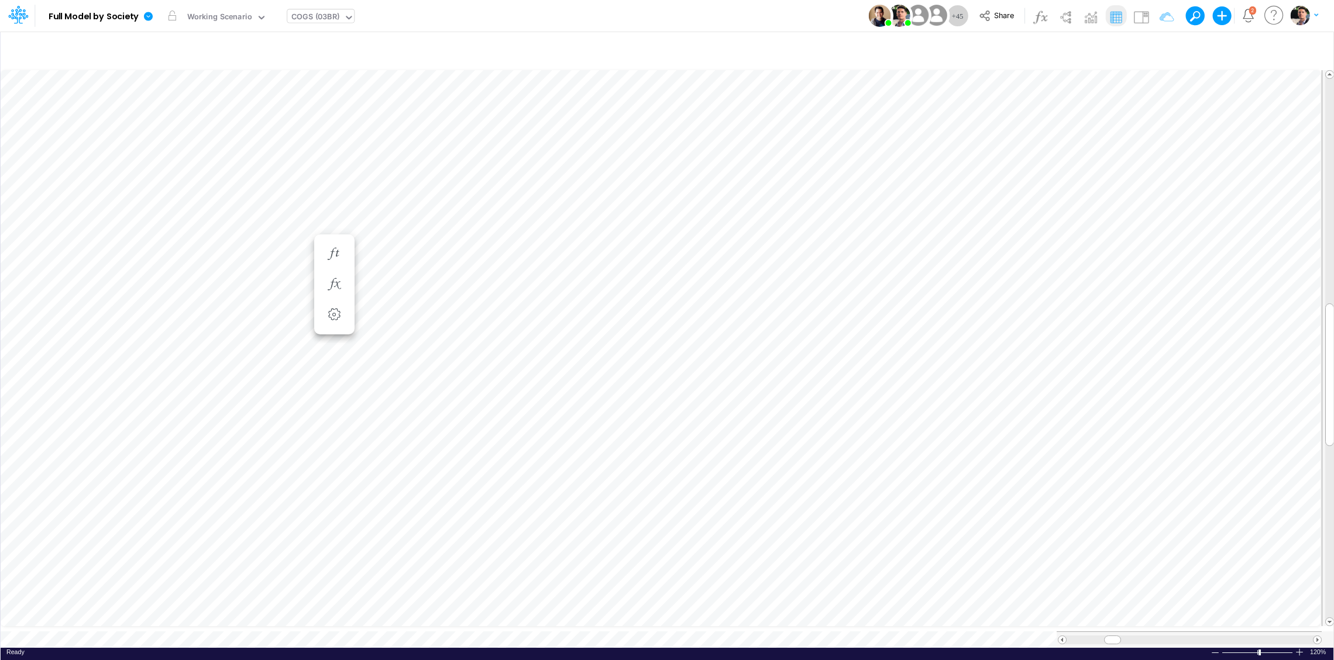
scroll to position [5, 15]
click at [1159, 47] on icon "button" at bounding box center [1160, 49] width 18 height 12
drag, startPoint x: 1077, startPoint y: 170, endPoint x: 1023, endPoint y: 170, distance: 53.8
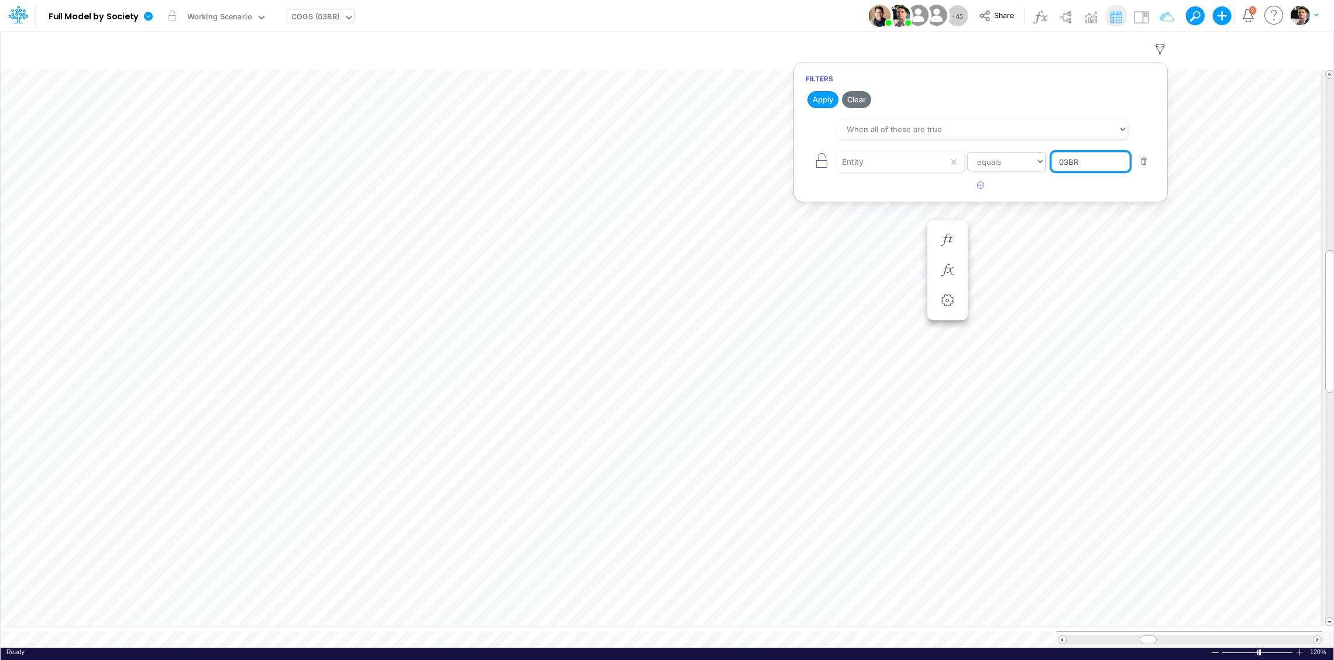
click at [1051, 170] on input "03BR" at bounding box center [1090, 162] width 78 height 20
drag, startPoint x: 1083, startPoint y: 166, endPoint x: 1022, endPoint y: 166, distance: 60.2
click at [1050, 166] on input "03BR" at bounding box center [1089, 162] width 79 height 20
type input "template"
click at [825, 99] on button "Apply" at bounding box center [822, 99] width 31 height 17
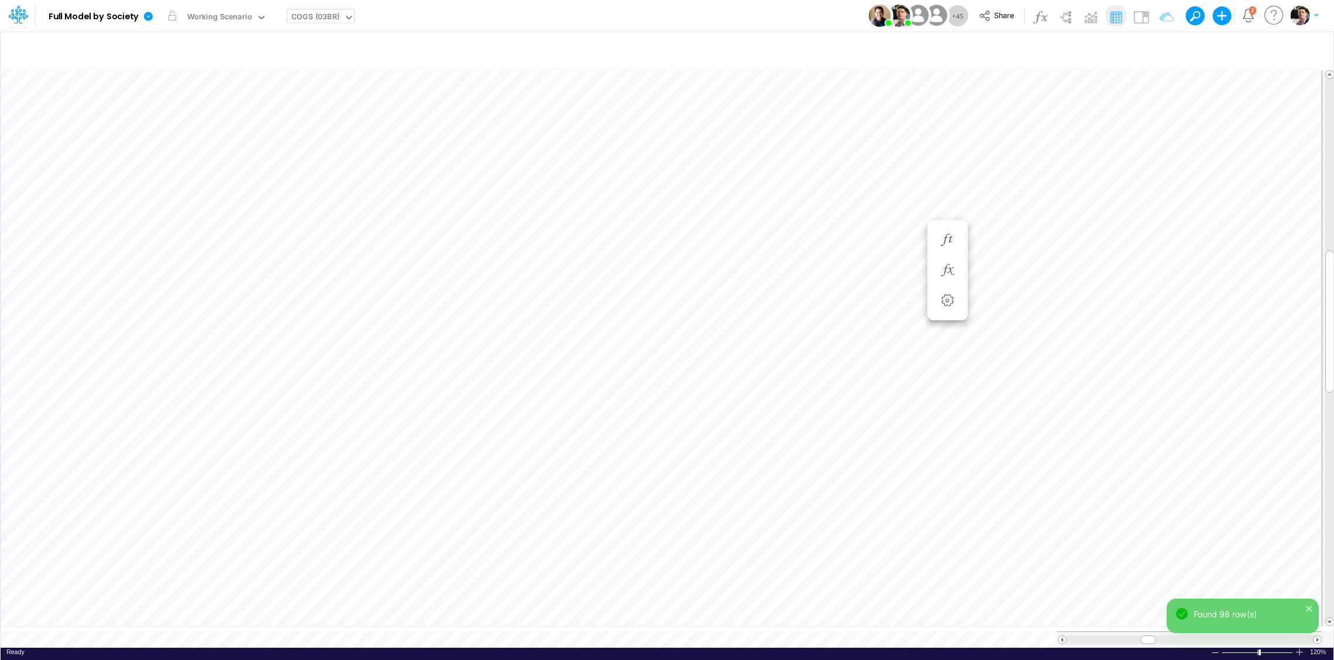
scroll to position [9, 44]
click at [333, 469] on icon "button" at bounding box center [334, 467] width 18 height 12
click at [1138, 15] on img at bounding box center [1140, 17] width 19 height 19
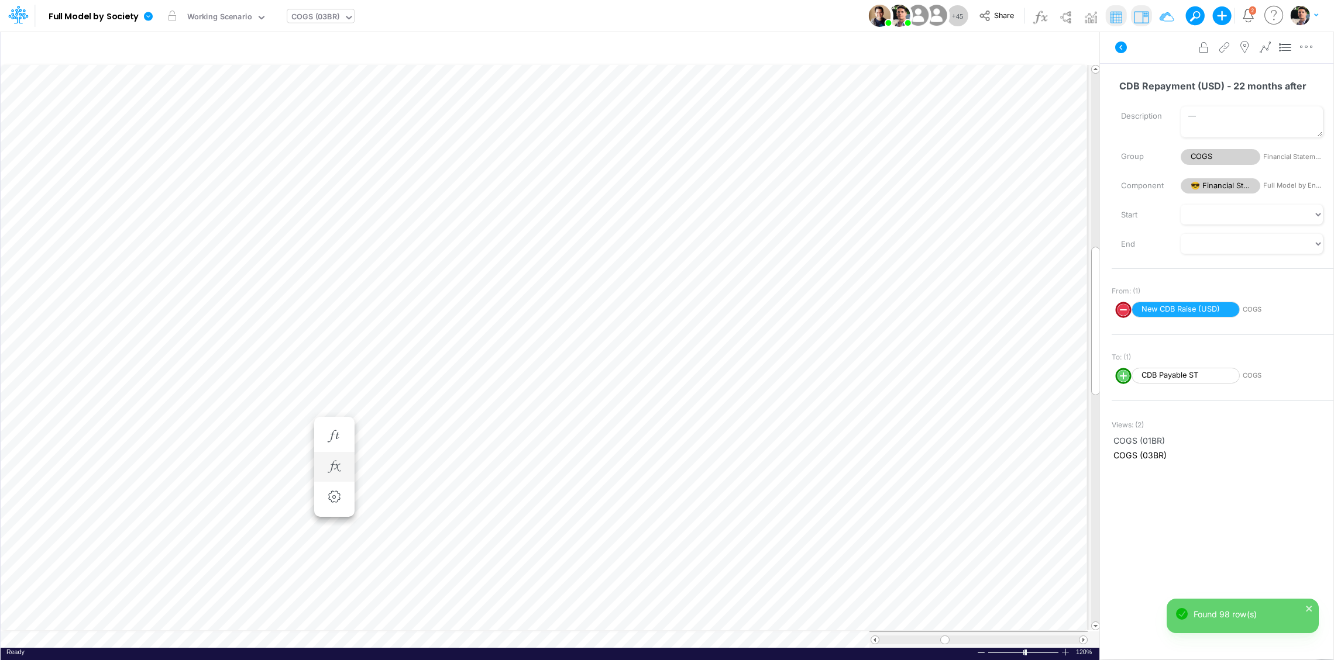
click at [347, 470] on li at bounding box center [334, 467] width 40 height 30
click at [334, 465] on icon "button" at bounding box center [334, 467] width 18 height 12
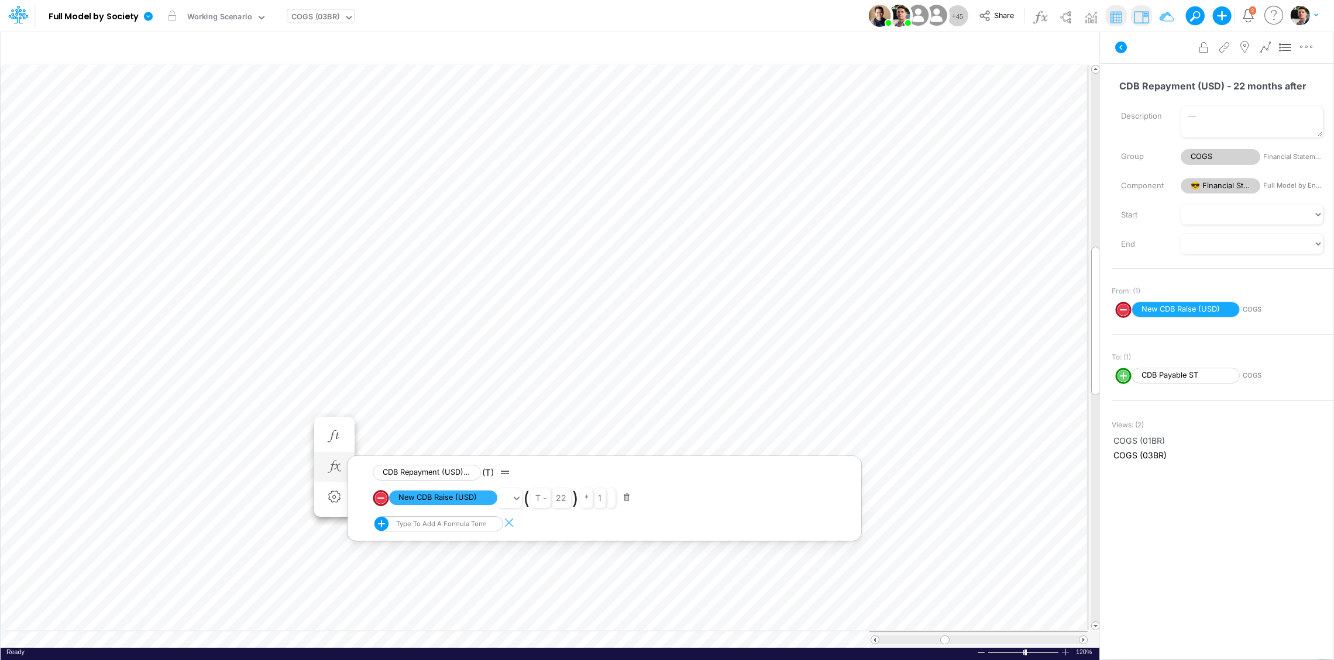
click at [382, 502] on circle "circle with outer border" at bounding box center [381, 498] width 12 height 12
select select "1"
select select "Multiply"
select select "Add"
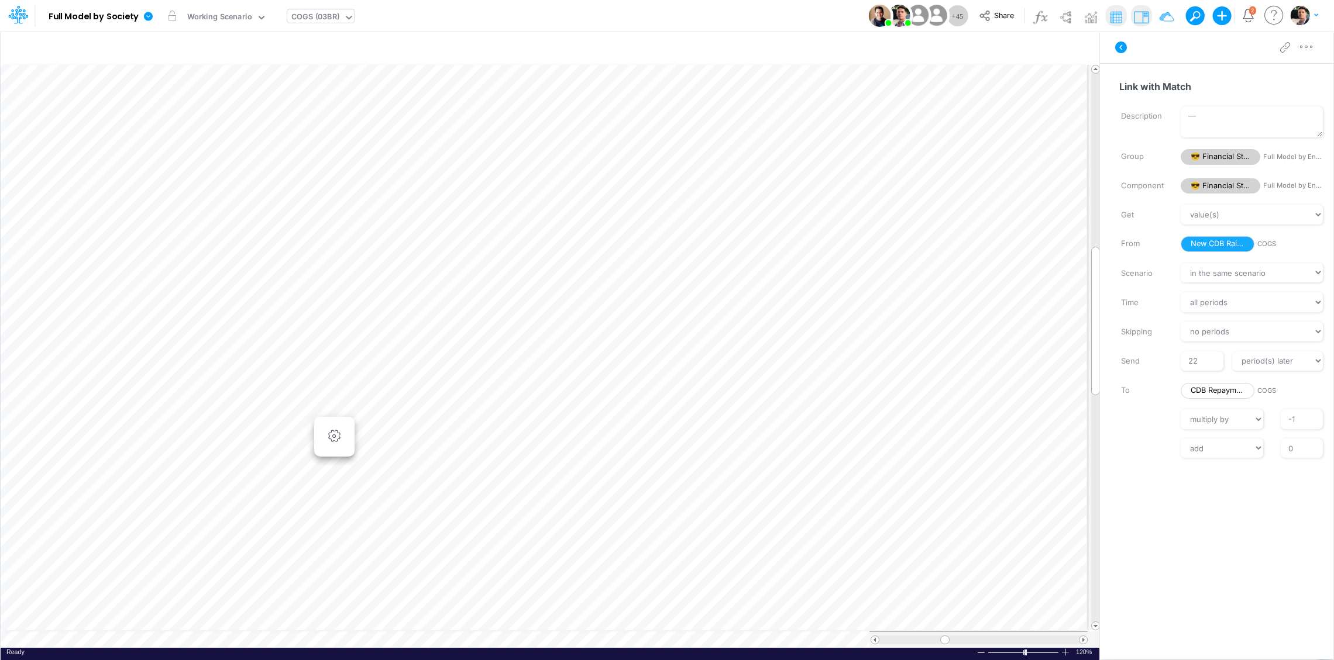
scroll to position [9, 42]
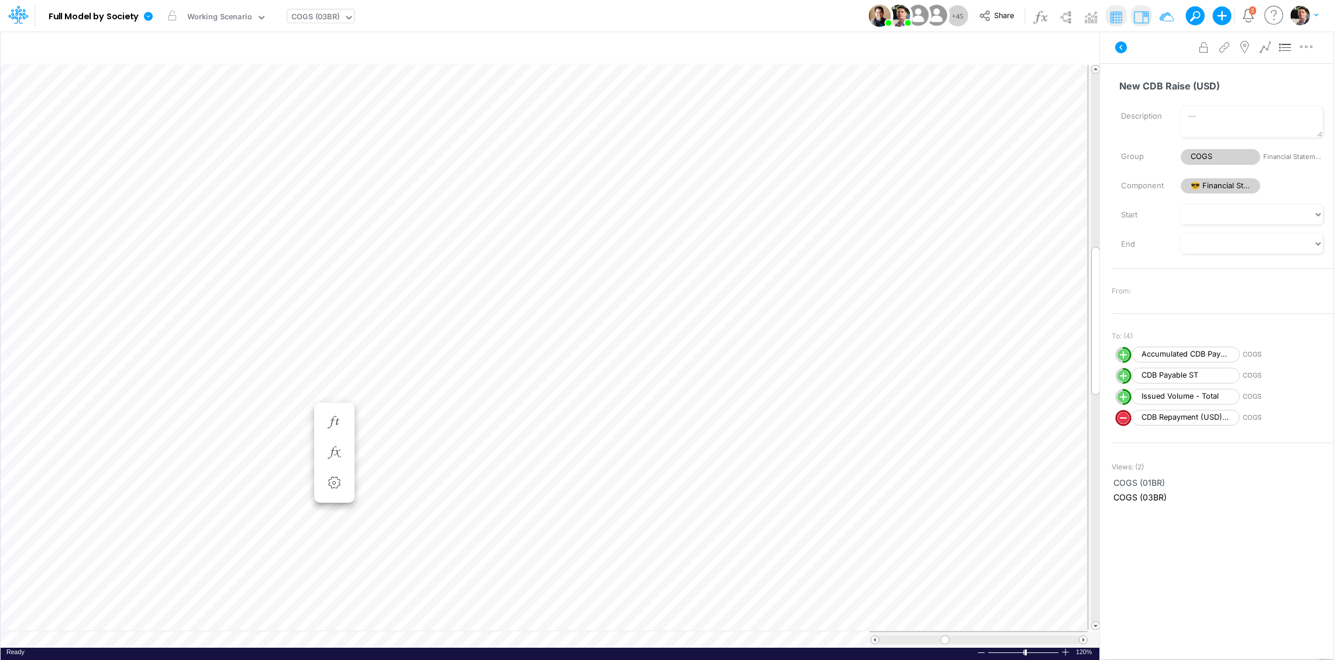
scroll to position [9, 44]
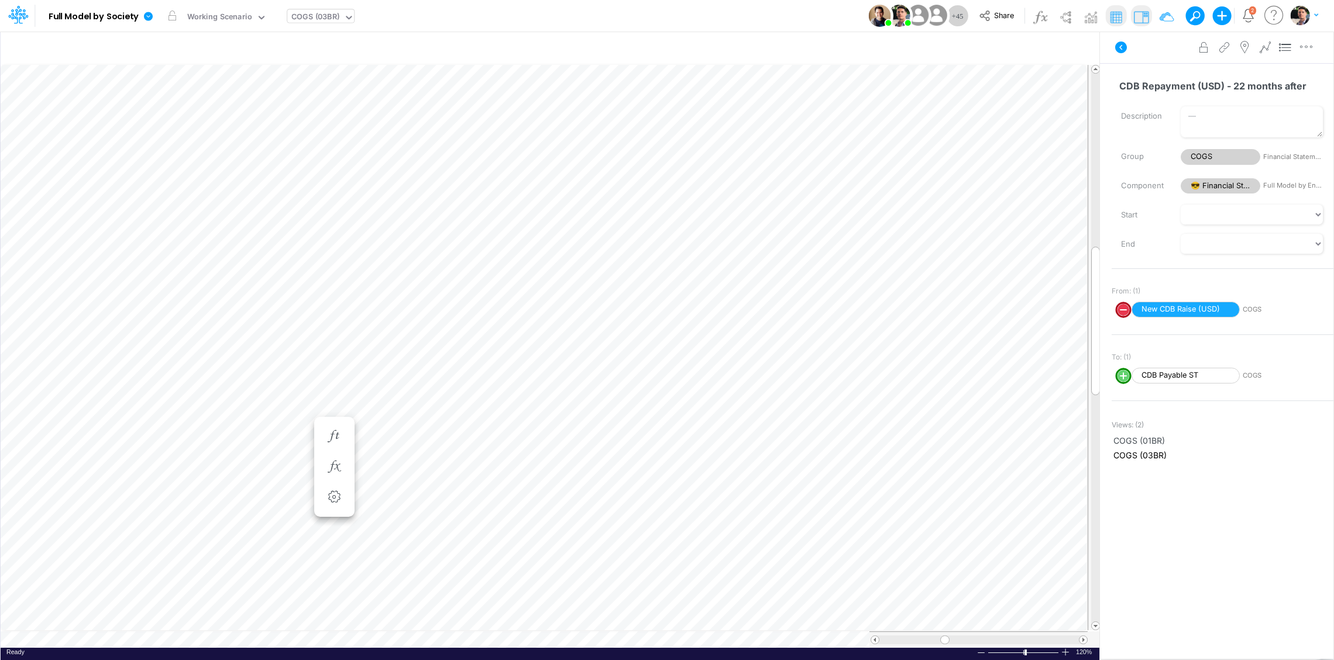
scroll to position [9, 44]
click at [1236, 85] on input "CDB Repayment (USD) - 22 months after" at bounding box center [1217, 86] width 212 height 22
drag, startPoint x: 1233, startPoint y: 84, endPoint x: 1241, endPoint y: 84, distance: 7.6
click at [1241, 84] on input "CDB Repayment (USD) - 22 months after" at bounding box center [1217, 86] width 212 height 22
click at [1138, 20] on img at bounding box center [1140, 17] width 19 height 19
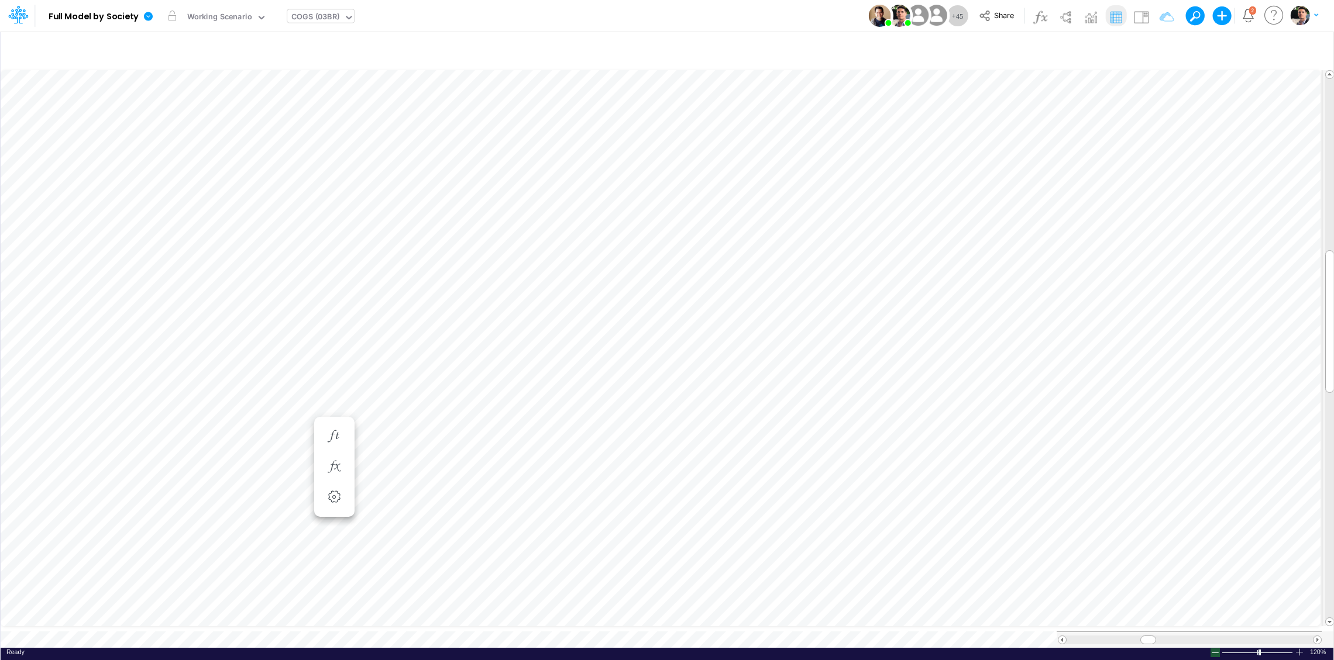
click at [1215, 649] on div at bounding box center [1214, 653] width 9 height 9
click at [1214, 649] on div at bounding box center [1214, 653] width 9 height 9
click at [1298, 648] on div at bounding box center [1298, 652] width 9 height 9
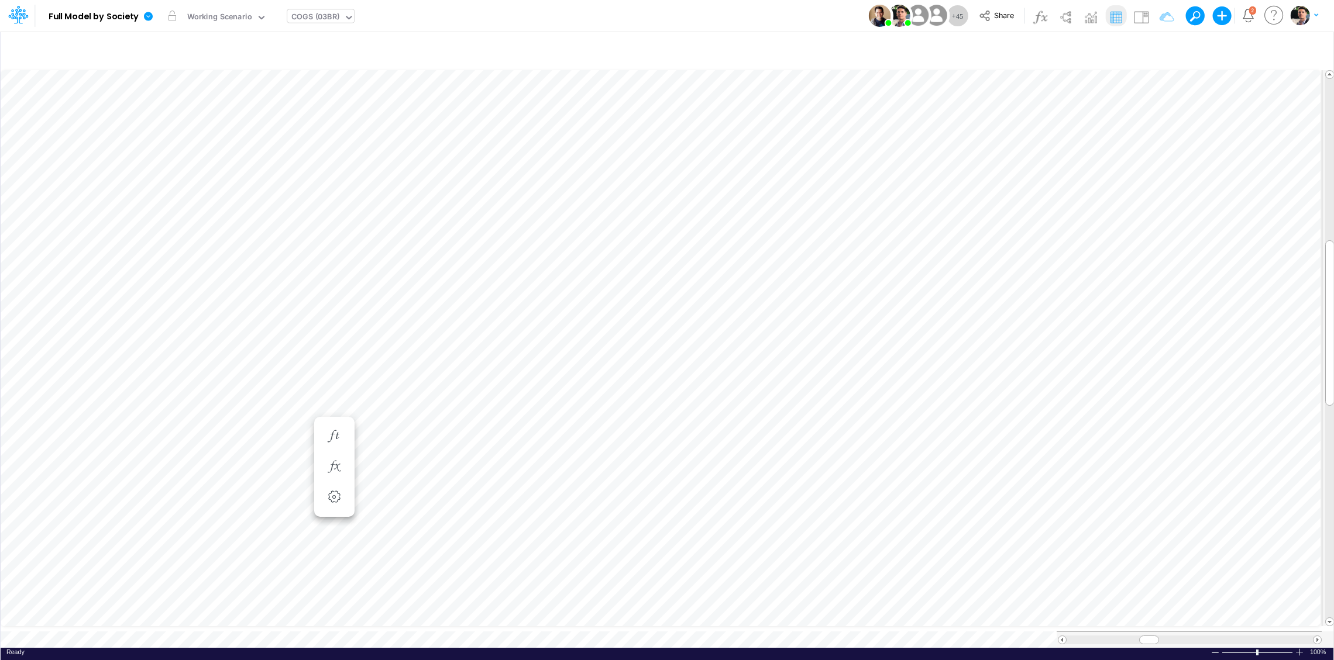
click at [1073, 636] on div at bounding box center [1189, 640] width 246 height 9
click at [1111, 636] on span at bounding box center [1111, 640] width 8 height 8
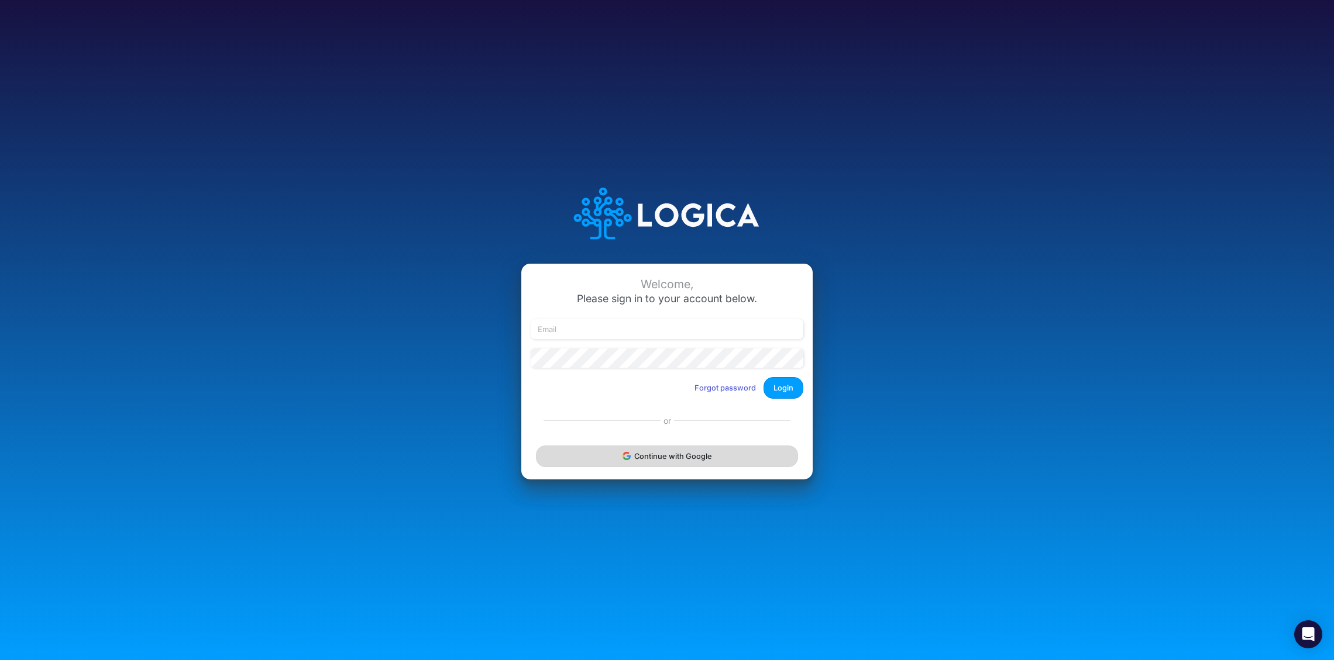
click at [640, 462] on button "Continue with Google" at bounding box center [667, 457] width 262 height 22
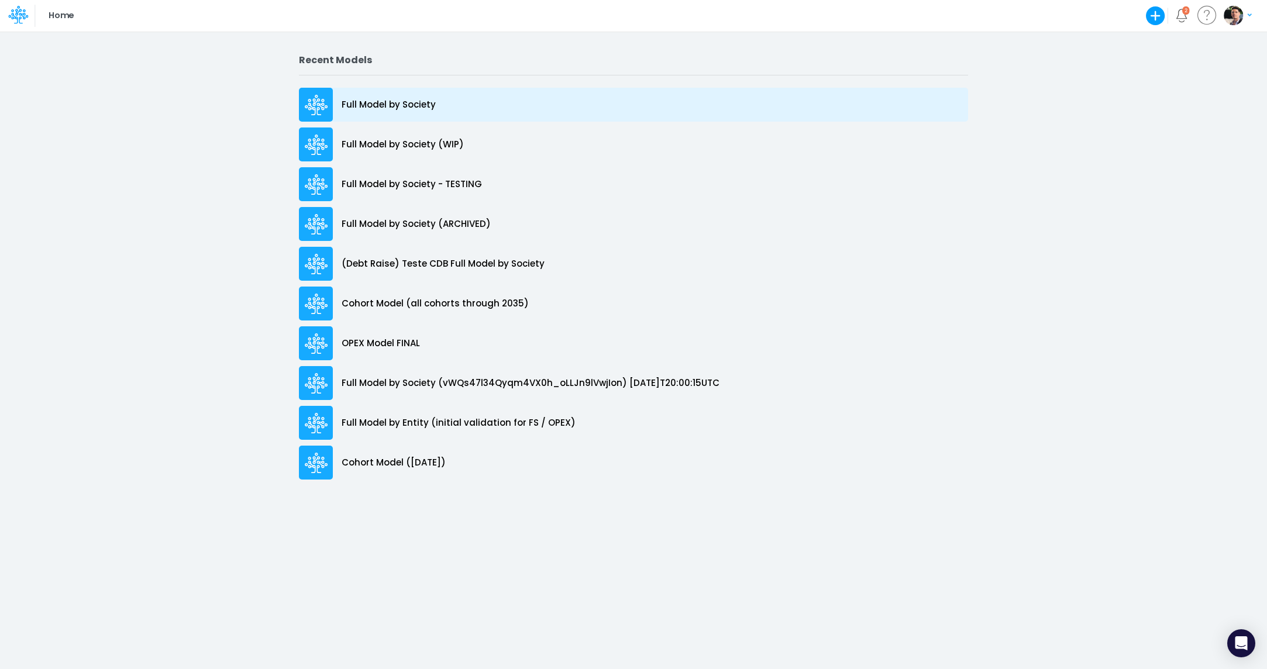
click at [402, 105] on p "Full Model by Society" at bounding box center [389, 104] width 94 height 13
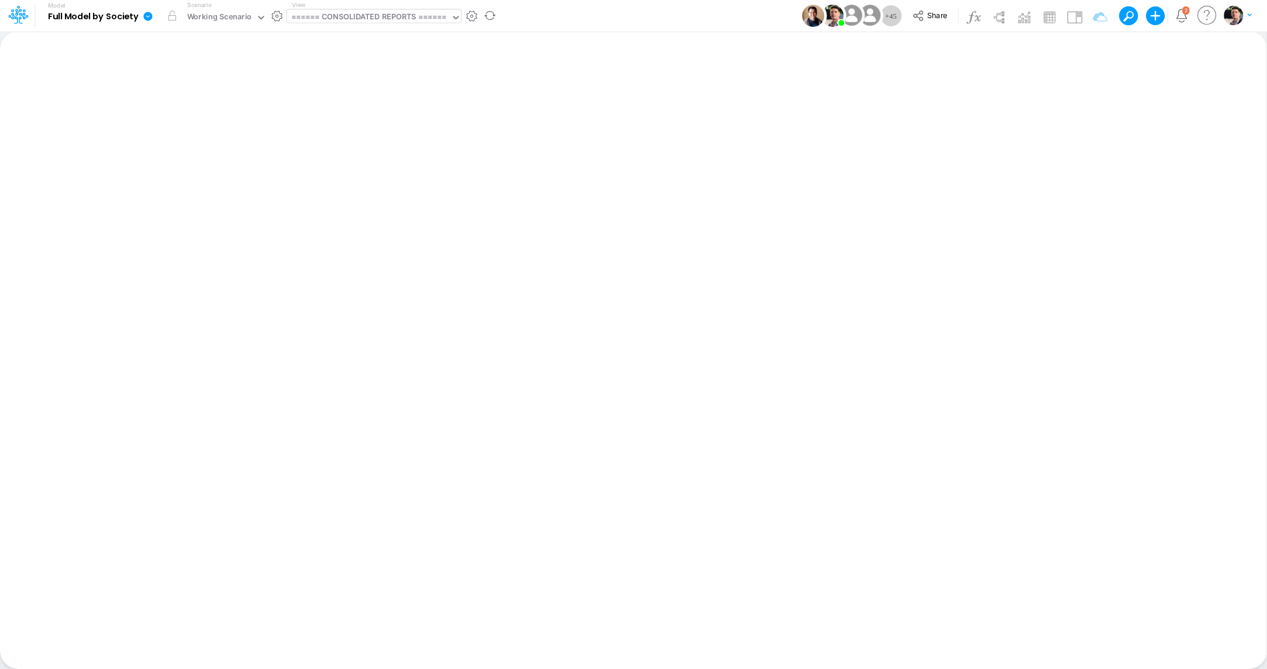
click at [376, 22] on div "====== CONSOLIDATED REPORTS ======" at bounding box center [369, 17] width 156 height 13
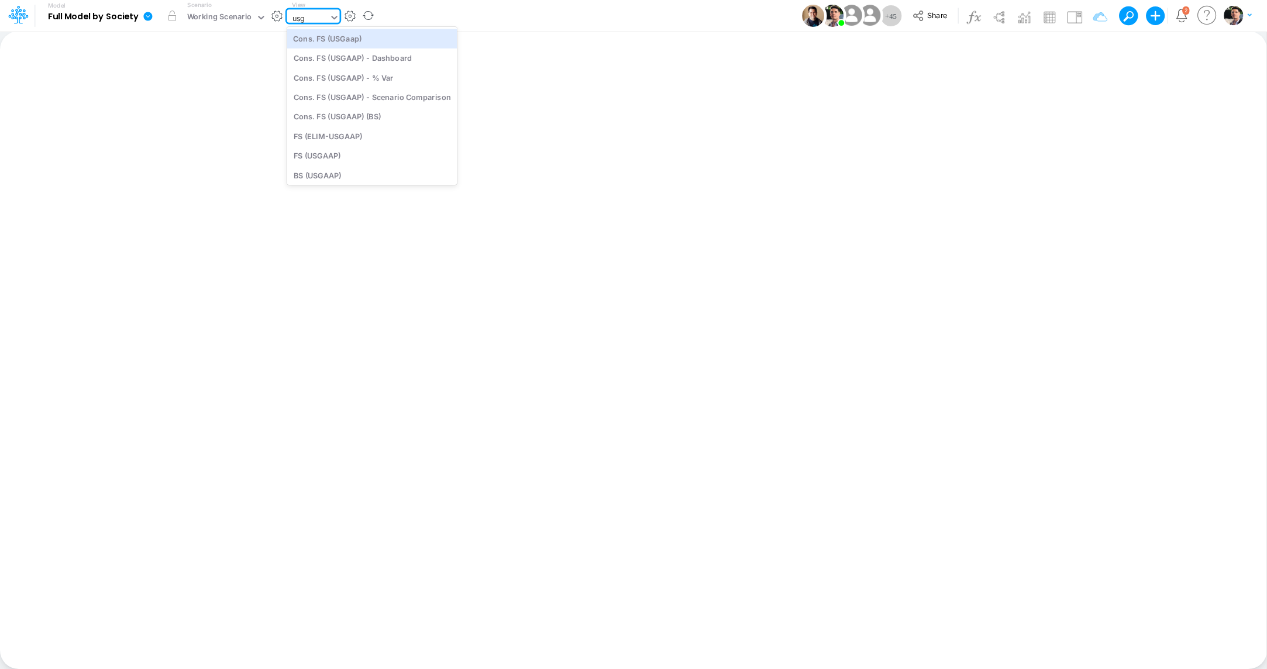
type input "usga"
click at [356, 40] on div "Cons. FS (USGaap)" at bounding box center [372, 38] width 170 height 19
type input "Consolidated FS - USGAAP"
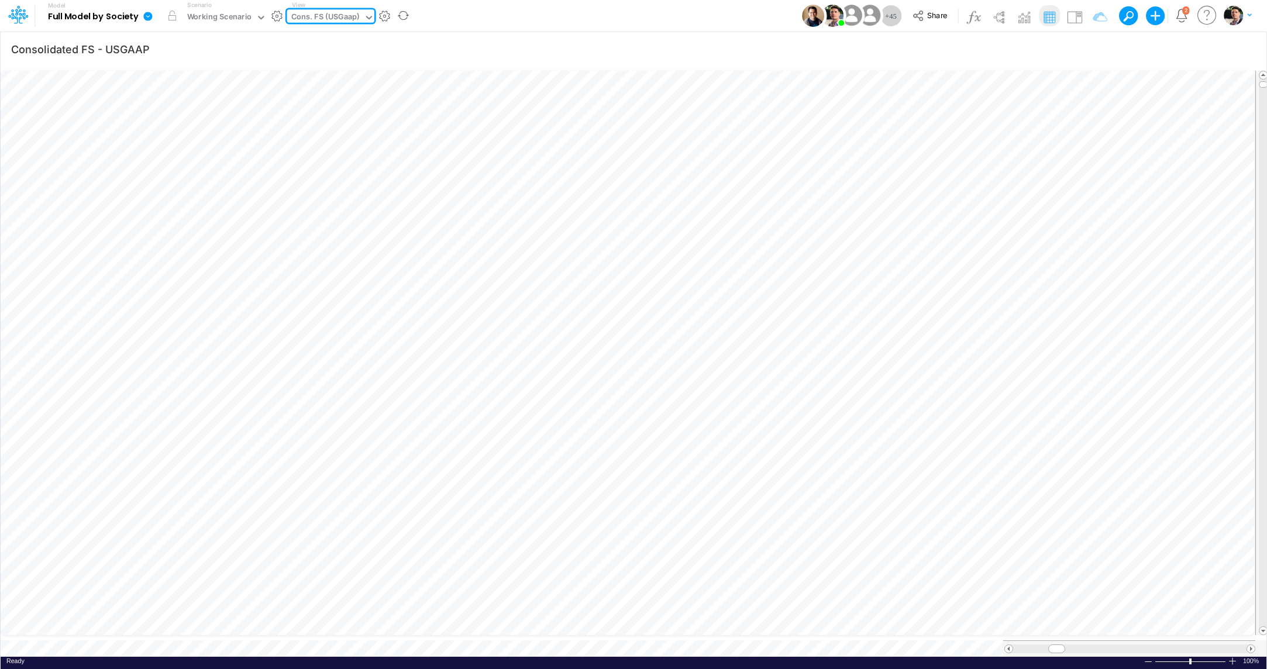
click at [329, 17] on div "Cons. FS (USGaap)" at bounding box center [325, 17] width 68 height 13
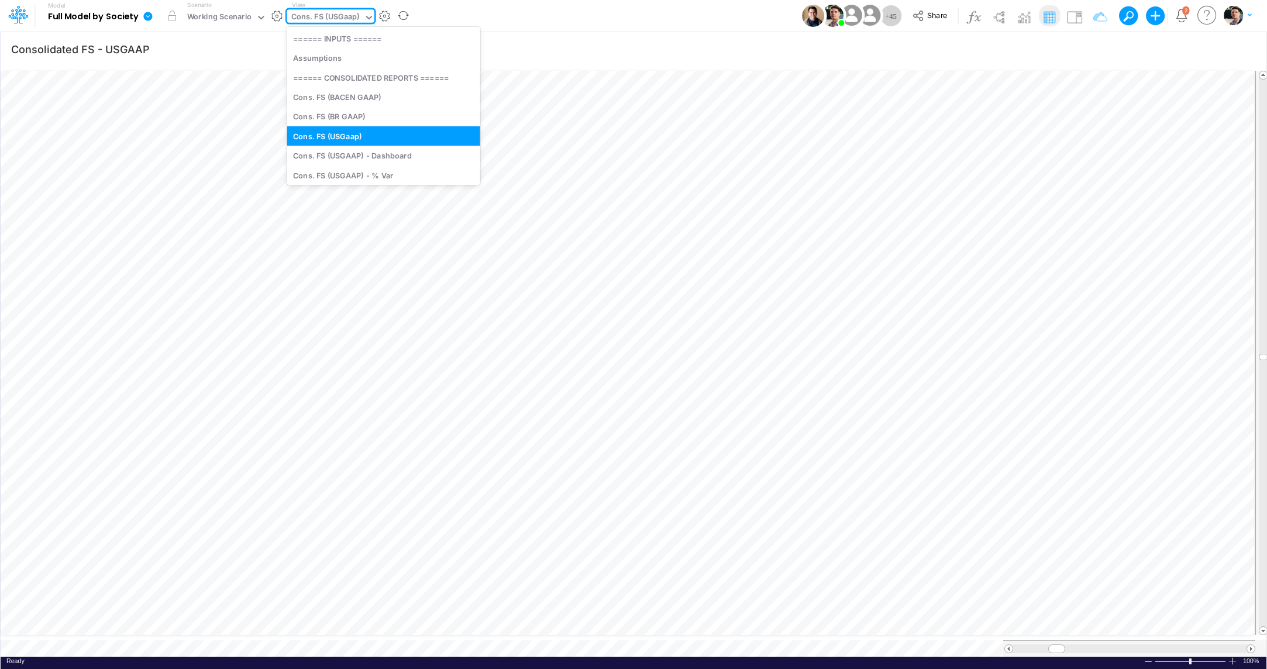
click at [350, 24] on div "Cons. FS (USGaap)" at bounding box center [325, 17] width 68 height 13
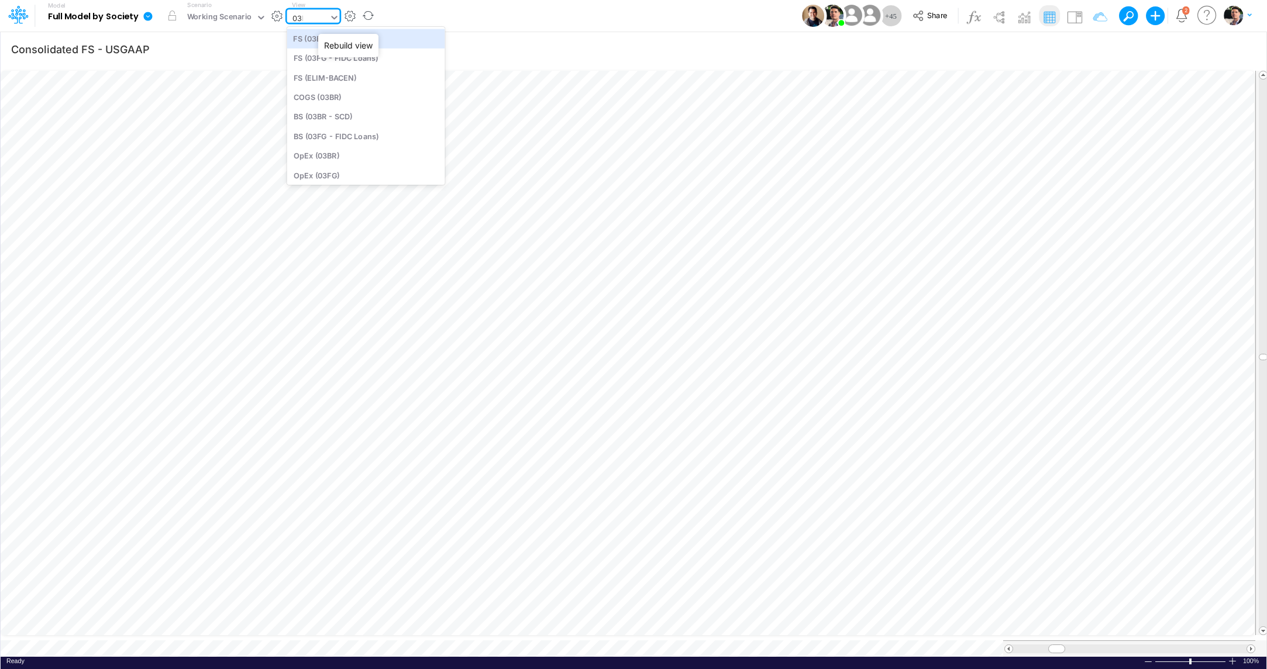
type input "03br"
click at [323, 81] on div "BS (03BR - SCD)" at bounding box center [366, 77] width 158 height 19
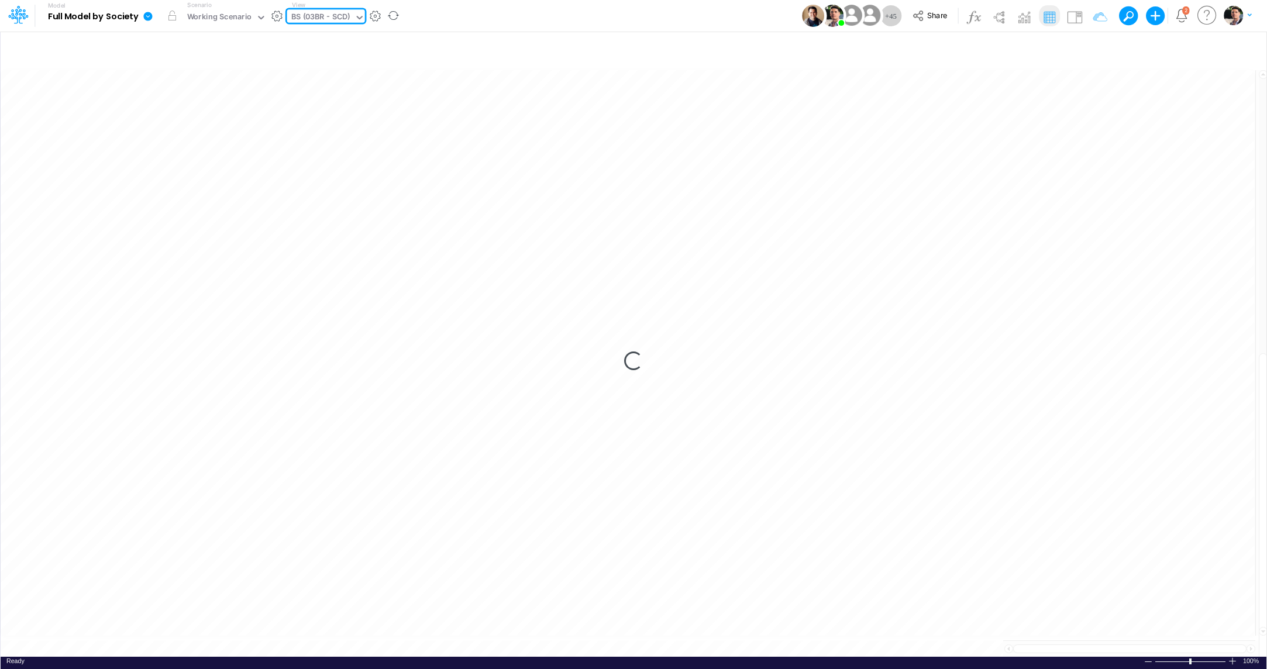
click at [335, 18] on div "BS (03BR - SCD)" at bounding box center [320, 17] width 59 height 13
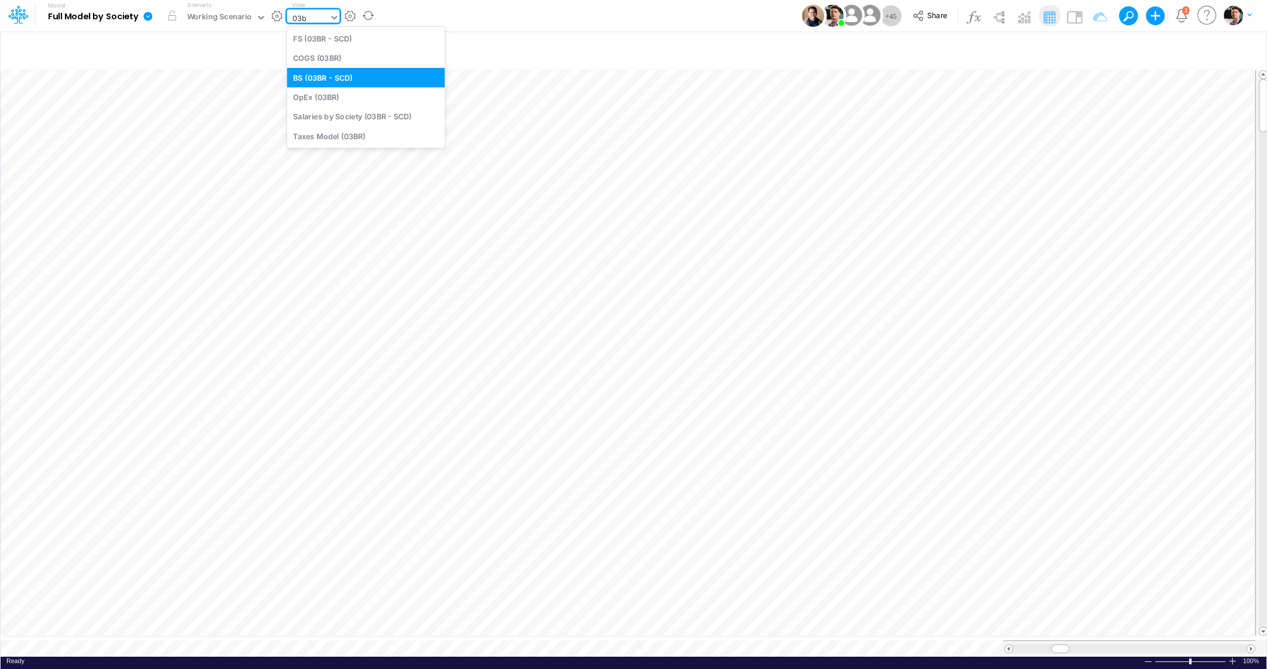
type input "03br"
click at [349, 40] on div "FS (03BR - SCD)" at bounding box center [366, 38] width 158 height 19
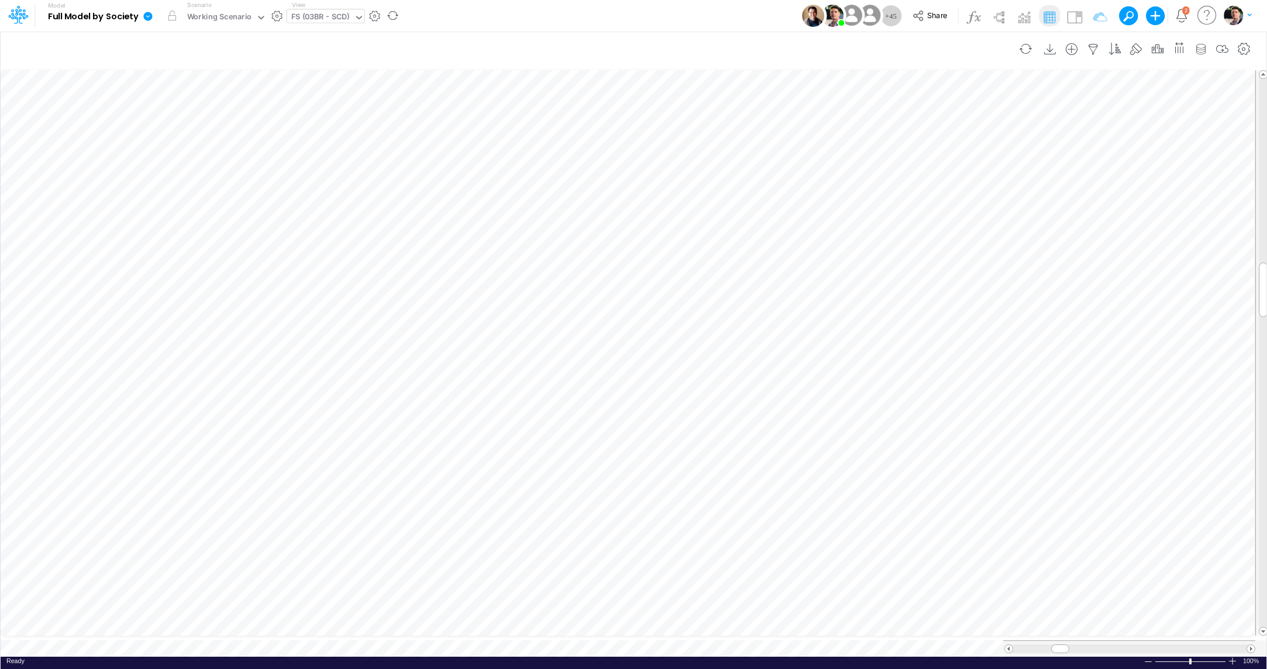
scroll to position [5, 39]
click at [332, 13] on div "FS (03BR - SCD)" at bounding box center [320, 17] width 58 height 13
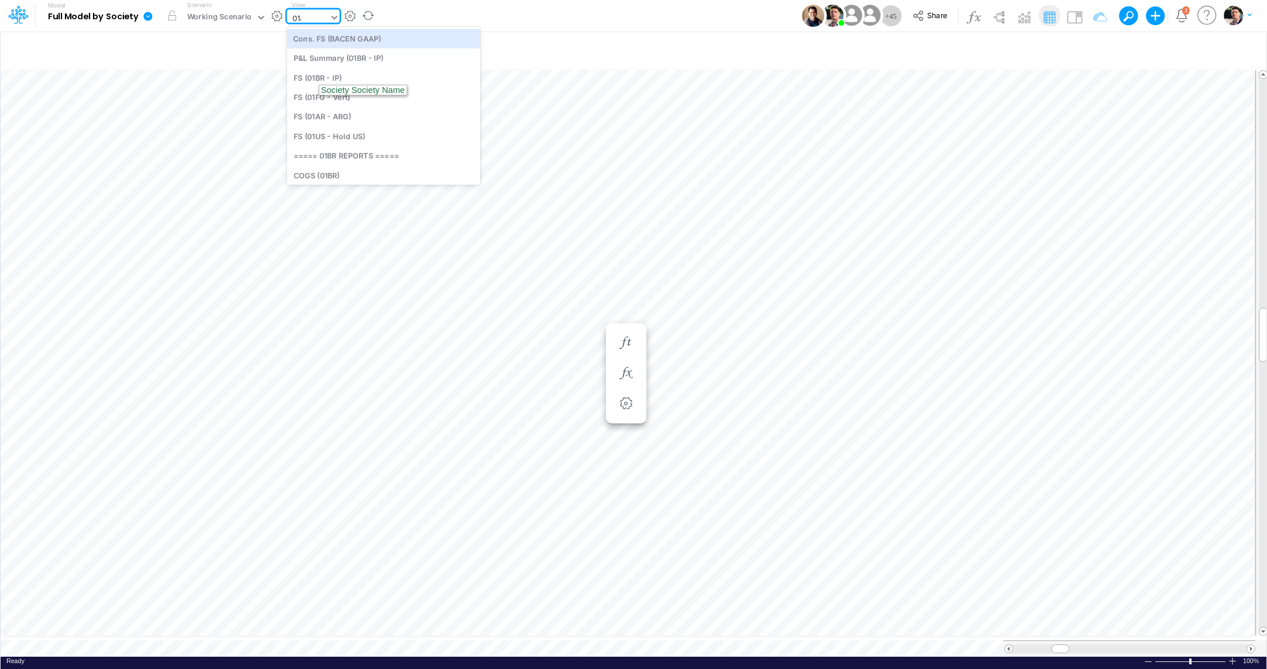
type input "01ar"
click at [342, 36] on div "FS (01AR - ARG)" at bounding box center [366, 38] width 158 height 19
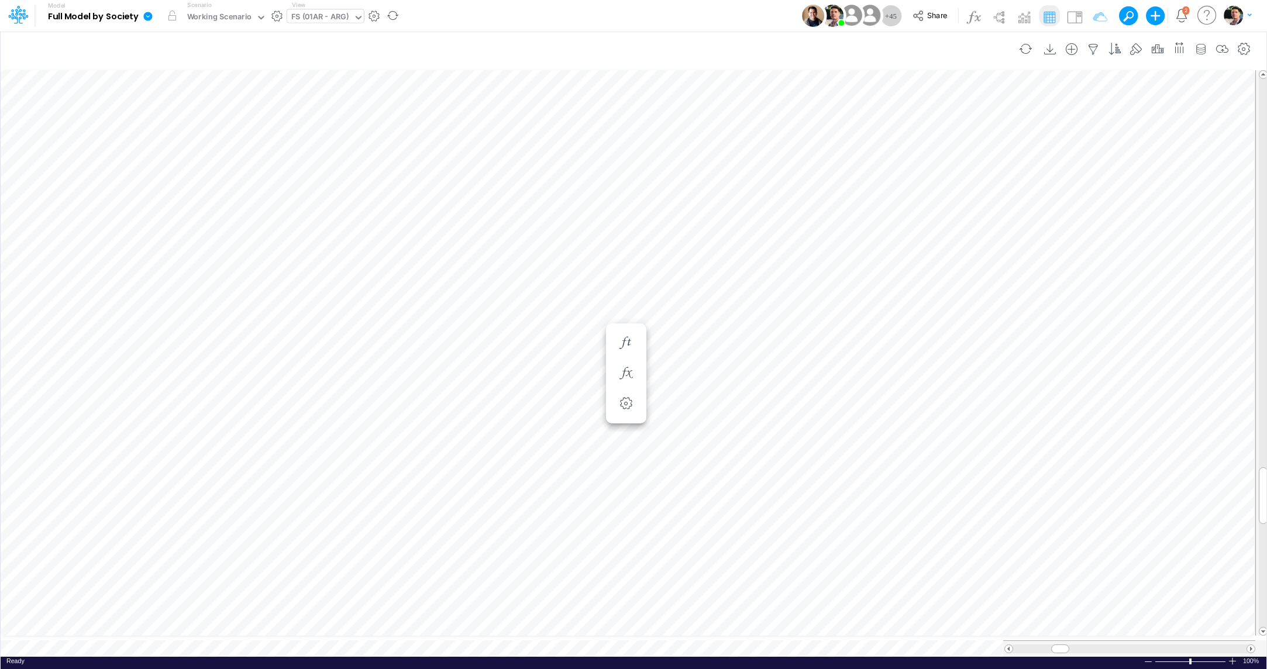
scroll to position [5, 38]
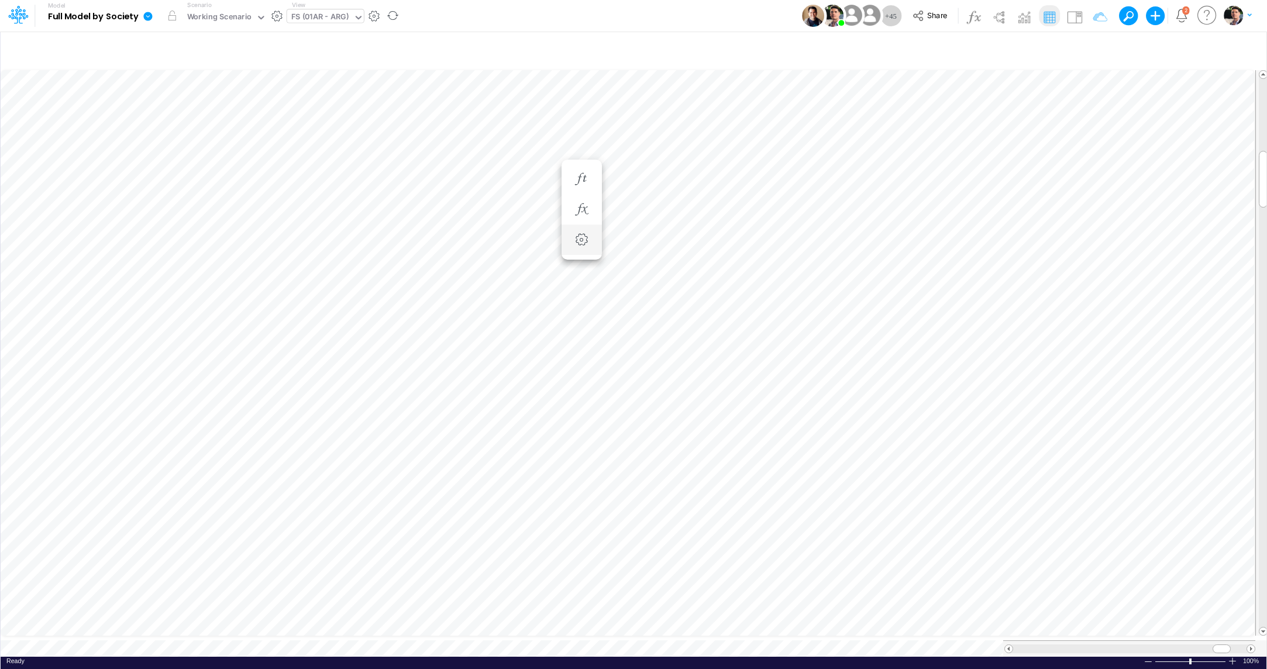
scroll to position [5, 38]
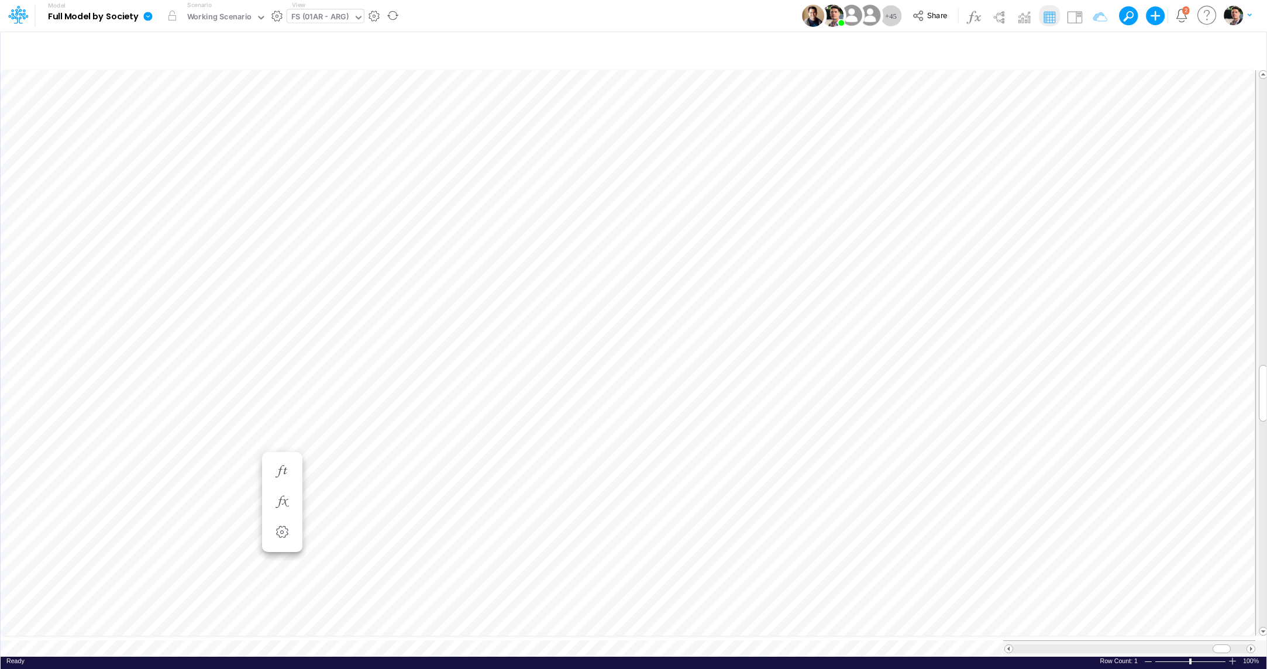
scroll to position [5, 23]
click at [1096, 48] on icon "button" at bounding box center [1093, 49] width 18 height 12
drag, startPoint x: 1038, startPoint y: 157, endPoint x: 967, endPoint y: 163, distance: 71.0
click at [989, 163] on input "03BR" at bounding box center [1028, 161] width 79 height 20
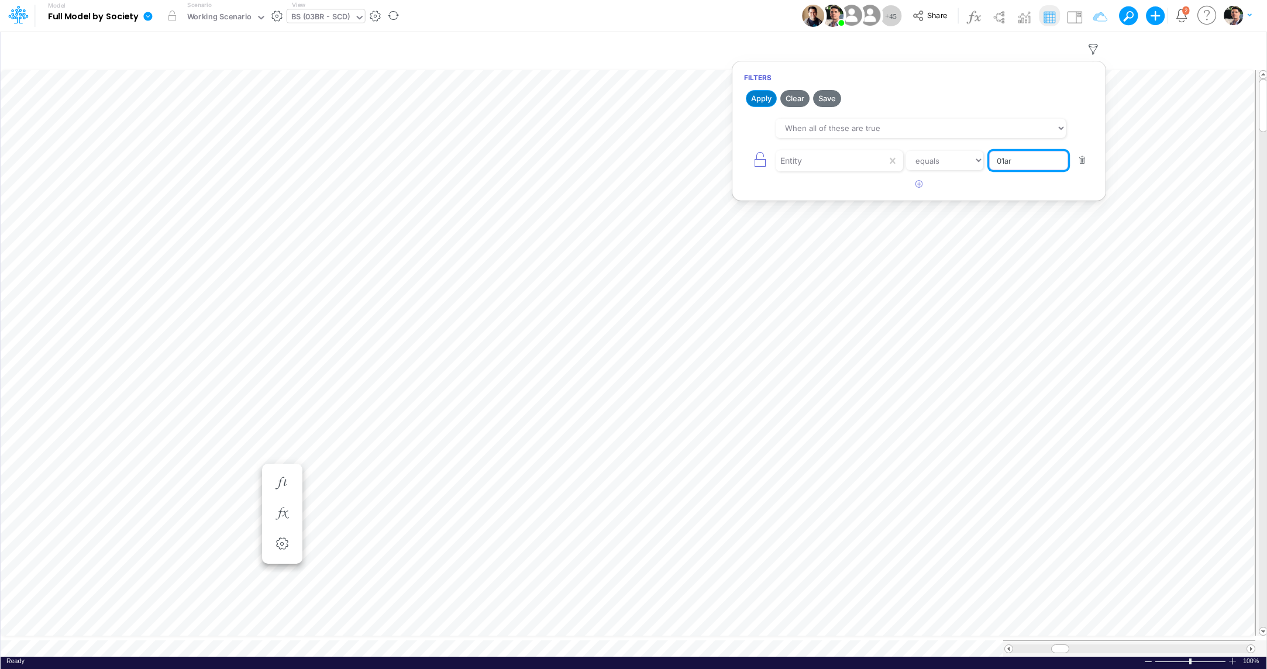
type input "01ar"
click at [759, 101] on button "Apply" at bounding box center [761, 98] width 31 height 17
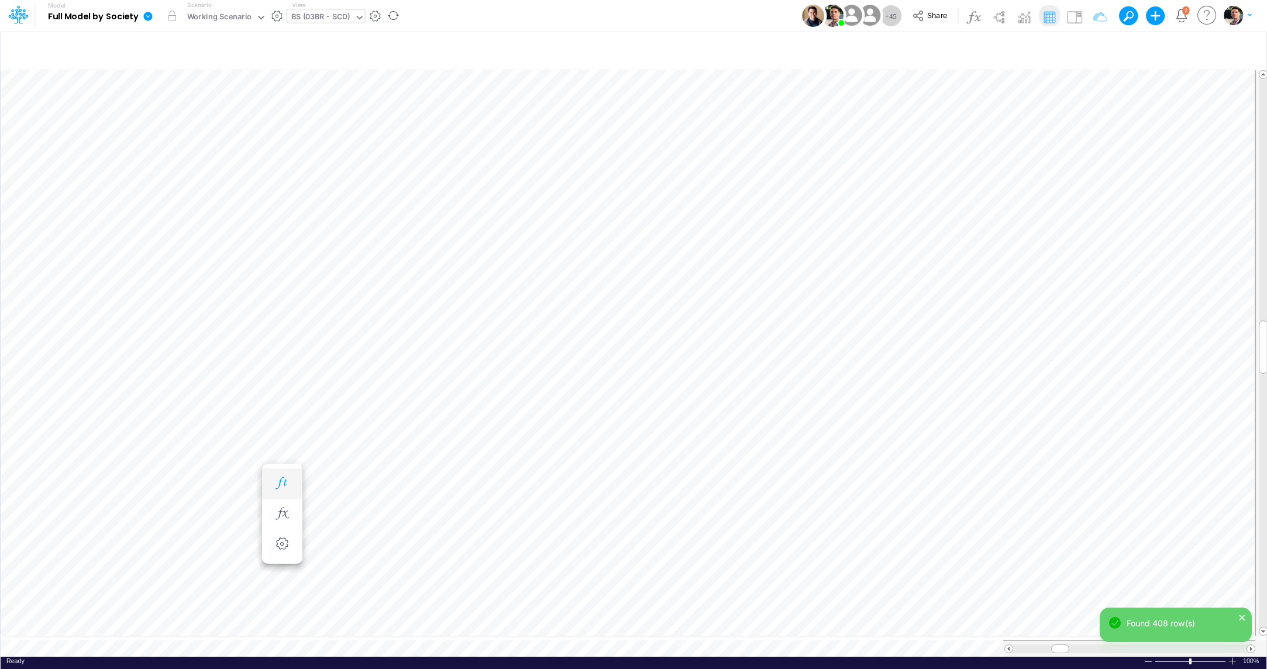
click at [291, 477] on icon "button" at bounding box center [282, 483] width 18 height 12
